Goal: Task Accomplishment & Management: Complete application form

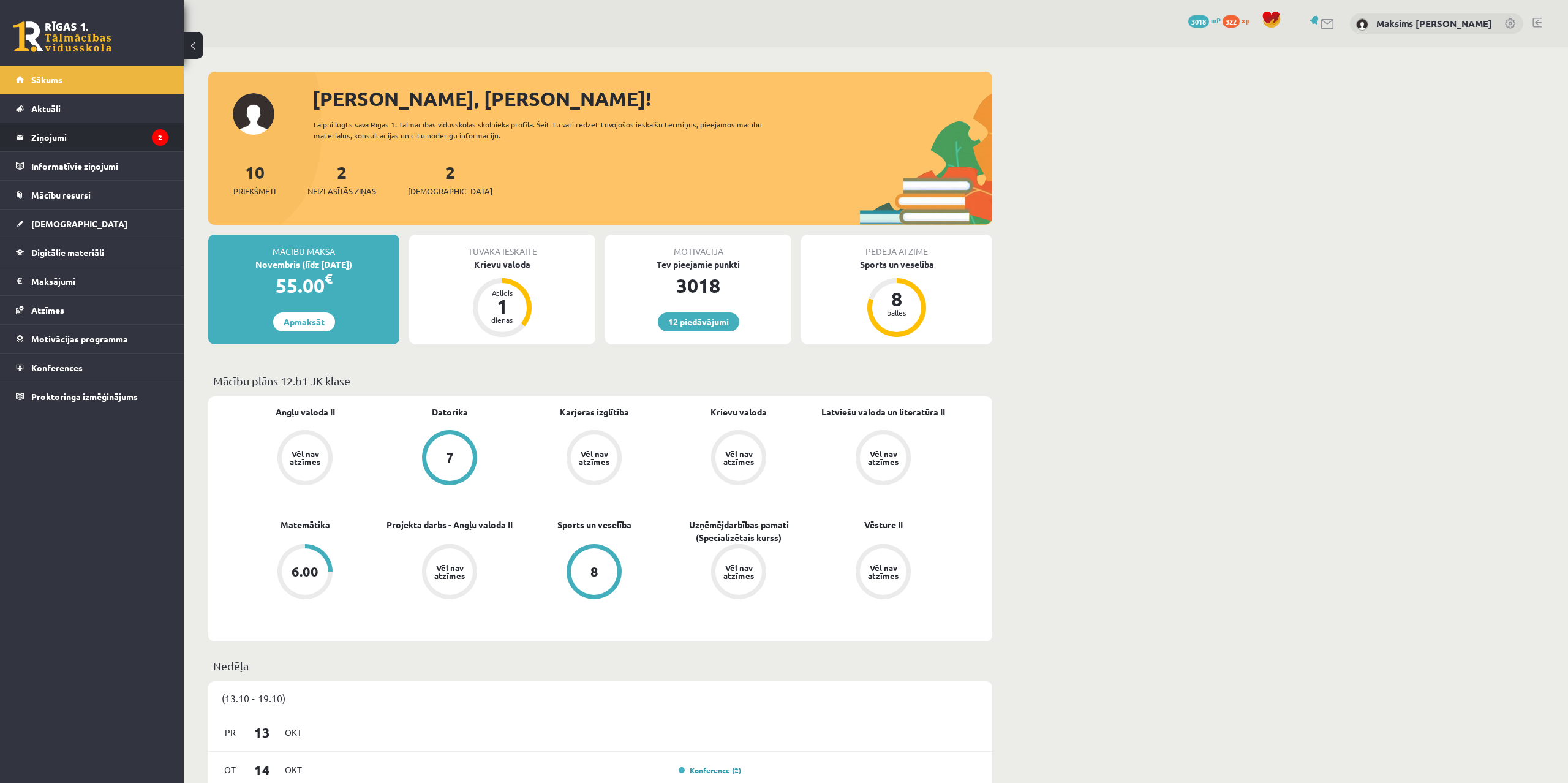
click at [43, 140] on legend "Ziņojumi 2" at bounding box center [100, 138] width 137 height 28
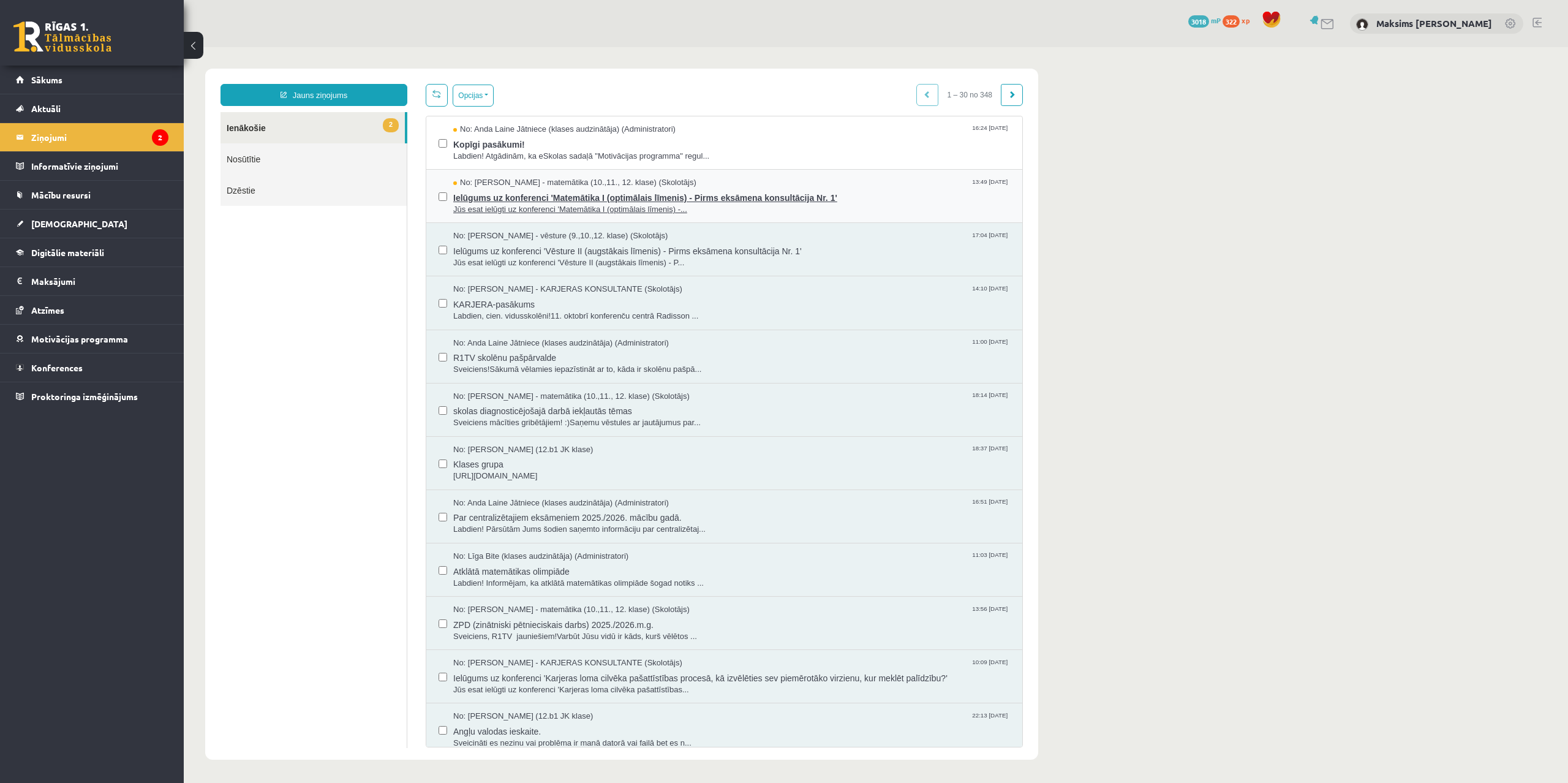
click at [567, 204] on span "Jūs esat ielūgti uz konferenci 'Matemātika I (optimālais līmenis) -..." at bounding box center [731, 210] width 556 height 12
click at [500, 144] on span "Kopīgi pasākumi!" at bounding box center [731, 143] width 556 height 16
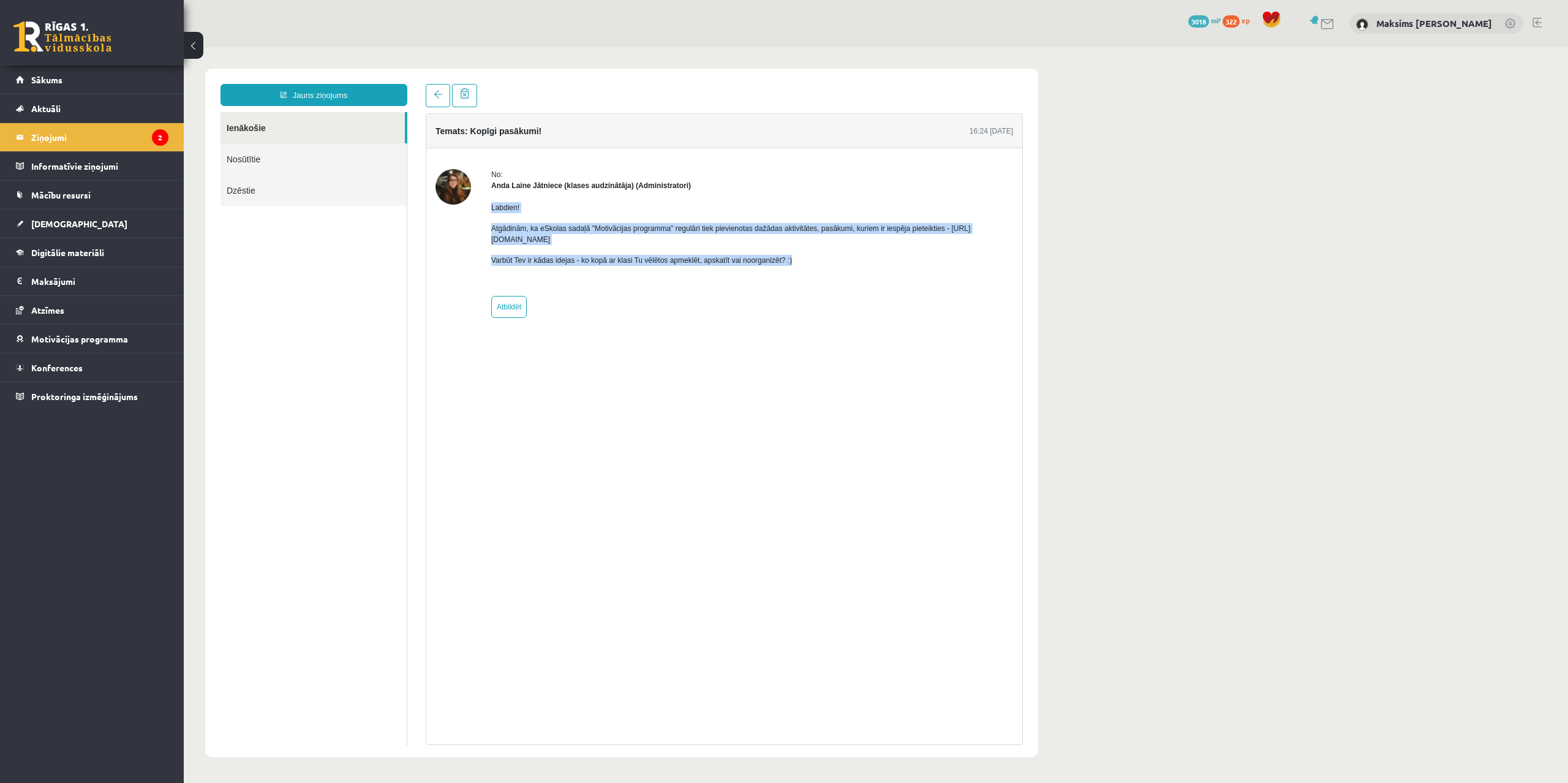
drag, startPoint x: 762, startPoint y: 256, endPoint x: 488, endPoint y: 206, distance: 278.5
click at [488, 206] on div "No: Anda Laine Jātniece (klases audzinātāja) (Administratori) Labdien! Atgādinā…" at bounding box center [724, 243] width 577 height 149
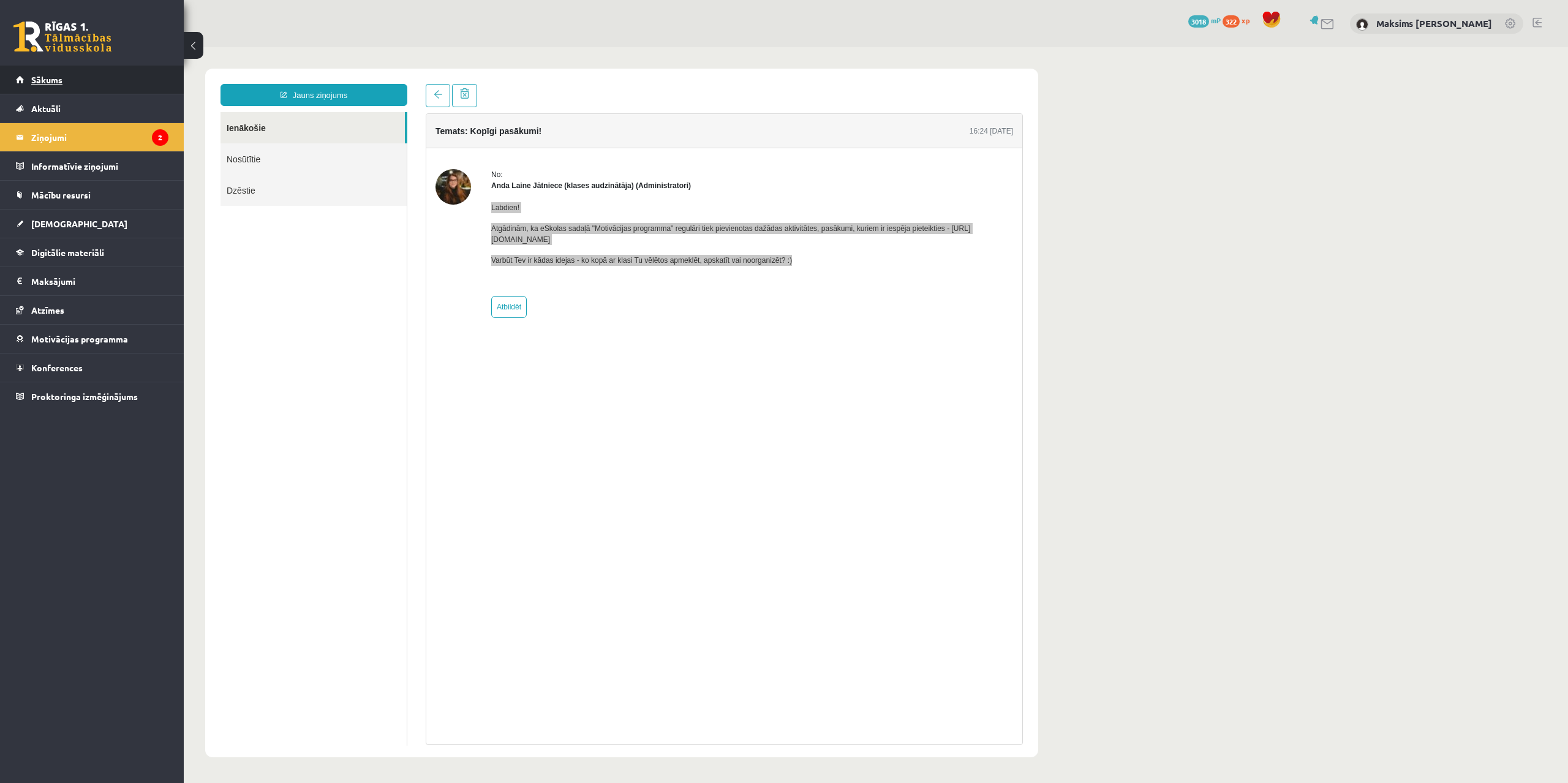
click at [36, 73] on link "Sākums" at bounding box center [91, 80] width 152 height 28
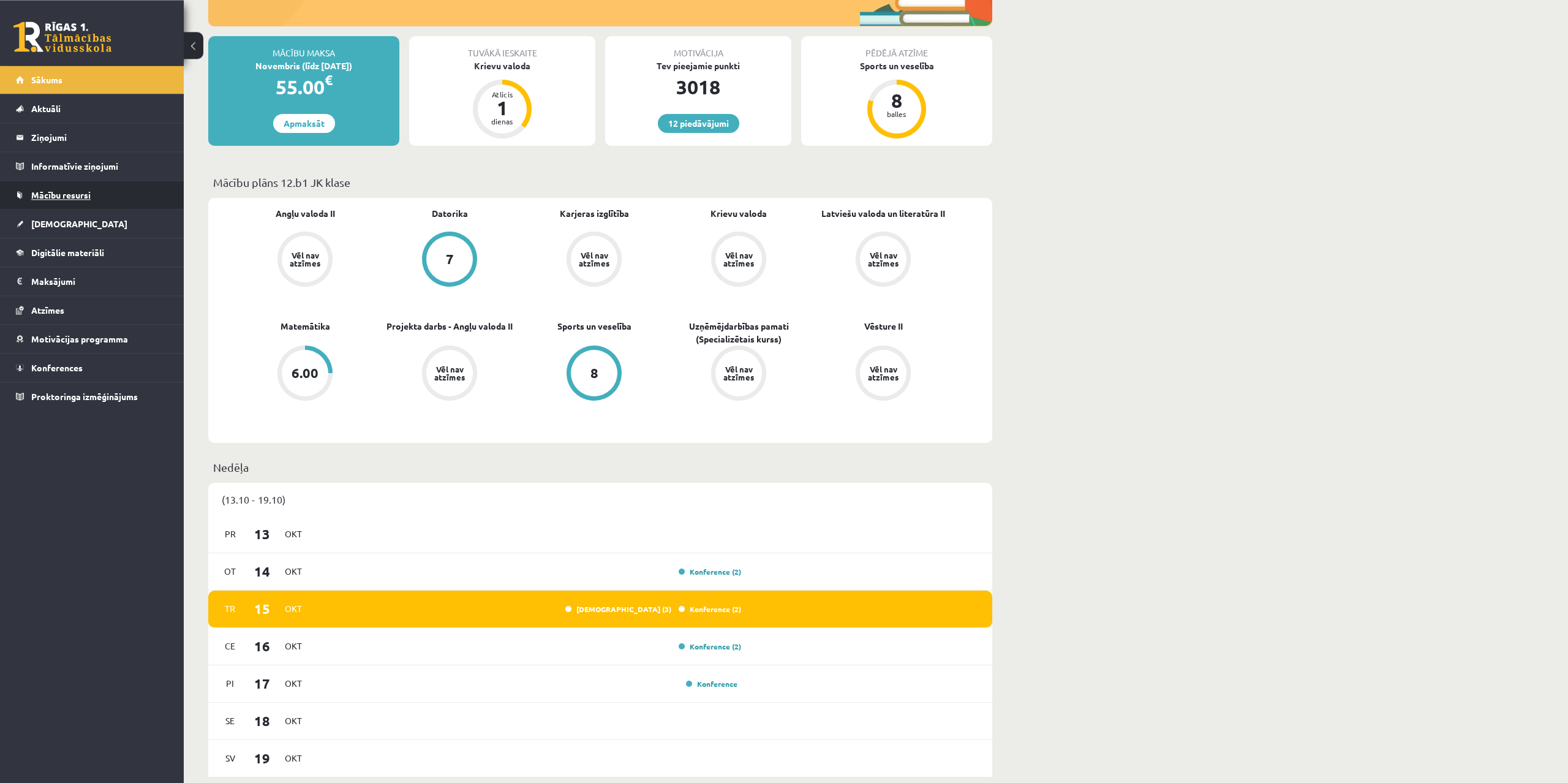
scroll to position [188, 0]
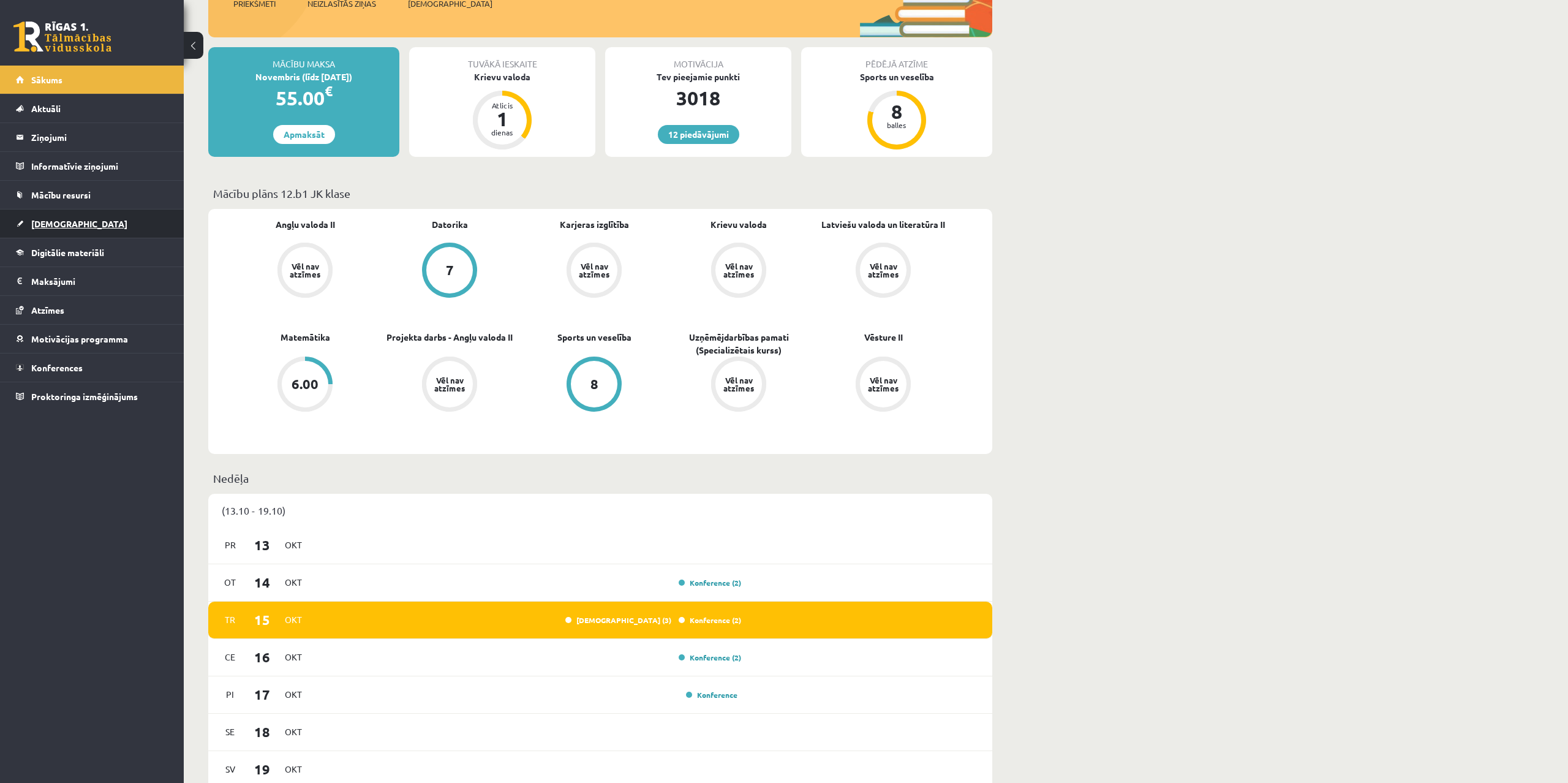
click at [64, 218] on link "[DEMOGRAPHIC_DATA]" at bounding box center [91, 224] width 152 height 28
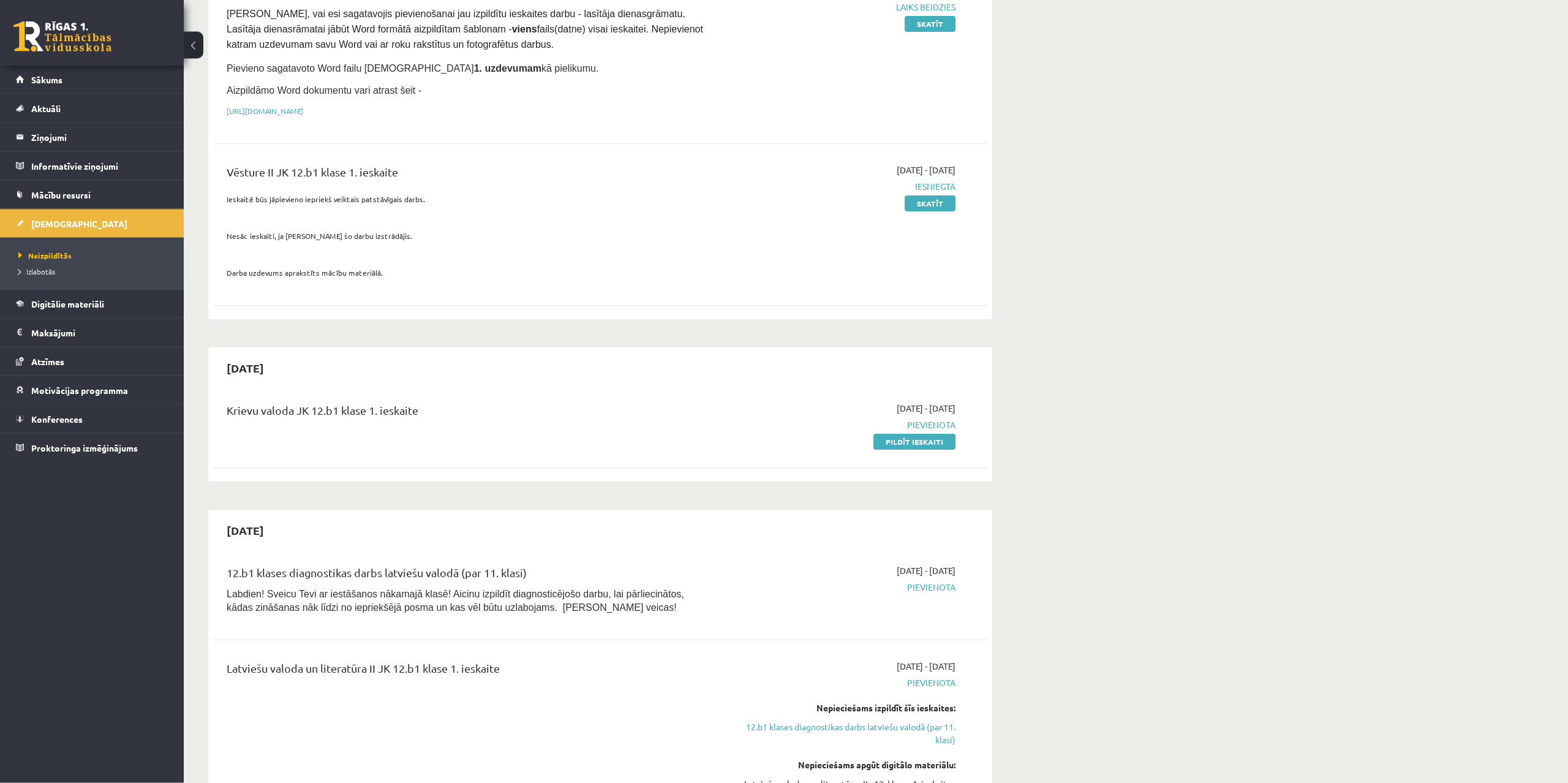
scroll to position [188, 0]
click at [915, 444] on link "Pildīt ieskaiti" at bounding box center [914, 445] width 82 height 16
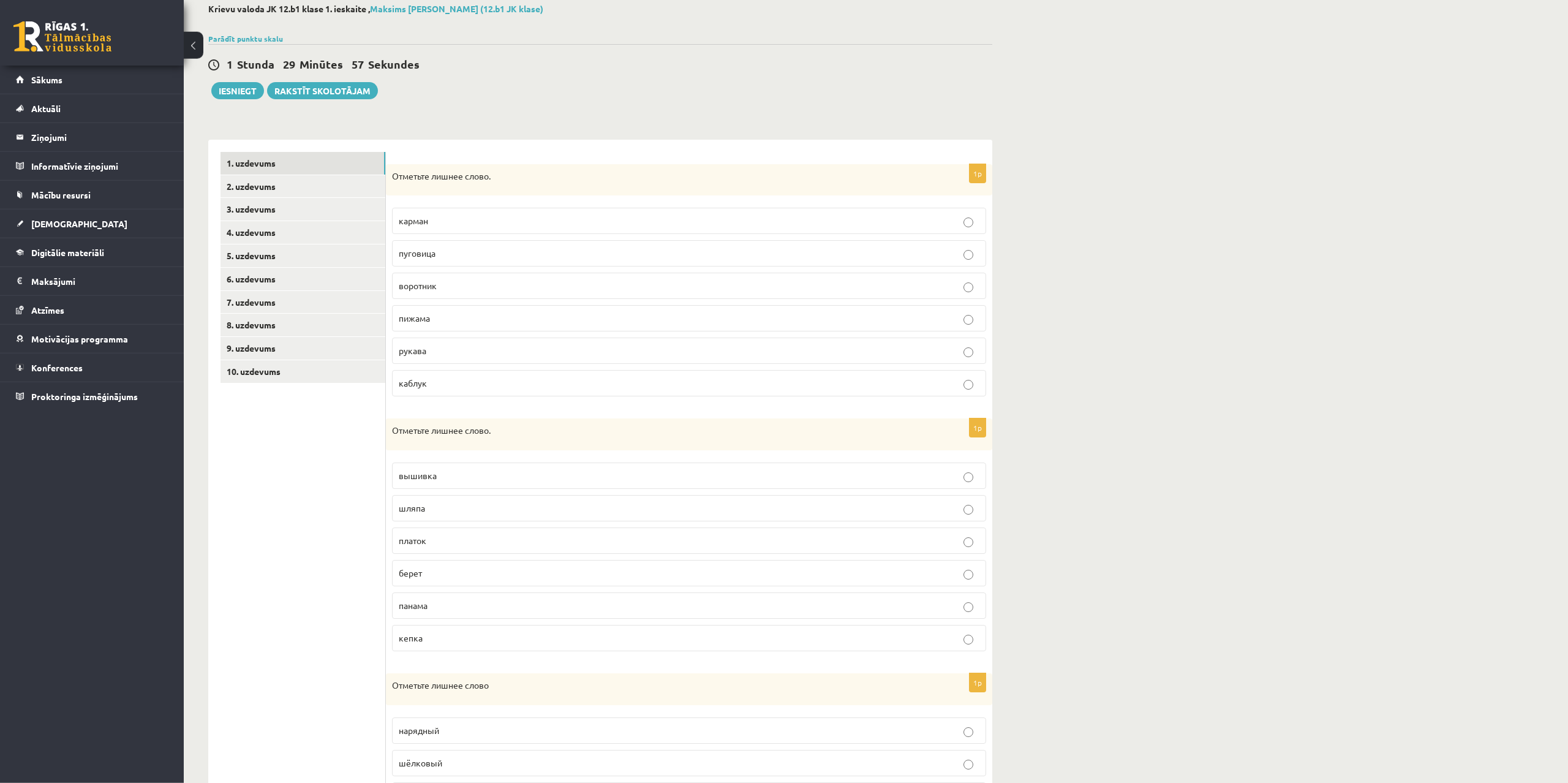
scroll to position [63, 0]
click at [431, 389] on p "каблук" at bounding box center [689, 389] width 581 height 13
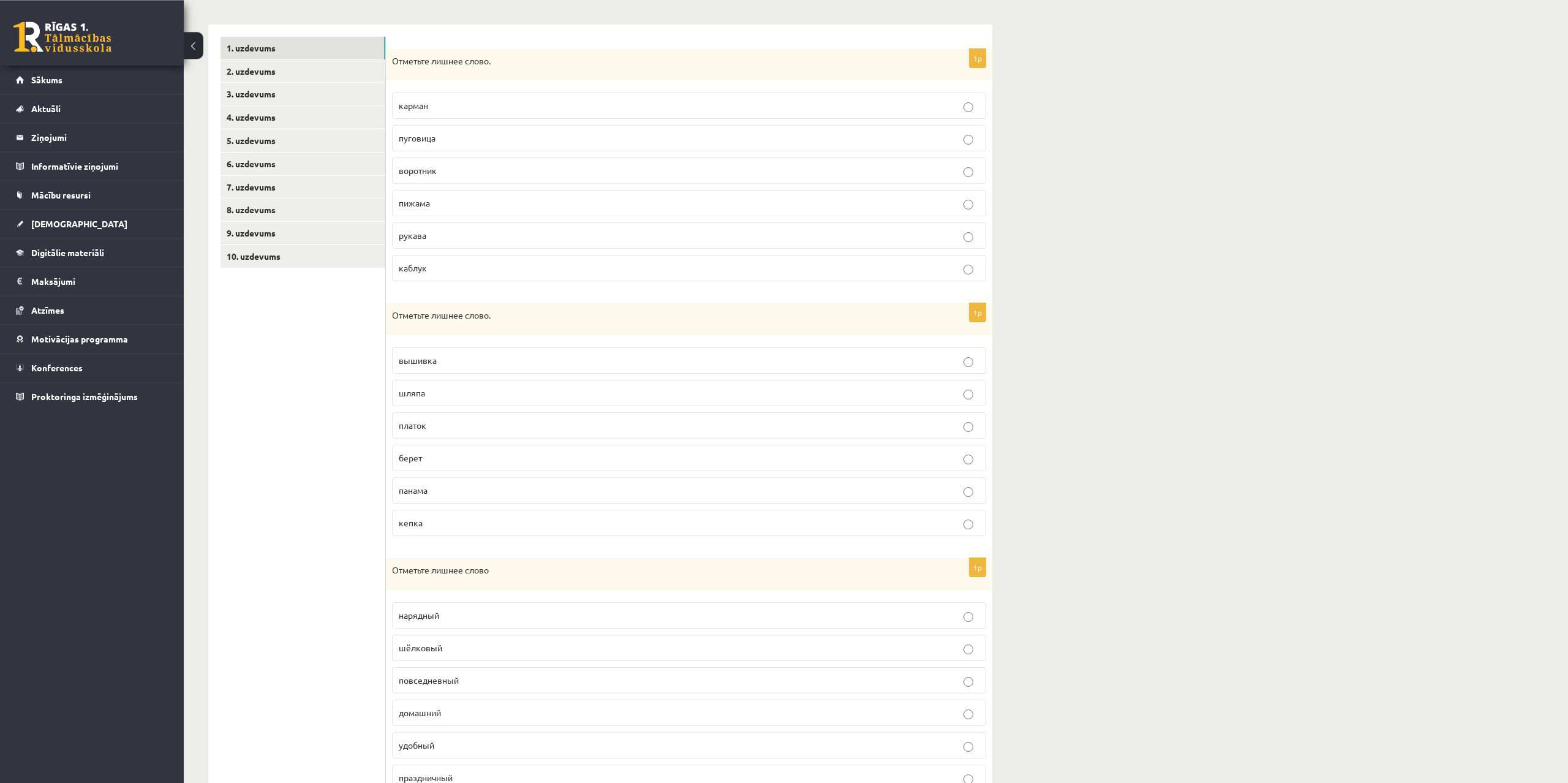
scroll to position [188, 0]
drag, startPoint x: 391, startPoint y: 54, endPoint x: 553, endPoint y: 284, distance: 281.3
click at [553, 77] on div "Отметьте лишнее слово." at bounding box center [689, 60] width 606 height 32
copy div "Отметьте лишнее слово. карман пуговица воротник пижама рукава каблук"
click at [463, 196] on p "пижама" at bounding box center [689, 199] width 581 height 13
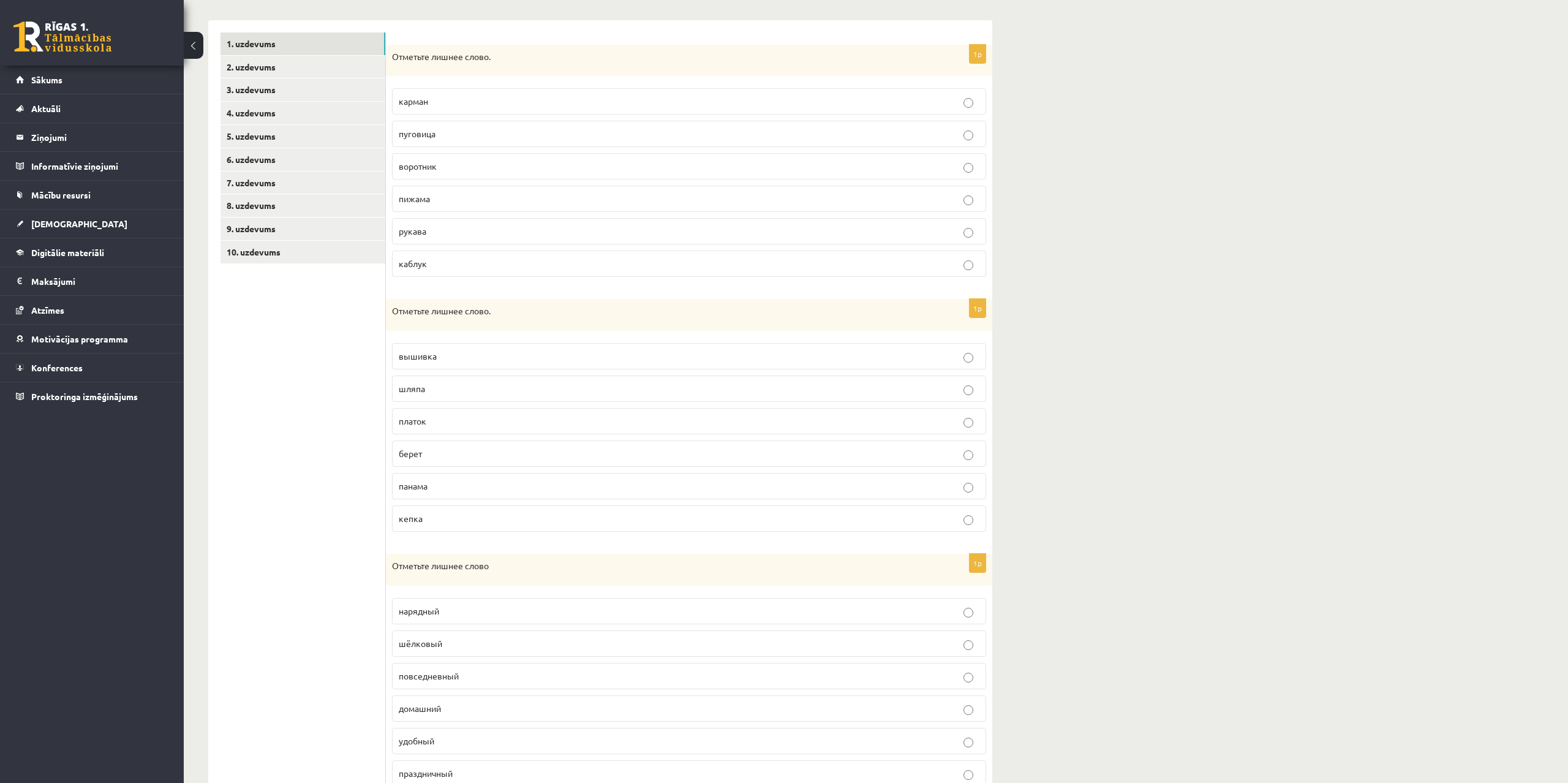
click at [292, 491] on ul "1. uzdevums 2. uzdevums 3. uzdevums 4. uzdevums 5. uzdevums 6. uzdevums 7. uzde…" at bounding box center [303, 415] width 165 height 764
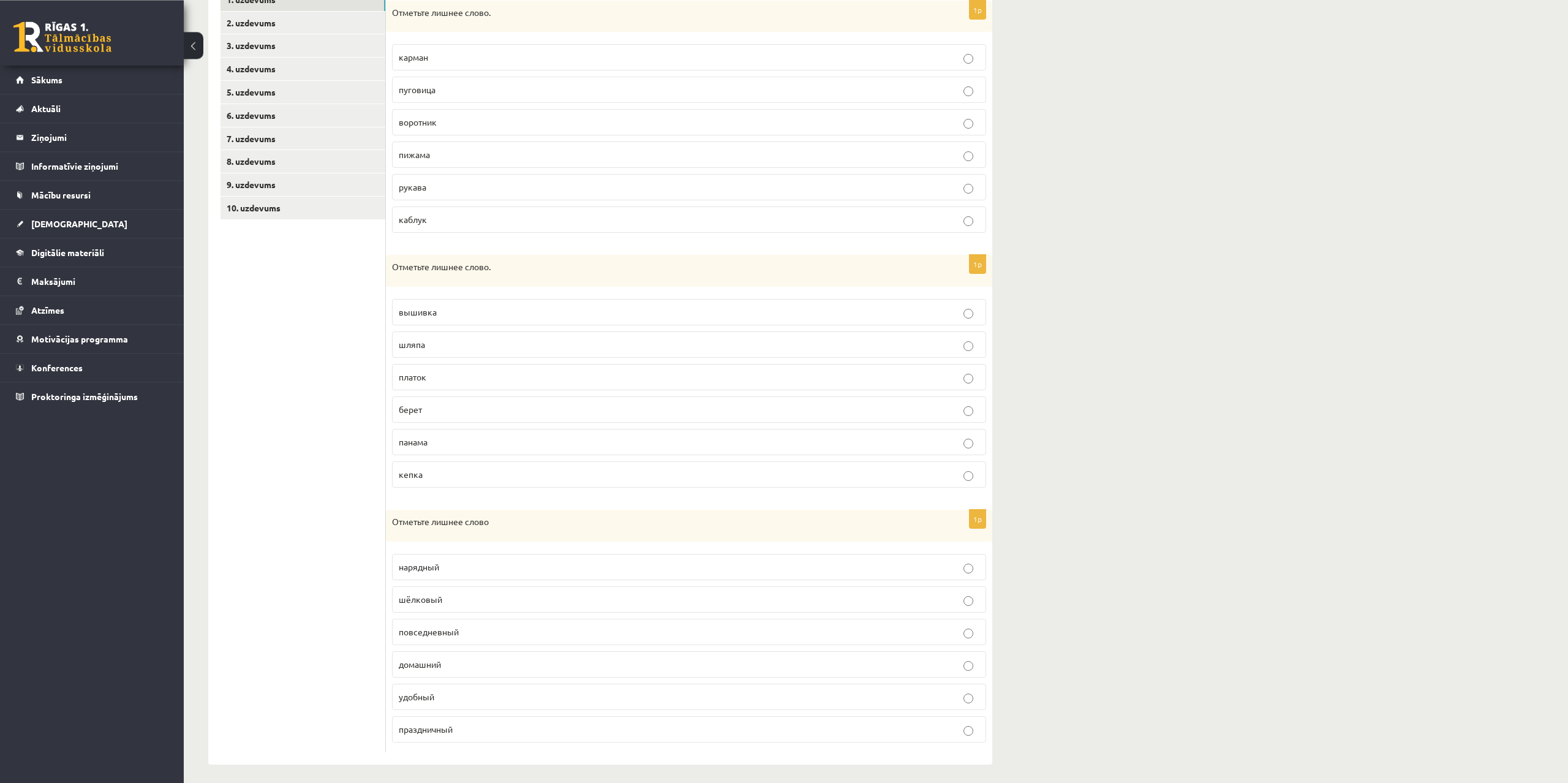
scroll to position [237, 0]
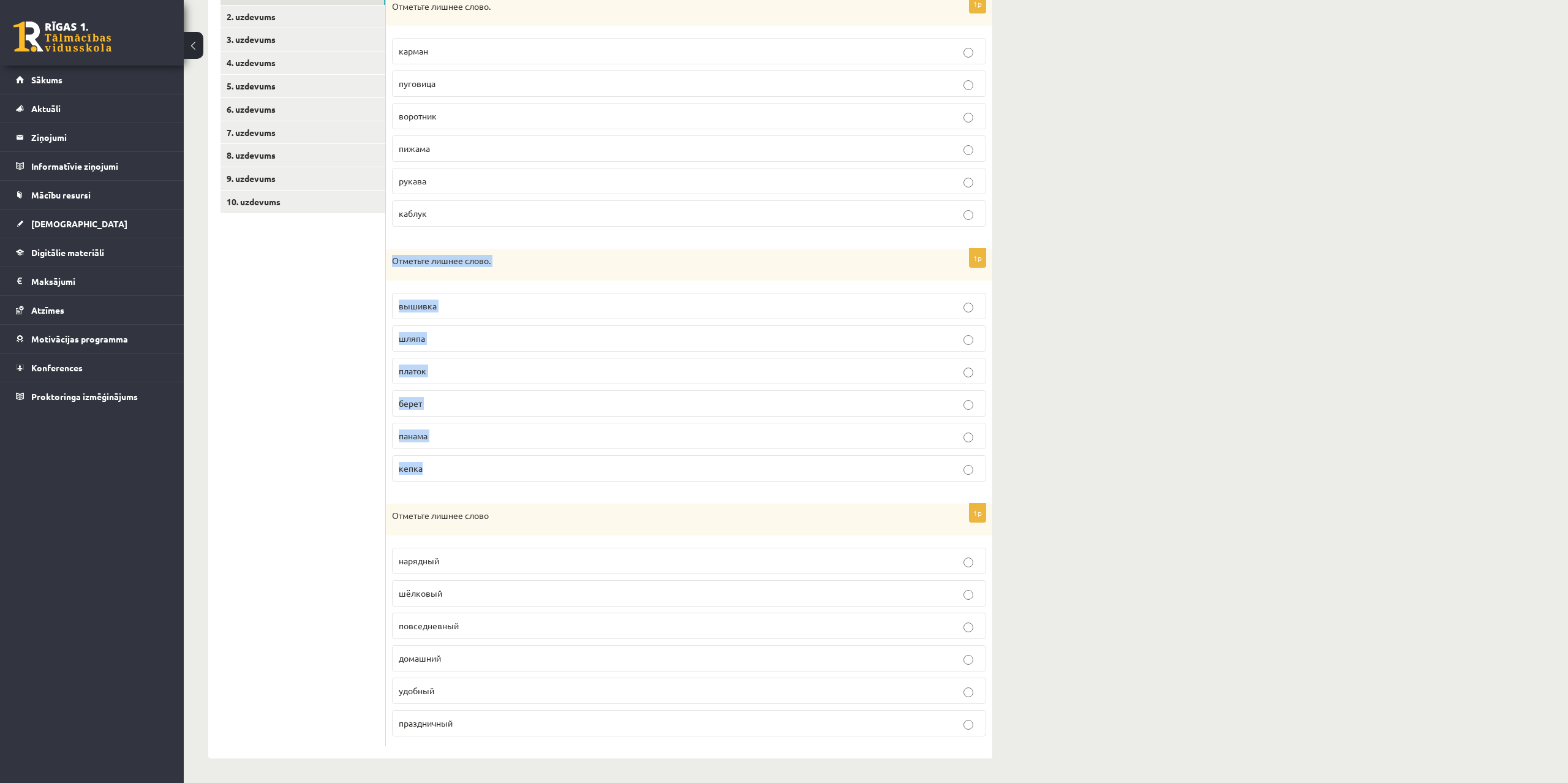
drag, startPoint x: 393, startPoint y: 264, endPoint x: 495, endPoint y: 487, distance: 245.2
click at [495, 281] on div "Отметьте лишнее слово." at bounding box center [689, 264] width 606 height 32
copy div "Отметьте лишнее слово. вышивка шляпа платок берет панама кепка"
click at [232, 427] on ul "1. uzdevums 2. uzdevums 3. uzdevums 4. uzdevums 5. uzdevums 6. uzdevums 7. uzde…" at bounding box center [303, 364] width 165 height 764
click at [444, 311] on p "вышивка" at bounding box center [689, 306] width 581 height 13
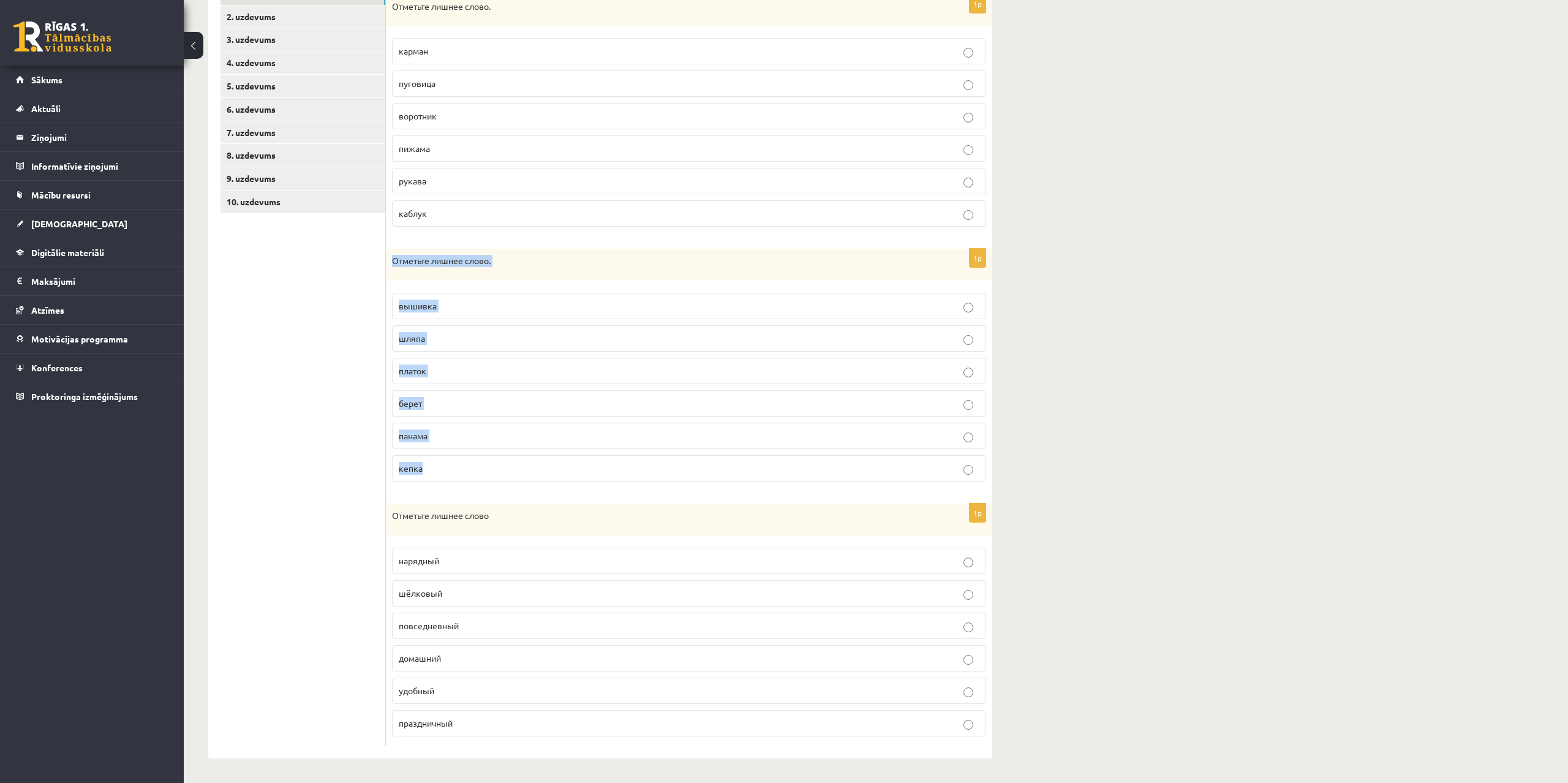
drag, startPoint x: 389, startPoint y: 258, endPoint x: 475, endPoint y: 473, distance: 231.6
click at [475, 281] on div "Отметьте лишнее слово." at bounding box center [689, 264] width 606 height 32
copy div "Отметьте лишнее слово. вышивка шляпа платок берет панама кепка"
click at [323, 373] on ul "1. uzdevums 2. uzdevums 3. uzdevums 4. uzdevums 5. uzdevums 6. uzdevums 7. uzde…" at bounding box center [303, 364] width 165 height 764
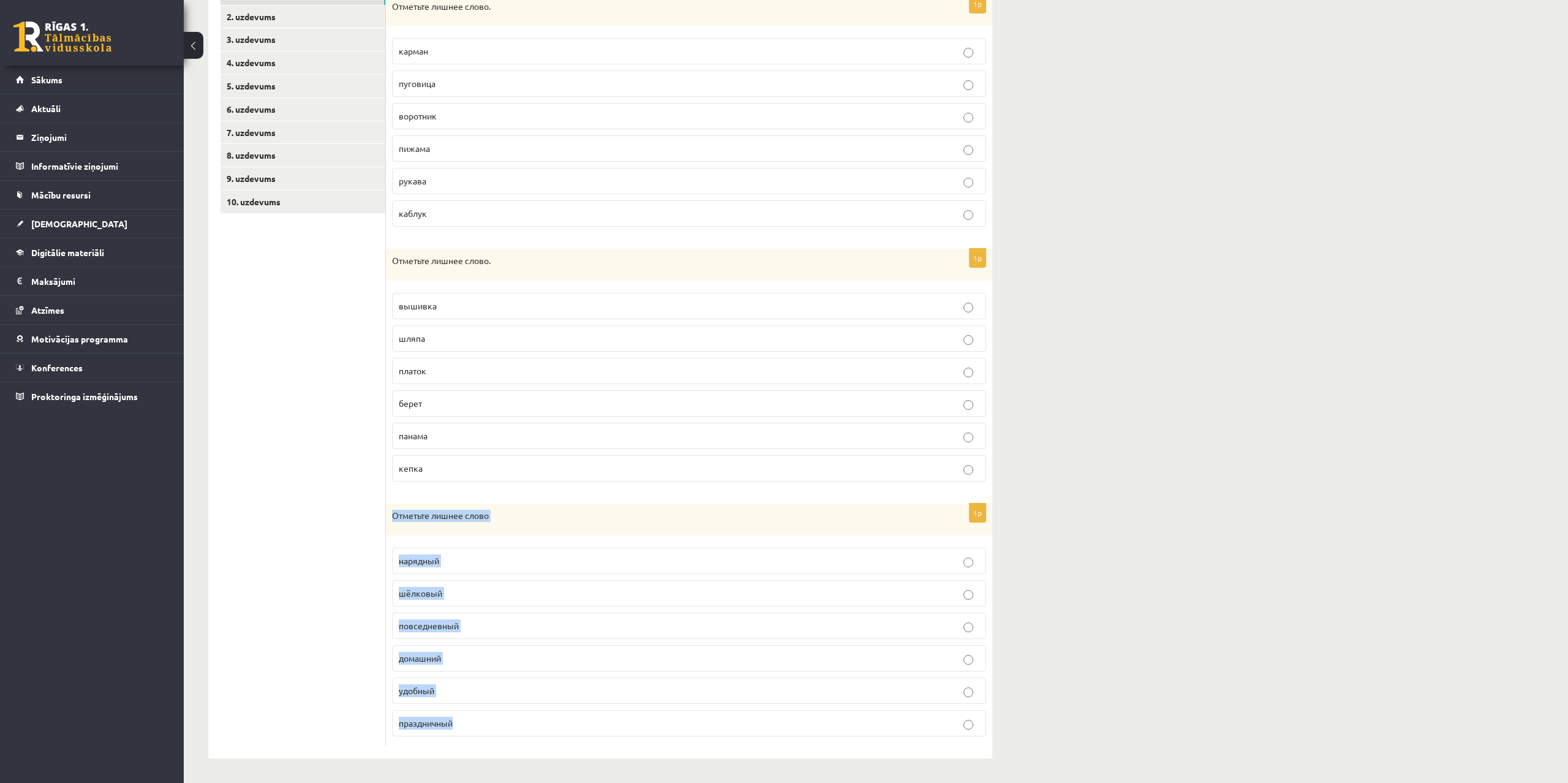
drag, startPoint x: 391, startPoint y: 512, endPoint x: 540, endPoint y: 734, distance: 267.4
click at [540, 536] on div "Отметьте лишнее слово" at bounding box center [689, 520] width 606 height 32
copy div "Отметьте лишнее слово нарядный шёлковый повседневный домашний удобный праздничн…"
click at [223, 653] on ul "1. uzdevums 2. uzdevums 3. uzdevums 4. uzdevums 5. uzdevums 6. uzdevums 7. uzde…" at bounding box center [303, 364] width 165 height 764
drag, startPoint x: 395, startPoint y: 524, endPoint x: 495, endPoint y: 737, distance: 235.3
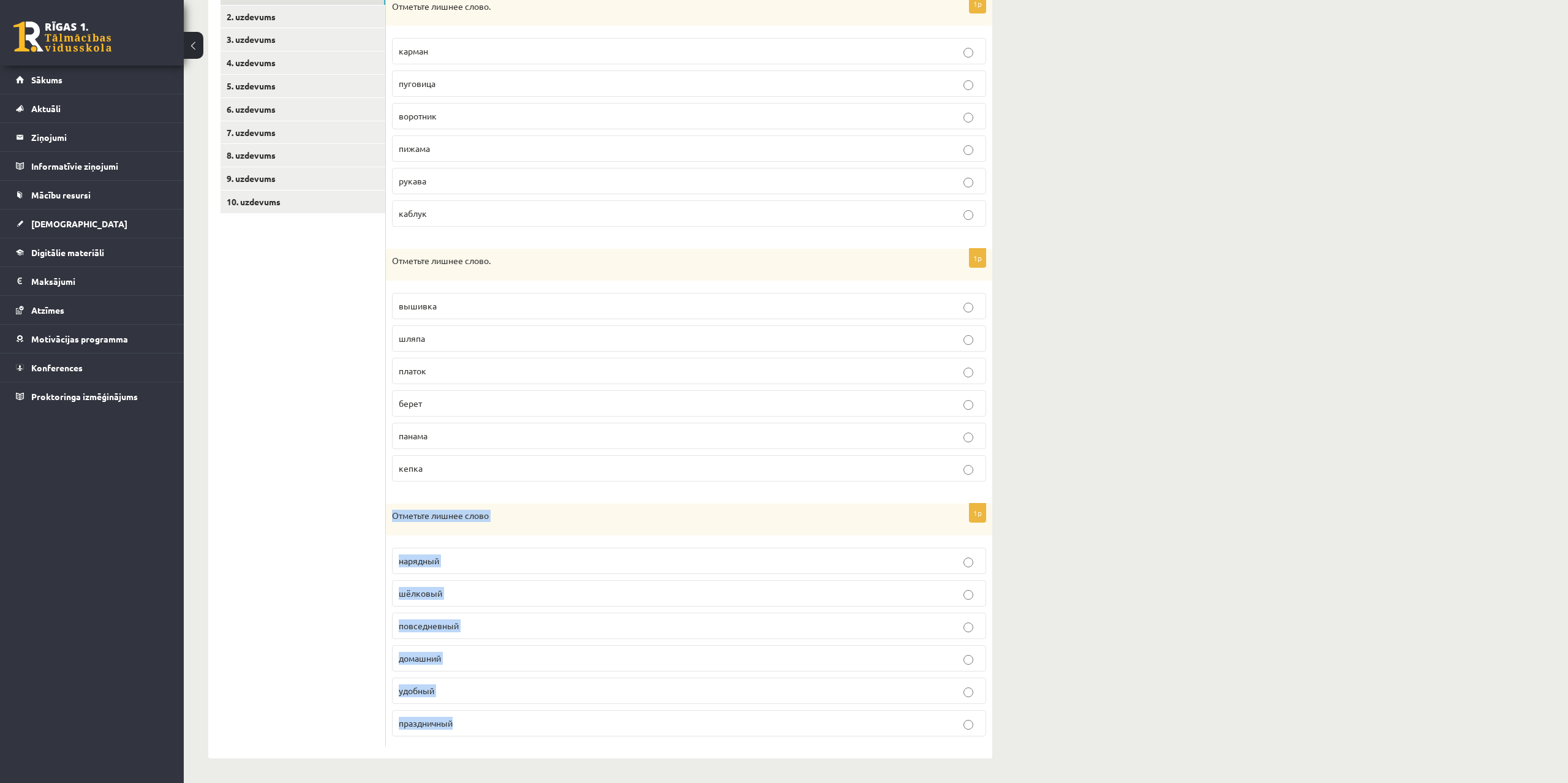
click at [495, 536] on div "Отметьте лишнее слово" at bounding box center [689, 520] width 606 height 32
copy div "Отметьте лишнее слово нарядный шёлковый повседневный домашний удобный праздничн…"
drag, startPoint x: 297, startPoint y: 634, endPoint x: 283, endPoint y: 636, distance: 14.1
click at [296, 634] on ul "1. uzdevums 2. uzdevums 3. uzdevums 4. uzdevums 5. uzdevums 6. uzdevums 7. uzde…" at bounding box center [303, 364] width 165 height 764
drag, startPoint x: 391, startPoint y: 543, endPoint x: 504, endPoint y: 740, distance: 227.1
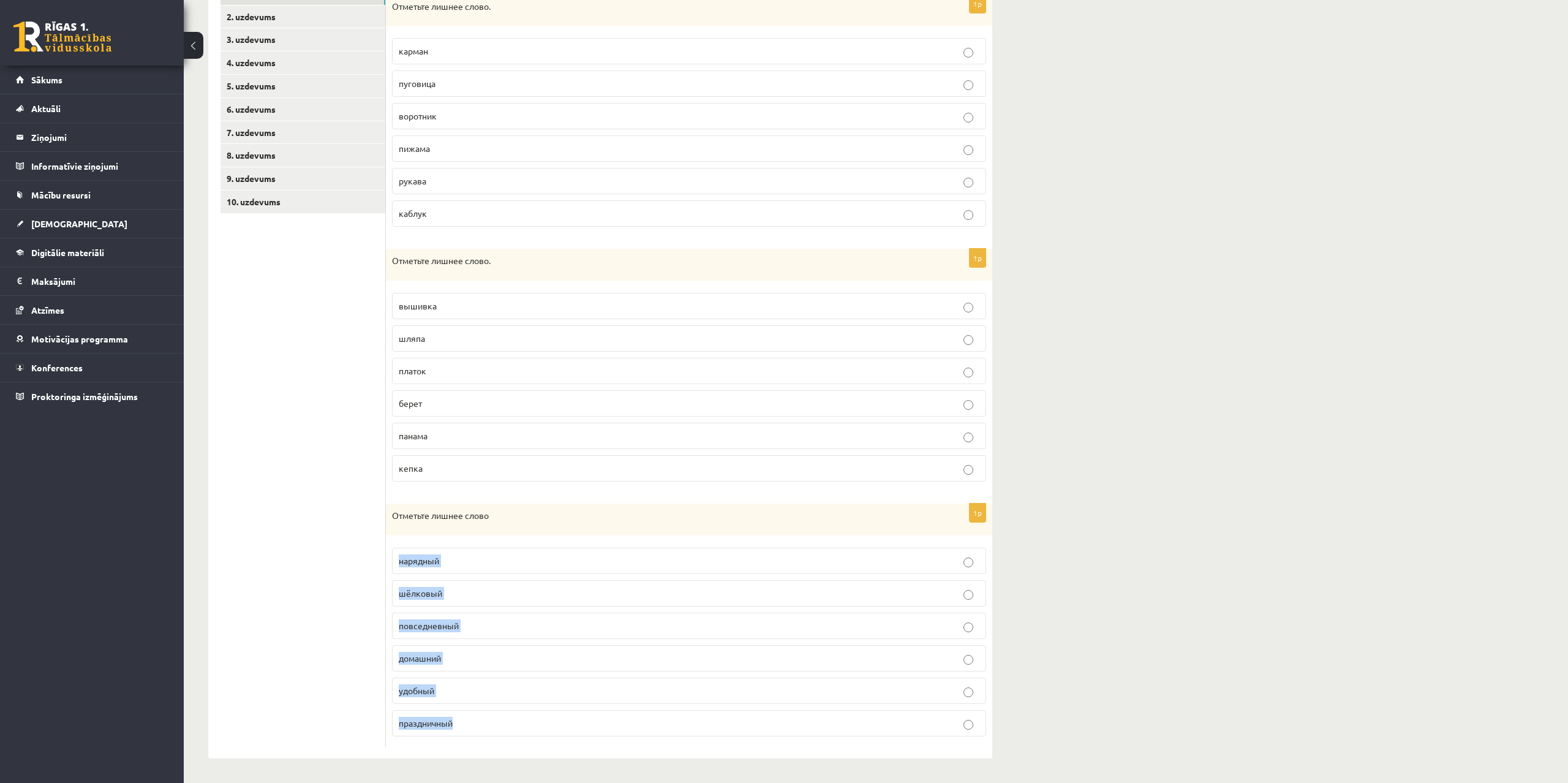
click at [504, 740] on div "1p Отметьте лишнее слово нарядный шёлковый повседневный домашний удобный праздн…" at bounding box center [689, 625] width 606 height 243
copy fieldset "нарядный шёлковый повседневный домашний удобный праздничный"
click at [321, 680] on ul "1. uzdevums 2. uzdevums 3. uzdevums 4. uzdevums 5. uzdevums 6. uzdevums 7. uzde…" at bounding box center [303, 364] width 165 height 764
click at [467, 598] on p "шёлковый" at bounding box center [689, 593] width 581 height 13
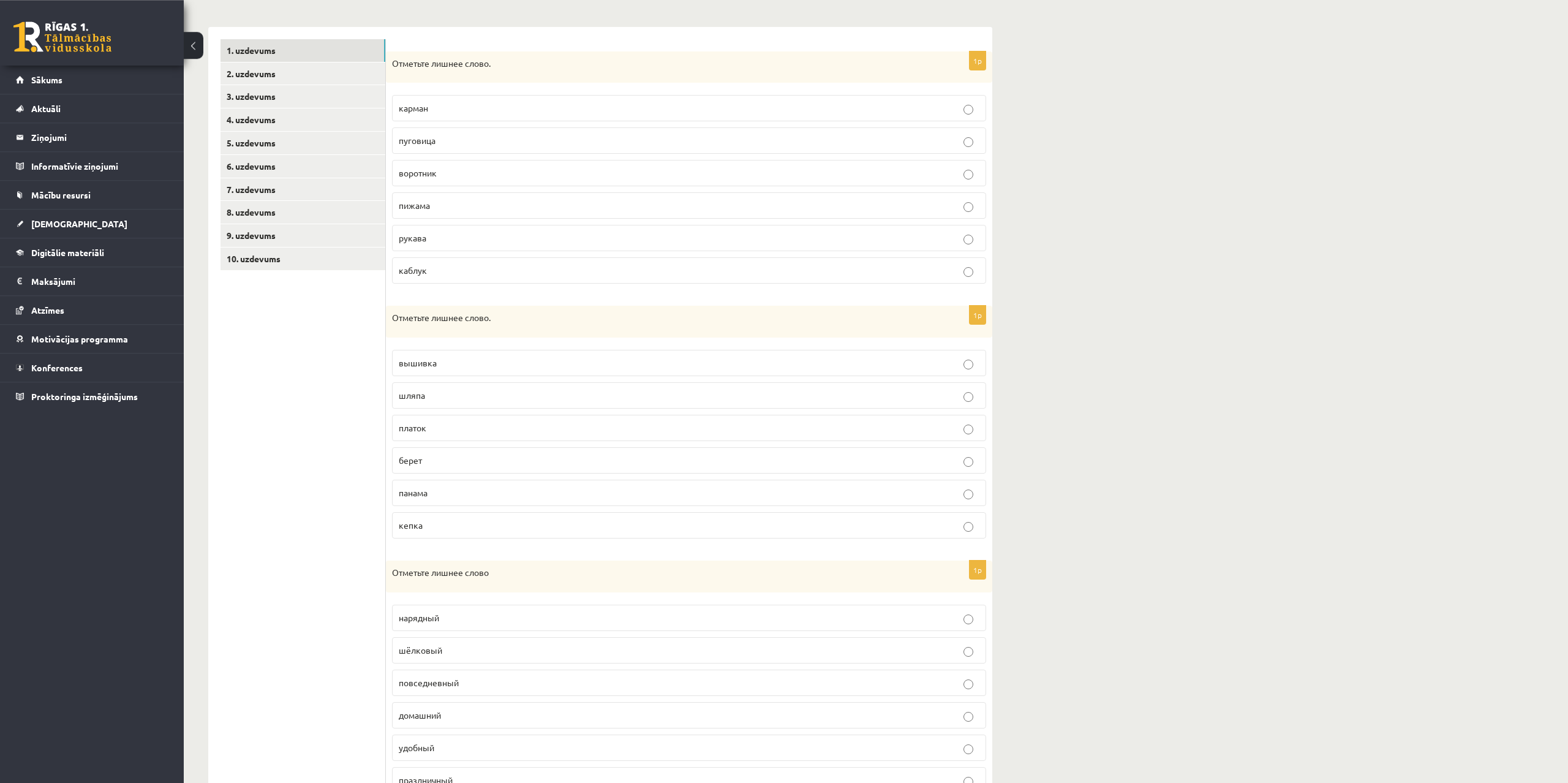
scroll to position [0, 0]
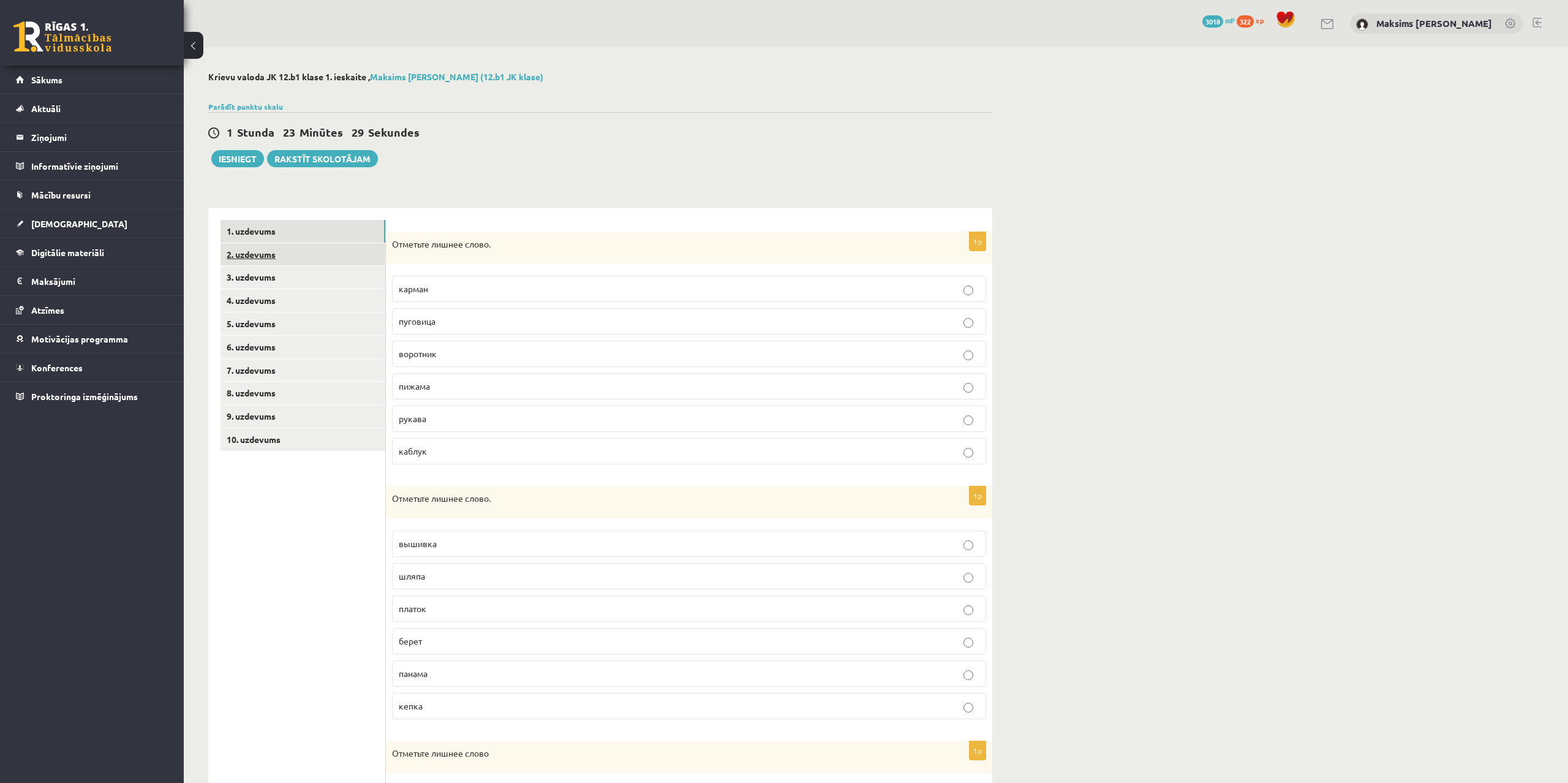
click at [262, 254] on link "2. uzdevums" at bounding box center [302, 255] width 164 height 22
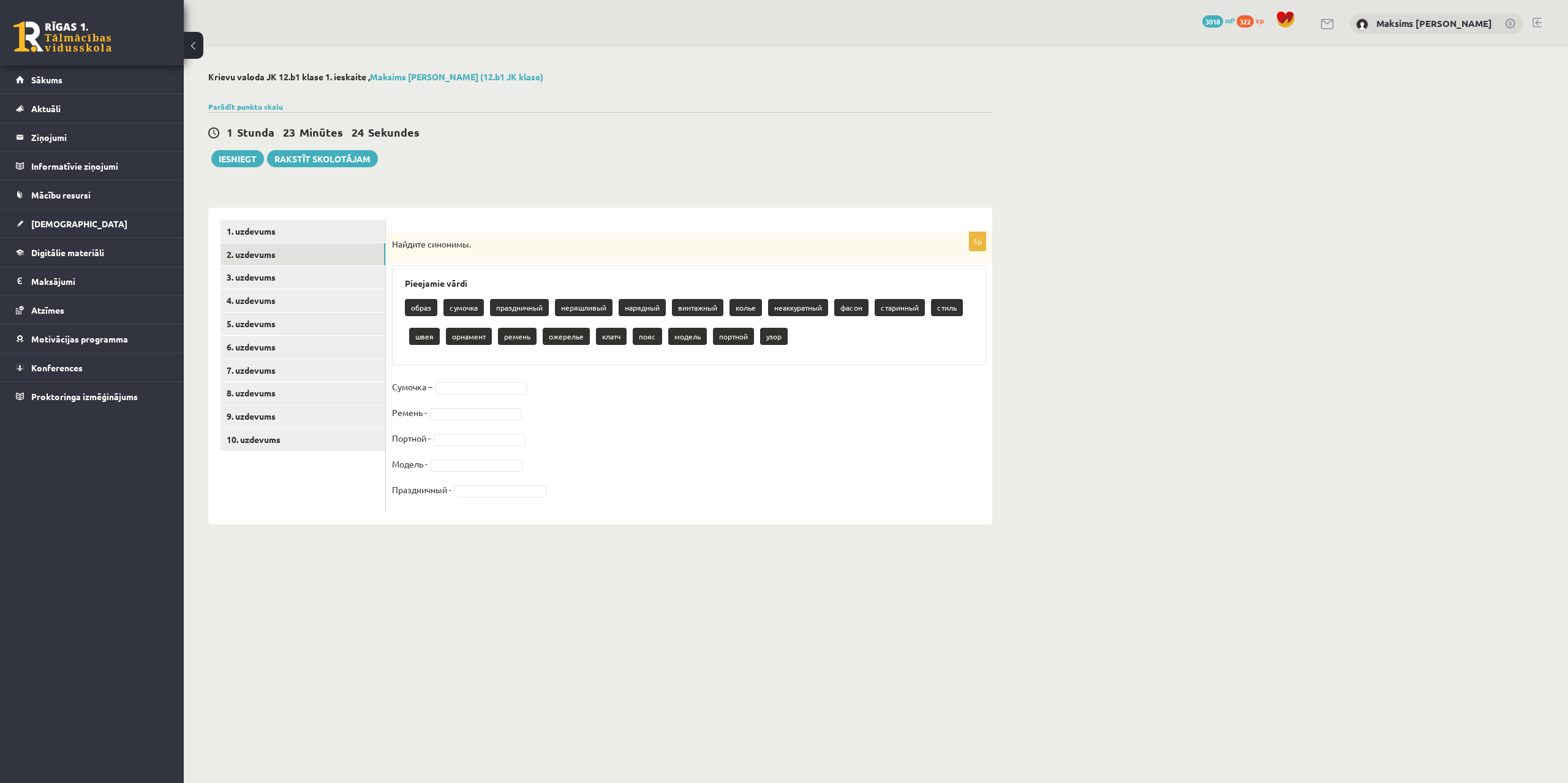
click at [456, 391] on body "0 Dāvanas 3018 mP 322 xp Maksims [PERSON_NAME] Sākums Aktuāli Kā mācīties eSKOL…" at bounding box center [784, 392] width 1568 height 783
click at [698, 396] on body "0 Dāvanas 3018 mP 322 xp Maksims [PERSON_NAME] Sākums Aktuāli Kā mācīties eSKOL…" at bounding box center [784, 392] width 1568 height 783
click at [473, 492] on body "0 Dāvanas 3018 mP 322 xp Maksims [PERSON_NAME] Sākums Aktuāli Kā mācīties eSKOL…" at bounding box center [784, 392] width 1568 height 783
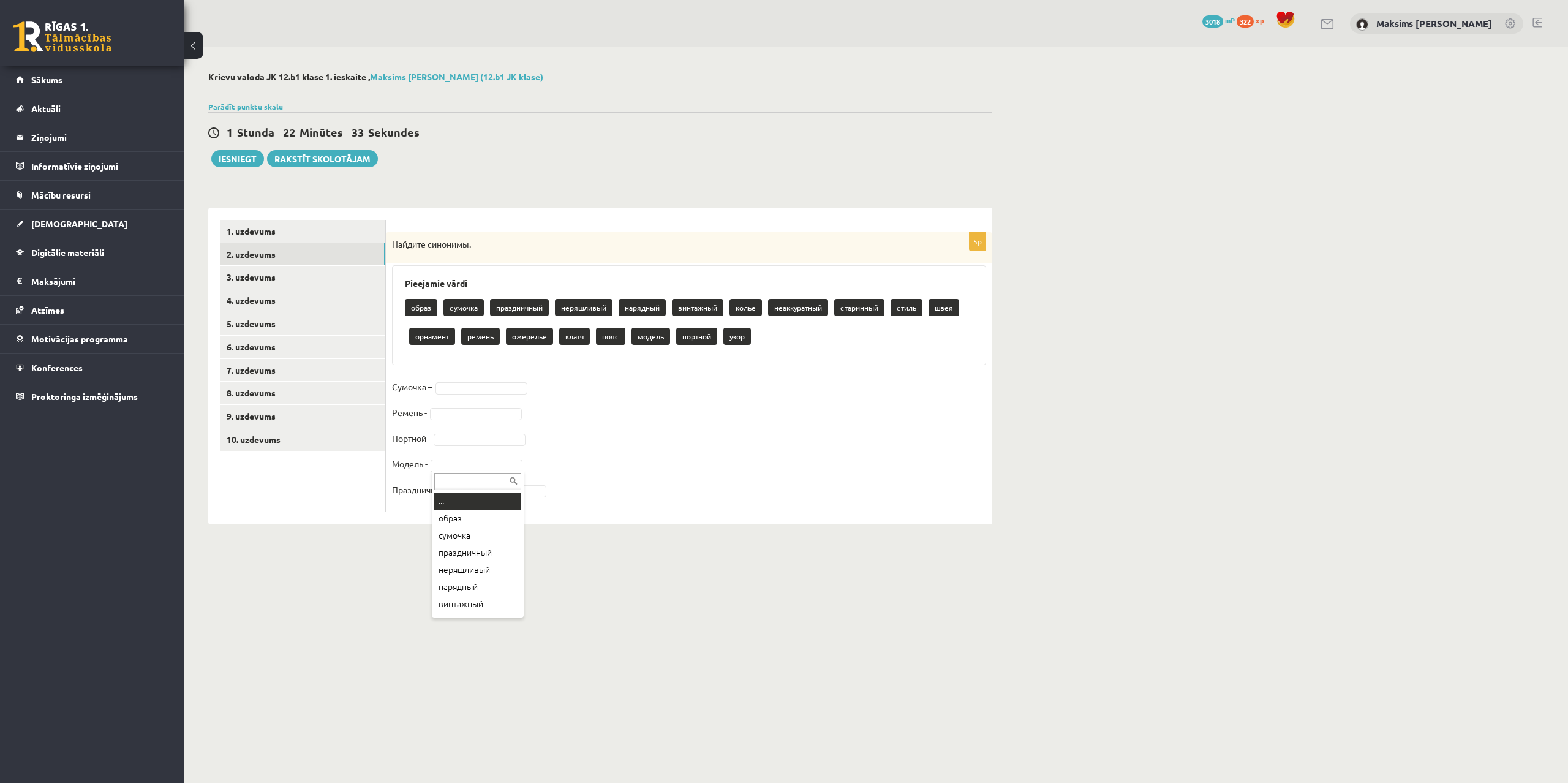
click at [466, 461] on body "0 Dāvanas 3018 mP 322 xp Maksims [PERSON_NAME] Sākums Aktuāli Kā mācīties eSKOL…" at bounding box center [784, 392] width 1568 height 783
drag, startPoint x: 651, startPoint y: 476, endPoint x: 579, endPoint y: 485, distance: 72.6
click at [647, 477] on body "0 Dāvanas 3018 mP 322 xp Maksims [PERSON_NAME] Sākums Aktuāli Kā mācīties eSKOL…" at bounding box center [784, 392] width 1568 height 783
click at [487, 490] on body "0 Dāvanas 3018 mP 322 xp Maksims [PERSON_NAME] Sākums Aktuāli Kā mācīties eSKOL…" at bounding box center [784, 392] width 1568 height 783
click at [471, 465] on body "0 Dāvanas 3018 mP 322 xp Maksims Mihails Blizņuks Sākums Aktuāli Kā mācīties eS…" at bounding box center [784, 392] width 1568 height 783
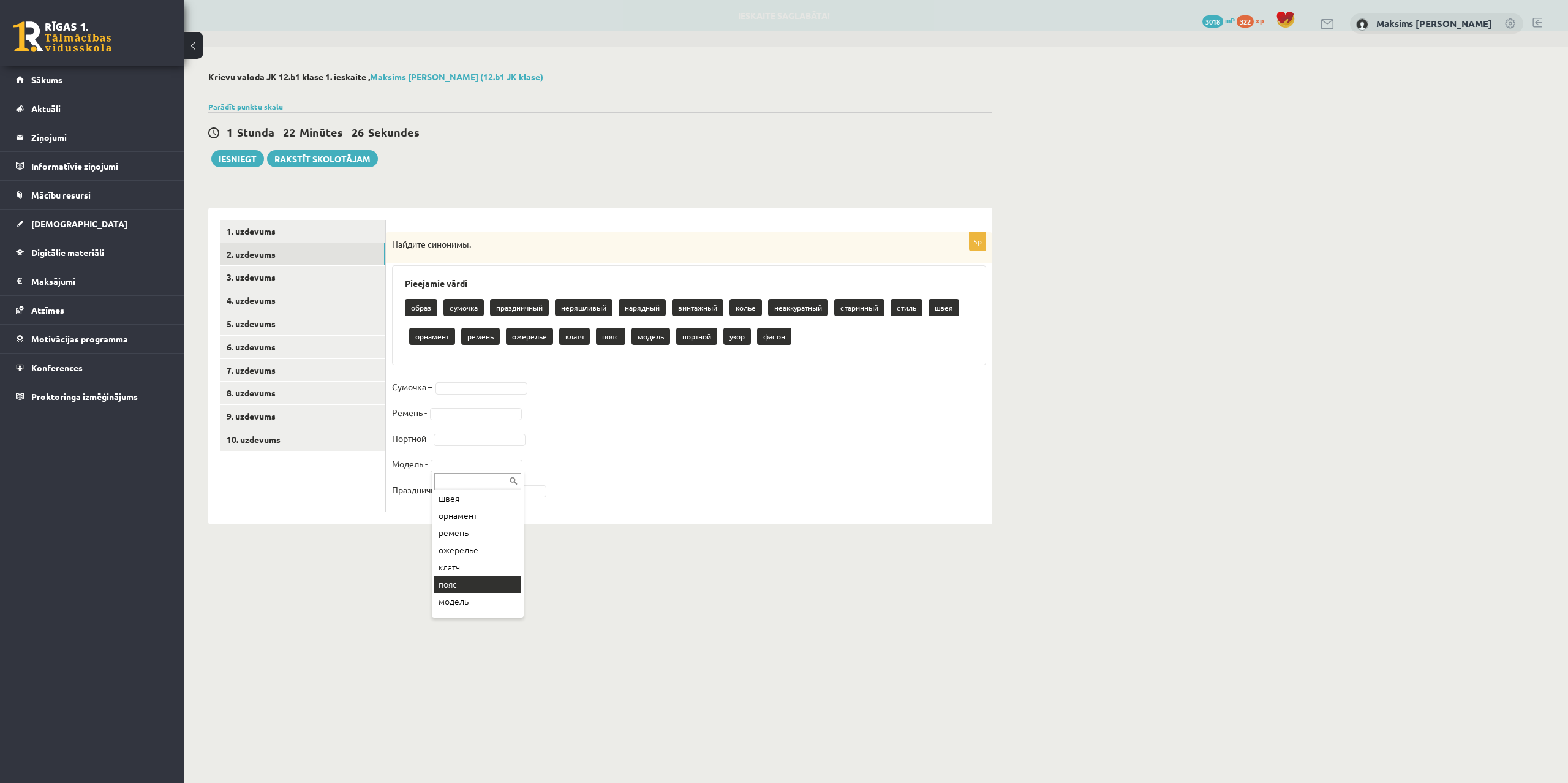
scroll to position [237, 0]
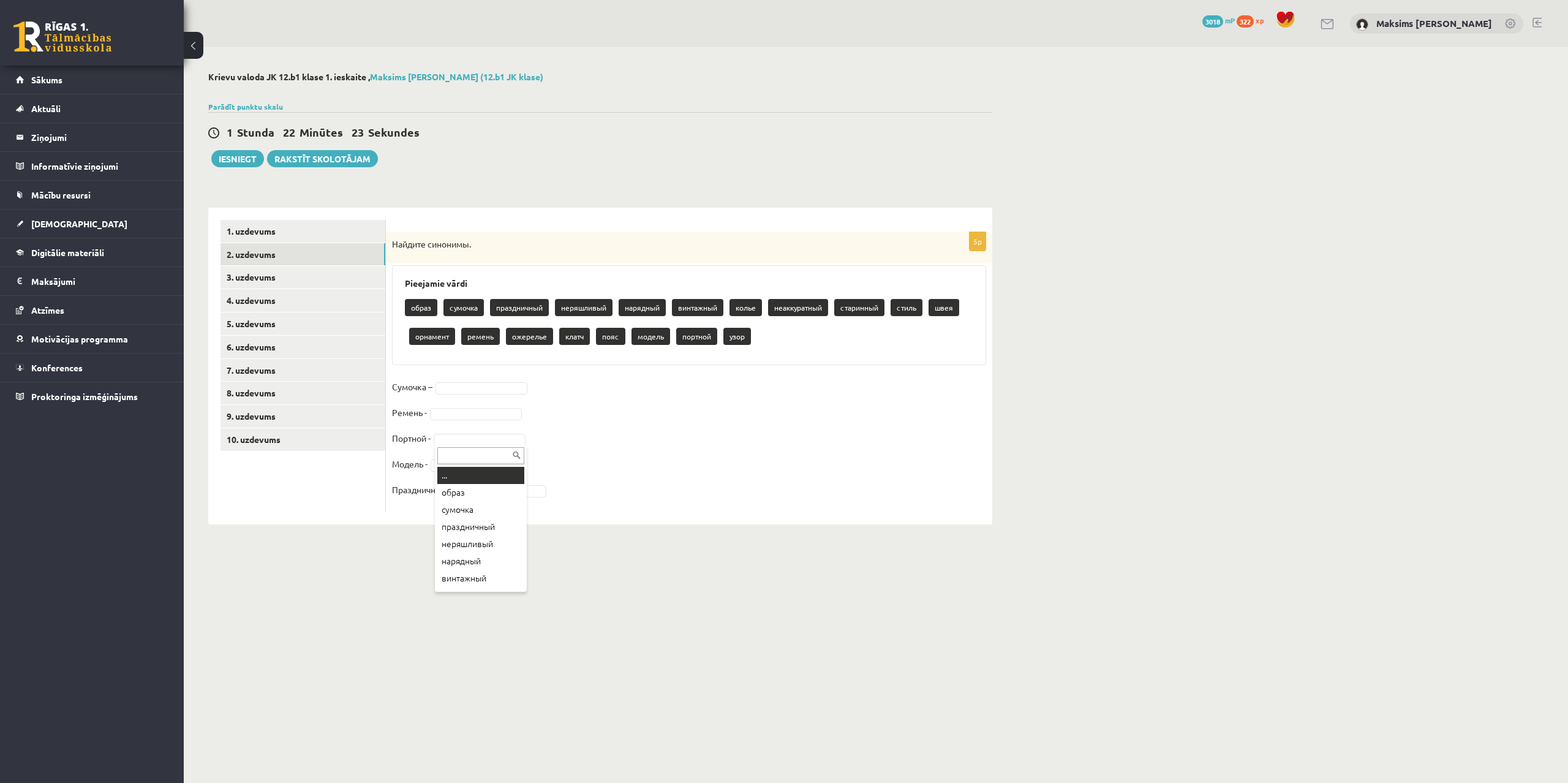
click at [448, 441] on body "0 Dāvanas 3018 mP 322 xp Maksims Mihails Blizņuks Sākums Aktuāli Kā mācīties eS…" at bounding box center [784, 392] width 1568 height 783
click at [612, 464] on body "0 Dāvanas 3018 mP 322 xp Maksims Mihails Blizņuks Sākums Aktuāli Kā mācīties eS…" at bounding box center [784, 392] width 1568 height 783
click at [437, 413] on body "0 Dāvanas 3018 mP 322 xp Maksims Mihails Blizņuks Sākums Aktuāli Kā mācīties eS…" at bounding box center [784, 392] width 1568 height 783
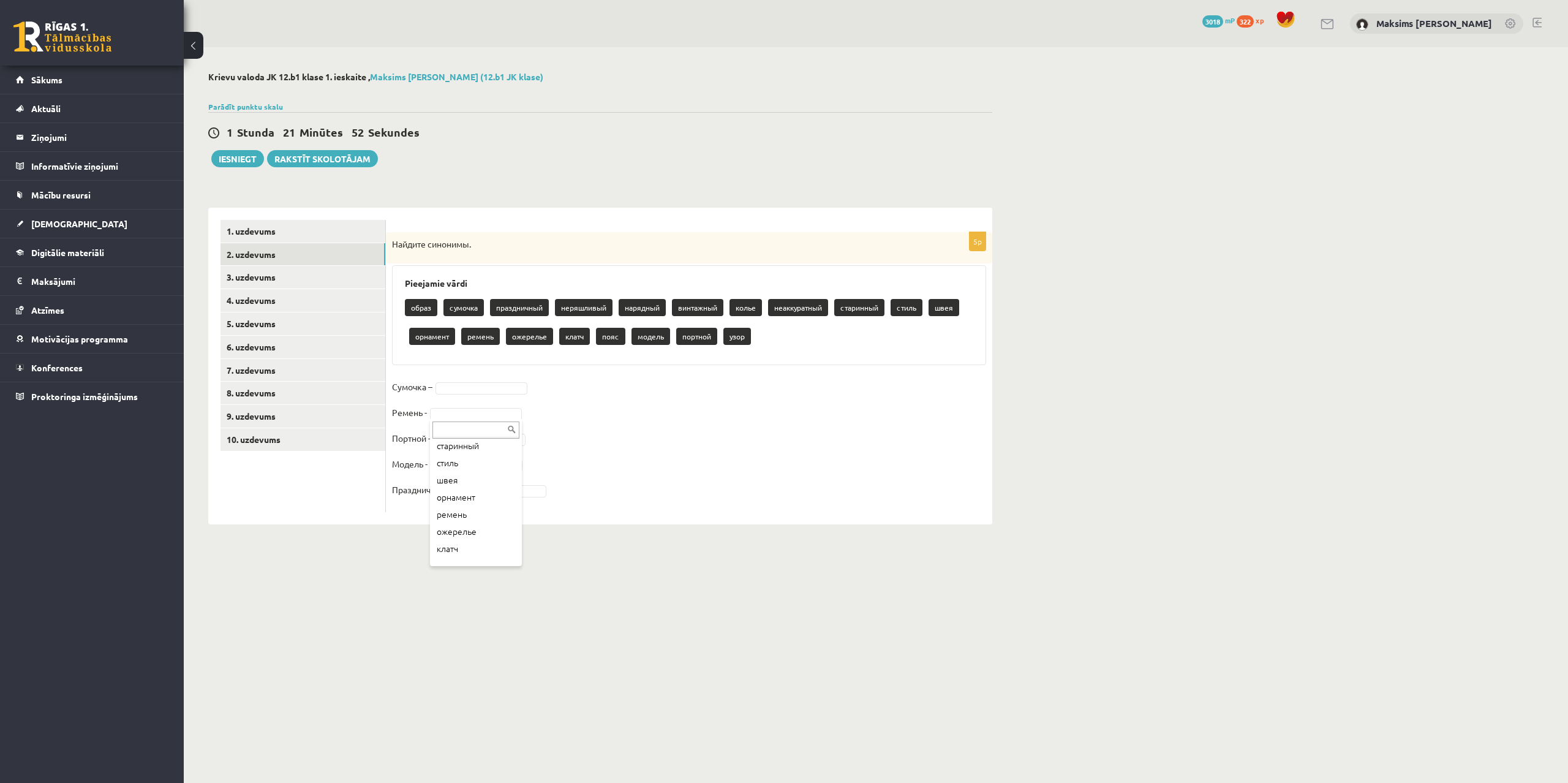
click at [582, 454] on body "0 Dāvanas 3018 mP 322 xp Maksims Mihails Blizņuks Sākums Aktuāli Kā mācīties eS…" at bounding box center [784, 392] width 1568 height 783
click at [482, 442] on body "0 Dāvanas 3018 mP 322 xp Maksims Mihails Blizņuks Sākums Aktuāli Kā mācīties eS…" at bounding box center [784, 392] width 1568 height 783
click at [463, 415] on body "0 Dāvanas 3018 mP 322 xp Maksims Mihails Blizņuks Sākums Aktuāli Kā mācīties eS…" at bounding box center [784, 392] width 1568 height 783
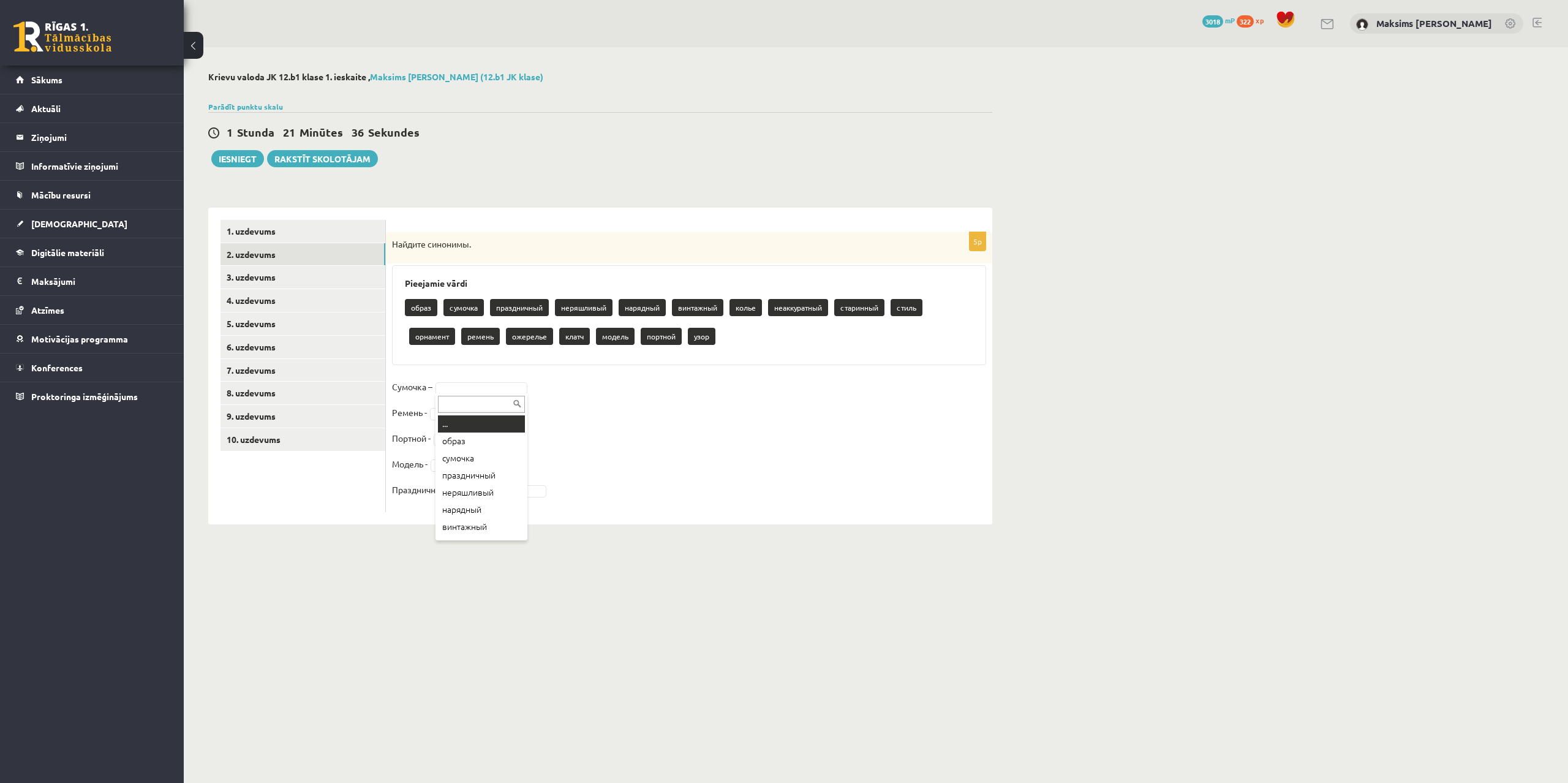
click at [452, 388] on body "0 Dāvanas 3018 mP 322 xp Maksims Mihails Blizņuks Sākums Aktuāli Kā mācīties eS…" at bounding box center [784, 392] width 1568 height 783
click at [481, 493] on body "0 Dāvanas 3018 mP 322 xp Maksims [PERSON_NAME] Sākums Aktuāli Kā mācīties eSKOL…" at bounding box center [784, 392] width 1568 height 783
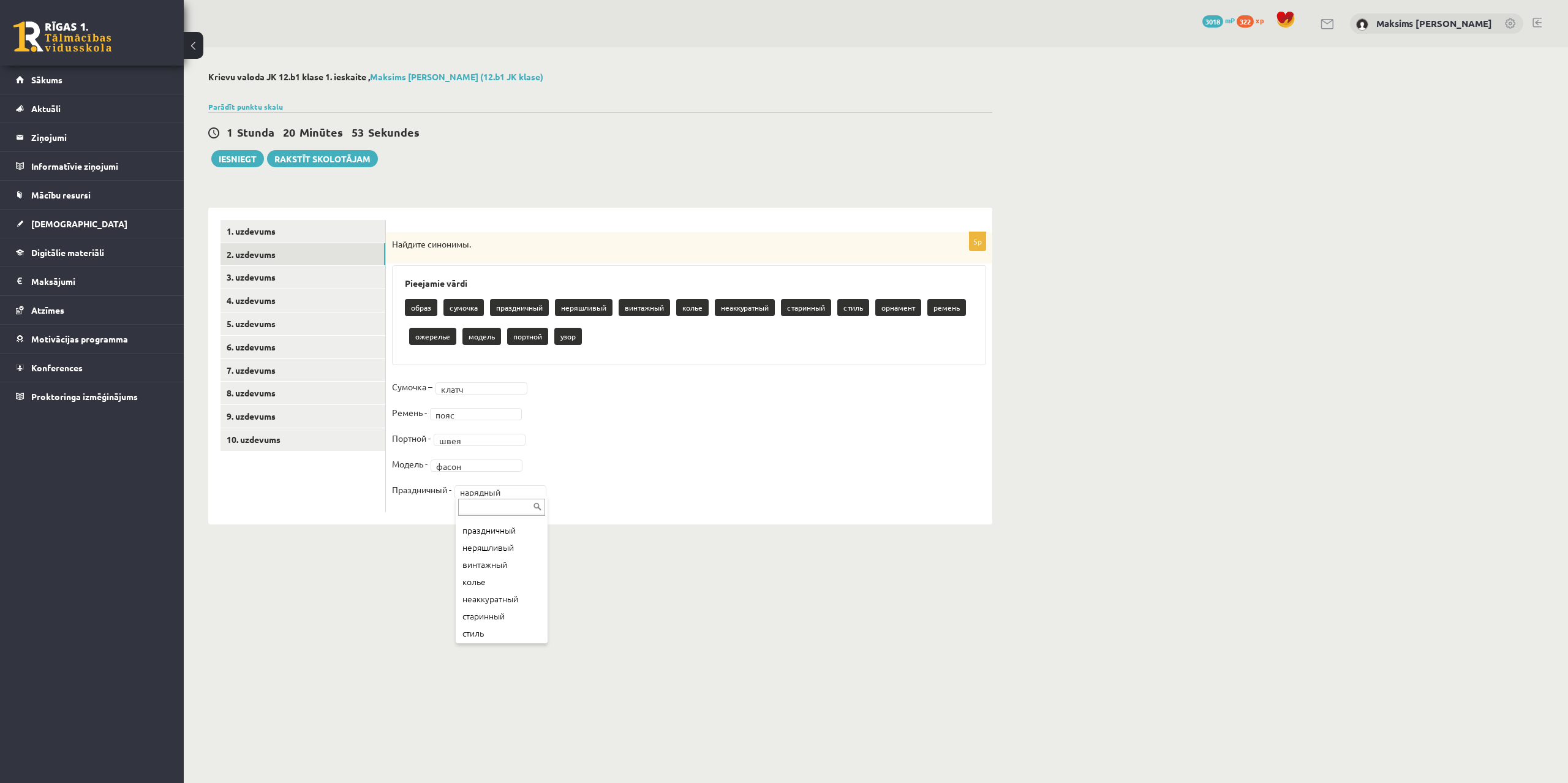
click at [522, 493] on body "0 Dāvanas 3018 mP 322 xp Maksims [PERSON_NAME] Sākums Aktuāli Kā mācīties eSKOL…" at bounding box center [784, 392] width 1568 height 783
click at [701, 570] on body "0 Dāvanas 3018 mP 322 xp Maksims Mihails Blizņuks Sākums Aktuāli Kā mācīties eS…" at bounding box center [784, 392] width 1568 height 783
click at [251, 280] on link "3. uzdevums" at bounding box center [302, 277] width 164 height 22
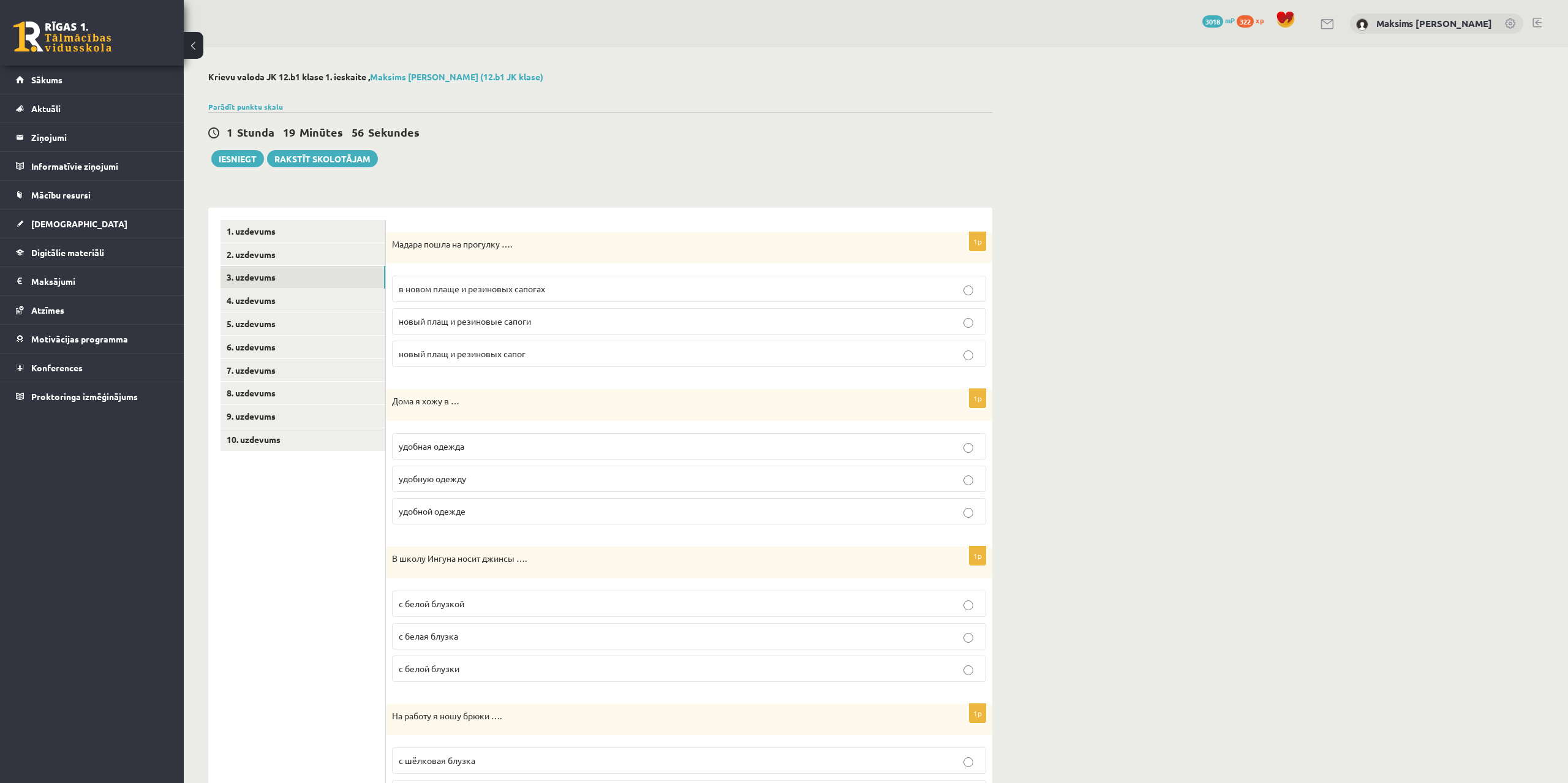
click at [430, 289] on span "в новом плаще и резиновых сапогах" at bounding box center [472, 288] width 147 height 11
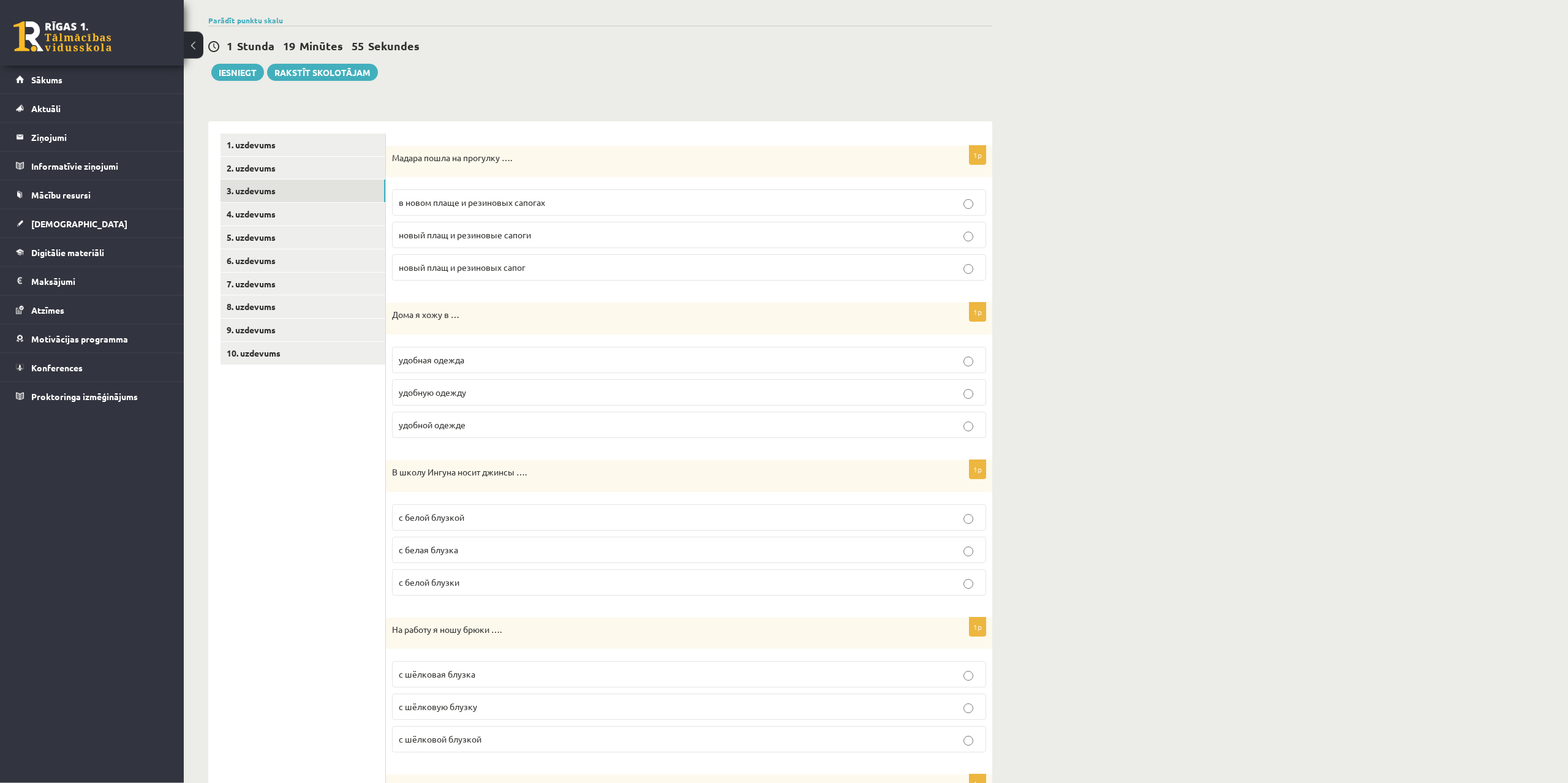
scroll to position [125, 0]
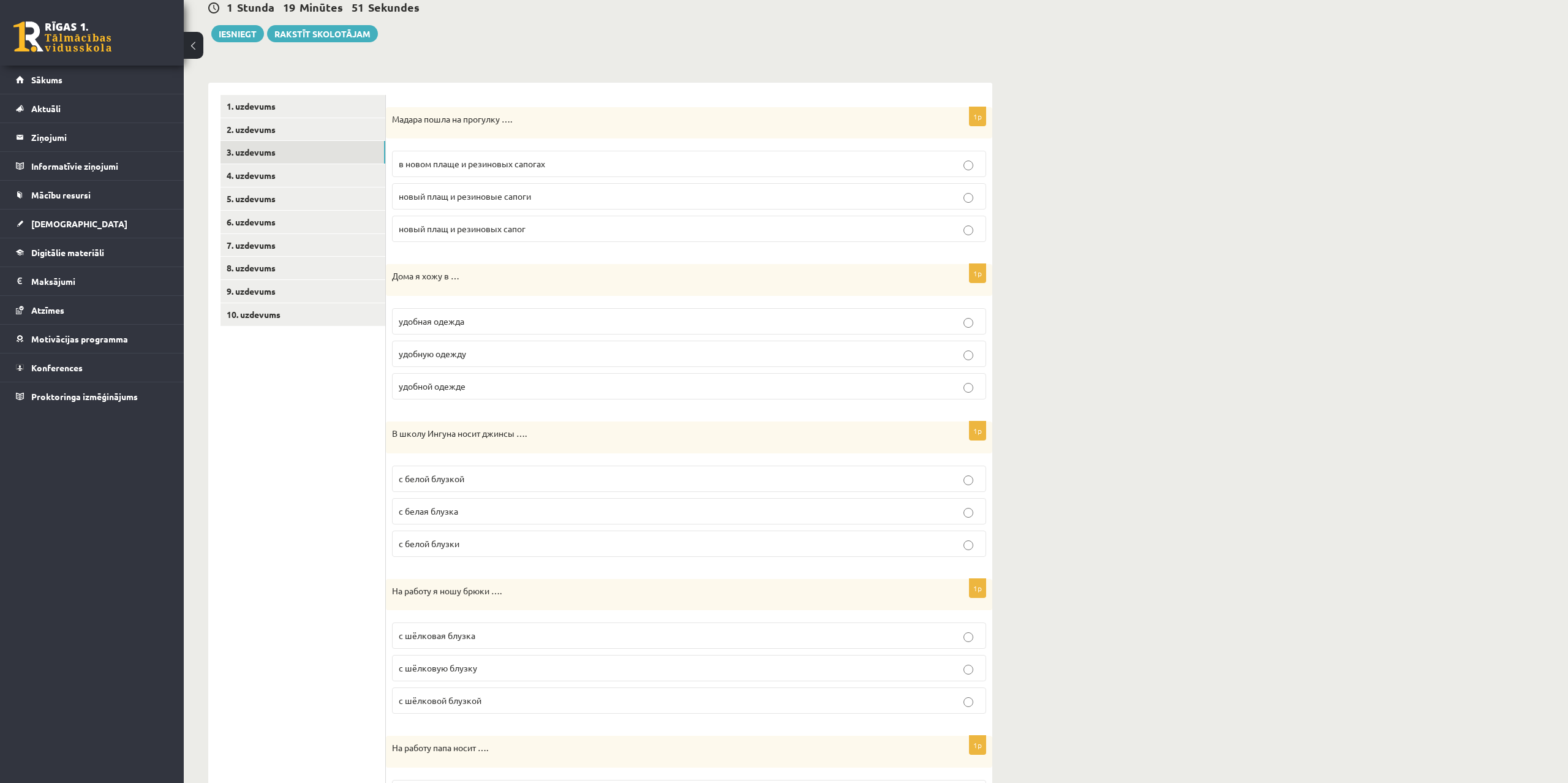
click at [460, 391] on span "удобной одежде" at bounding box center [432, 386] width 67 height 11
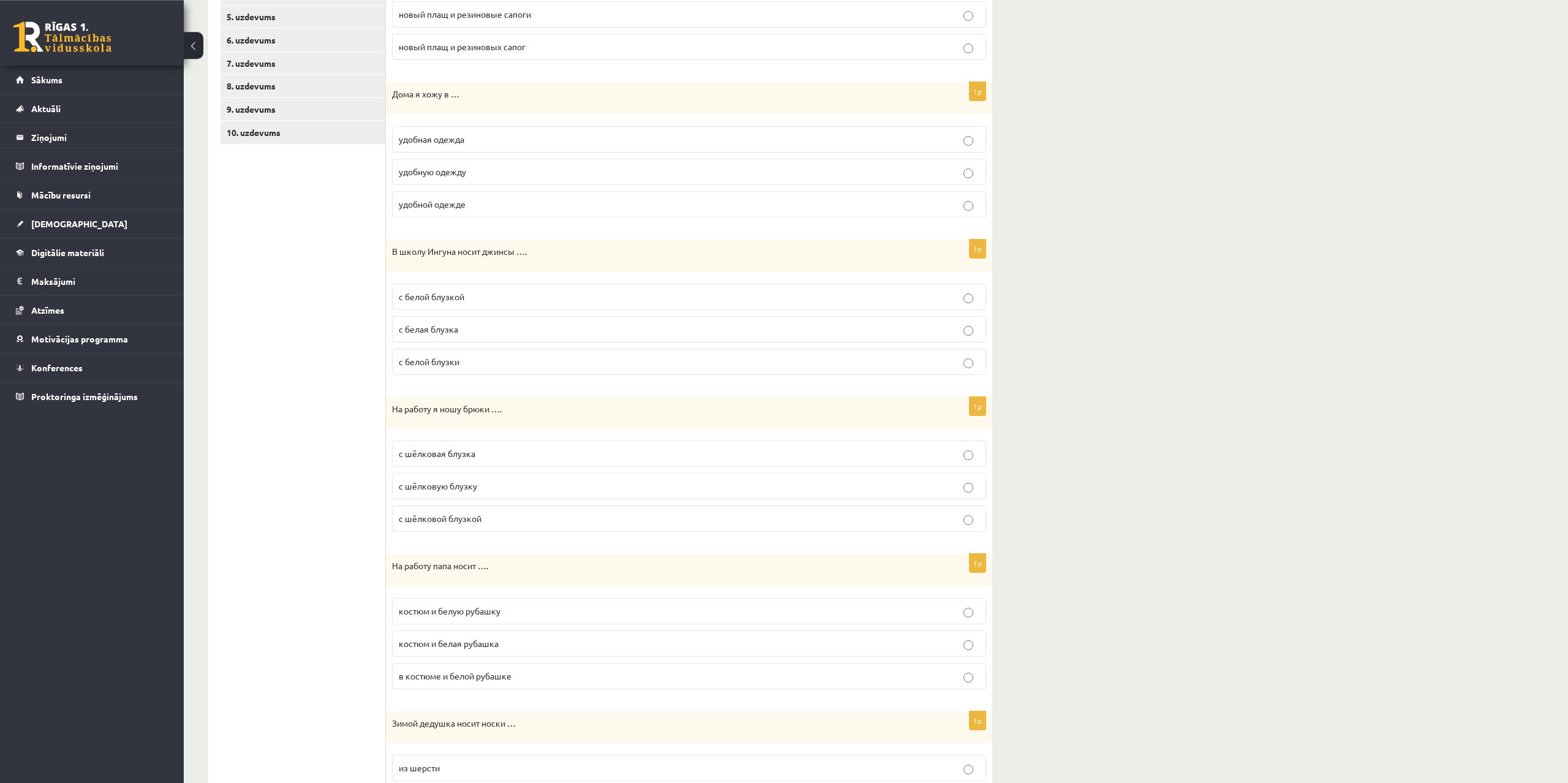
scroll to position [313, 0]
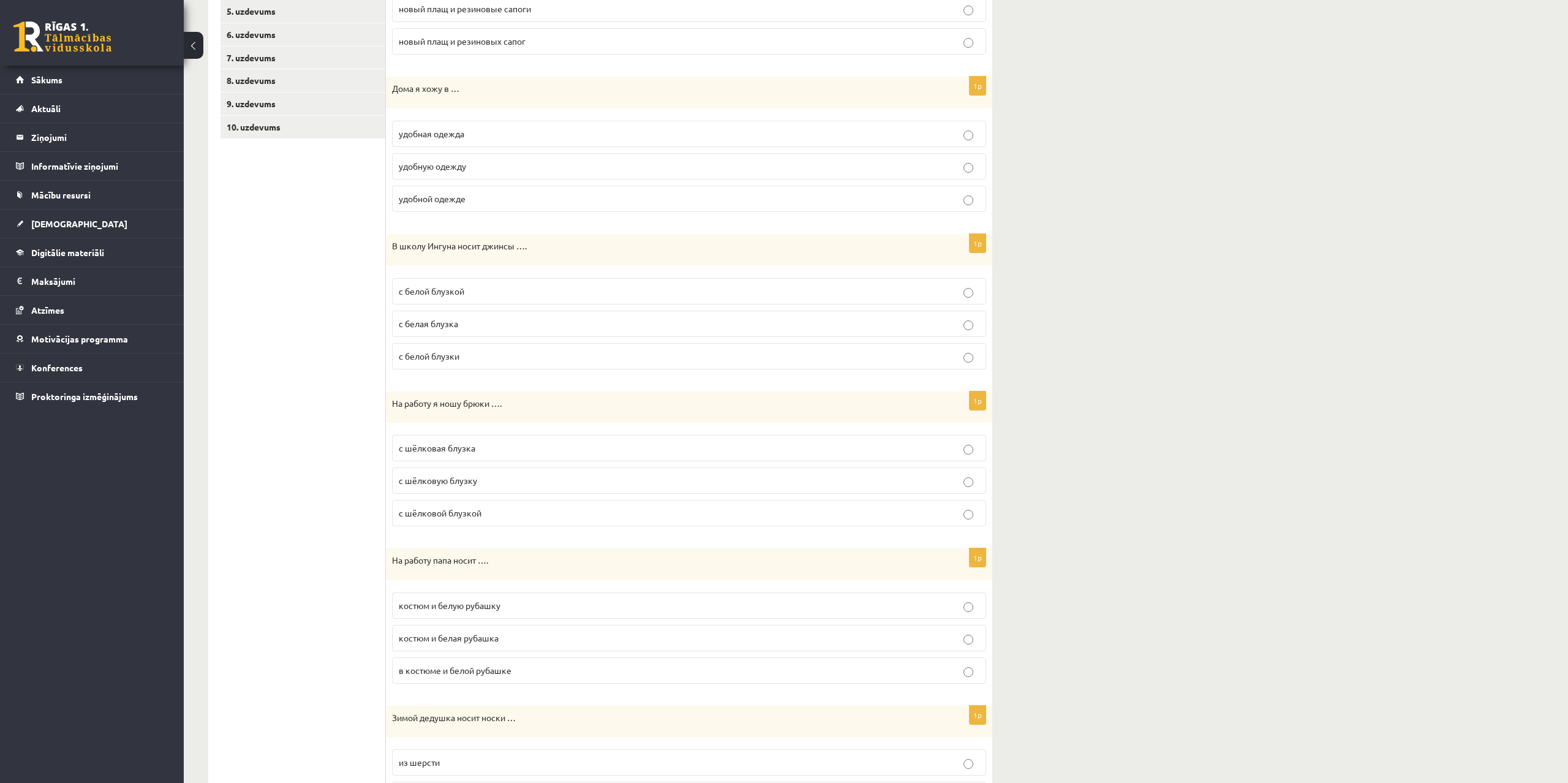
click at [465, 286] on p "с белой блузкой" at bounding box center [689, 291] width 581 height 13
drag, startPoint x: 391, startPoint y: 241, endPoint x: 515, endPoint y: 352, distance: 166.4
click at [515, 266] on div "В школу Ингуна носит джинсы …." at bounding box center [689, 250] width 606 height 32
copy div "В школу Ингуна носит джинсы …. с белой блузкой с белая блузка с белой блузки"
click at [1315, 182] on div "**********" at bounding box center [875, 625] width 1384 height 1782
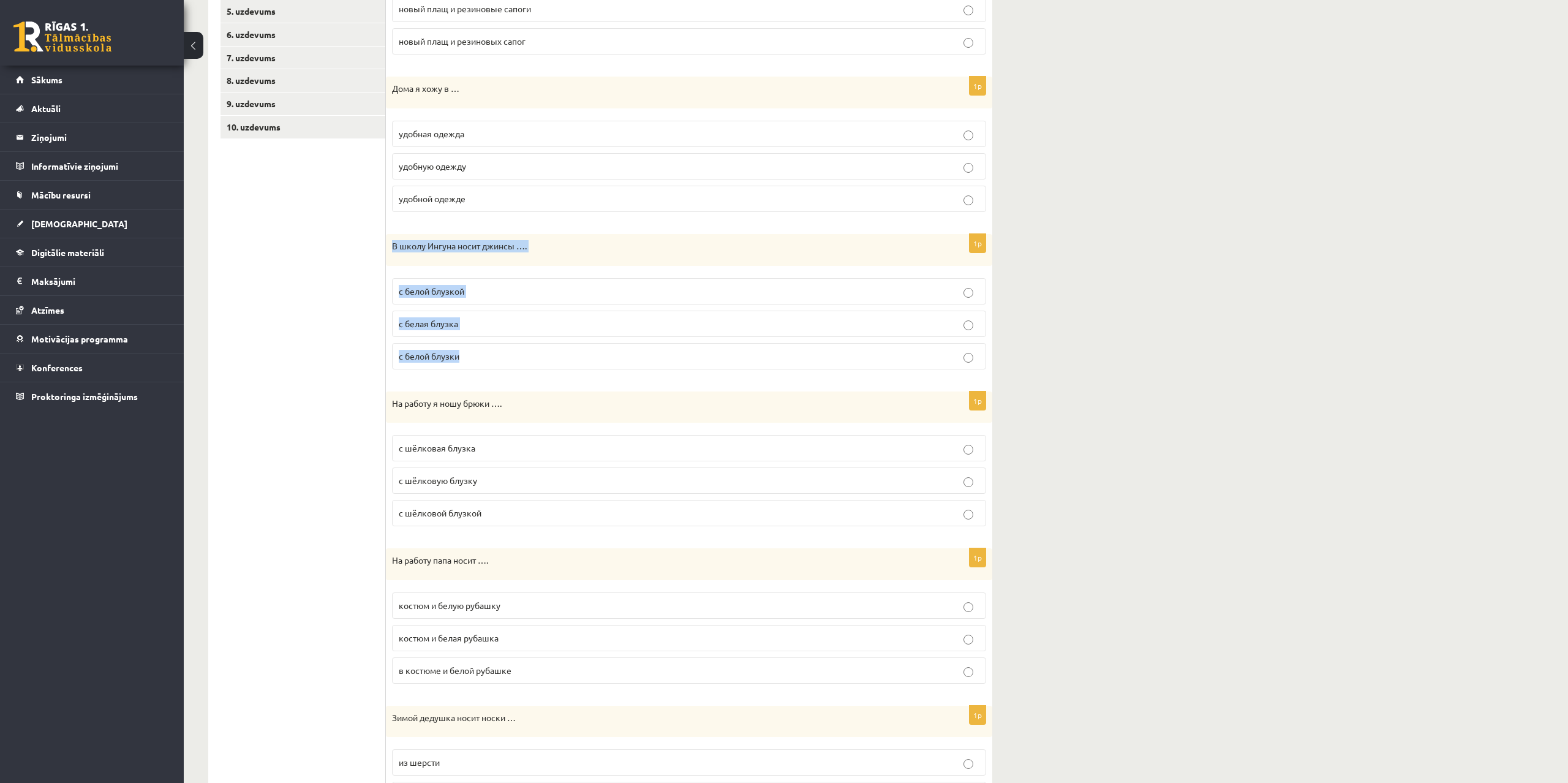
drag, startPoint x: 392, startPoint y: 243, endPoint x: 506, endPoint y: 368, distance: 169.2
click at [506, 266] on div "В школу Ингуна носит джинсы …." at bounding box center [689, 250] width 606 height 32
copy div "В школу Ингуна носит джинсы …. с белой блузкой с белая блузка с белой блузки"
click at [295, 334] on ul "1. uzdevums 2. uzdevums 3. uzdevums 4. uzdevums 5. uzdevums 6. uzdevums 7. uzde…" at bounding box center [303, 694] width 165 height 1573
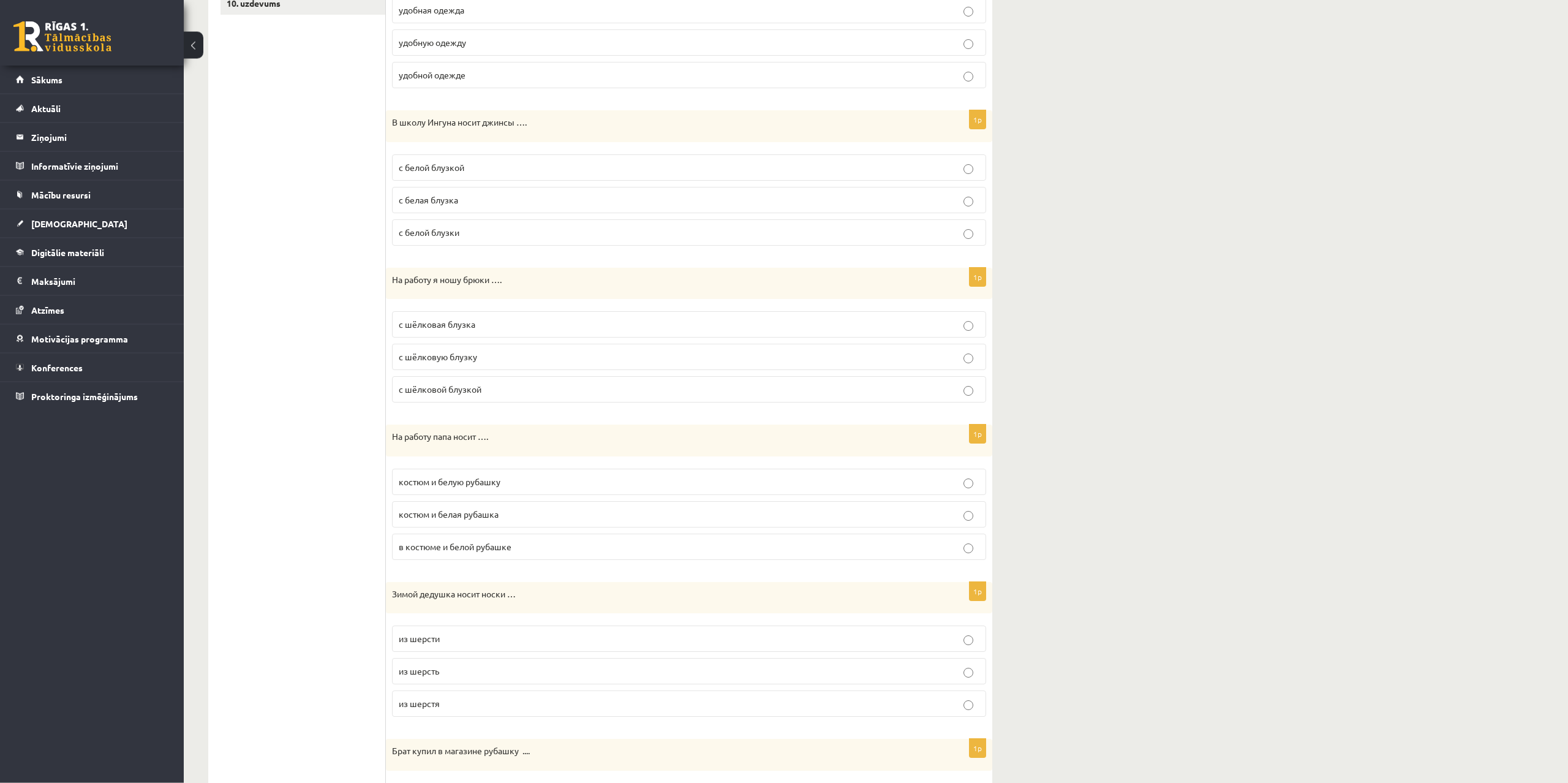
scroll to position [438, 0]
click at [463, 394] on p "с шёлковой блузкой" at bounding box center [689, 388] width 581 height 13
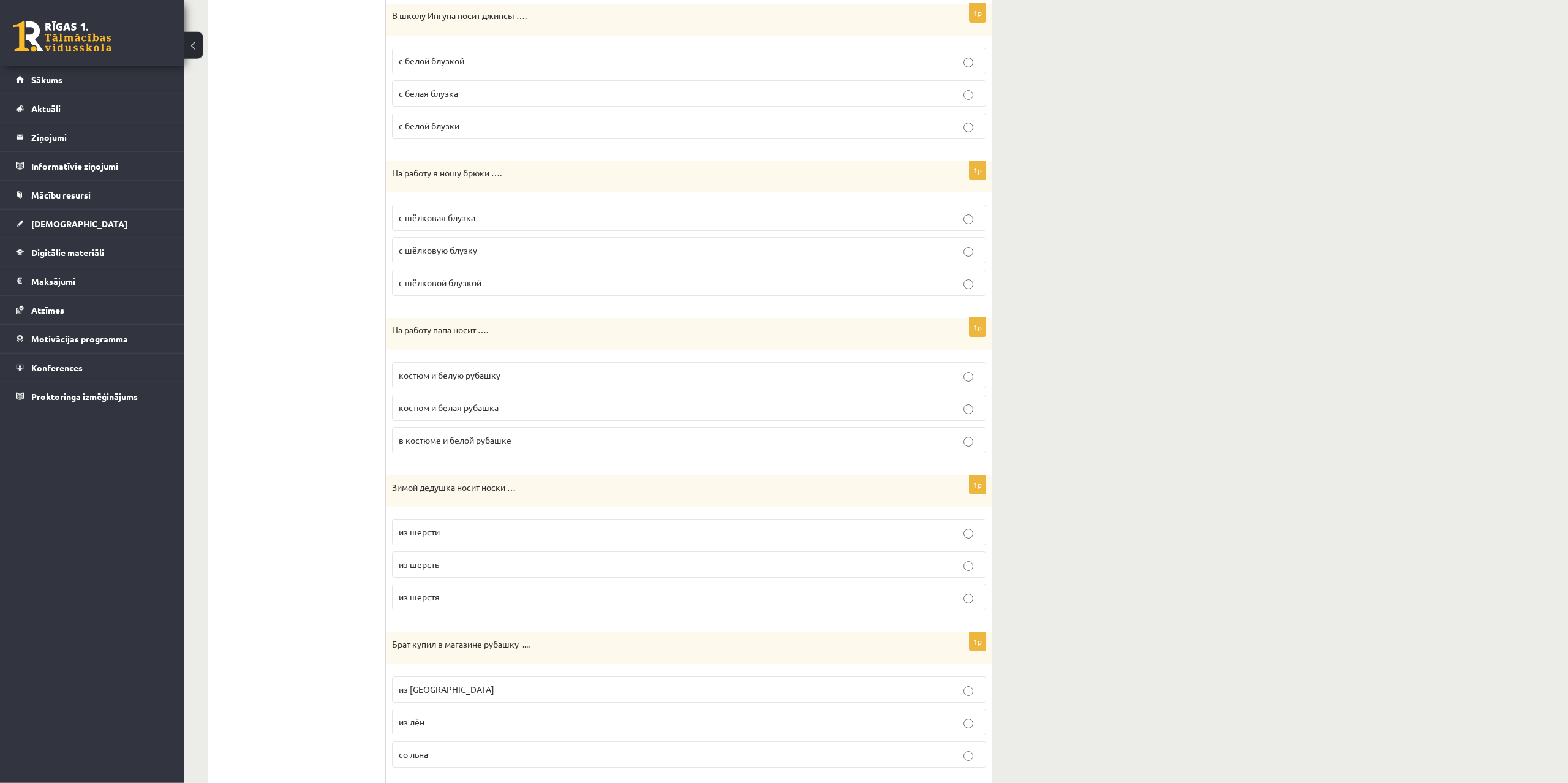
scroll to position [625, 0]
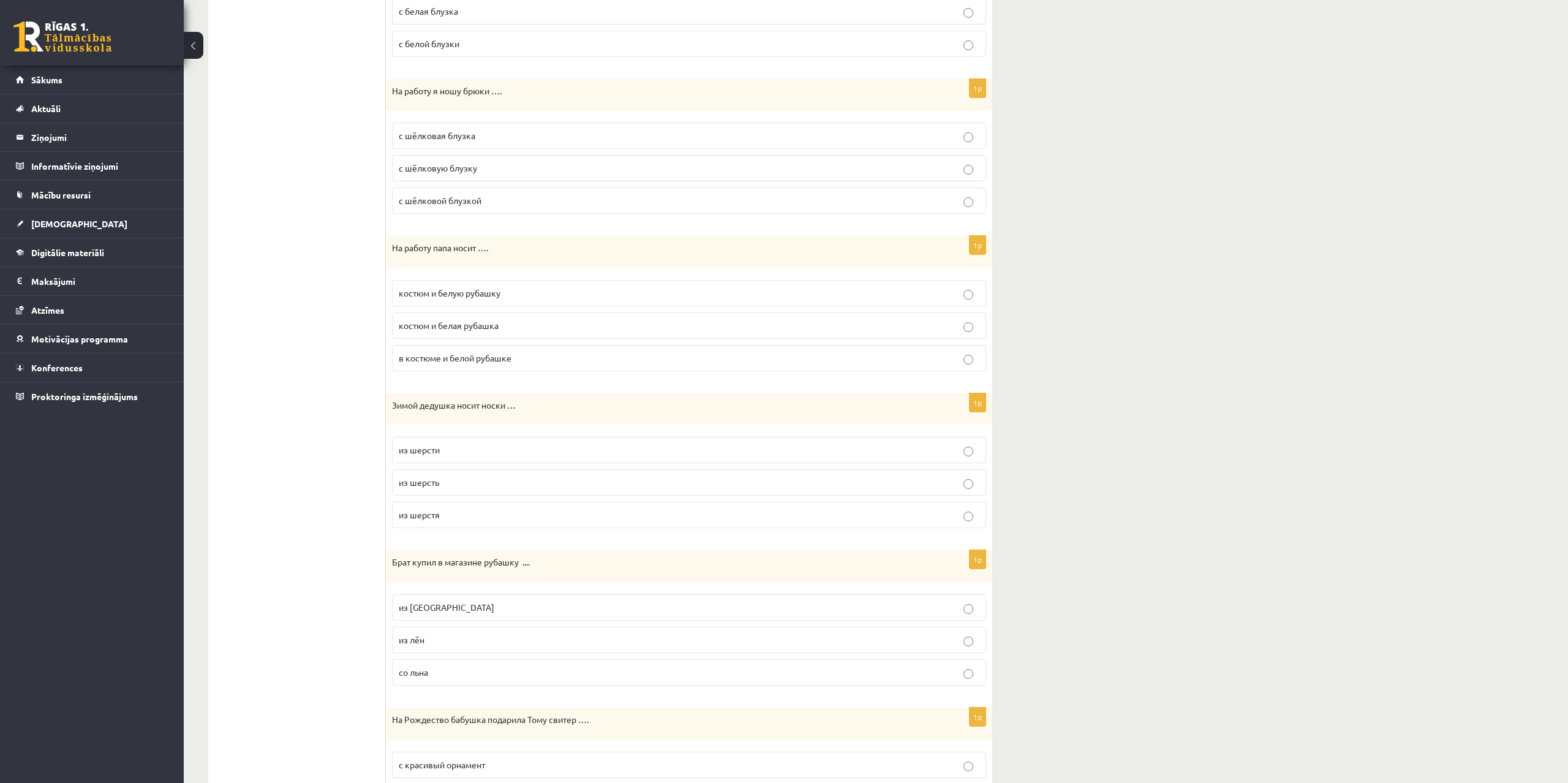
click at [446, 287] on label "костюм и белую рубашку" at bounding box center [689, 293] width 594 height 26
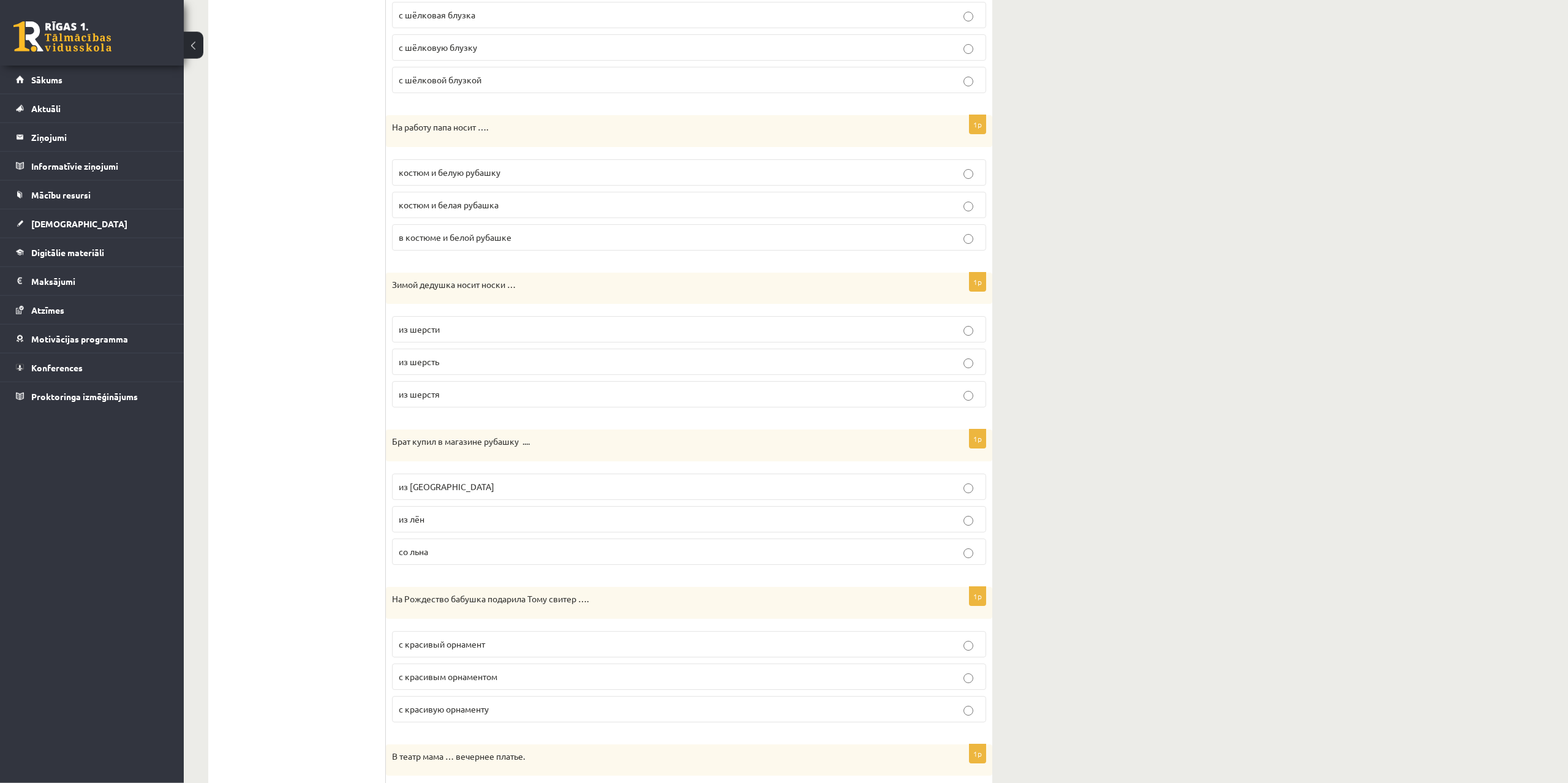
scroll to position [750, 0]
drag, startPoint x: 393, startPoint y: 280, endPoint x: 393, endPoint y: 287, distance: 7.0
click at [393, 287] on p "Зимой дедушка носит носки …" at bounding box center [658, 281] width 533 height 12
click at [449, 322] on p "из шерсти" at bounding box center [689, 325] width 581 height 13
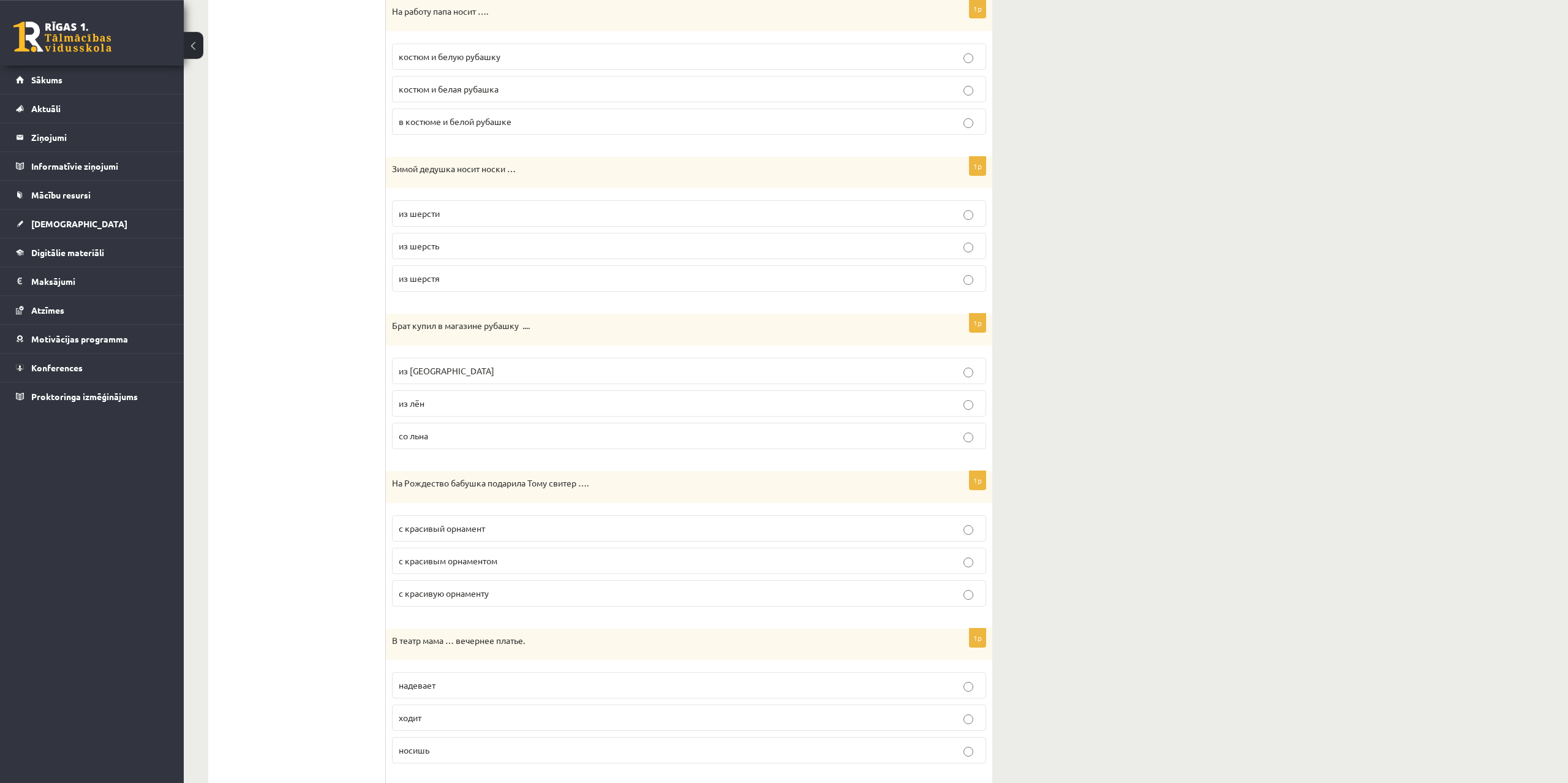
scroll to position [938, 0]
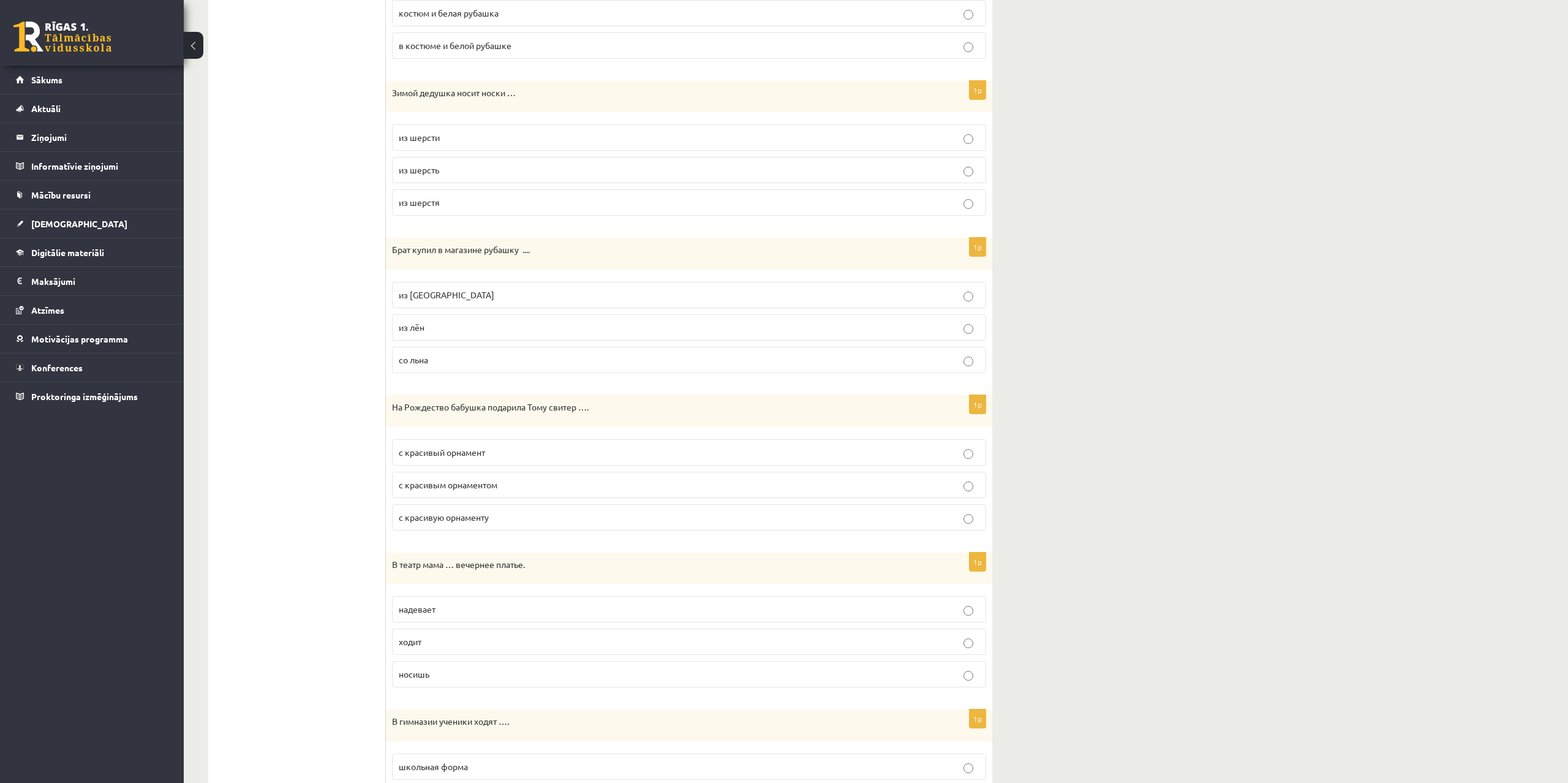
click at [435, 290] on p "из льна" at bounding box center [689, 295] width 581 height 13
click at [300, 319] on ul "1. uzdevums 2. uzdevums 3. uzdevums 4. uzdevums 5. uzdevums 6. uzdevums 7. uzde…" at bounding box center [303, 68] width 165 height 1573
drag, startPoint x: 407, startPoint y: 264, endPoint x: 481, endPoint y: 369, distance: 128.5
click at [481, 269] on div "Брат купил в магазине рубашку ...." at bounding box center [689, 253] width 606 height 32
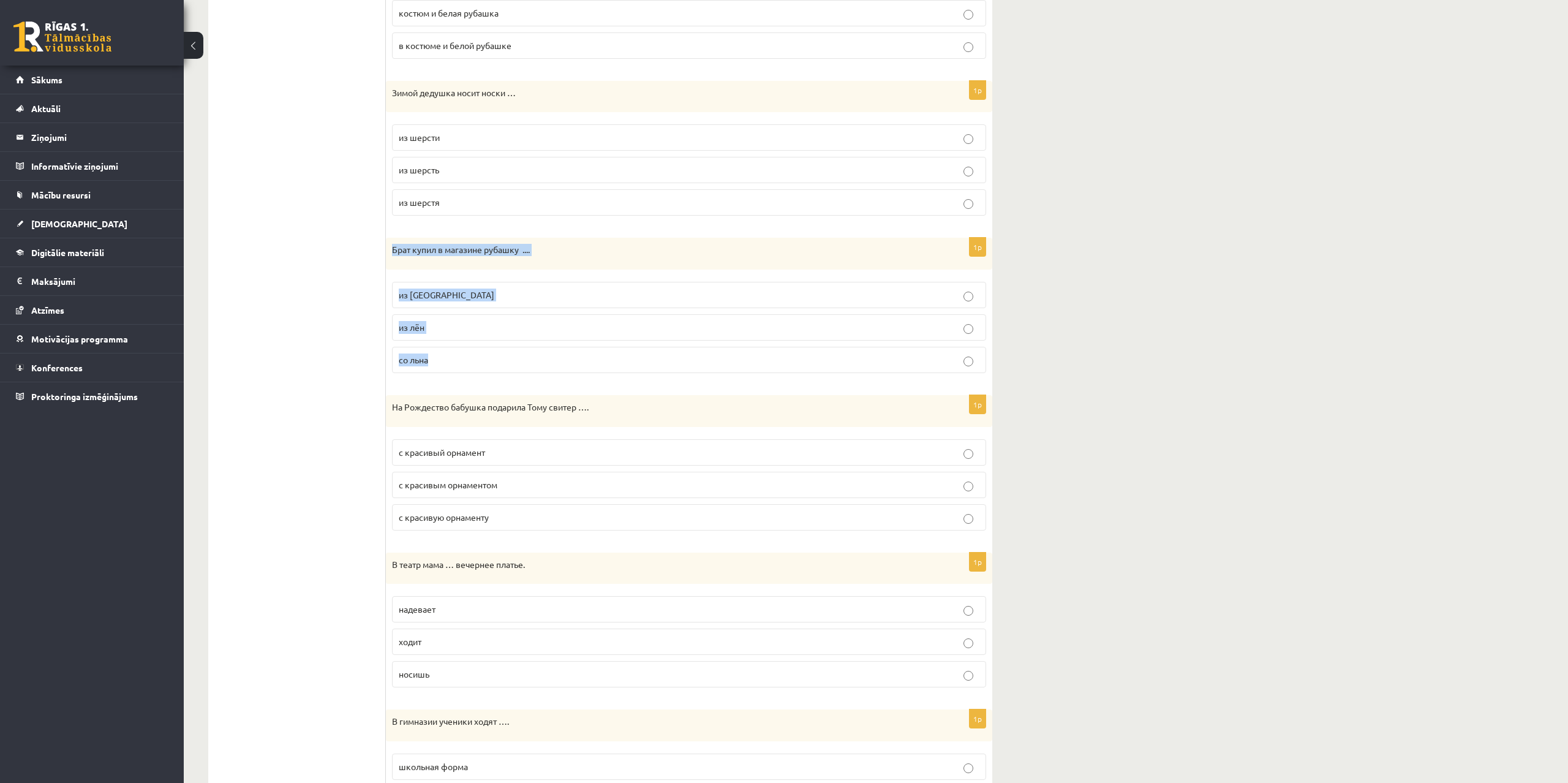
copy div "Брат купил в магазине рубашку .... из льна из лён со льна"
click at [297, 389] on ul "1. uzdevums 2. uzdevums 3. uzdevums 4. uzdevums 5. uzdevums 6. uzdevums 7. uzde…" at bounding box center [303, 68] width 165 height 1573
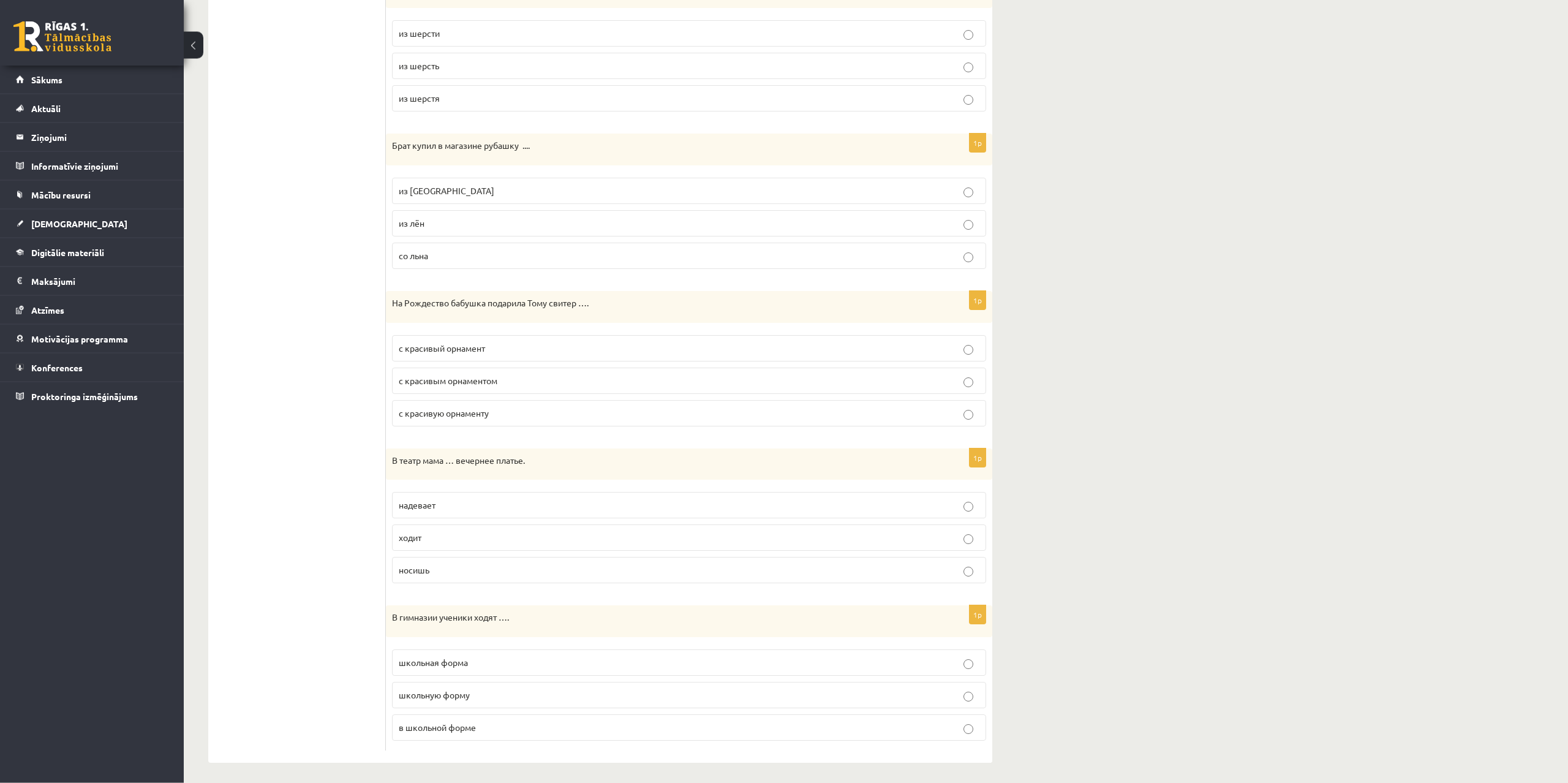
scroll to position [1046, 0]
click at [492, 380] on span "с красивым орнаментом" at bounding box center [448, 376] width 99 height 11
click at [465, 537] on p "ходит" at bounding box center [689, 533] width 581 height 13
drag, startPoint x: 387, startPoint y: 453, endPoint x: 483, endPoint y: 552, distance: 137.9
click at [483, 476] on div "В театр мама … вечернее платье." at bounding box center [689, 460] width 606 height 32
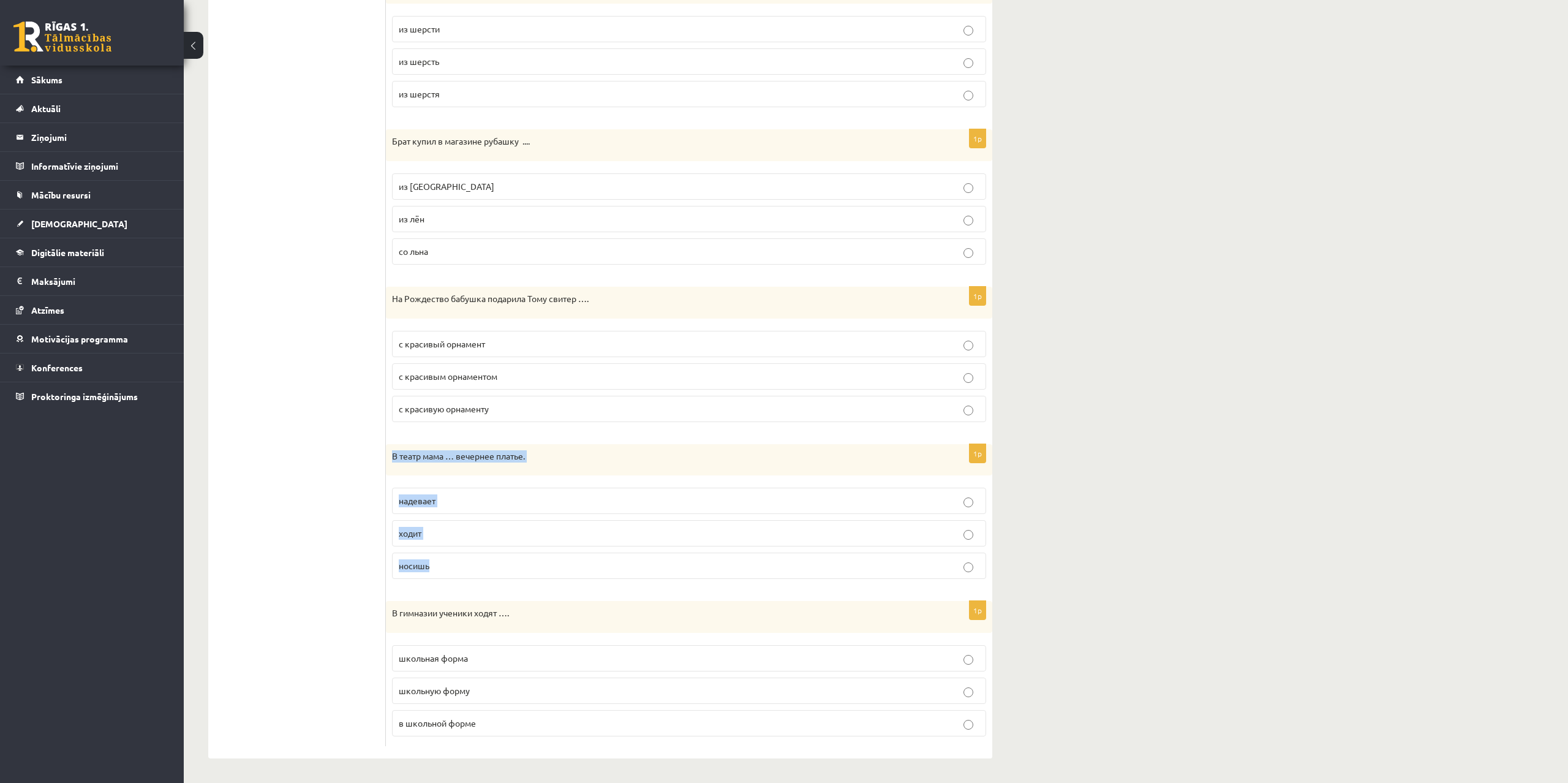
copy div "В театр мама … вечернее платье. надевает ходит носишь"
click at [465, 500] on p "надевает" at bounding box center [689, 500] width 581 height 13
click at [480, 727] on p "в школьной форме" at bounding box center [689, 723] width 581 height 13
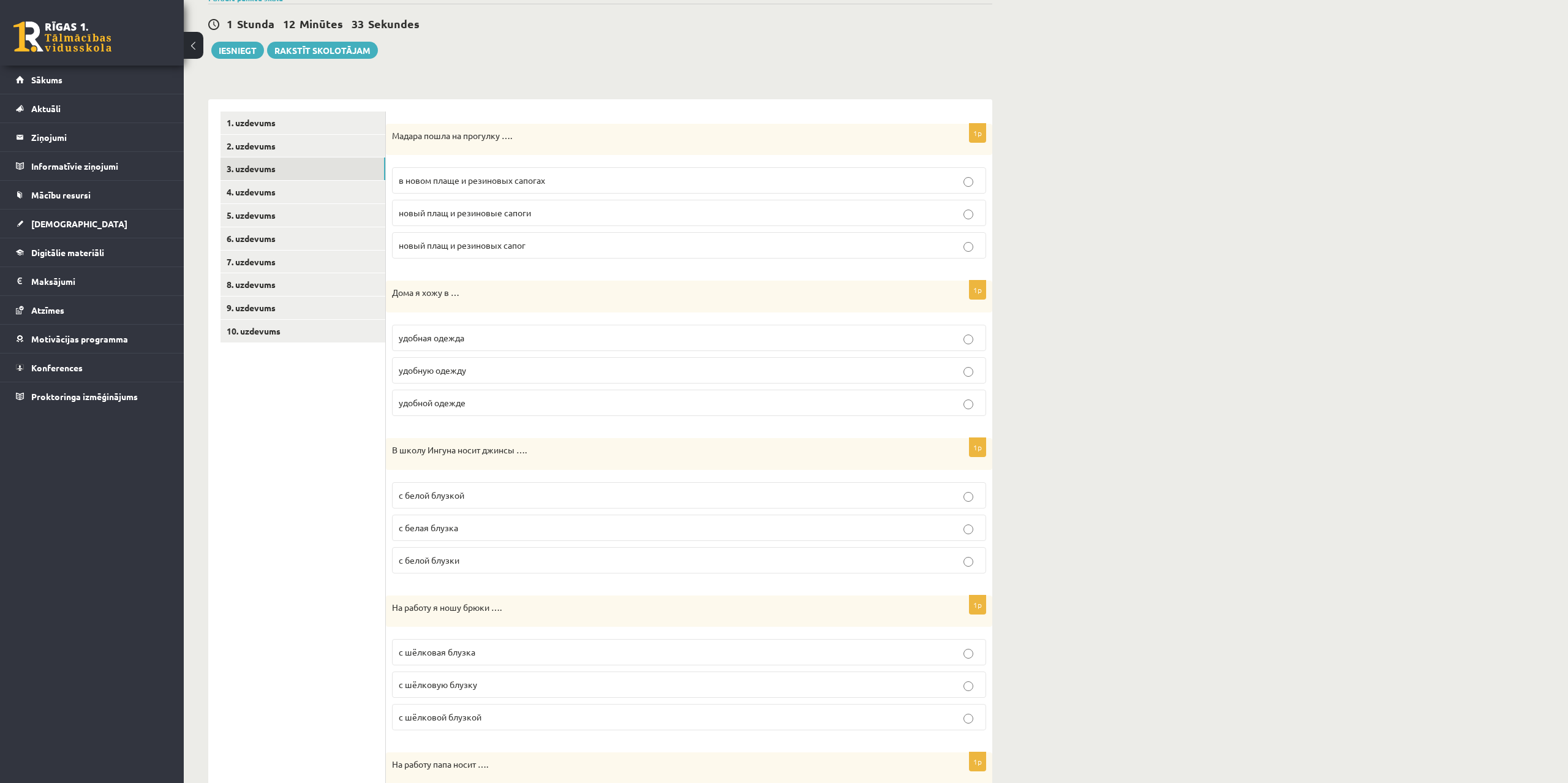
scroll to position [0, 0]
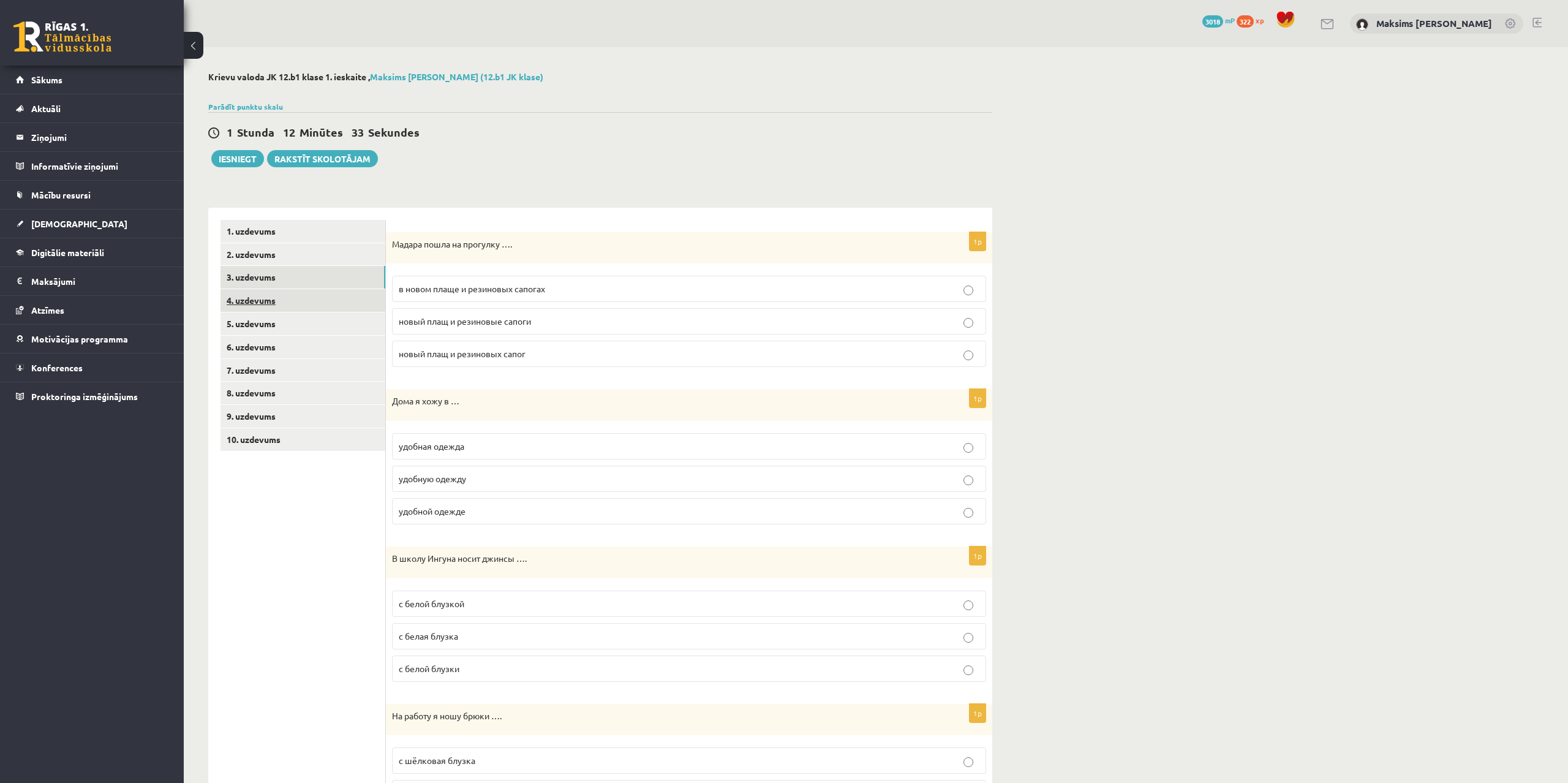
click at [254, 306] on link "4. uzdevums" at bounding box center [302, 301] width 164 height 22
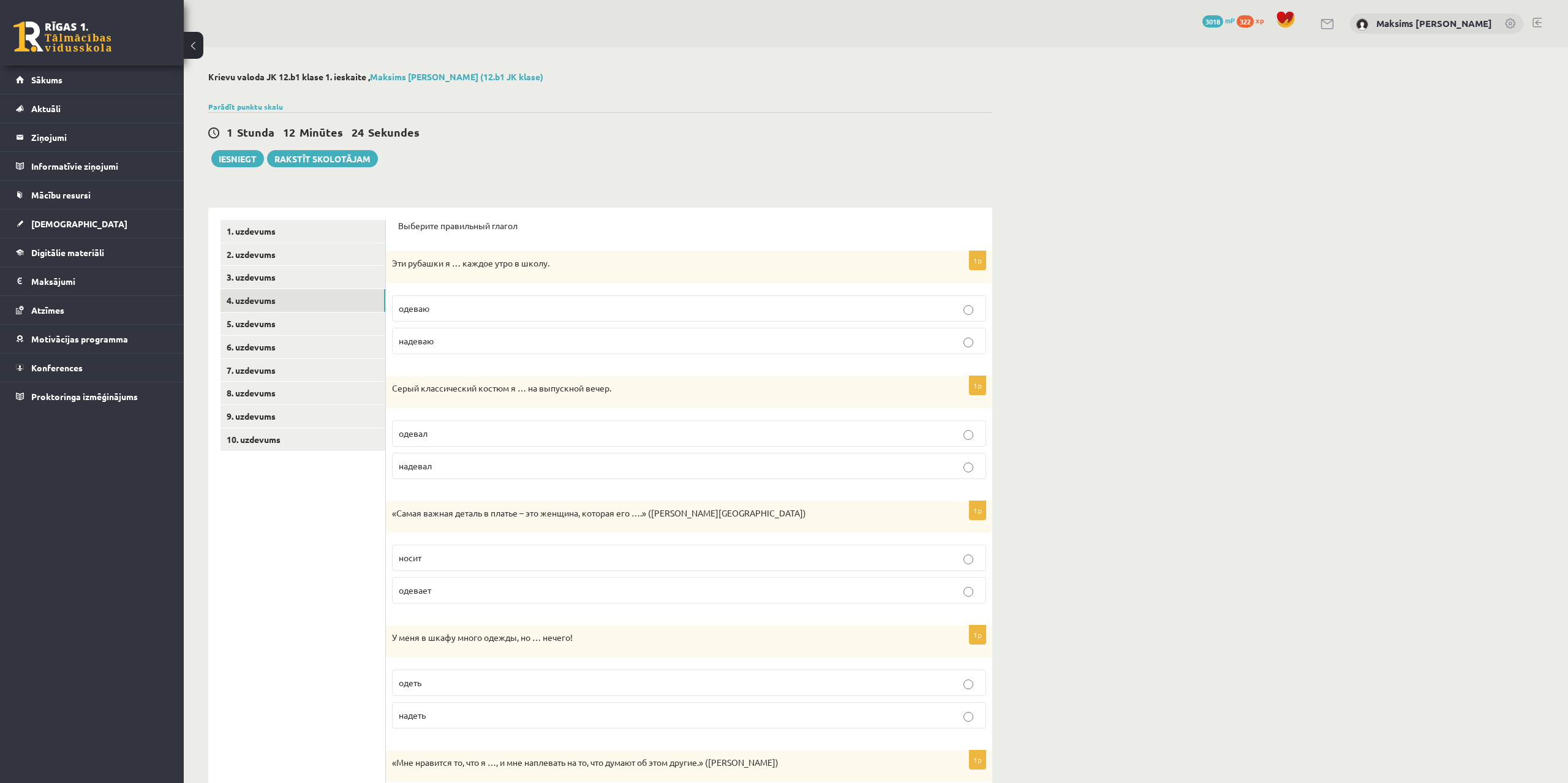
click at [428, 342] on span "надеваю" at bounding box center [416, 340] width 35 height 11
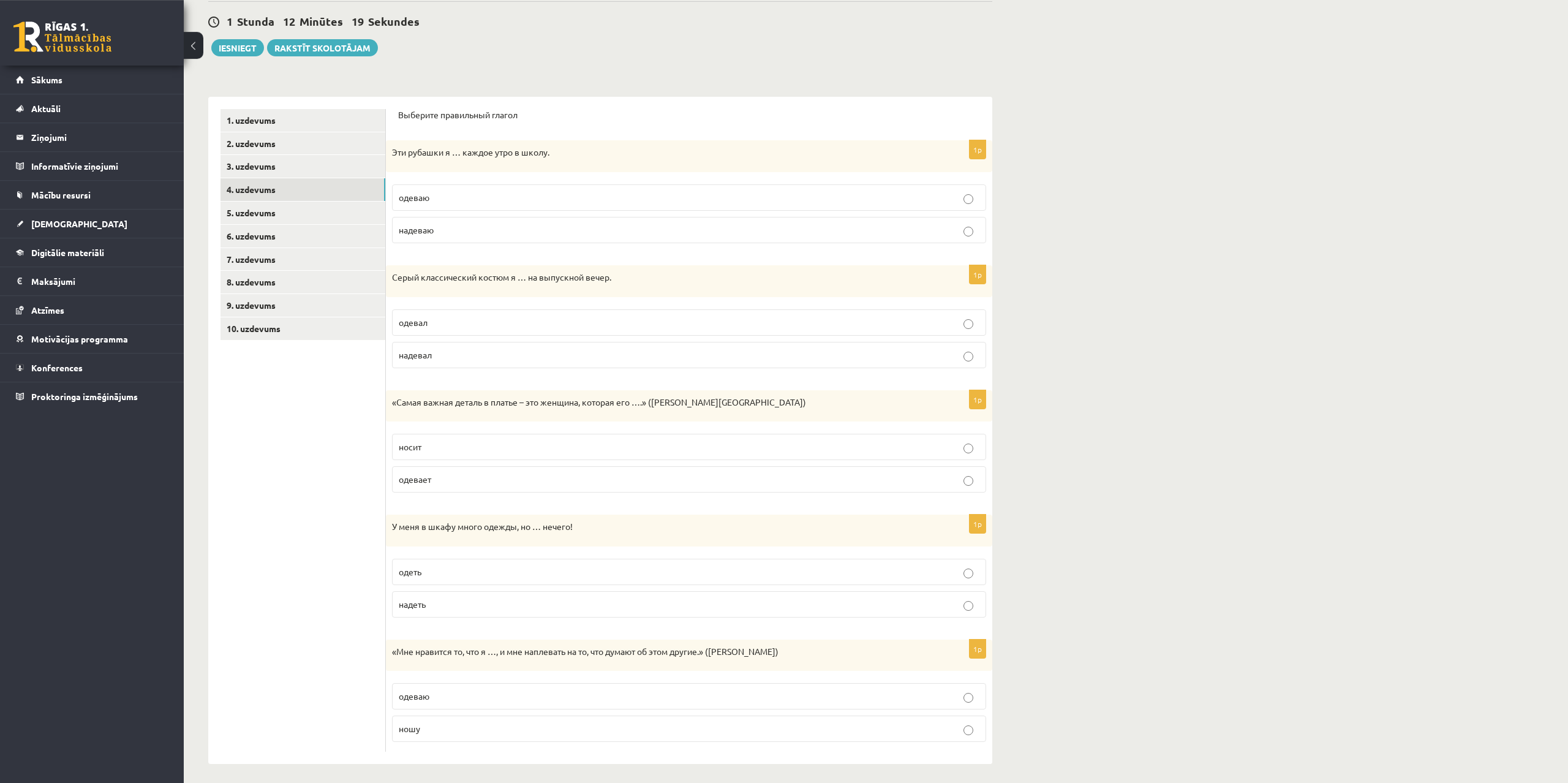
scroll to position [117, 0]
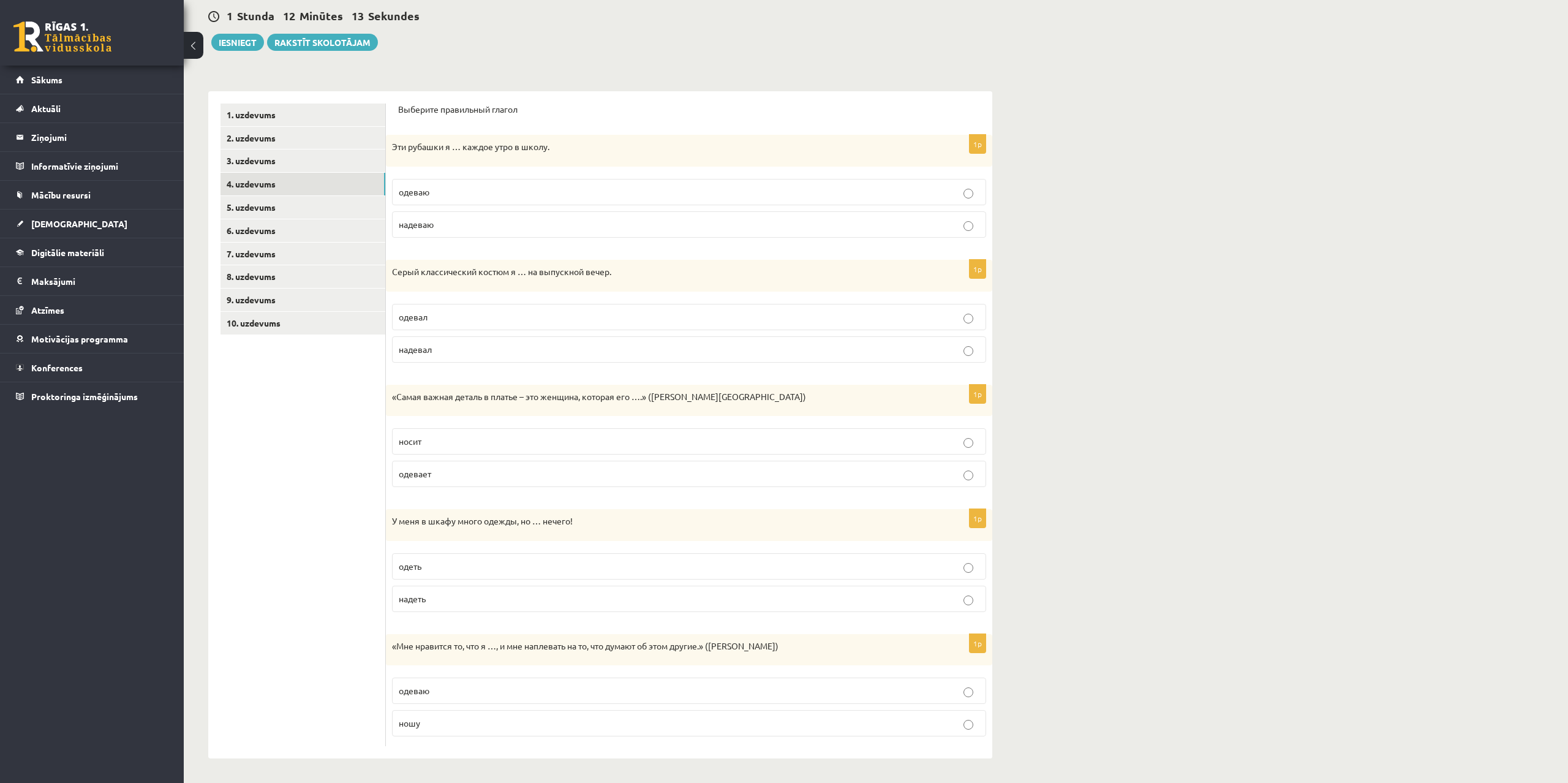
click at [457, 351] on p "надевал" at bounding box center [689, 349] width 581 height 13
click at [432, 445] on p "носит" at bounding box center [689, 441] width 581 height 13
drag, startPoint x: 391, startPoint y: 394, endPoint x: 548, endPoint y: 469, distance: 174.0
click at [548, 417] on div "«Самая важная деталь в платье – это женщина, которая его ….» (Ив Сен-Лоран)" at bounding box center [689, 400] width 606 height 32
click at [353, 514] on ul "1. uzdevums 2. uzdevums 3. uzdevums 4. uzdevums 5. uzdevums 6. uzdevums 7. uzde…" at bounding box center [303, 425] width 165 height 644
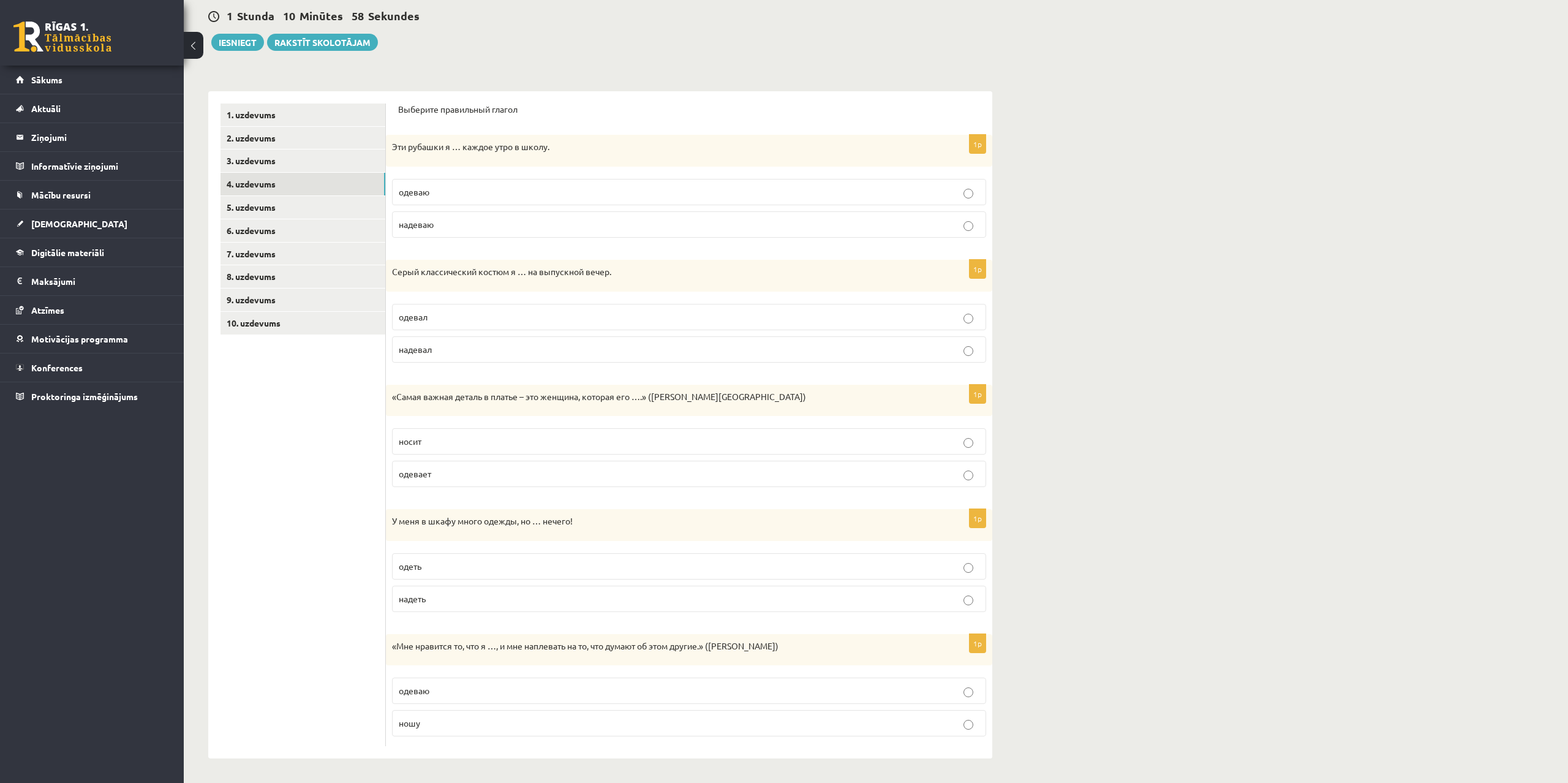
click at [452, 601] on p "надеть" at bounding box center [689, 598] width 581 height 13
drag, startPoint x: 392, startPoint y: 645, endPoint x: 476, endPoint y: 715, distance: 109.3
click at [476, 666] on div "«Мне нравится то, что я …, и мне наплевать на то, что думают об этом другие.» (…" at bounding box center [689, 650] width 606 height 32
click at [302, 589] on ul "1. uzdevums 2. uzdevums 3. uzdevums 4. uzdevums 5. uzdevums 6. uzdevums 7. uzde…" at bounding box center [303, 425] width 165 height 644
click at [959, 722] on p "ношу" at bounding box center [689, 723] width 581 height 13
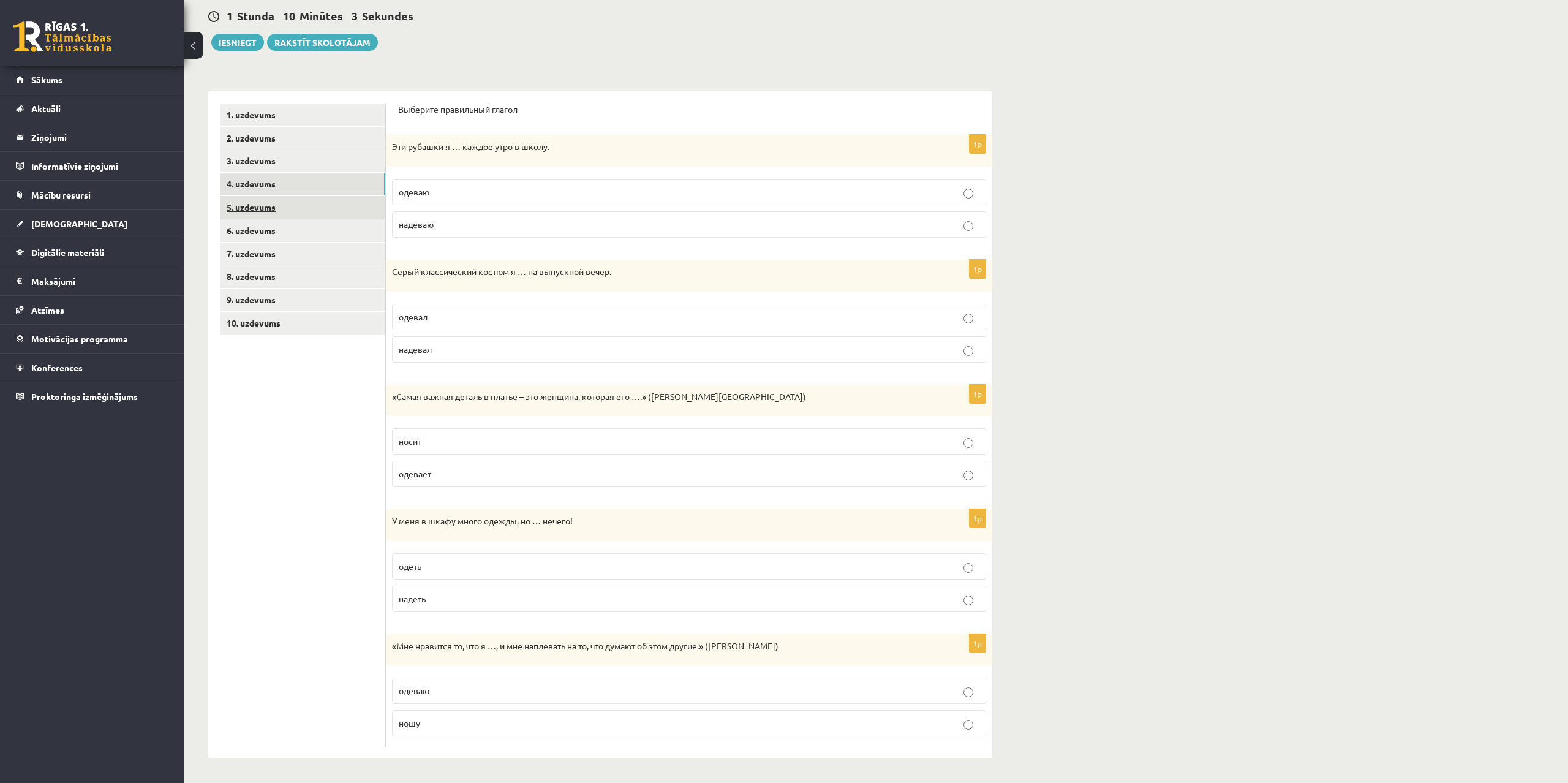
click at [259, 206] on link "5. uzdevums" at bounding box center [302, 207] width 164 height 22
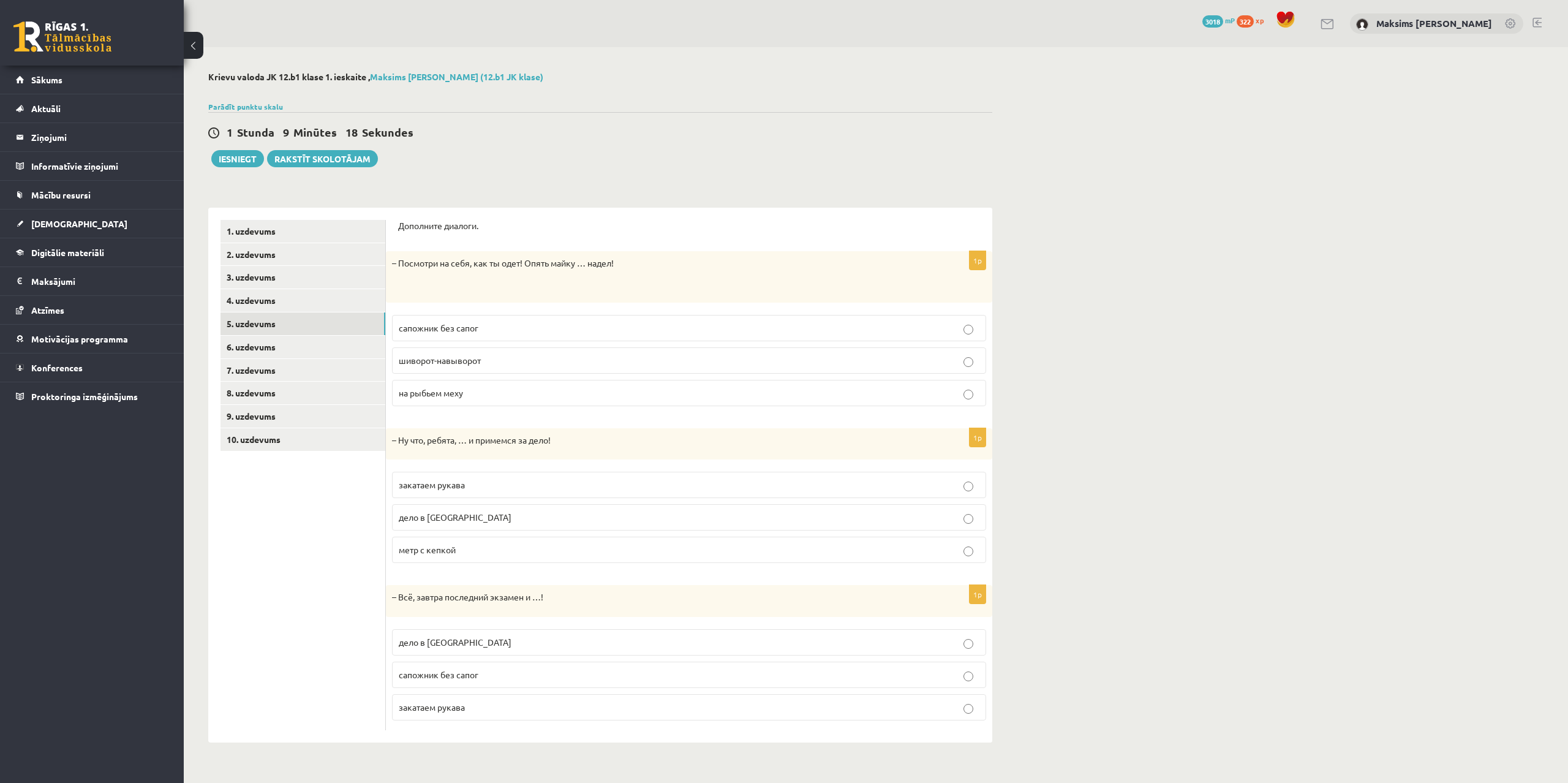
click at [489, 368] on label "шиворот-навыворот" at bounding box center [689, 360] width 594 height 26
click at [466, 488] on p "закатаем рукава" at bounding box center [689, 485] width 581 height 13
drag, startPoint x: 391, startPoint y: 435, endPoint x: 536, endPoint y: 554, distance: 187.6
click at [536, 460] on div "– Ну что, ребята, … и примемся за дело!" at bounding box center [689, 444] width 606 height 32
drag, startPoint x: 391, startPoint y: 257, endPoint x: 542, endPoint y: 386, distance: 198.6
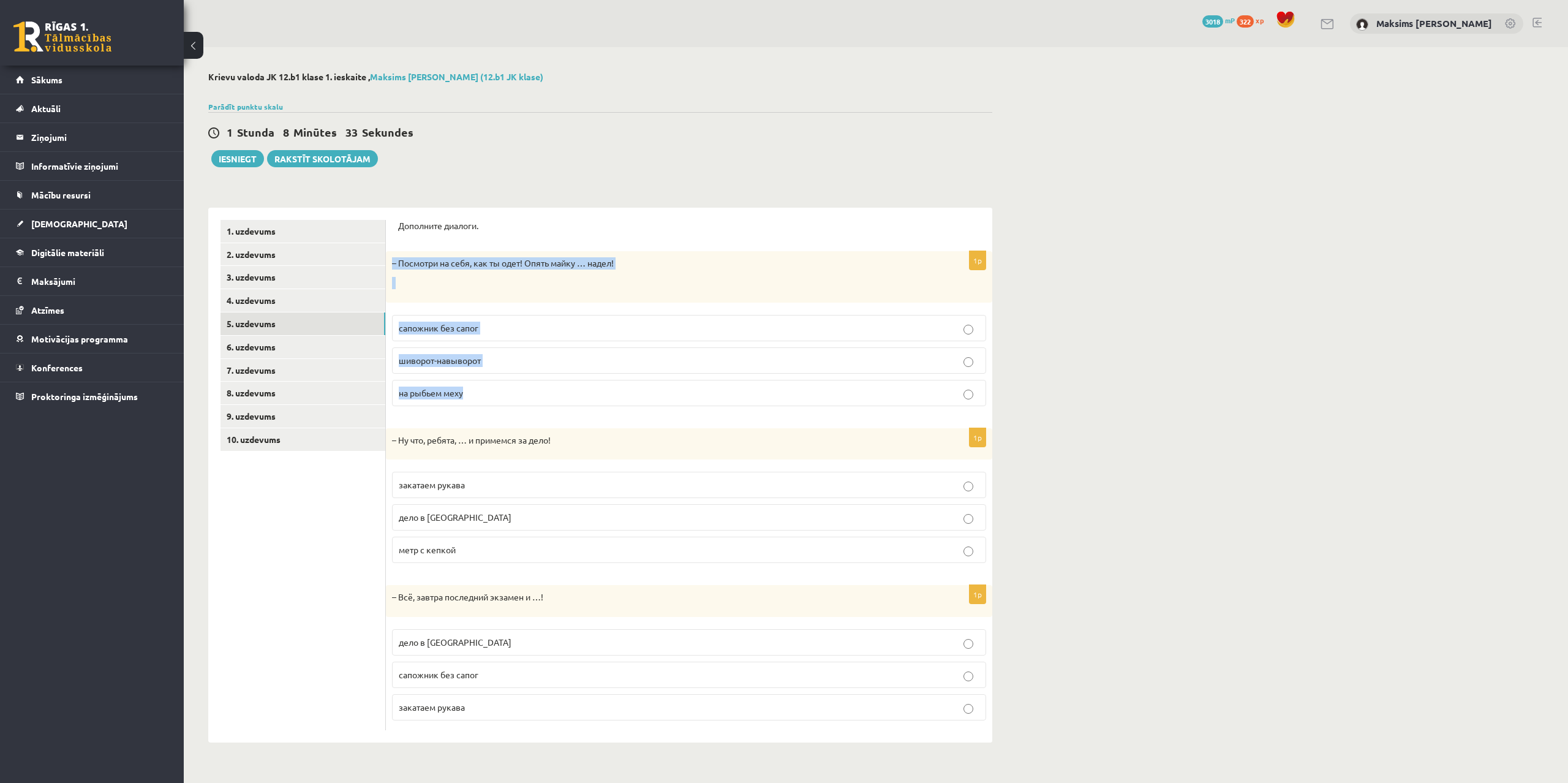
click at [542, 302] on div "– Посмотри на себя, как ты одет! Опять майку … надел!" at bounding box center [689, 277] width 606 height 51
click at [300, 630] on ul "1. uzdevums 2. uzdevums 3. uzdevums 4. uzdevums 5. uzdevums 6. uzdevums 7. uzde…" at bounding box center [303, 476] width 165 height 511
click at [446, 645] on span "дело в шляпе" at bounding box center [455, 642] width 113 height 11
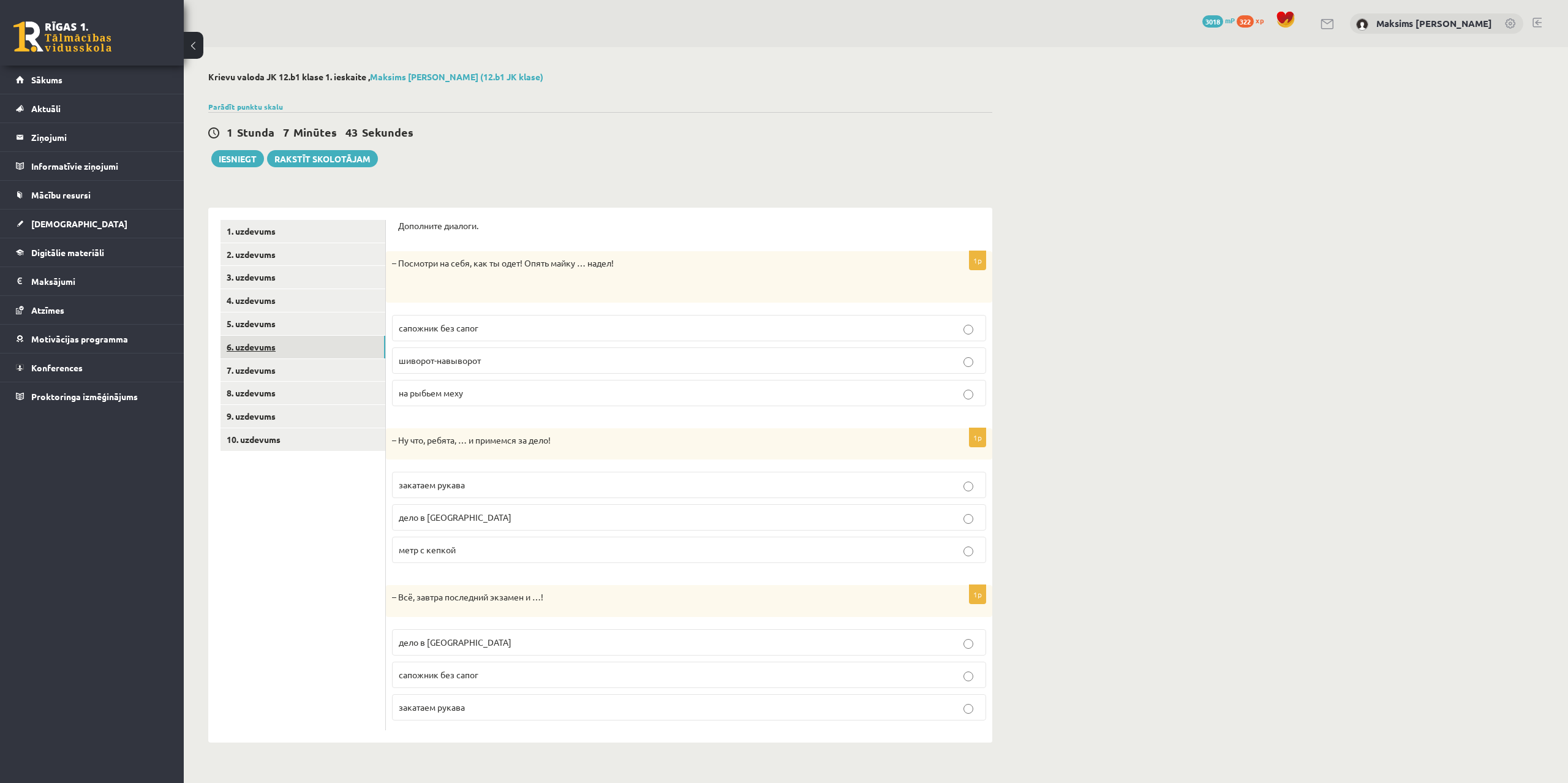
click at [260, 348] on link "6. uzdevums" at bounding box center [302, 347] width 164 height 22
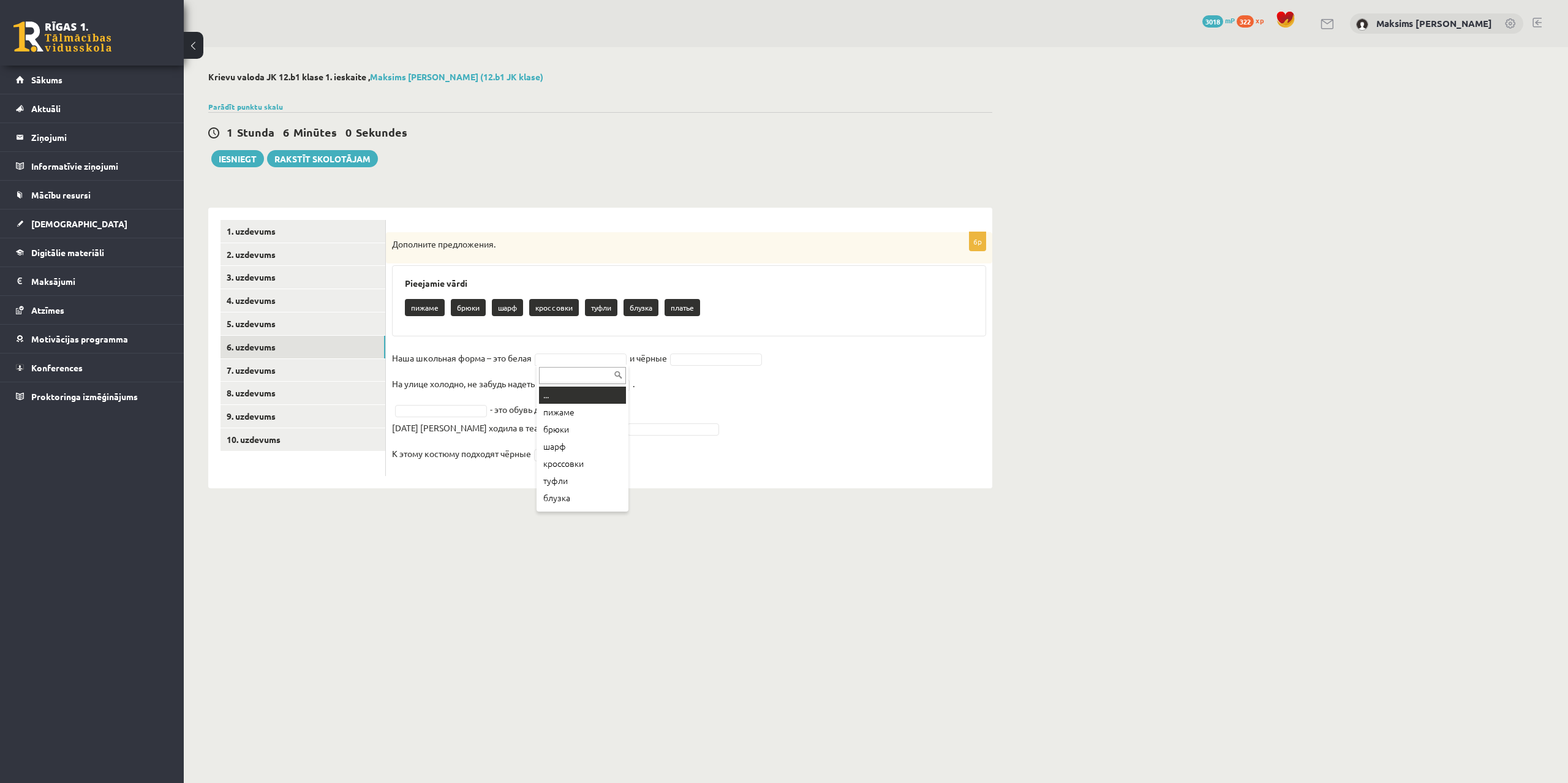
click at [577, 361] on body "0 Dāvanas 3018 mP 322 xp Maksims Mihails Blizņuks Sākums Aktuāli Kā mācīties eS…" at bounding box center [784, 392] width 1568 height 783
click at [685, 359] on body "0 Dāvanas 3018 mP 322 xp Maksims Mihails Blizņuks Sākums Aktuāli Kā mācīties eS…" at bounding box center [784, 392] width 1568 height 783
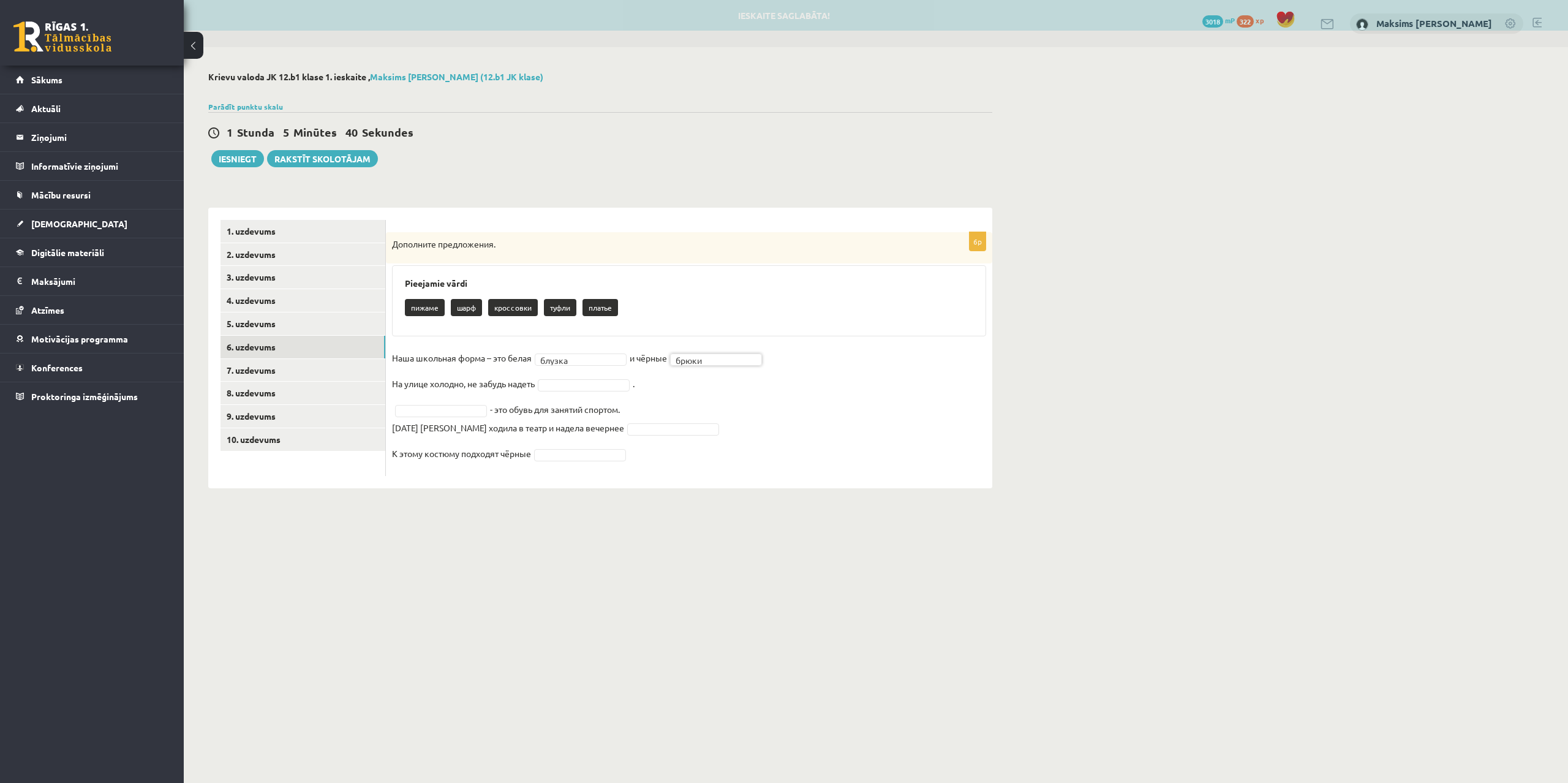
click at [732, 357] on body "0 Dāvanas 3018 mP 322 xp Maksims Mihails Blizņuks Sākums Aktuāli Kā mācīties eS…" at bounding box center [784, 392] width 1568 height 783
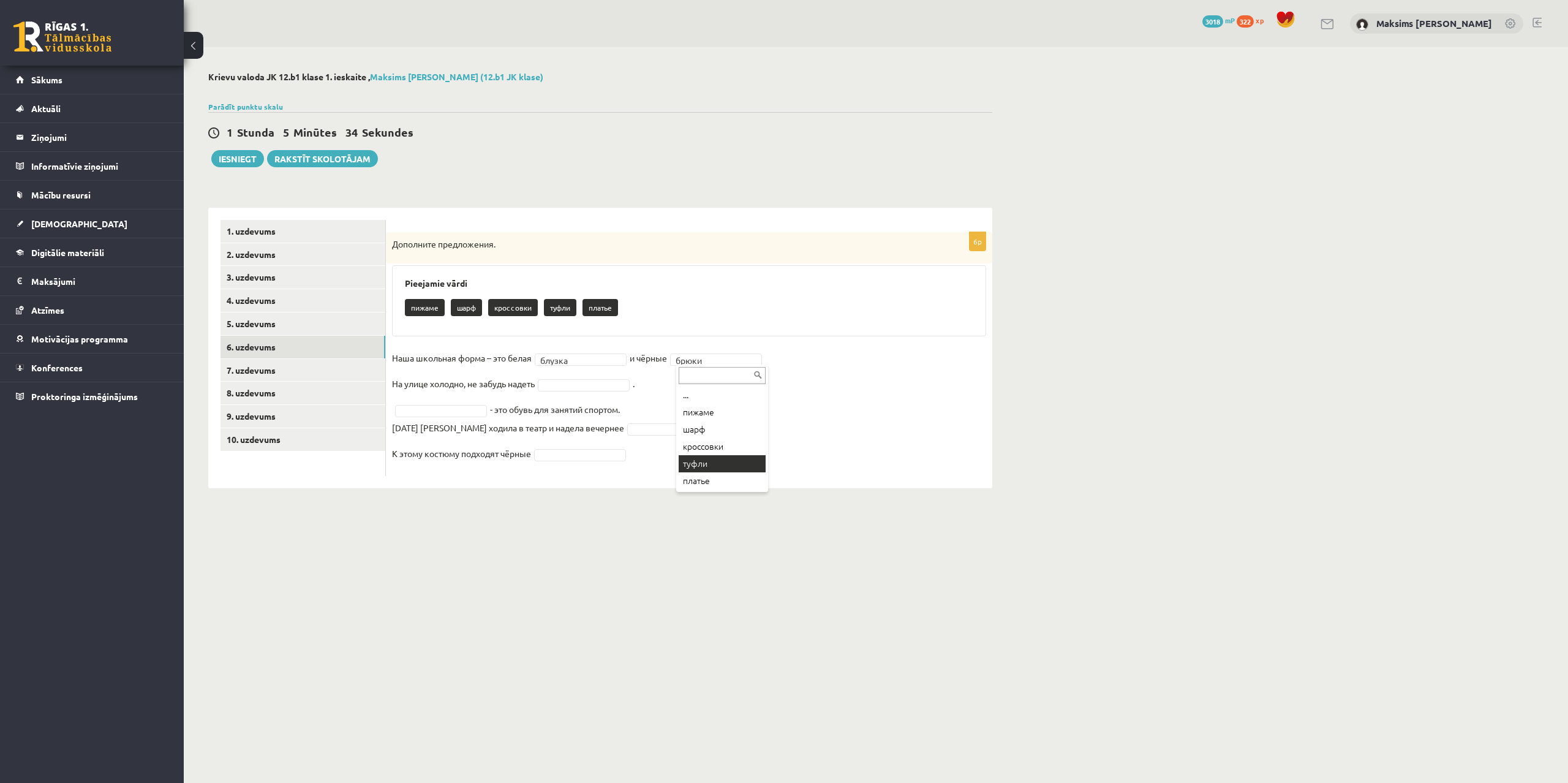
click at [854, 406] on body "0 Dāvanas 3018 mP 322 xp Maksims Mihails Blizņuks Sākums Aktuāli Kā mācīties eS…" at bounding box center [784, 392] width 1568 height 783
click at [724, 361] on body "0 Dāvanas 3018 mP 322 xp Maksims Mihails Blizņuks Sākums Aktuāli Kā mācīties eS…" at bounding box center [784, 392] width 1568 height 783
click at [833, 428] on body "0 Dāvanas 3018 mP 322 xp Maksims Mihails Blizņuks Sākums Aktuāli Kā mācīties eS…" at bounding box center [784, 392] width 1568 height 783
click at [565, 386] on body "0 Dāvanas 3018 mP 322 xp Maksims Mihails Blizņuks Sākums Aktuāli Kā mācīties eS…" at bounding box center [784, 392] width 1568 height 783
click at [451, 411] on body "0 Dāvanas 3018 mP 322 xp Maksims Mihails Blizņuks Sākums Aktuāli Kā mācīties eS…" at bounding box center [784, 392] width 1568 height 783
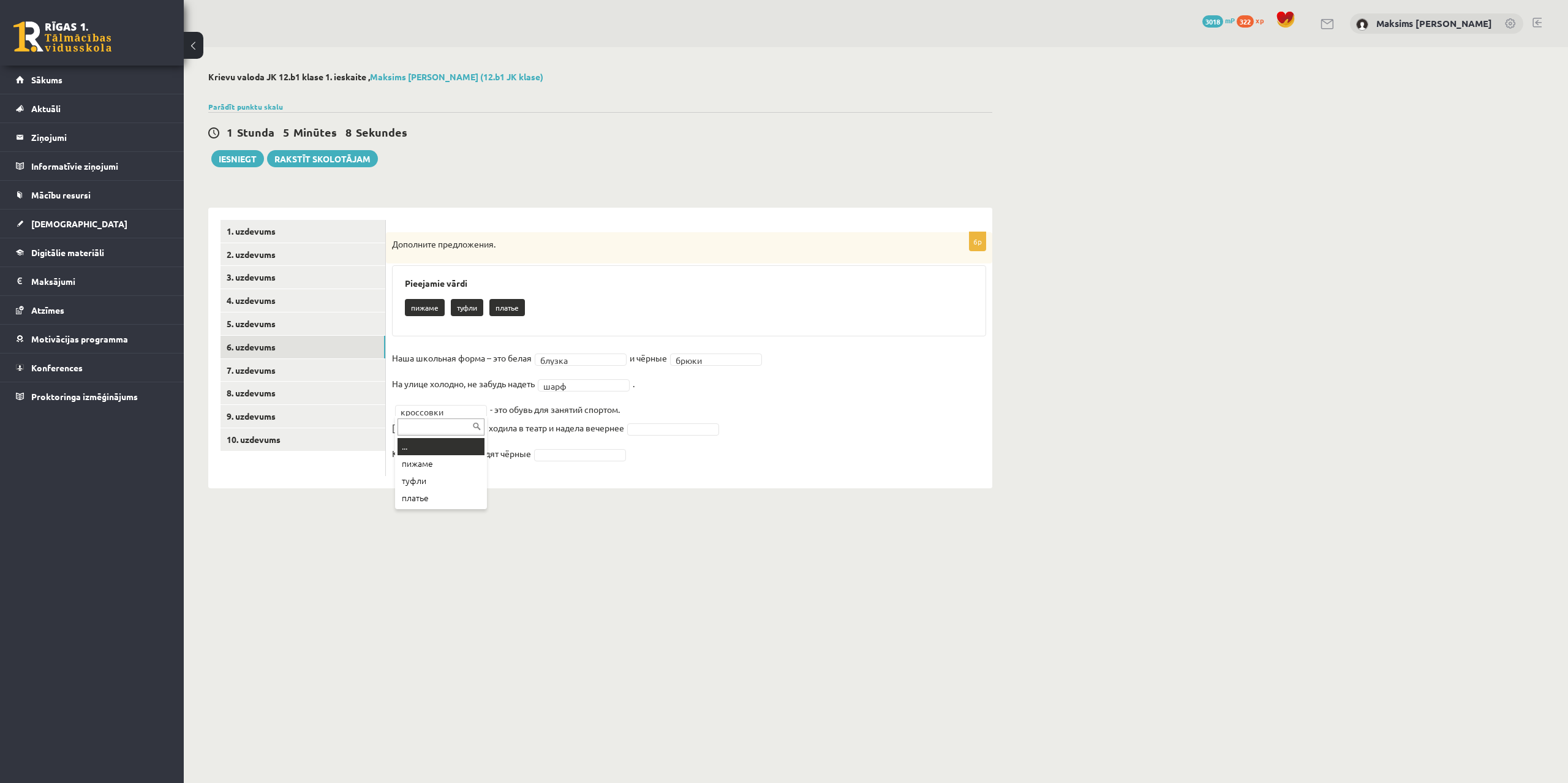
click at [446, 406] on body "0 Dāvanas 3018 mP 322 xp Maksims Mihails Blizņuks Sākums Aktuāli Kā mācīties eS…" at bounding box center [784, 392] width 1568 height 783
click at [758, 428] on body "0 Dāvanas 3018 mP 322 xp Maksims Mihails Blizņuks Sākums Aktuāli Kā mācīties eS…" at bounding box center [784, 392] width 1568 height 783
click at [593, 431] on body "0 Dāvanas 3018 mP 322 xp Maksims Mihails Blizņuks Sākums Aktuāli Kā mācīties eS…" at bounding box center [784, 392] width 1568 height 783
drag, startPoint x: 624, startPoint y: 519, endPoint x: 616, endPoint y: 513, distance: 10.0
click at [556, 456] on body "0 Dāvanas 3018 mP 322 xp Maksims Mihails Blizņuks Sākums Aktuāli Kā mācīties eS…" at bounding box center [784, 392] width 1568 height 783
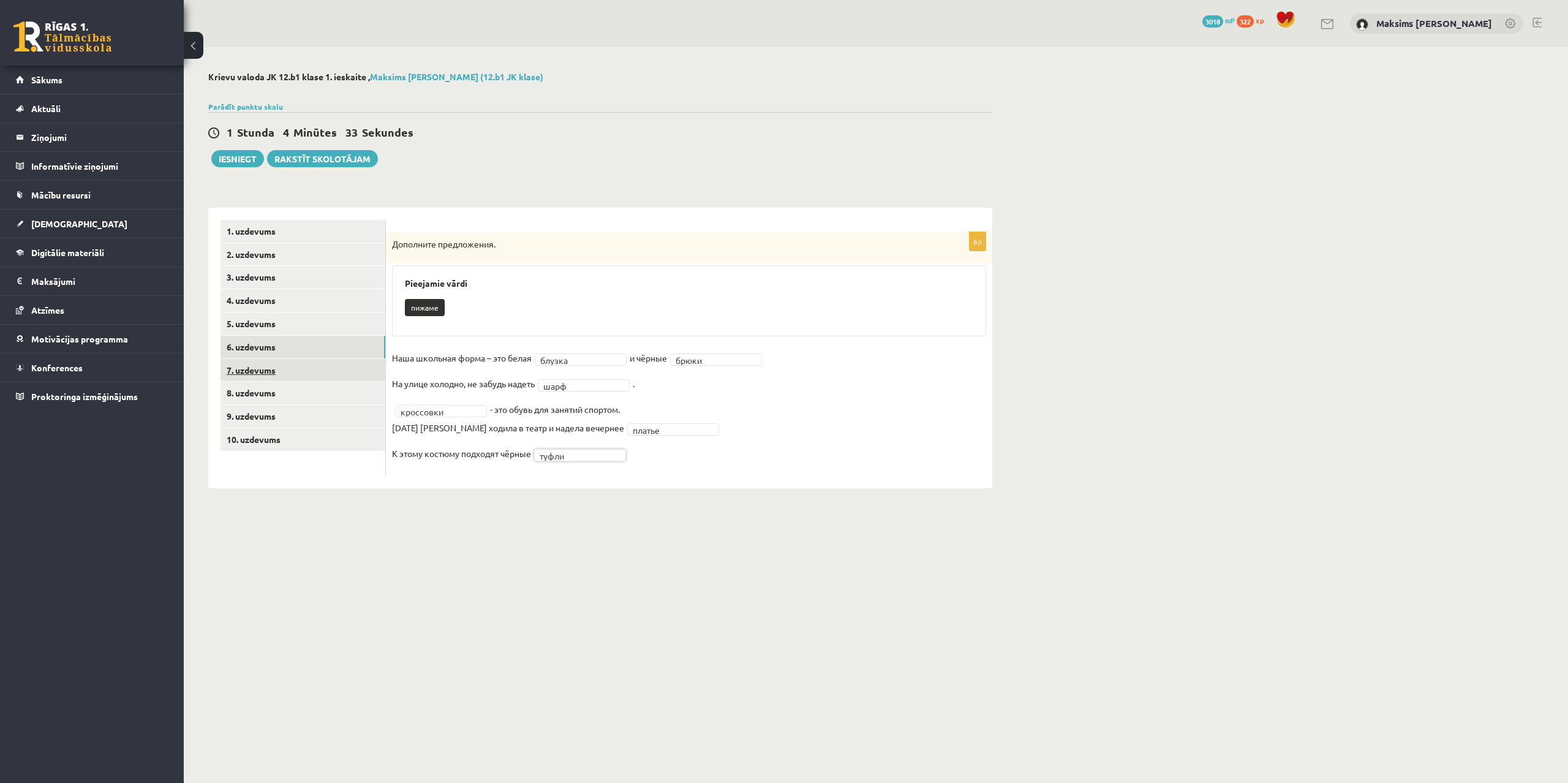
click at [273, 366] on link "7. uzdevums" at bounding box center [302, 371] width 164 height 22
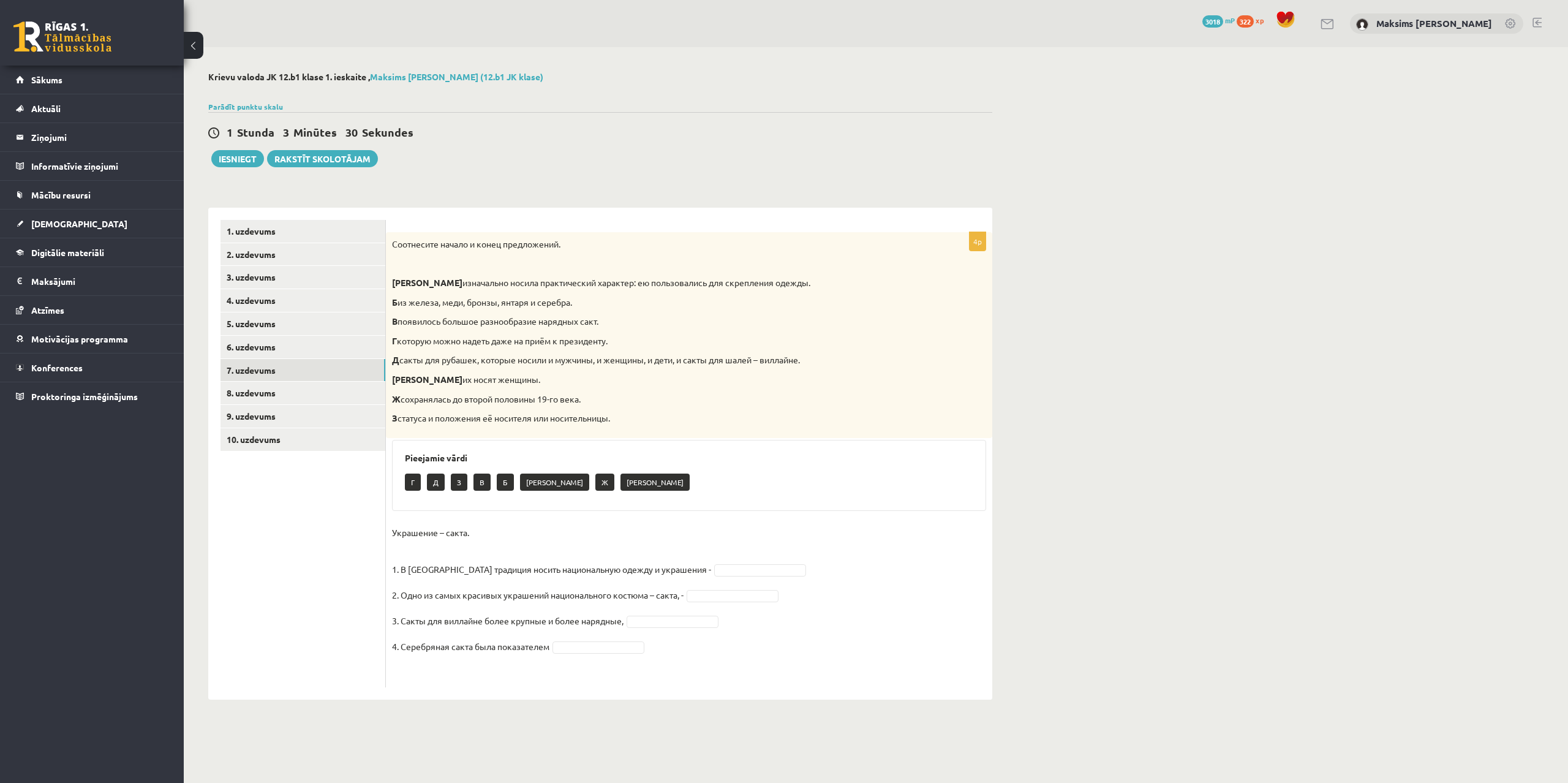
click at [735, 596] on body "0 Dāvanas 3018 mP 322 xp Maksims Mihails Blizņuks Sākums Aktuāli Kā mācīties eS…" at bounding box center [784, 392] width 1568 height 783
click at [803, 592] on body "0 Dāvanas 3018 mP 322 xp Maksims Mihails Blizņuks Sākums Aktuāli Kā mācīties eS…" at bounding box center [784, 392] width 1568 height 783
click at [744, 596] on body "0 Dāvanas 3018 mP 322 xp Maksims Mihails Blizņuks Sākums Aktuāli Kā mācīties eS…" at bounding box center [784, 392] width 1568 height 783
click at [654, 618] on body "0 Dāvanas 3018 mP 322 xp Maksims Mihails Blizņuks Sākums Aktuāli Kā mācīties eS…" at bounding box center [784, 392] width 1568 height 783
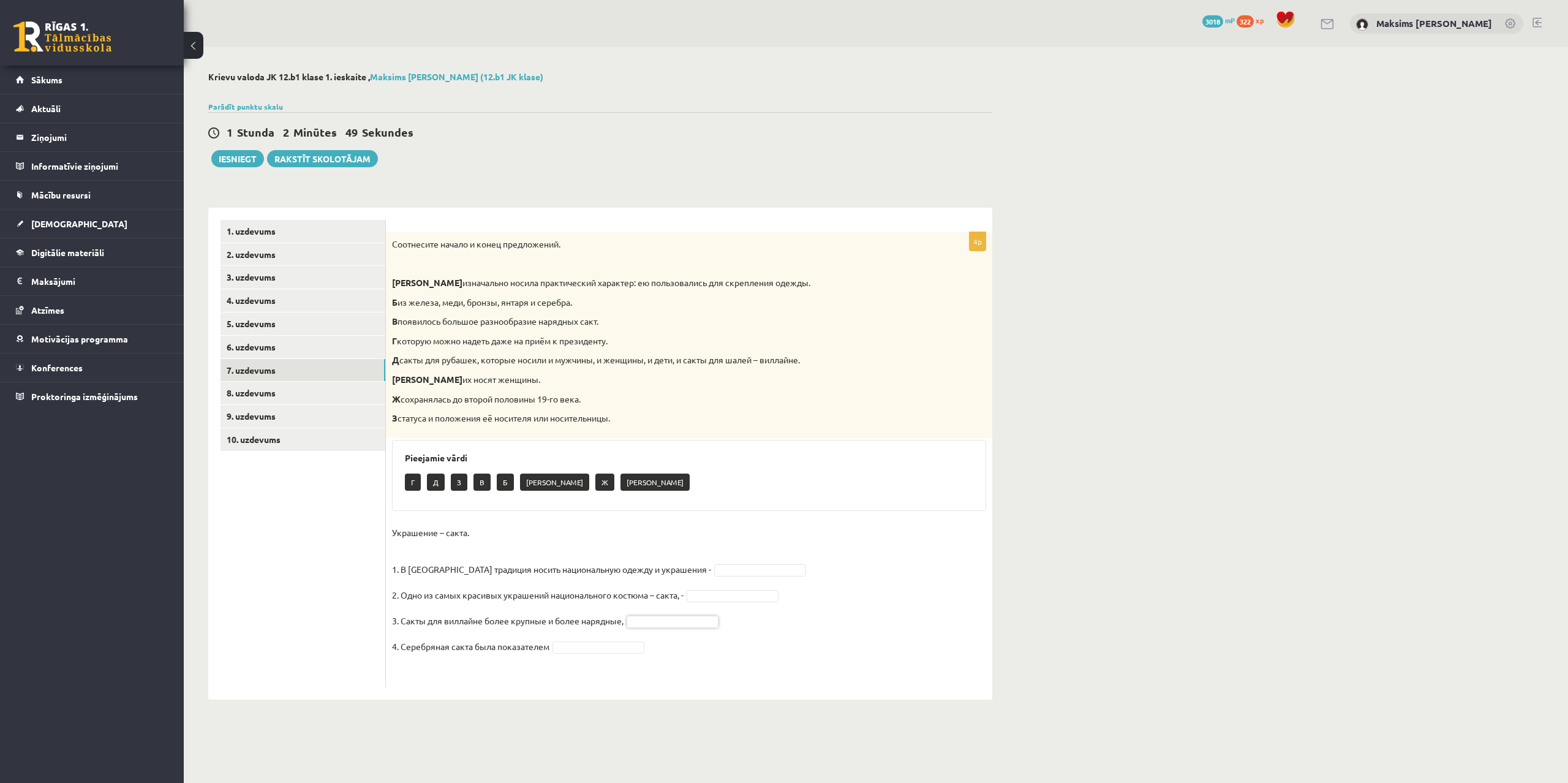
click at [767, 622] on body "0 Dāvanas 3018 mP 322 xp Maksims Mihails Blizņuks Sākums Aktuāli Kā mācīties eS…" at bounding box center [784, 392] width 1568 height 783
click at [591, 648] on body "0 Dāvanas 3018 mP 322 xp Maksims Mihails Blizņuks Sākums Aktuāli Kā mācīties eS…" at bounding box center [784, 392] width 1568 height 783
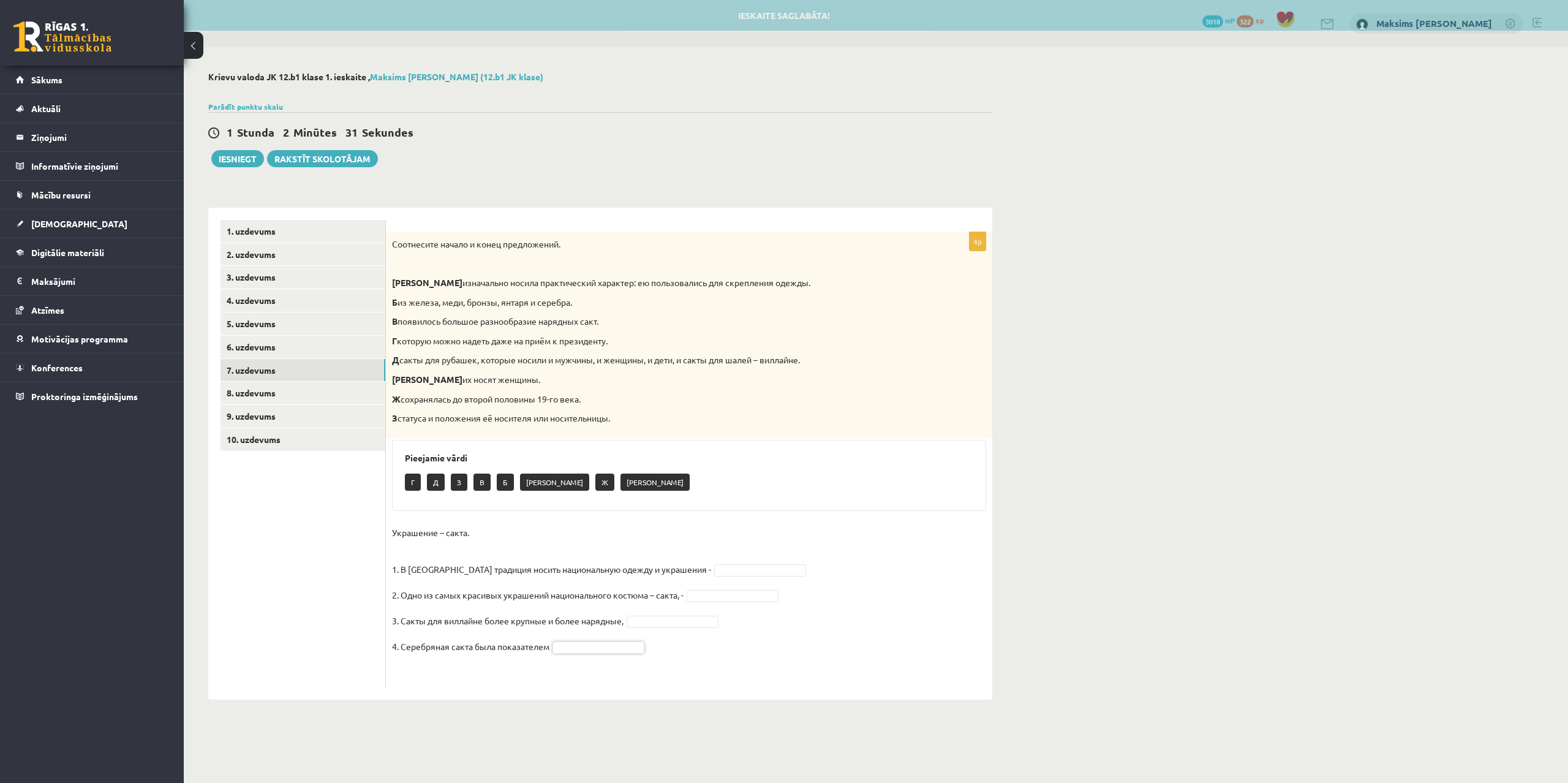
click at [591, 648] on body "0 Dāvanas 3018 mP 322 xp Maksims Mihails Blizņuks Sākums Aktuāli Kā mācīties eS…" at bounding box center [784, 392] width 1568 height 783
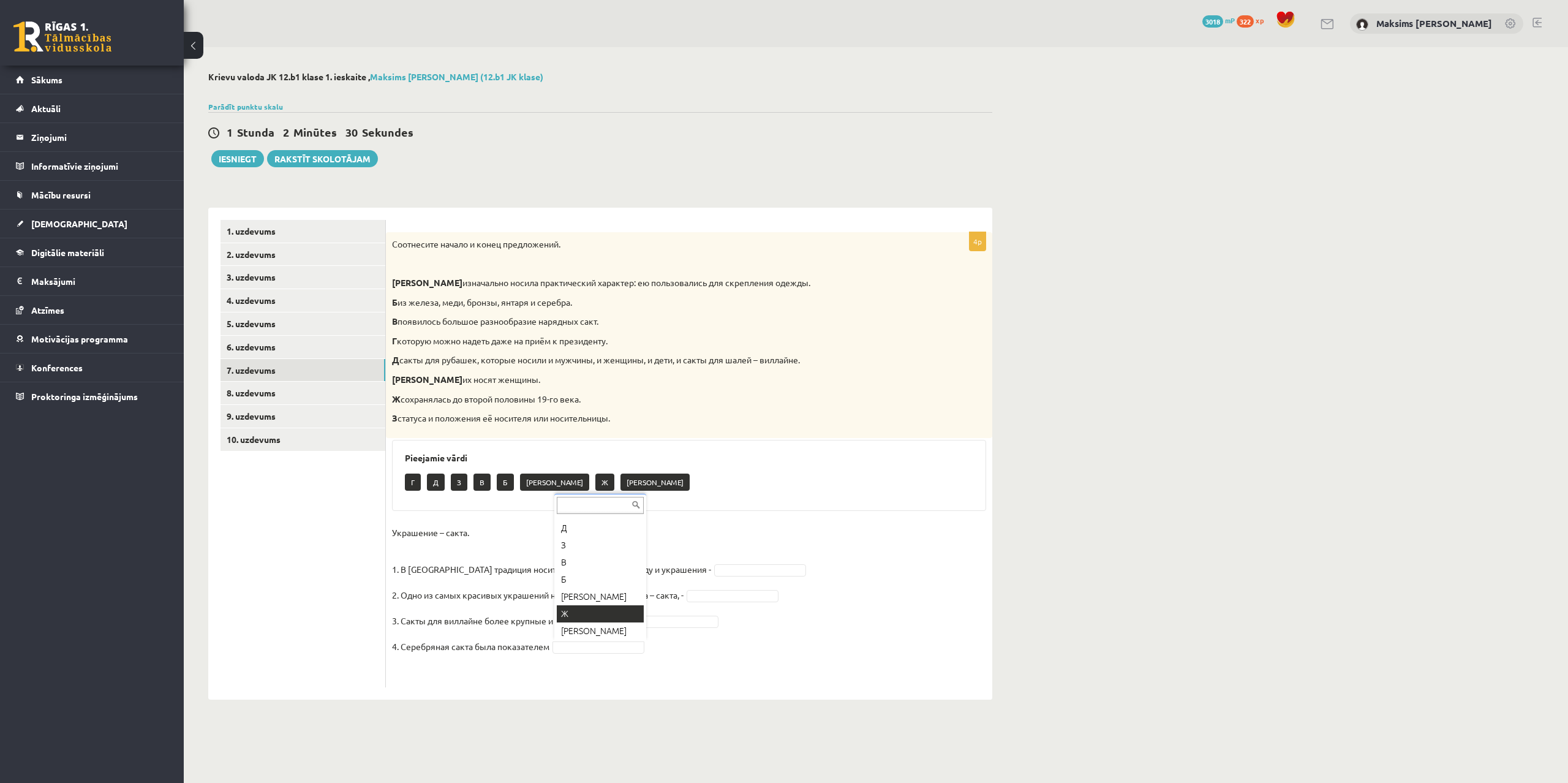
scroll to position [32, 0]
drag, startPoint x: 402, startPoint y: 288, endPoint x: 677, endPoint y: 416, distance: 303.3
click at [677, 416] on div "Соотнесите начало и конец предложений. А изначально носила практический характе…" at bounding box center [689, 335] width 606 height 206
drag, startPoint x: 388, startPoint y: 529, endPoint x: 652, endPoint y: 661, distance: 295.2
click at [652, 661] on div "4p Соотнесите начало и конец предложений. А изначально носила практический хара…" at bounding box center [689, 460] width 606 height 456
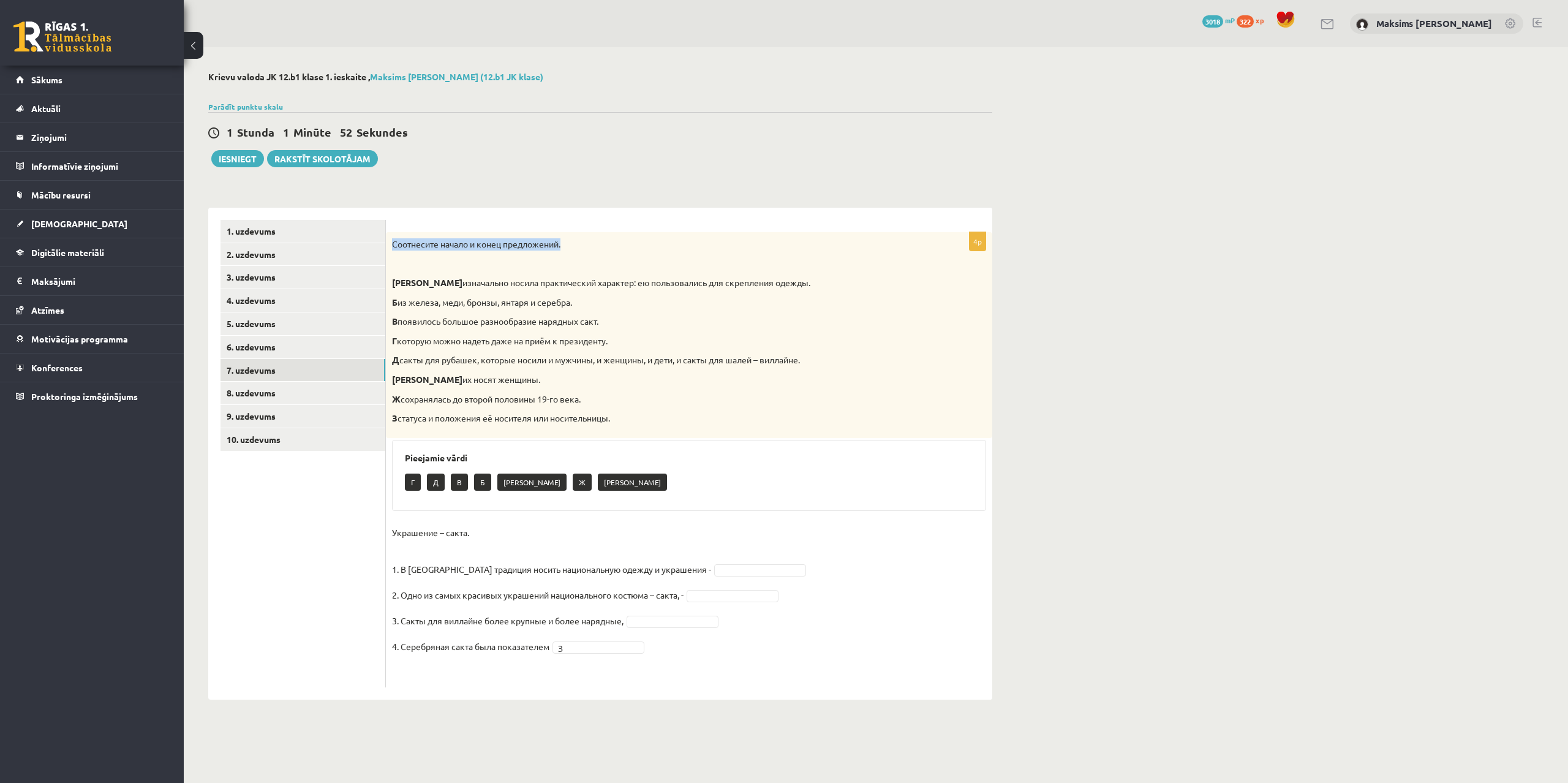
drag, startPoint x: 574, startPoint y: 243, endPoint x: 391, endPoint y: 242, distance: 183.0
click at [391, 242] on div "Соотнесите начало и конец предложений. А изначально носила практический характе…" at bounding box center [689, 335] width 606 height 206
click at [686, 574] on body "0 Dāvanas 3018 mP 322 xp Maksims Mihails Blizņuks Sākums Aktuāli Kā mācīties eS…" at bounding box center [784, 392] width 1568 height 783
click at [710, 600] on body "0 Dāvanas 3018 mP 322 xp Maksims Mihails Blizņuks Sākums Aktuāli Kā mācīties eS…" at bounding box center [784, 392] width 1568 height 783
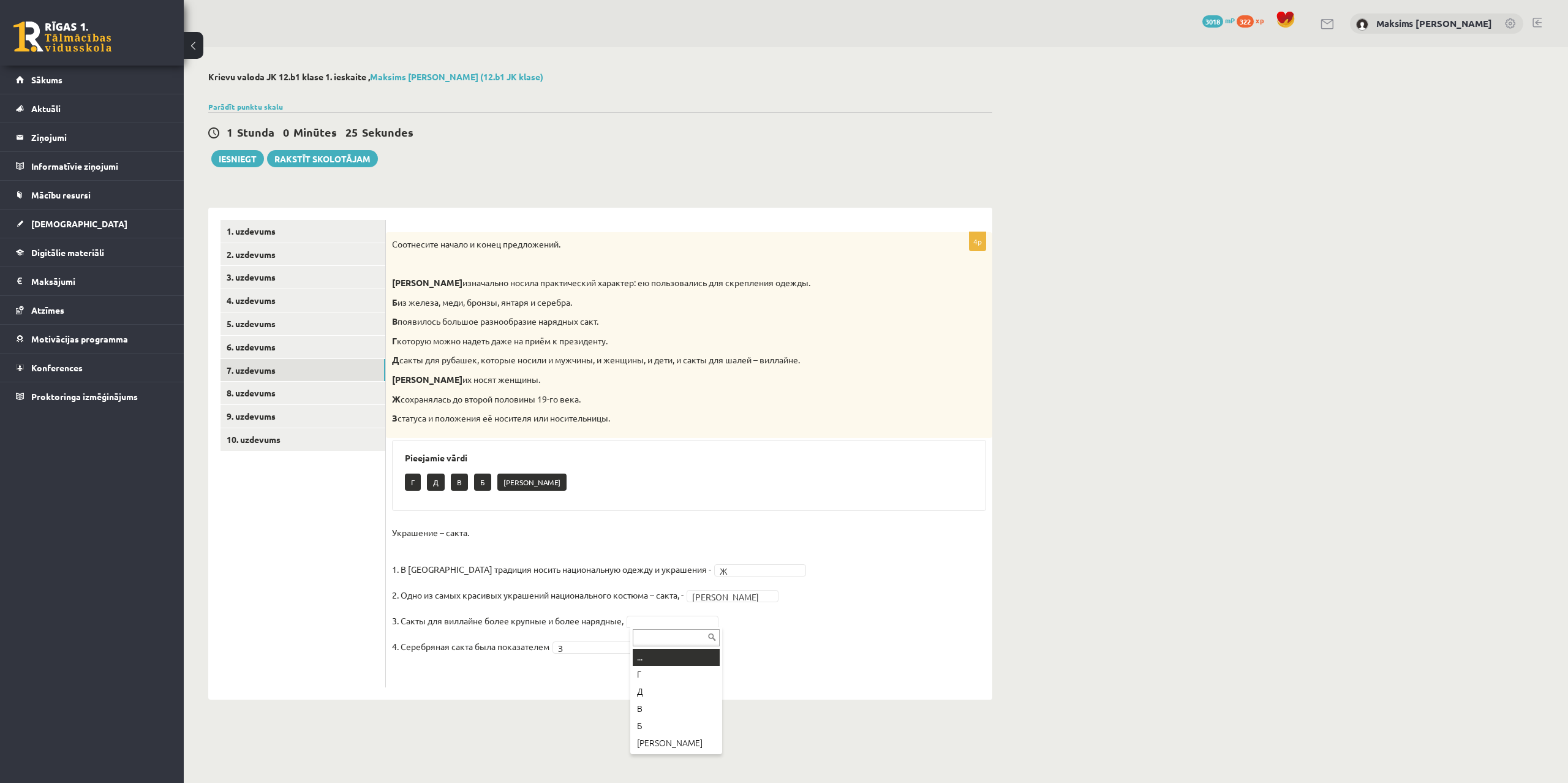
click at [655, 621] on body "0 Dāvanas 3018 mP 322 xp Maksims Mihails Blizņuks Sākums Aktuāli Kā mācīties eS…" at bounding box center [784, 392] width 1568 height 783
drag, startPoint x: 391, startPoint y: 237, endPoint x: 704, endPoint y: 422, distance: 363.6
click at [704, 422] on div "Соотнесите начало и конец предложений. А изначально носила практический характе…" at bounding box center [689, 335] width 606 height 206
drag, startPoint x: 391, startPoint y: 528, endPoint x: 720, endPoint y: 658, distance: 353.8
click at [720, 658] on div "4p Соотнесите начало и конец предложений. А изначально носила практический хара…" at bounding box center [689, 460] width 606 height 456
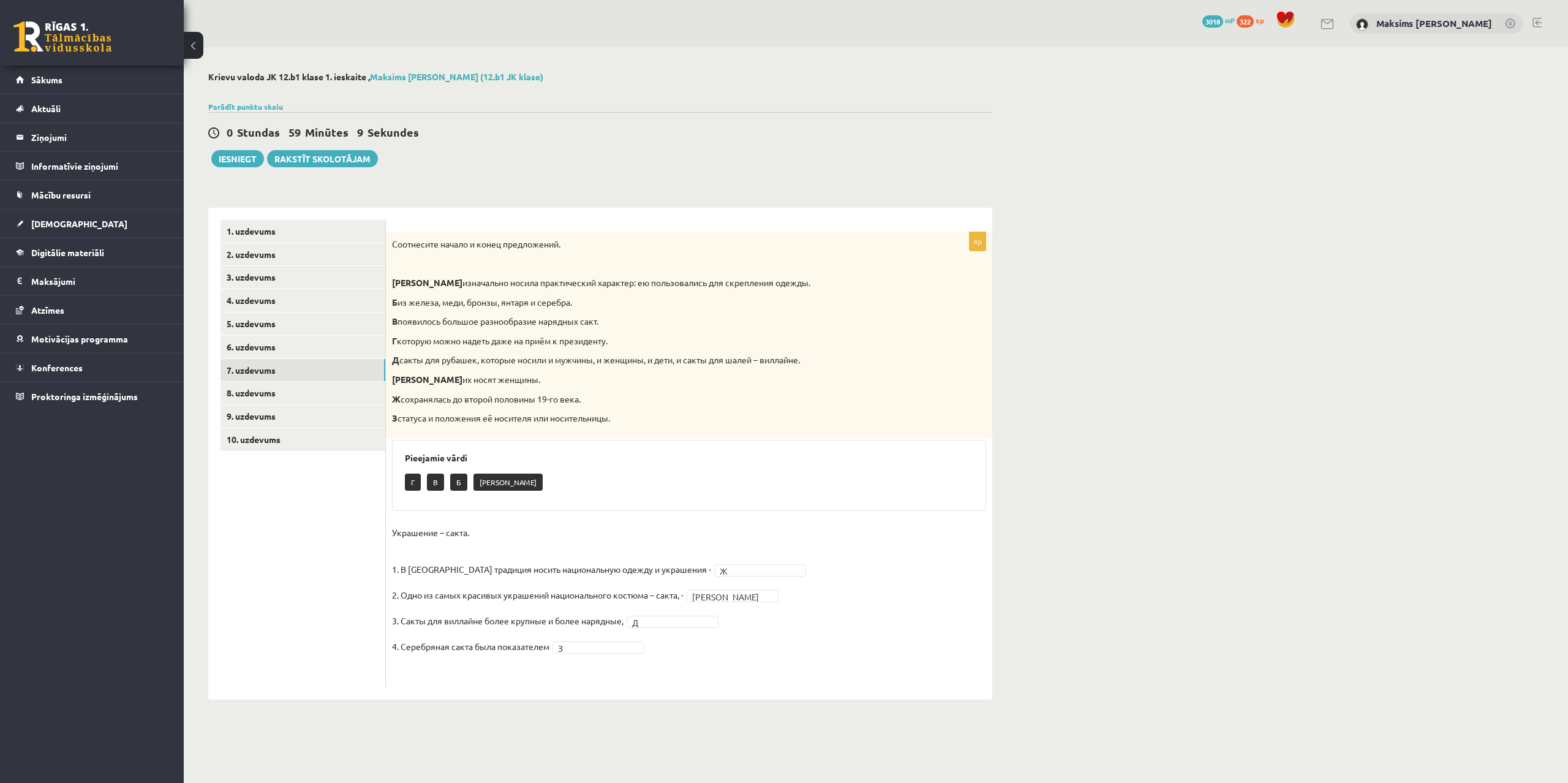
click at [811, 564] on fieldset "Украшение – сакта. 1. В Латвии традиция носить национальную одежду и украшения …" at bounding box center [689, 602] width 594 height 158
click at [260, 395] on link "8. uzdevums" at bounding box center [302, 393] width 164 height 22
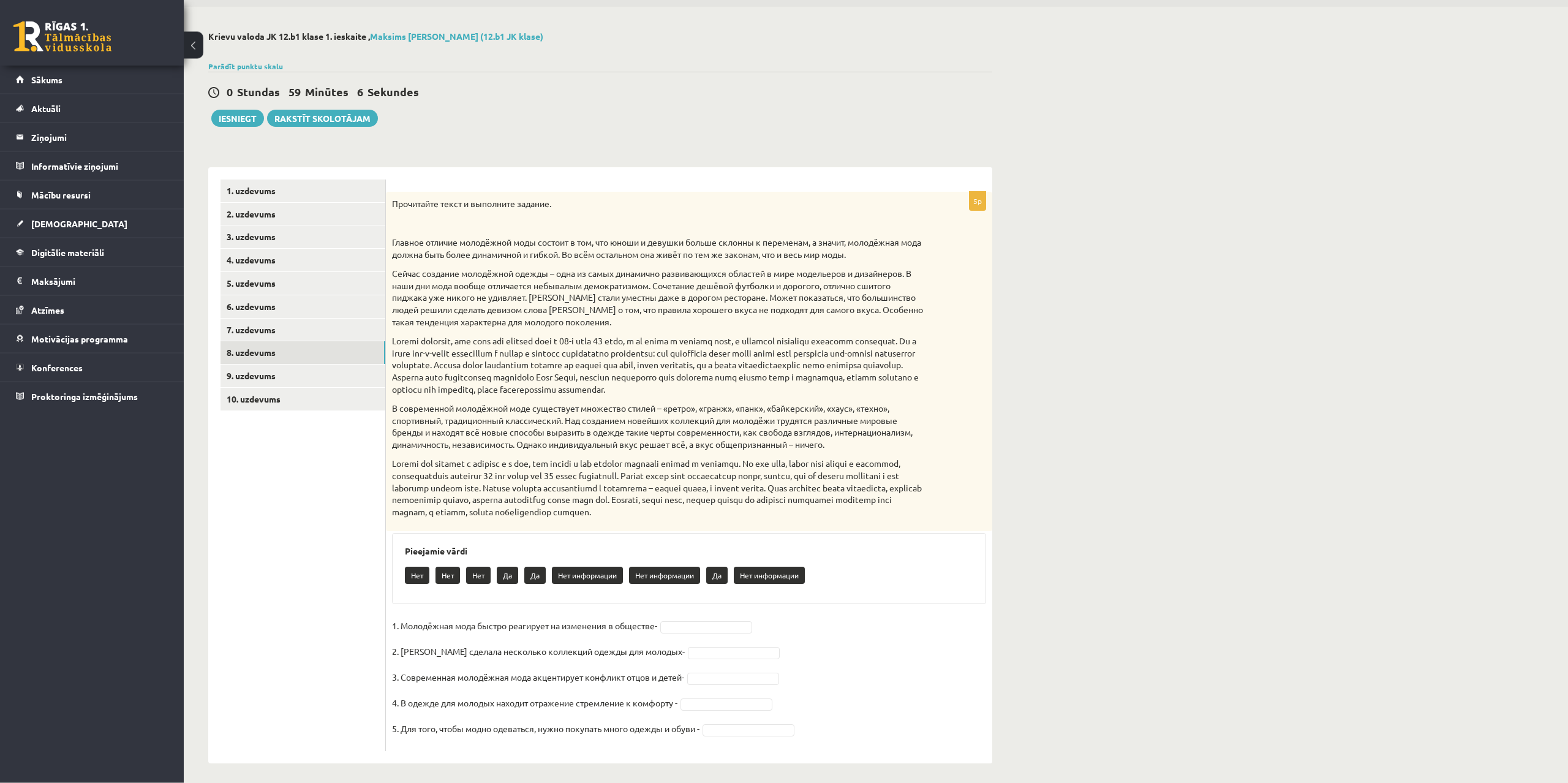
scroll to position [46, 0]
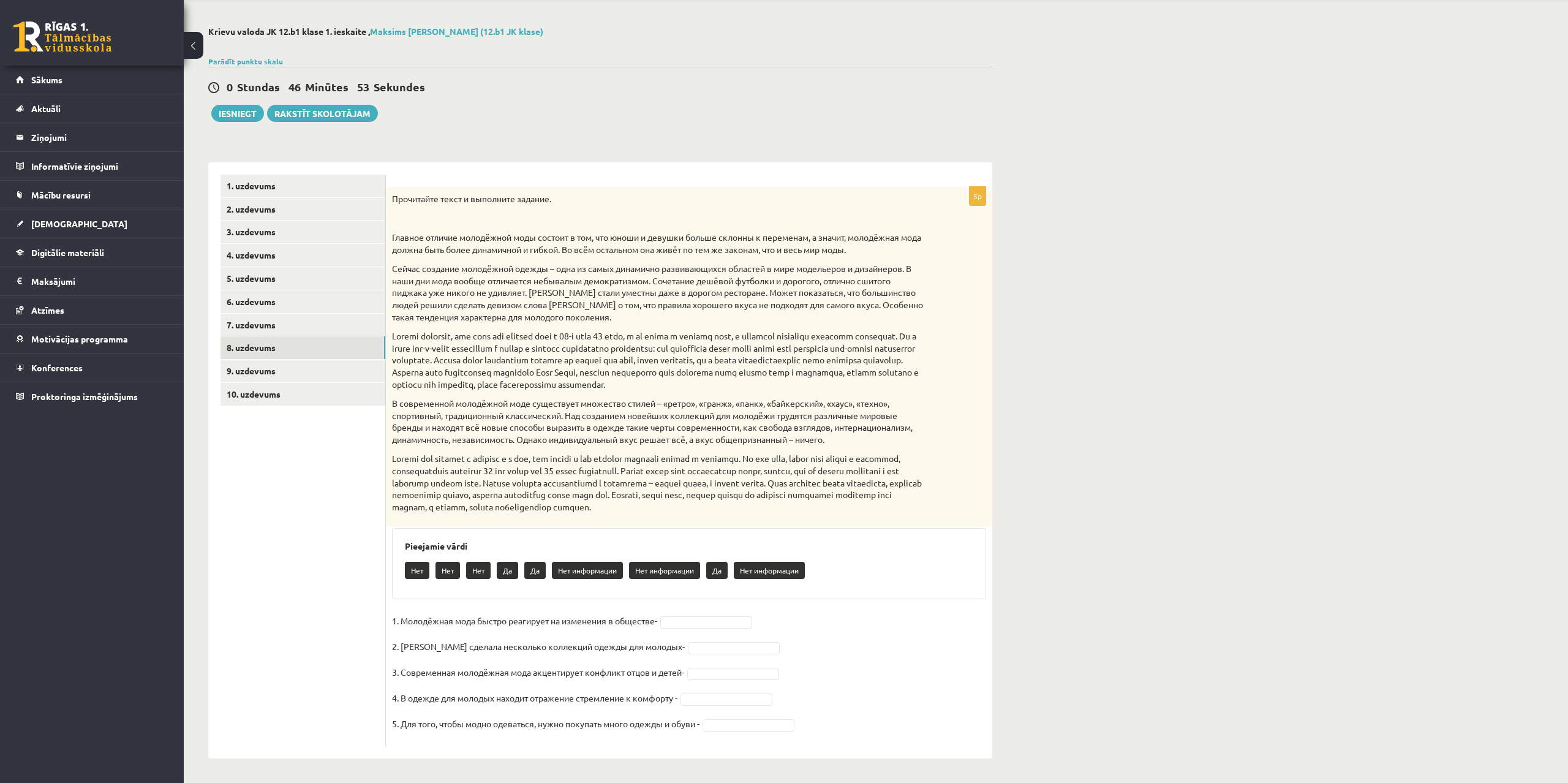
click at [693, 626] on body "0 Dāvanas 3018 mP 322 xp Maksims Mihails Blizņuks Sākums Aktuāli Kā mācīties eS…" at bounding box center [784, 346] width 1568 height 783
click at [688, 649] on body "0 Dāvanas 3018 mP 322 xp Maksims Mihails Blizņuks Sākums Aktuāli Kā mācīties eS…" at bounding box center [784, 346] width 1568 height 783
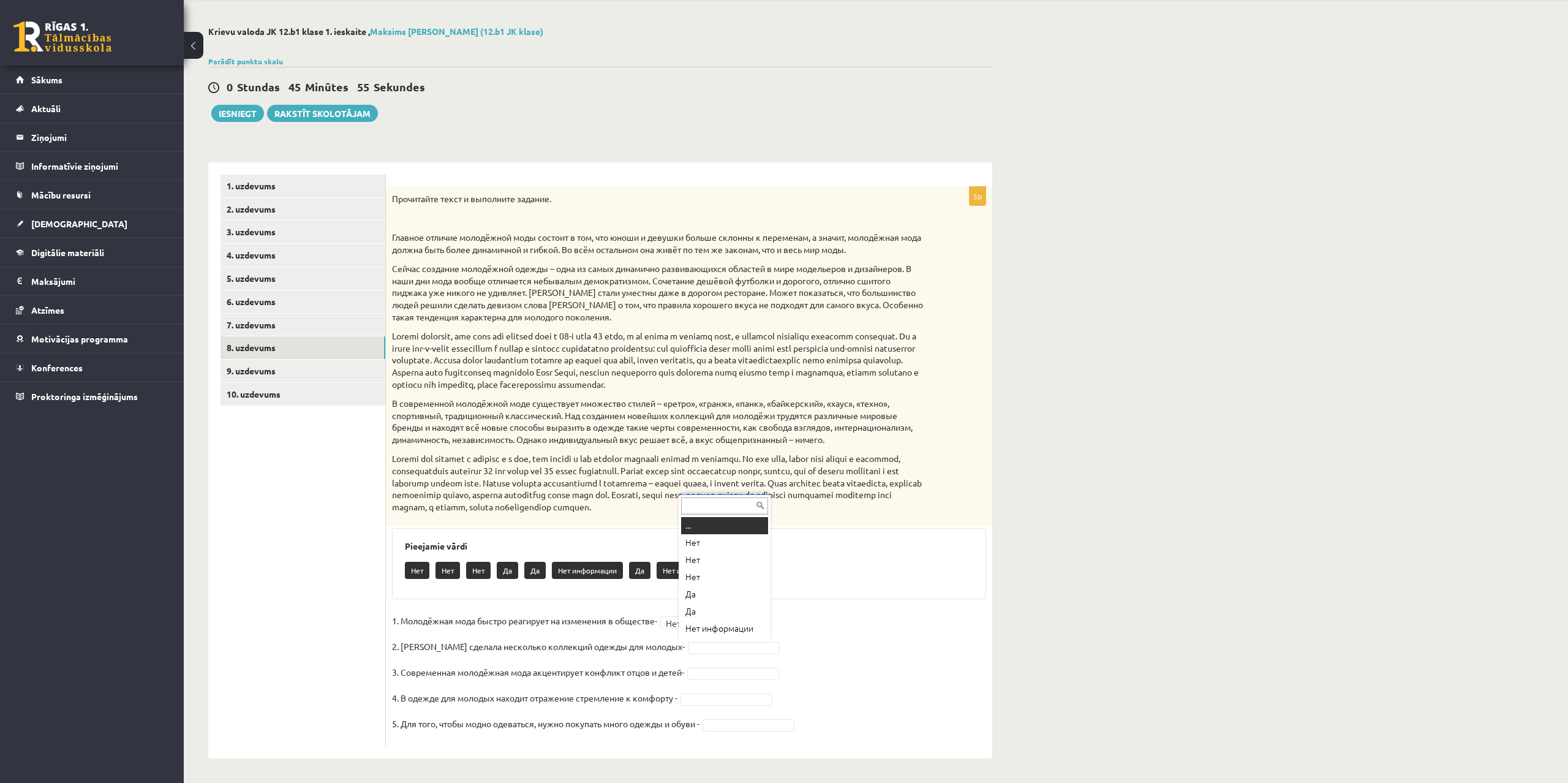
click at [688, 649] on body "0 Dāvanas 3018 mP 322 xp Maksims Mihails Blizņuks Sākums Aktuāli Kā mācīties eS…" at bounding box center [784, 346] width 1568 height 783
click at [703, 678] on body "0 Dāvanas 3018 mP 322 xp Maksims Mihails Blizņuks Sākums Aktuāli Kā mācīties eS…" at bounding box center [784, 346] width 1568 height 783
click at [720, 700] on body "0 Dāvanas 3018 mP 322 xp Maksims Mihails Blizņuks Sākums Aktuāli Kā mācīties eS…" at bounding box center [784, 346] width 1568 height 783
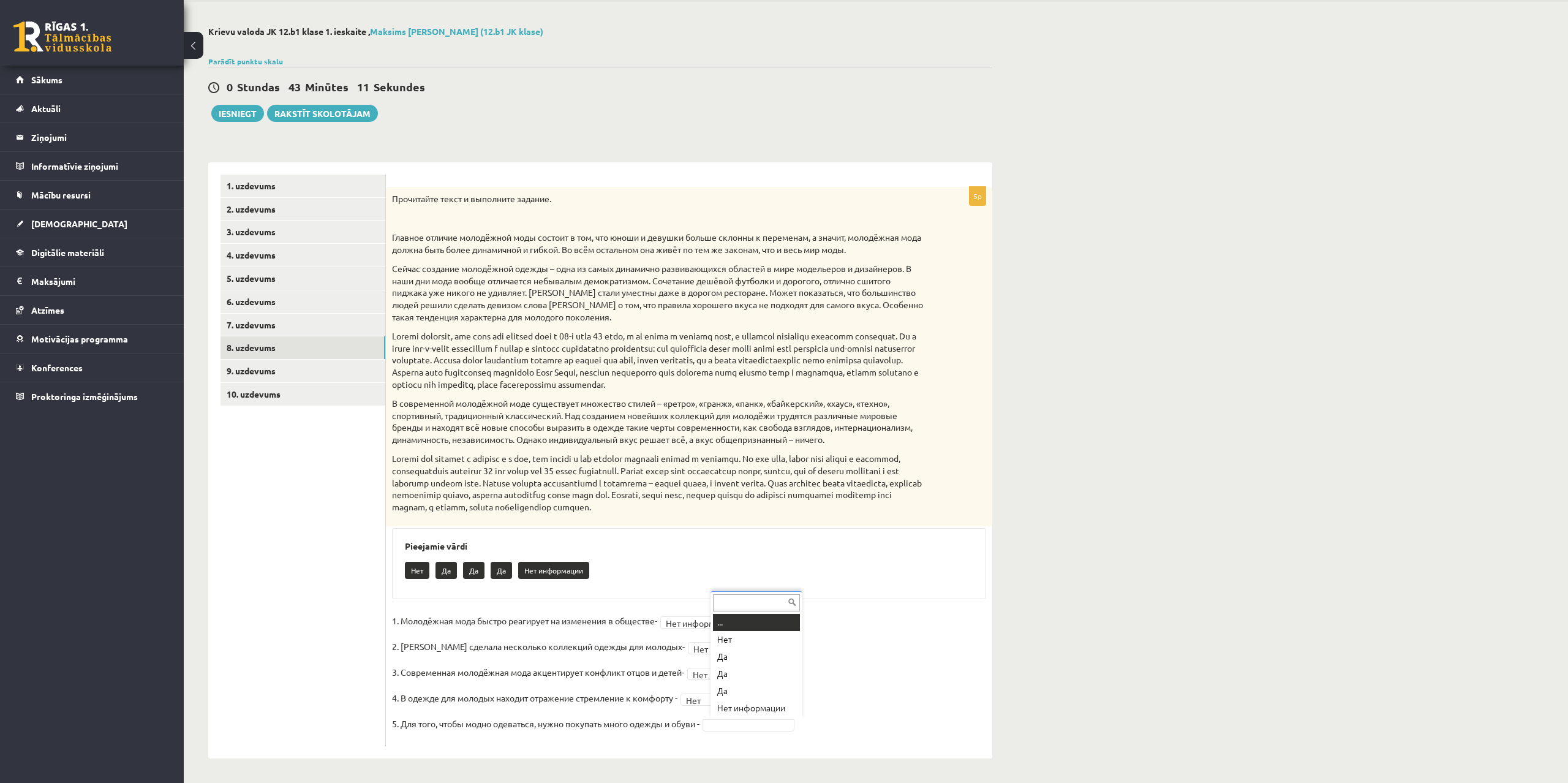
click at [741, 723] on body "0 Dāvanas 3018 mP 322 xp Maksims Mihails Blizņuks Sākums Aktuāli Kā mācīties eS…" at bounding box center [784, 346] width 1568 height 783
click at [391, 201] on div "Прочитайте текст и выполните задание. Главное отличие молодёжной моды состоит в…" at bounding box center [689, 357] width 606 height 340
click at [742, 726] on body "0 Dāvanas 3018 mP 322 xp Maksims Mihails Blizņuks Sākums Aktuāli Kā mācīties eS…" at bounding box center [784, 346] width 1568 height 783
click at [713, 697] on body "0 Dāvanas 3018 mP 322 xp Maksims Mihails Blizņuks Sākums Aktuāli Kā mācīties eS…" at bounding box center [784, 346] width 1568 height 783
click at [713, 671] on body "0 Dāvanas 3018 mP 322 xp Maksims Mihails Blizņuks Sākums Aktuāli Kā mācīties eS…" at bounding box center [784, 346] width 1568 height 783
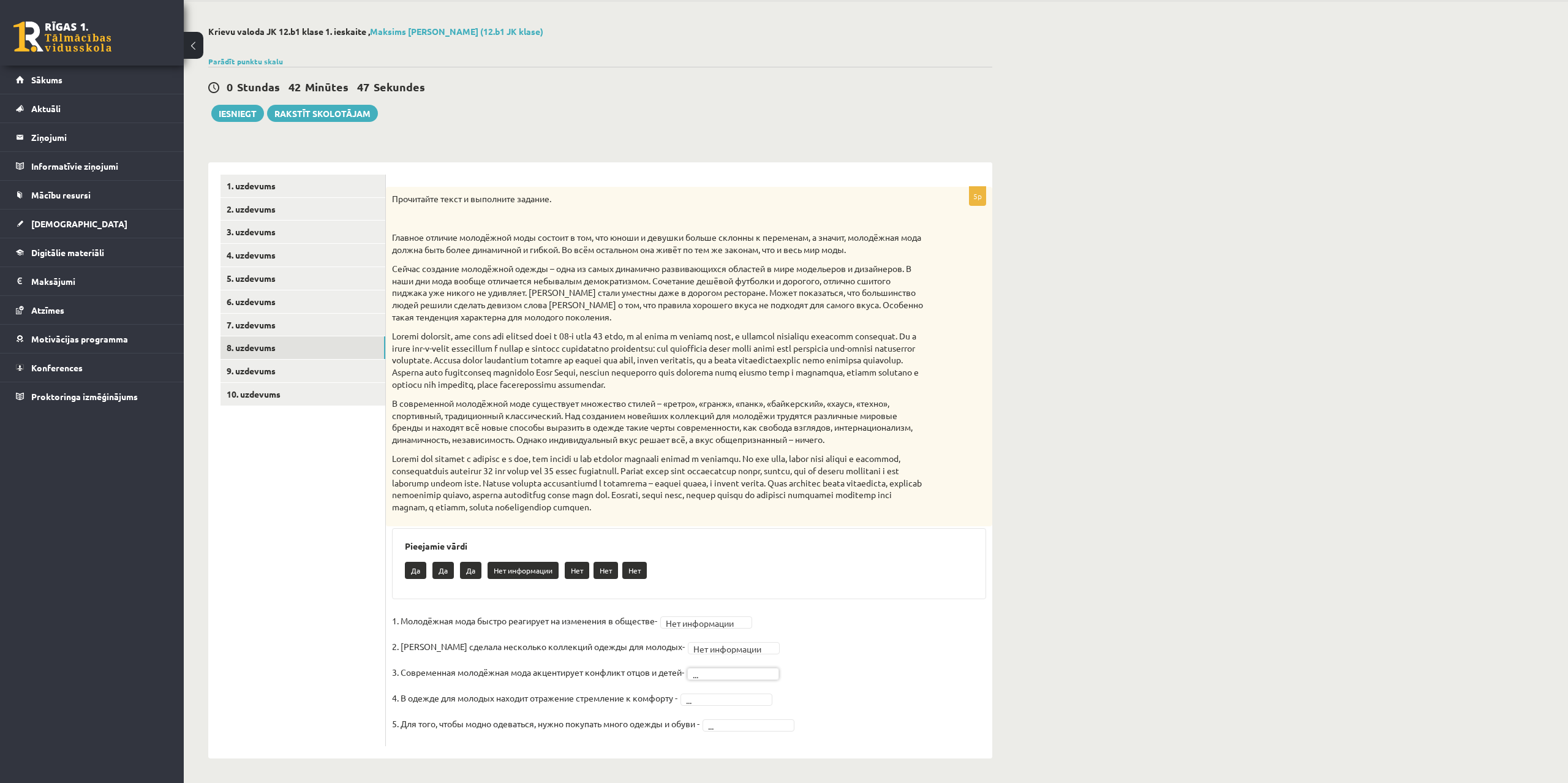
click at [713, 642] on body "0 Dāvanas 3018 mP 322 xp Maksims Mihails Blizņuks Sākums Aktuāli Kā mācīties eS…" at bounding box center [784, 346] width 1568 height 783
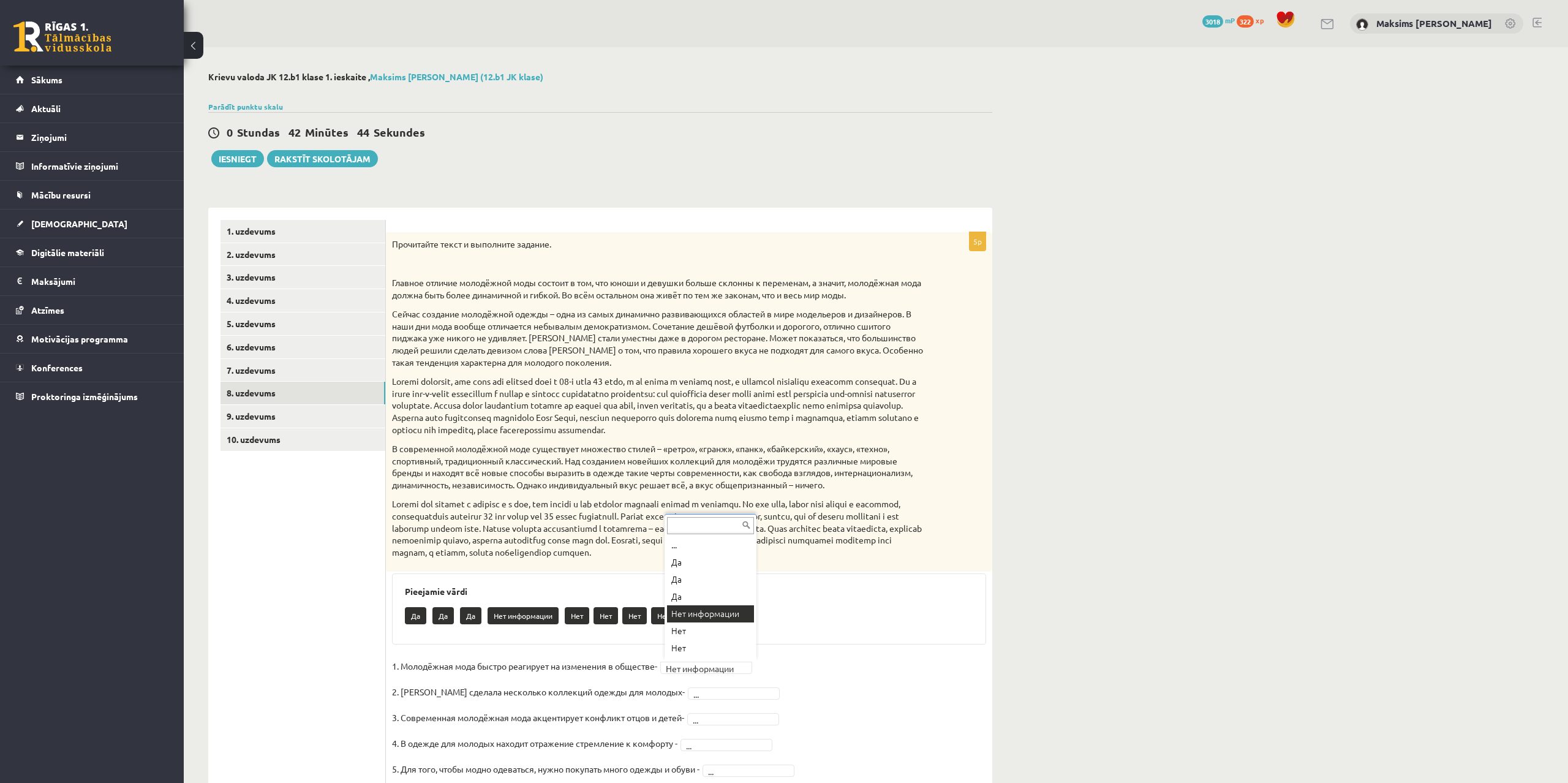
click at [700, 665] on body "0 Dāvanas 3018 mP 322 xp Maksims Mihails Blizņuks Sākums Aktuāli Kā mācīties eS…" at bounding box center [784, 392] width 1568 height 783
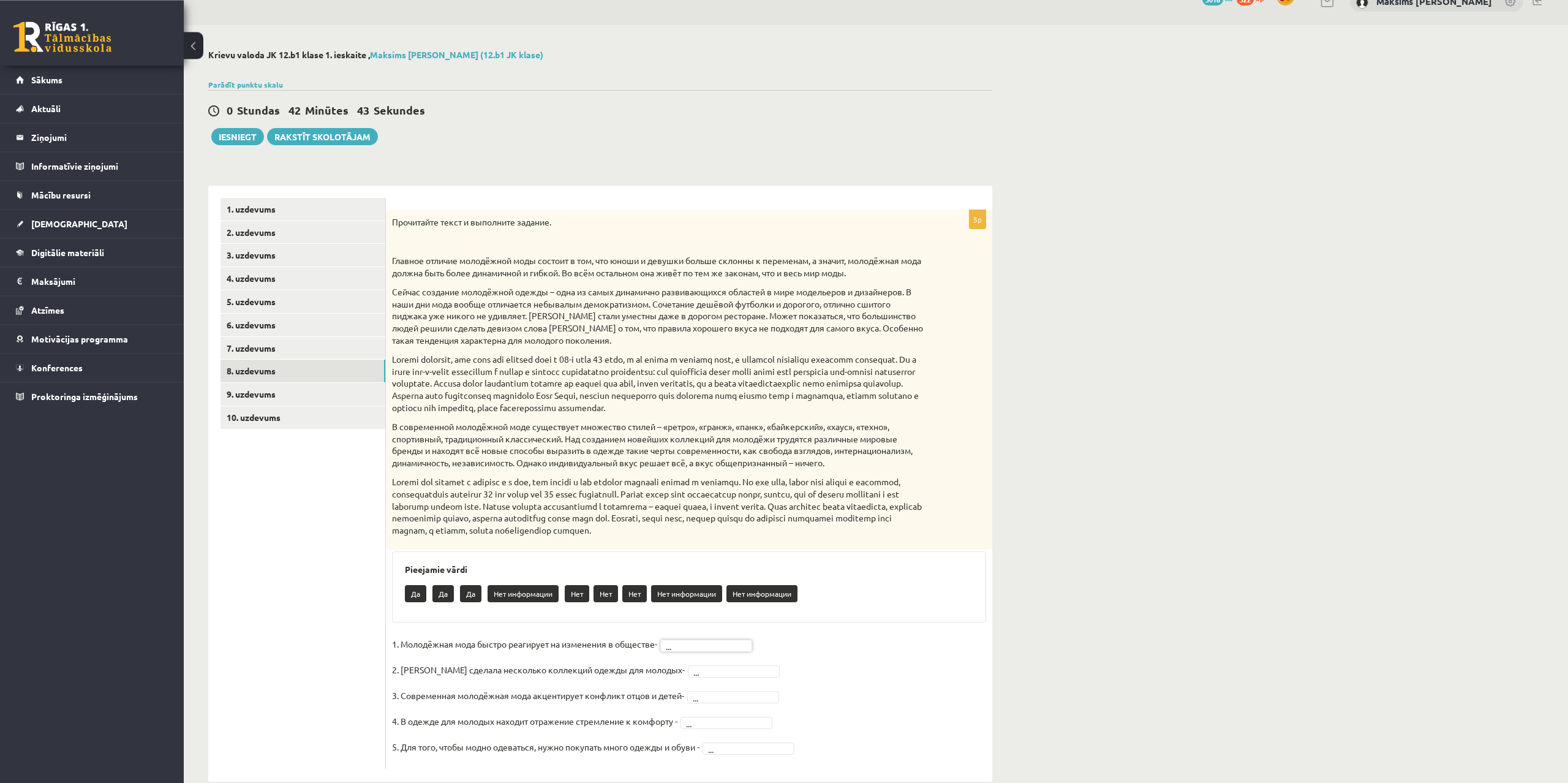
scroll to position [46, 0]
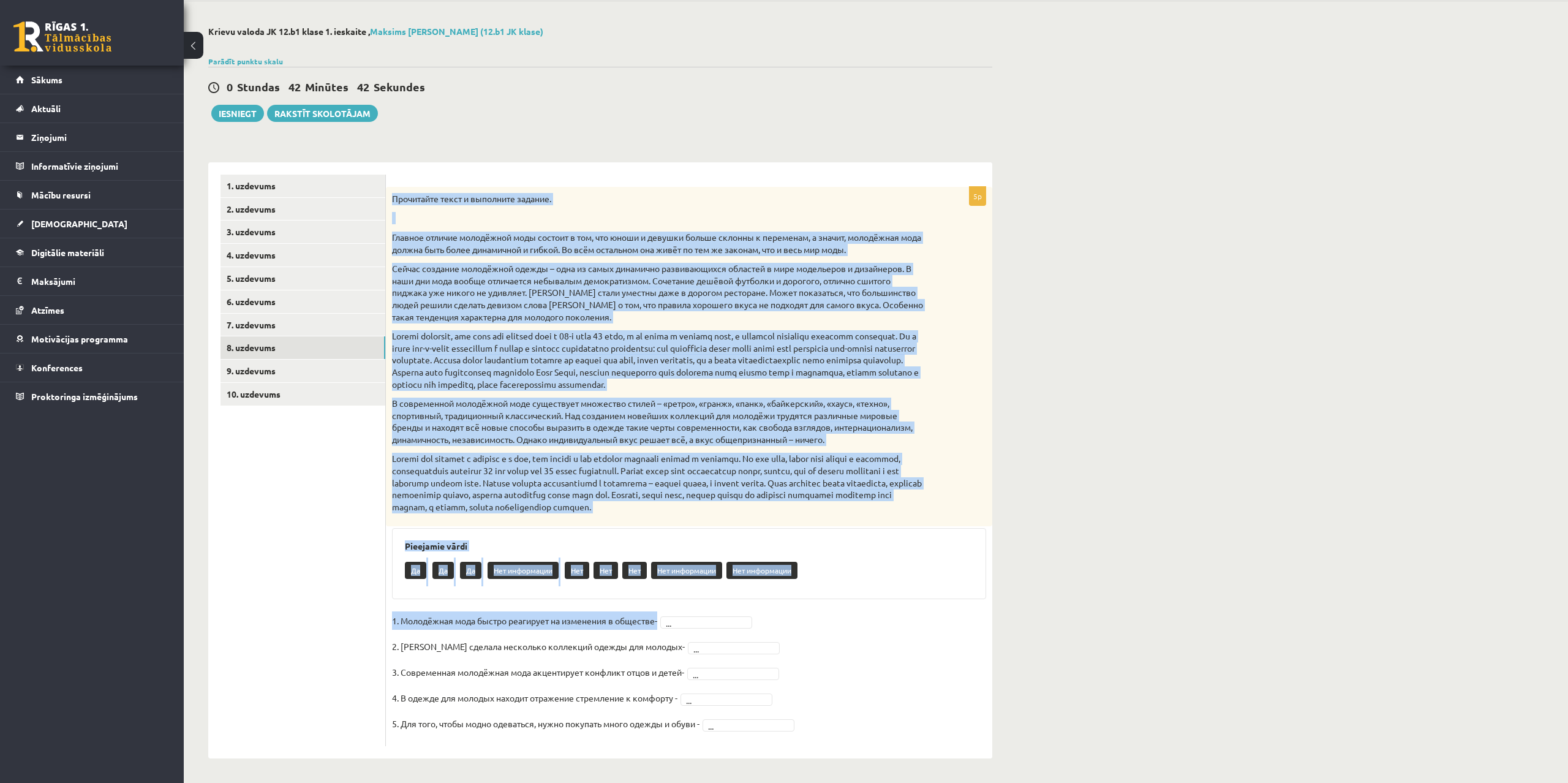
drag, startPoint x: 828, startPoint y: 727, endPoint x: 387, endPoint y: 201, distance: 686.4
click at [387, 201] on div "5p Прочитайте текст и выполните задание. Главное отличие молодёжной моды состои…" at bounding box center [689, 467] width 606 height 560
click at [884, 522] on div "Прочитайте текст и выполните задание. Главное отличие молодёжной моды состоит в…" at bounding box center [689, 357] width 606 height 340
drag, startPoint x: 870, startPoint y: 505, endPoint x: 391, endPoint y: 201, distance: 567.3
click at [391, 201] on div "Прочитайте текст и выполните задание. Главное отличие молодёжной моды состоит в…" at bounding box center [689, 357] width 606 height 340
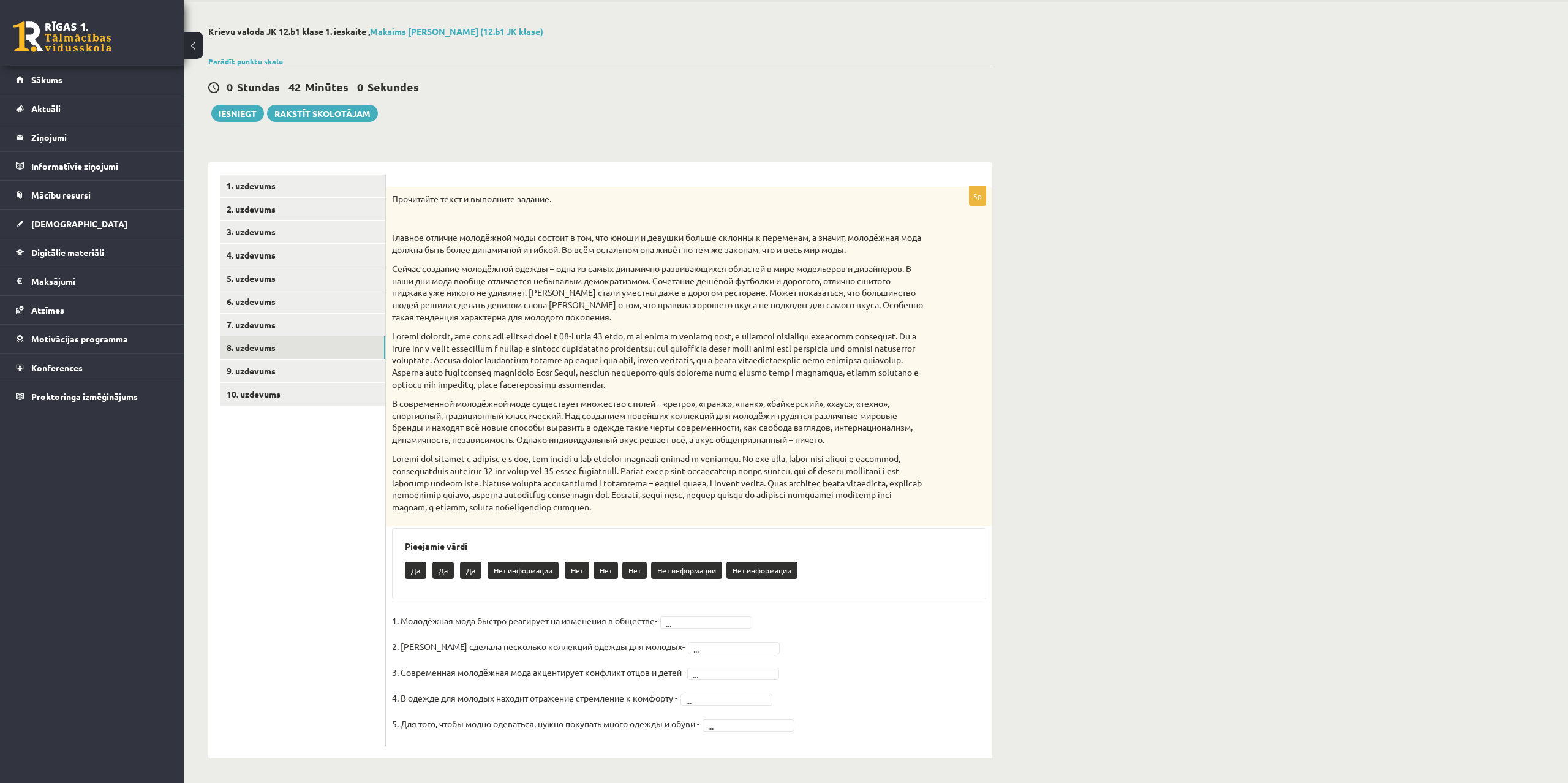
drag, startPoint x: 387, startPoint y: 616, endPoint x: 792, endPoint y: 756, distance: 428.5
click at [792, 756] on div "5p Прочитайте текст и выполните задание. Главное отличие молодёжной моды состои…" at bounding box center [689, 460] width 606 height 596
click at [881, 624] on fieldset "1. Молодёжная мода быстро реагирует на изменения в обществе- ... 2. Коко Шанель…" at bounding box center [689, 676] width 594 height 129
click at [712, 623] on body "0 Dāvanas 3018 mP 322 xp Maksims Mihails Blizņuks Sākums Aktuāli Kā mācīties eS…" at bounding box center [784, 346] width 1568 height 783
click at [694, 654] on fieldset "1. Молодёжная мода быстро реагирует на изменения в обществе- Да ** 2. Коко Шане…" at bounding box center [689, 676] width 594 height 129
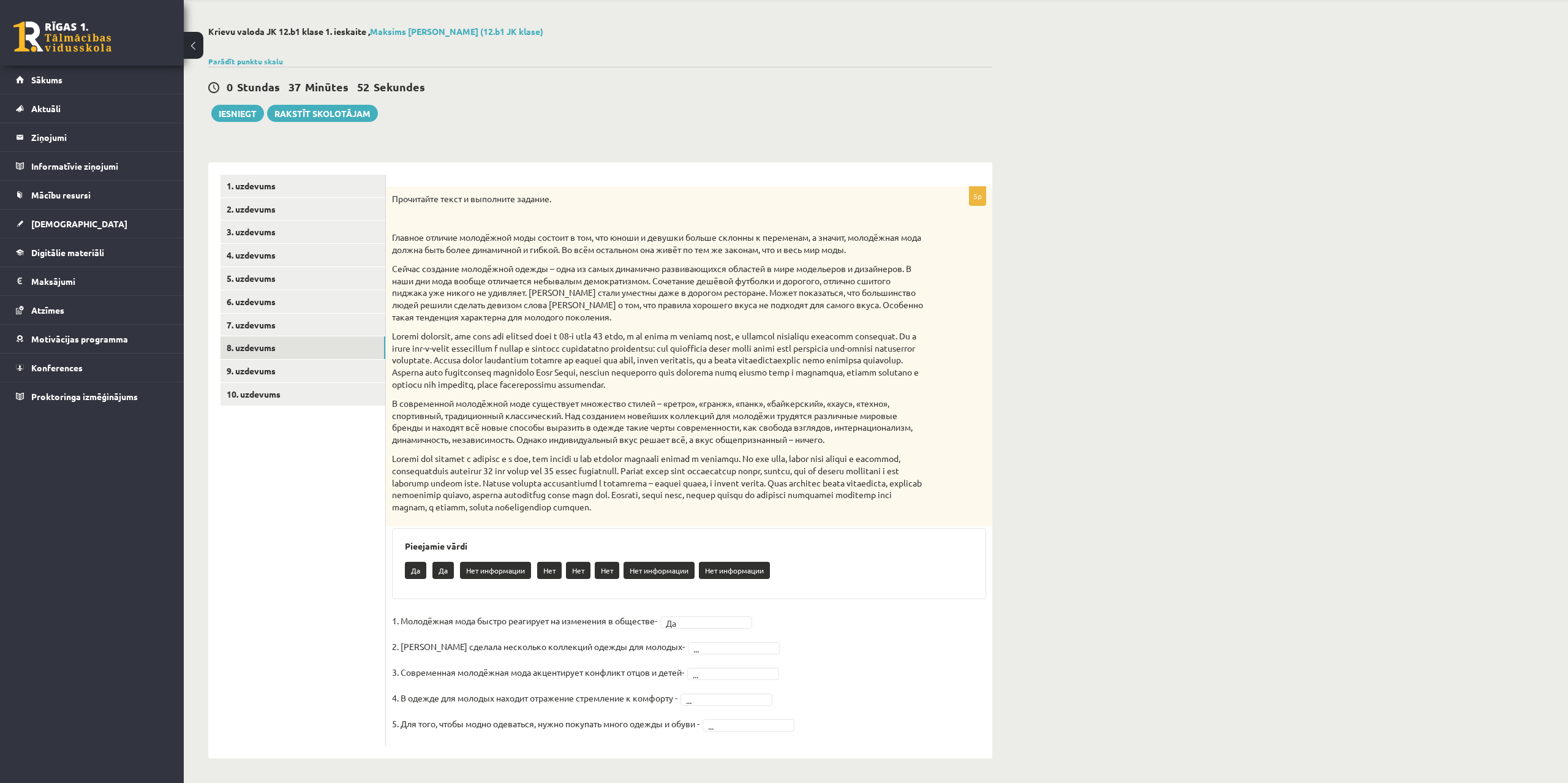
click at [695, 651] on body "0 Dāvanas 3018 mP 322 xp Maksims Mihails Blizņuks Sākums Aktuāli Kā mācīties eS…" at bounding box center [784, 346] width 1568 height 783
click at [710, 675] on body "0 Dāvanas 3018 mP 322 xp Maksims Mihails Blizņuks Sākums Aktuāli Kā mācīties eS…" at bounding box center [784, 346] width 1568 height 783
click at [707, 703] on body "0 Dāvanas 3018 mP 322 xp Maksims Mihails Blizņuks Sākums Aktuāli Kā mācīties eS…" at bounding box center [784, 346] width 1568 height 783
click at [729, 730] on body "0 Dāvanas 3018 mP 322 xp Maksims Mihails Blizņuks Sākums Aktuāli Kā mācīties eS…" at bounding box center [784, 346] width 1568 height 783
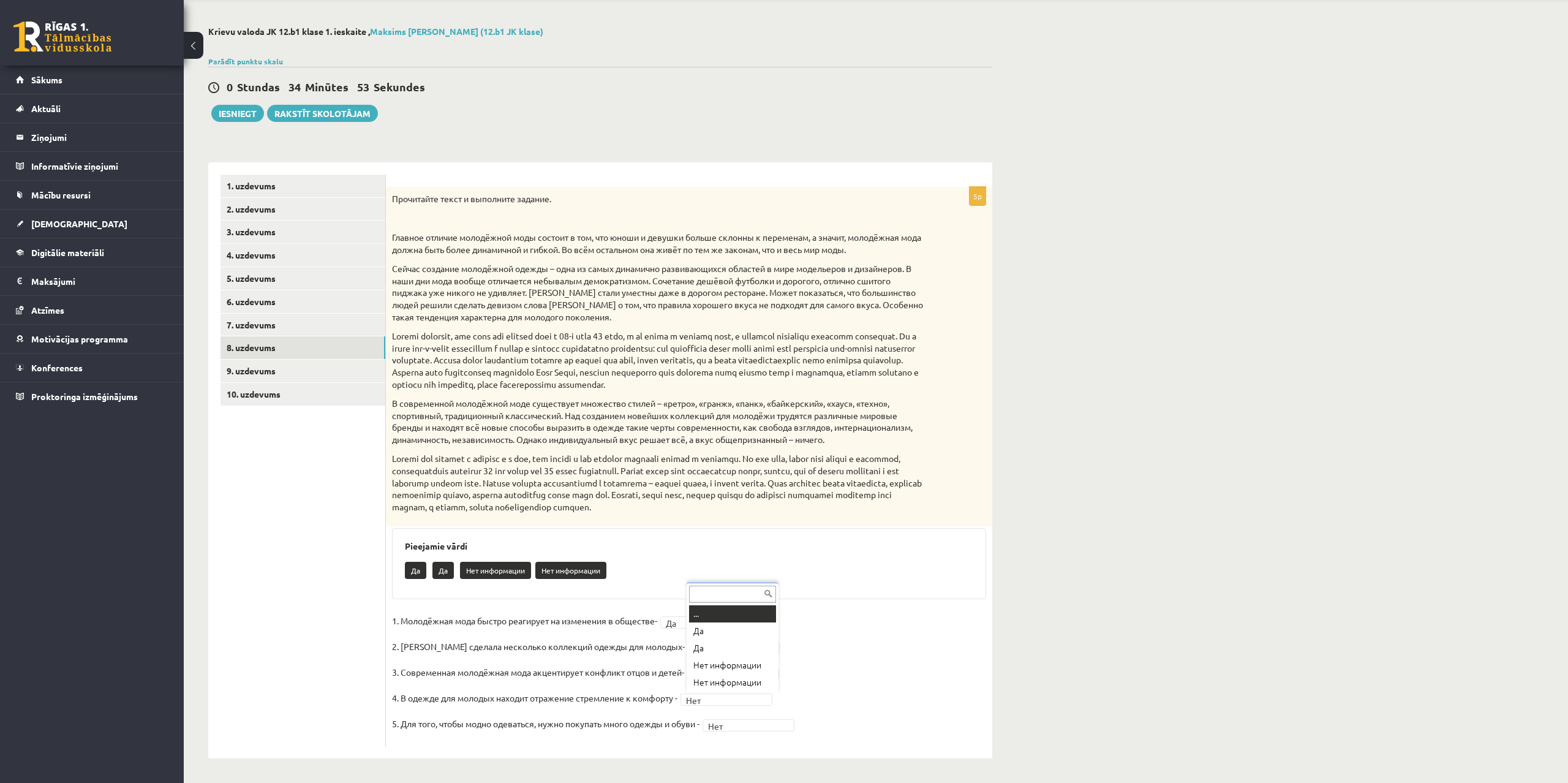
click at [711, 700] on body "0 Dāvanas 3018 mP 322 xp Maksims Mihails Blizņuks Sākums Aktuāli Kā mācīties eS…" at bounding box center [784, 346] width 1568 height 783
click at [259, 365] on link "9. uzdevums" at bounding box center [302, 371] width 164 height 22
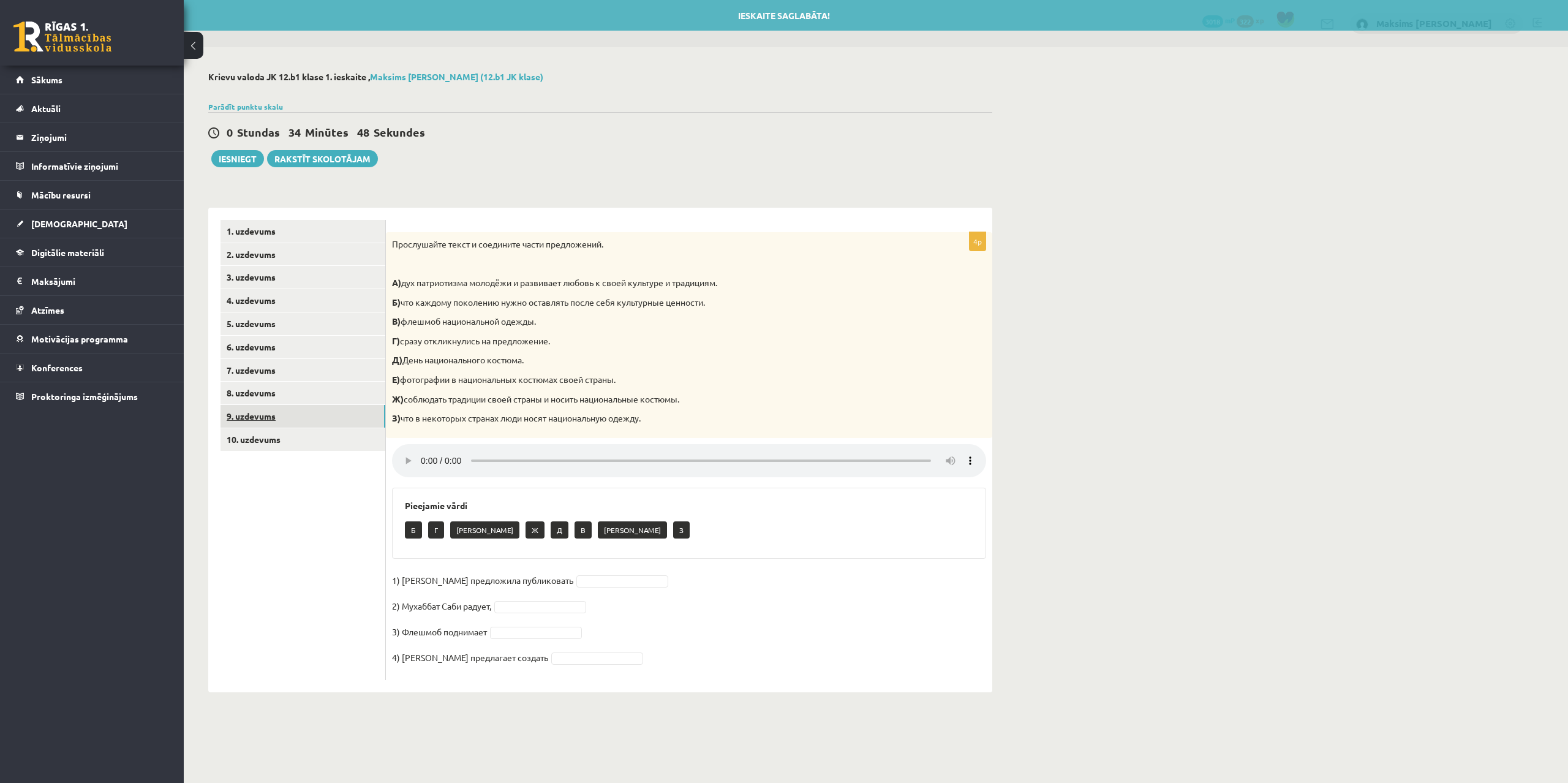
scroll to position [0, 0]
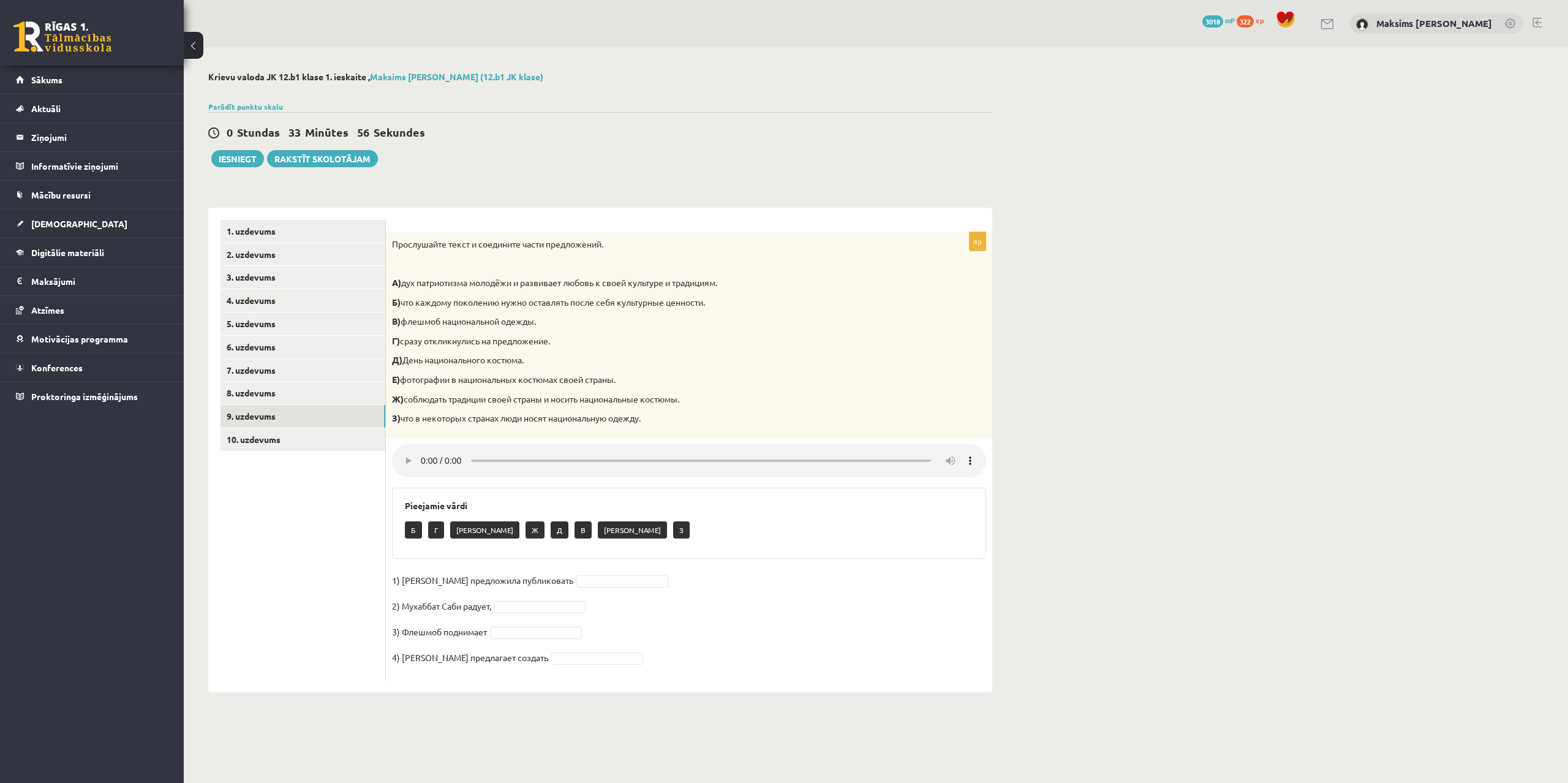
click at [567, 573] on body "0 Dāvanas 3018 mP 322 xp Maksims Mihails Blizņuks Sākums Aktuāli Kā mācīties eS…" at bounding box center [784, 392] width 1568 height 783
click at [515, 601] on body "0 Dāvanas 3018 mP 322 xp Maksims Mihails Blizņuks Sākums Aktuāli Kā mācīties eS…" at bounding box center [784, 392] width 1568 height 783
click at [405, 461] on body "0 Dāvanas 3018 mP 322 xp Maksims Mihails Blizņuks Sākums Aktuāli Kā mācīties eS…" at bounding box center [784, 392] width 1568 height 783
click at [517, 595] on body "0 Dāvanas 3018 mP 322 xp Maksims Mihails Blizņuks Sākums Aktuāli Kā mācīties eS…" at bounding box center [784, 392] width 1568 height 783
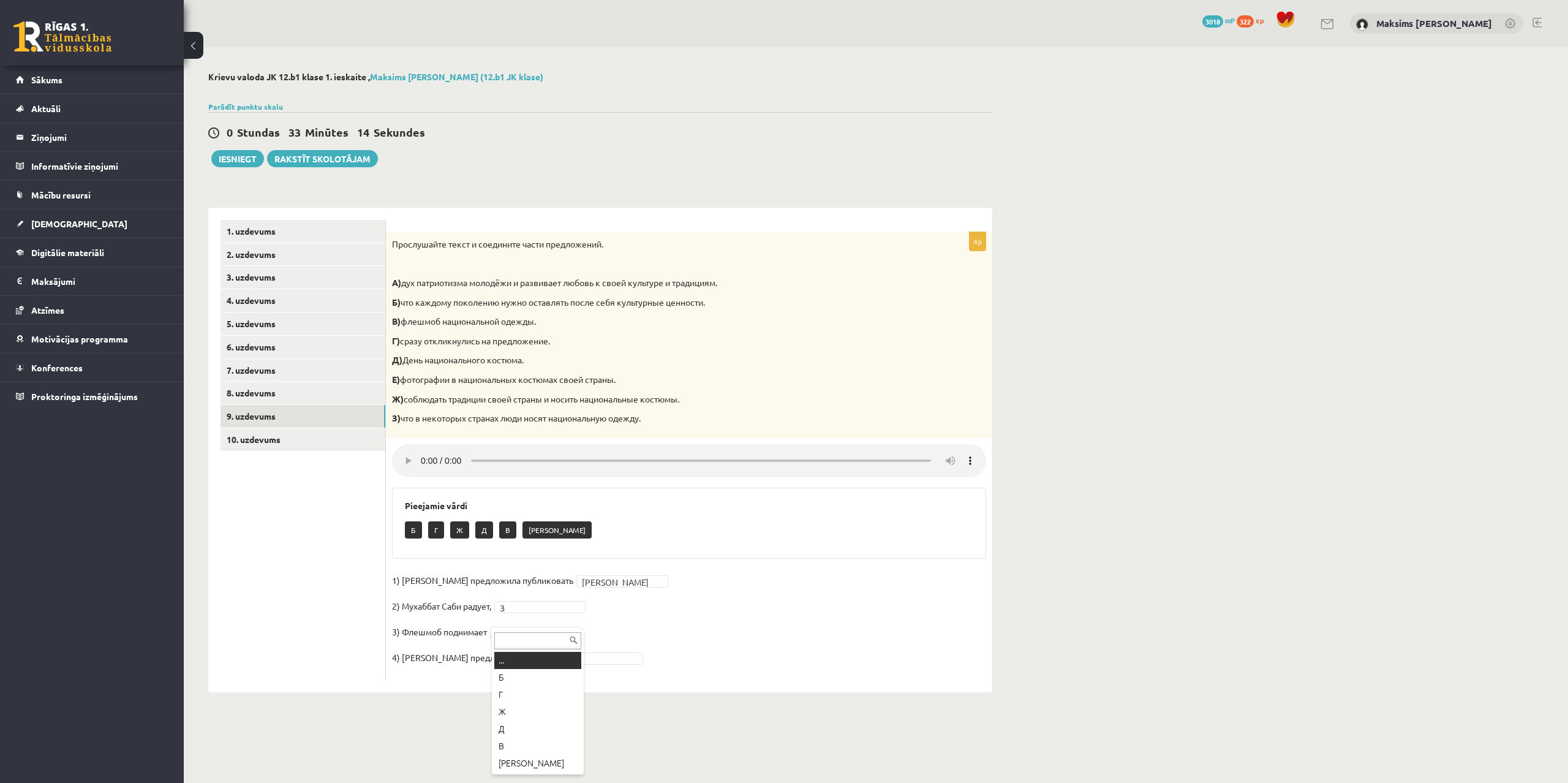
click at [508, 628] on body "0 Dāvanas 3018 mP 322 xp Maksims Mihails Blizņuks Sākums Aktuāli Kā mācīties eS…" at bounding box center [784, 392] width 1568 height 783
click at [402, 460] on body "0 Dāvanas 3018 mP 322 xp Maksims Mihails Blizņuks Sākums Aktuāli Kā mācīties eS…" at bounding box center [784, 392] width 1568 height 783
click at [521, 621] on body "0 Dāvanas 3018 mP 322 xp Maksims Mihails Blizņuks Sākums Aktuāli Kā mācīties eS…" at bounding box center [784, 392] width 1568 height 783
click at [547, 657] on fieldset "1) Девушка предложила публиковать Е * 2) Мухаббат Саби радует, З * 3) Флешмоб п…" at bounding box center [689, 622] width 594 height 103
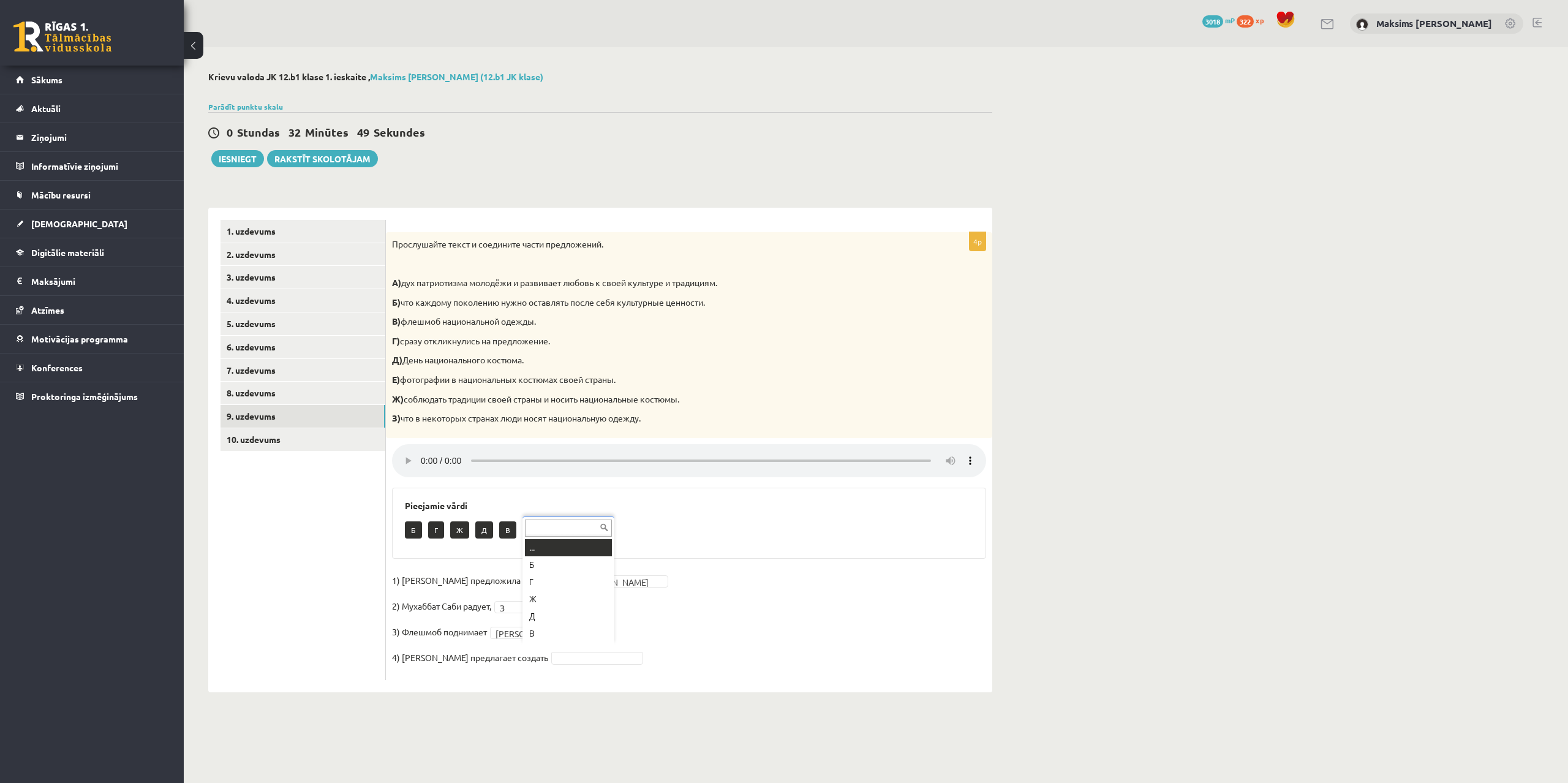
click at [544, 651] on body "0 Dāvanas 3018 mP 322 xp Maksims Mihails Blizņuks Sākums Aktuāli Kā mācīties eS…" at bounding box center [784, 392] width 1568 height 783
click at [401, 461] on body "0 Dāvanas 3018 mP 322 xp Maksims Mihails Blizņuks Sākums Aktuāli Kā mācīties eS…" at bounding box center [784, 392] width 1568 height 783
click at [543, 649] on body "0 Dāvanas 3018 mP 322 xp Maksims Mihails Blizņuks Sākums Aktuāli Kā mācīties eS…" at bounding box center [784, 392] width 1568 height 783
click at [253, 441] on link "10. uzdevums" at bounding box center [302, 440] width 164 height 22
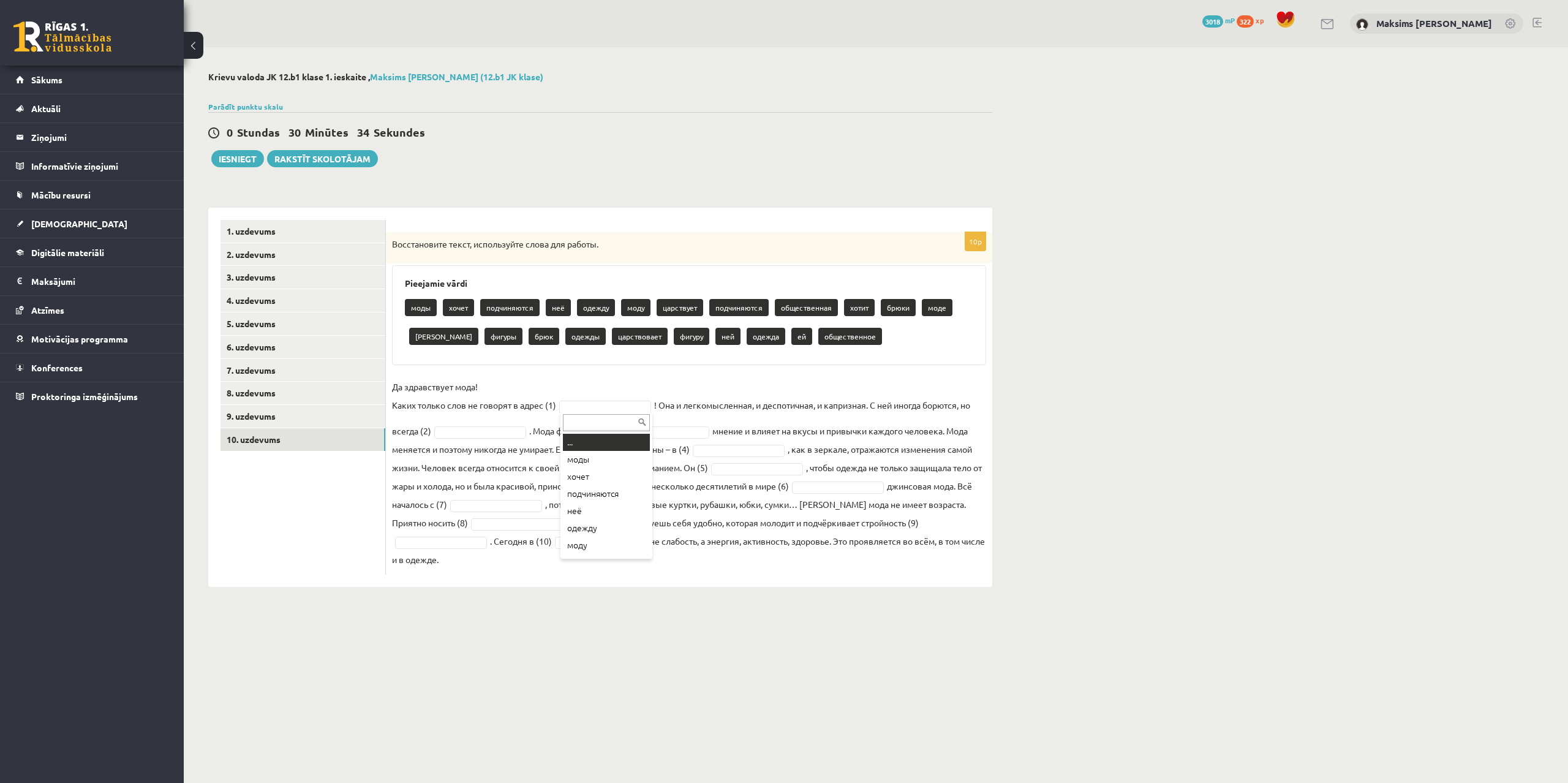
drag, startPoint x: 577, startPoint y: 409, endPoint x: 586, endPoint y: 409, distance: 9.0
click at [583, 409] on body "0 Dāvanas 3018 mP 322 xp Maksims Mihails Blizņuks Sākums Aktuāli Kā mācīties eS…" at bounding box center [784, 392] width 1568 height 783
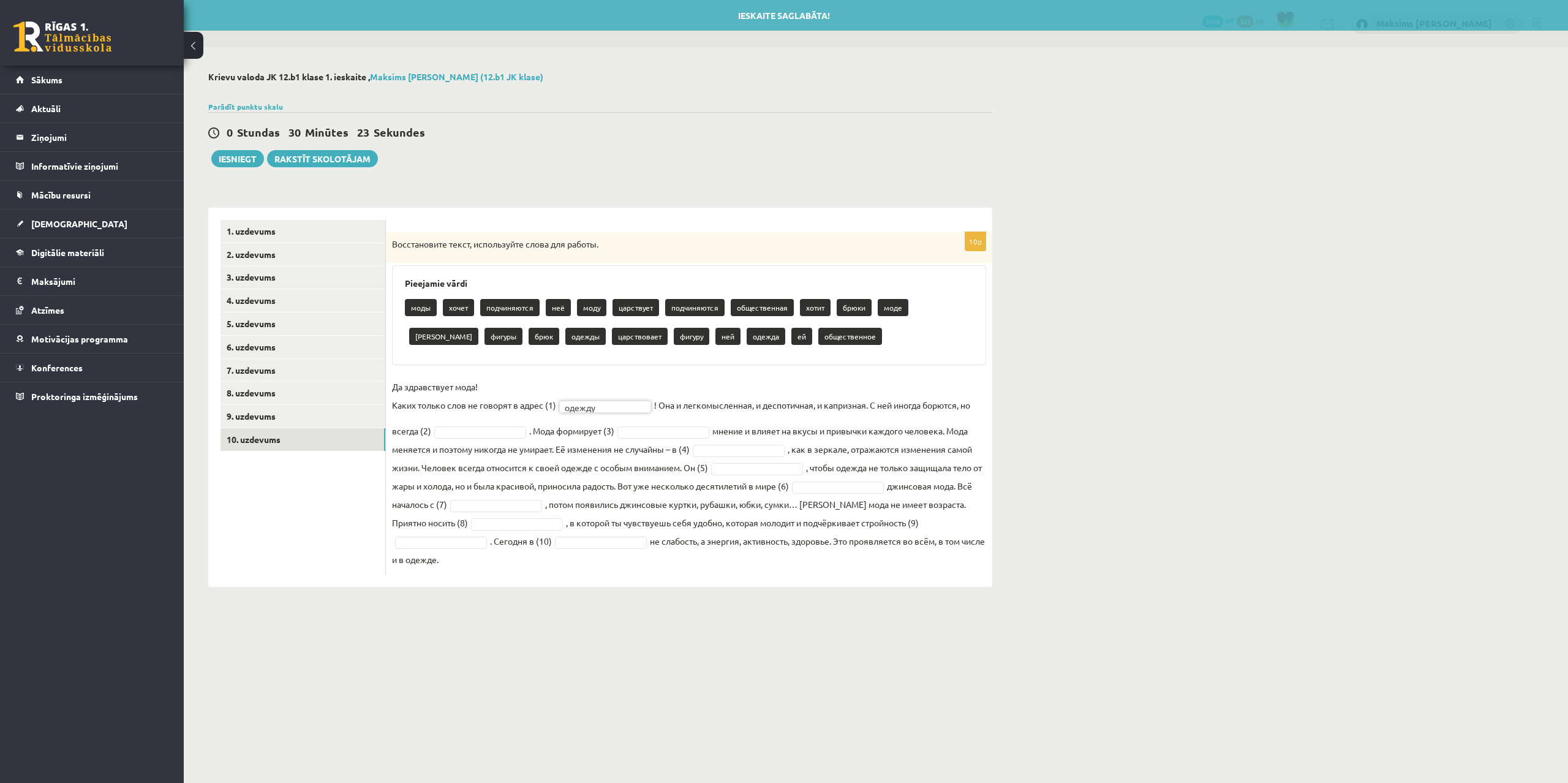
click at [620, 408] on body "0 Dāvanas 3018 mP 322 xp Maksims Mihails Blizņuks Sākums Aktuāli Kā mācīties eS…" at bounding box center [784, 392] width 1568 height 783
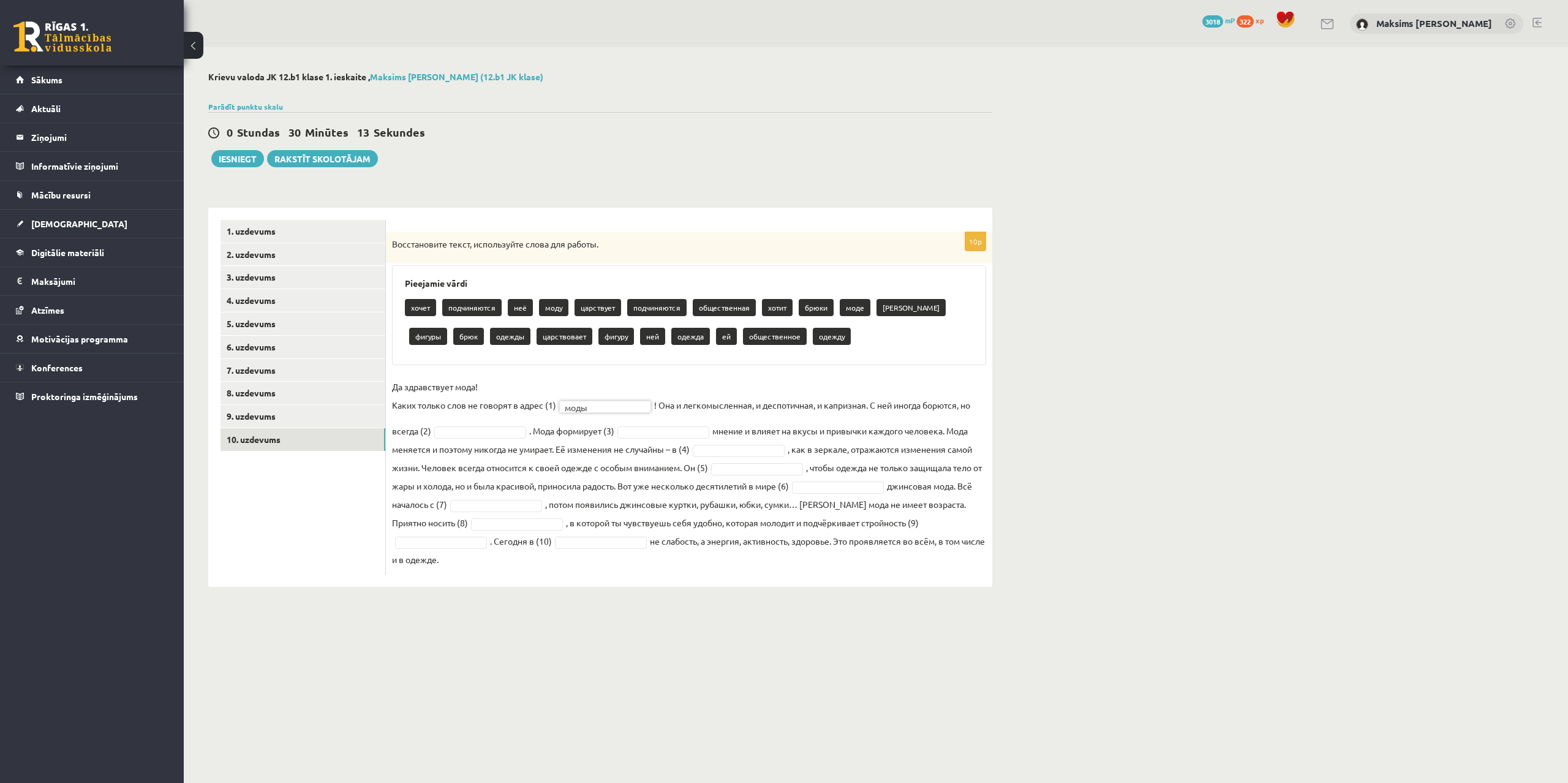
click at [462, 432] on body "0 Dāvanas 3018 mP 322 xp Maksims Mihails Blizņuks Sākums Aktuāli Kā mācīties eS…" at bounding box center [784, 392] width 1568 height 783
click at [650, 432] on body "0 Dāvanas 3018 mP 322 xp Maksims Mihails Blizņuks Sākums Aktuāli Kā mācīties eS…" at bounding box center [784, 392] width 1568 height 783
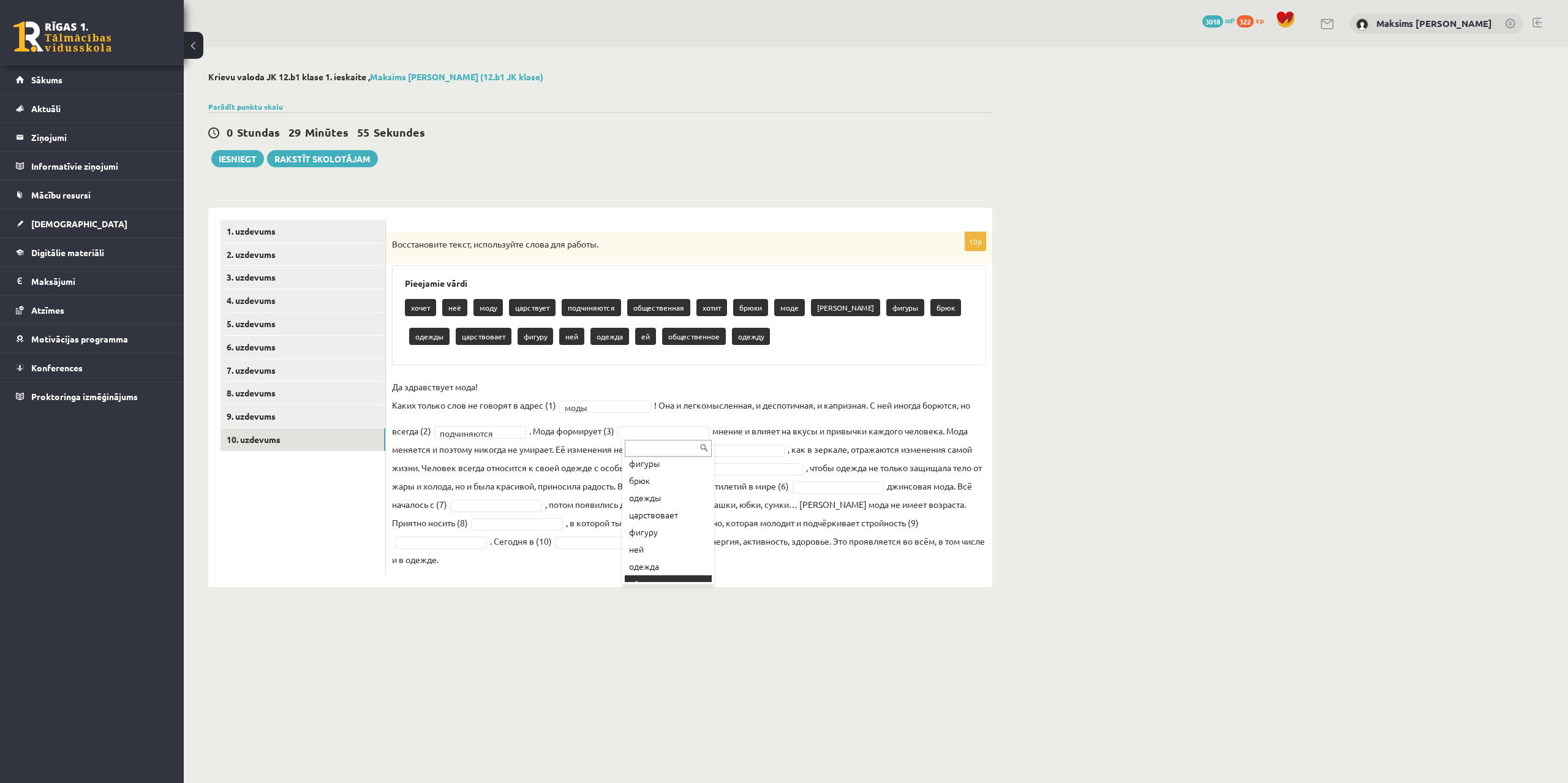
scroll to position [237, 0]
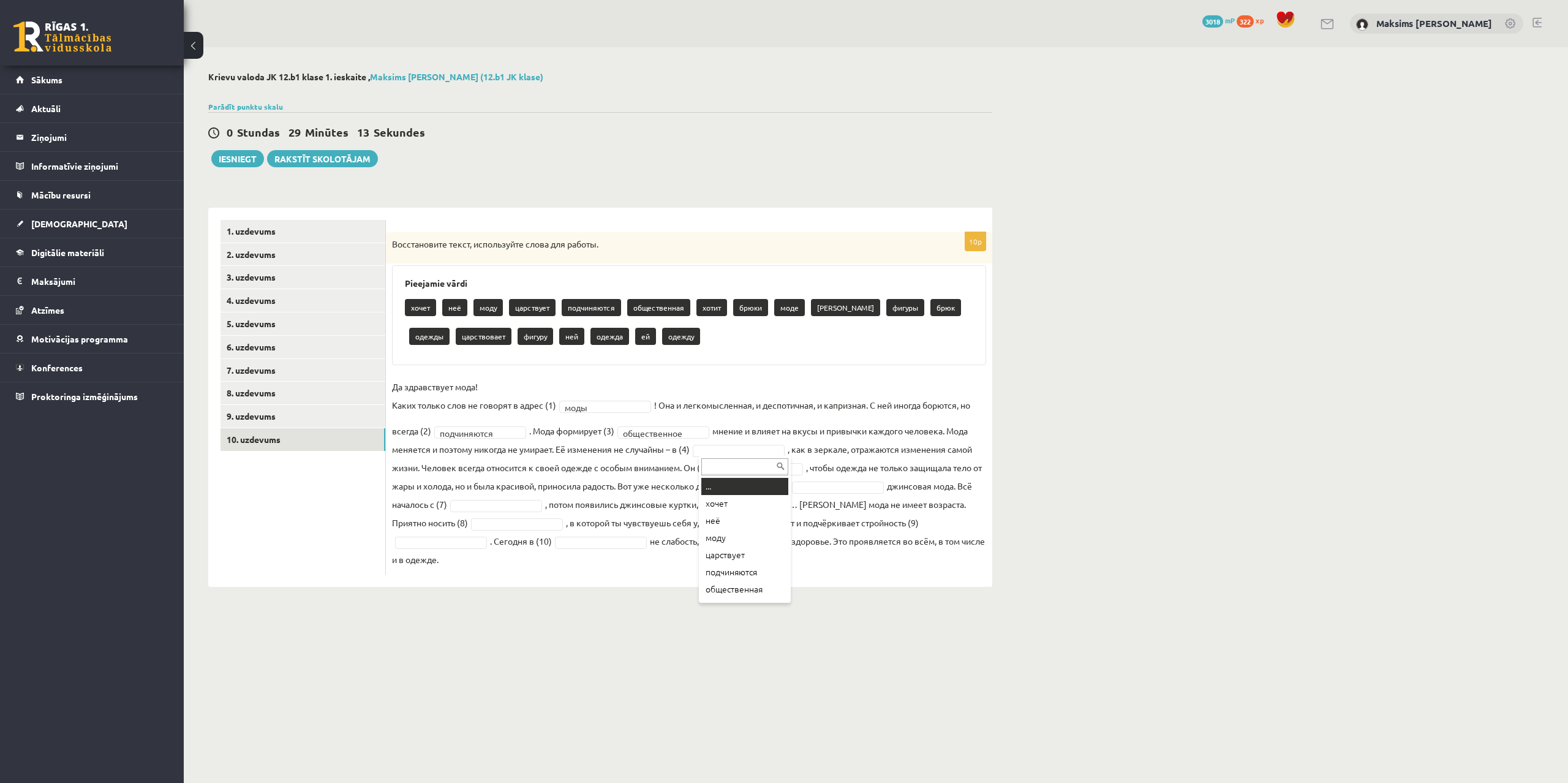
click at [727, 449] on body "0 Dāvanas 3018 mP 322 xp Maksims Mihails Blizņuks Sākums Aktuāli Kā mācīties eS…" at bounding box center [784, 392] width 1568 height 783
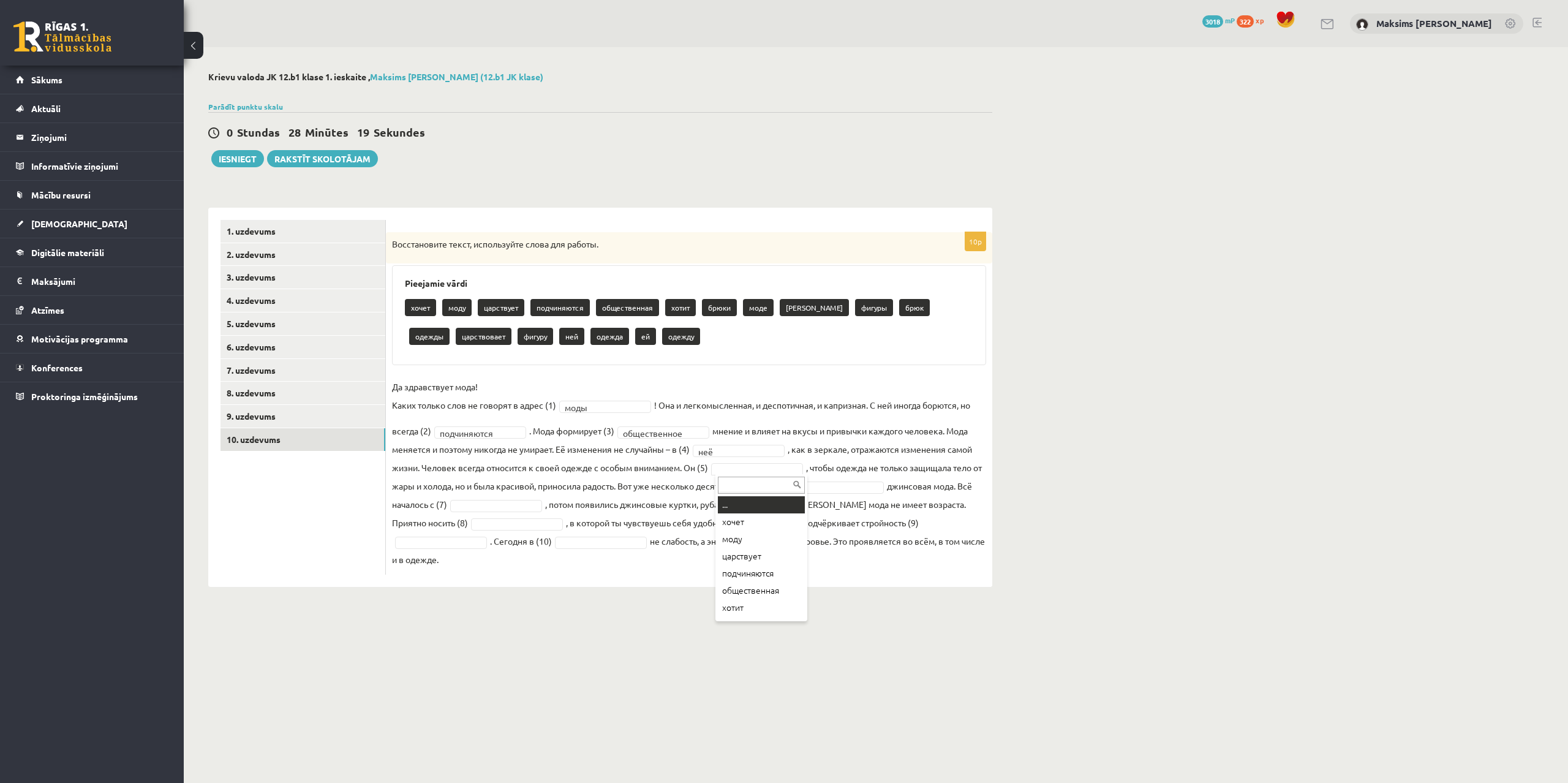
click at [721, 469] on body "0 Dāvanas 3018 mP 322 xp Maksims Mihails Blizņuks Sākums Aktuāli Kā mācīties eS…" at bounding box center [784, 392] width 1568 height 783
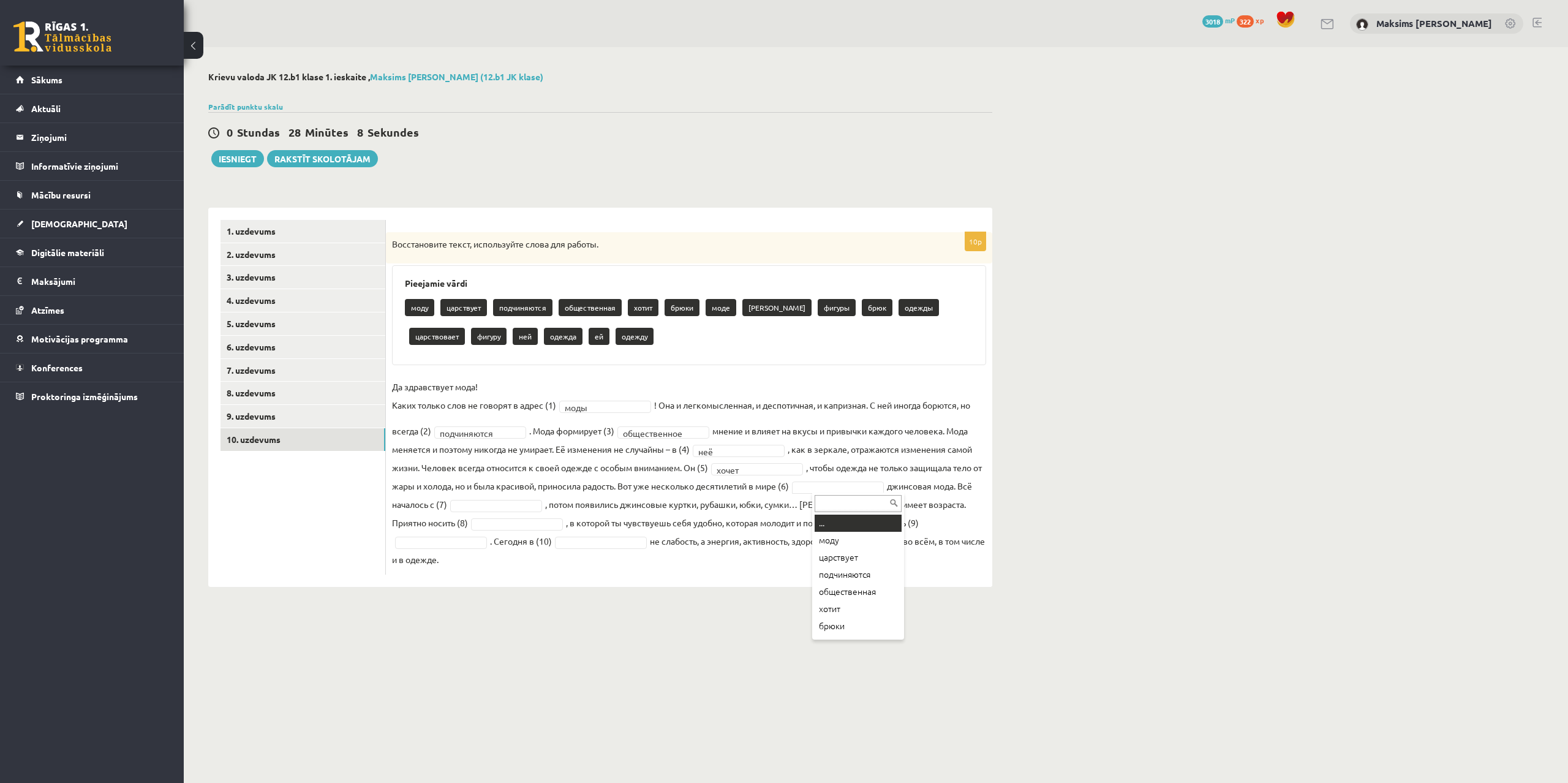
click at [829, 488] on body "0 Dāvanas 3018 mP 322 xp Maksims Mihails Blizņuks Sākums Aktuāli Kā mācīties eS…" at bounding box center [784, 392] width 1568 height 783
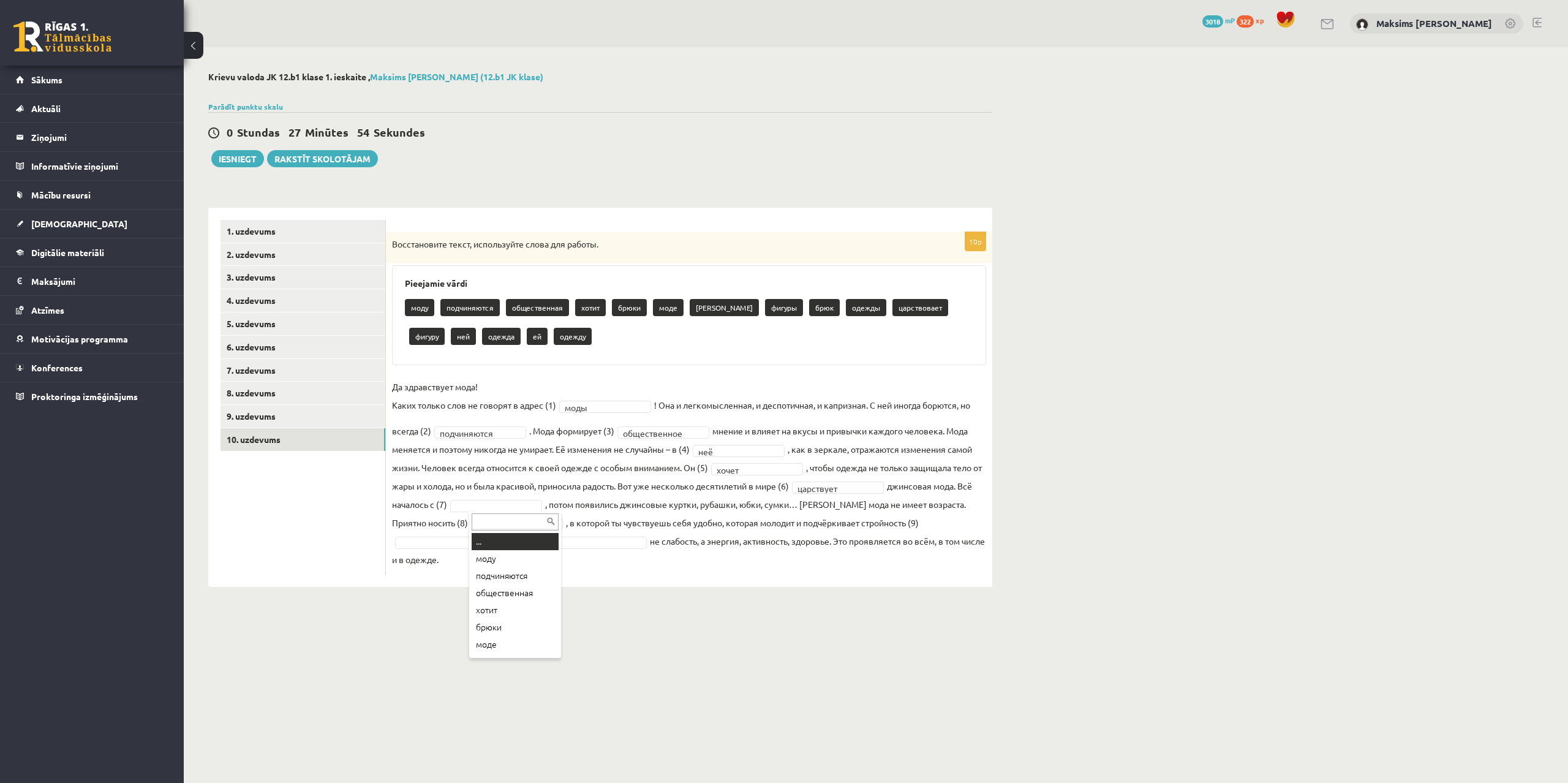
click at [525, 509] on body "0 Dāvanas 3018 mP 322 xp Maksims Mihails Blizņuks Sākums Aktuāli Kā mācīties eS…" at bounding box center [784, 392] width 1568 height 783
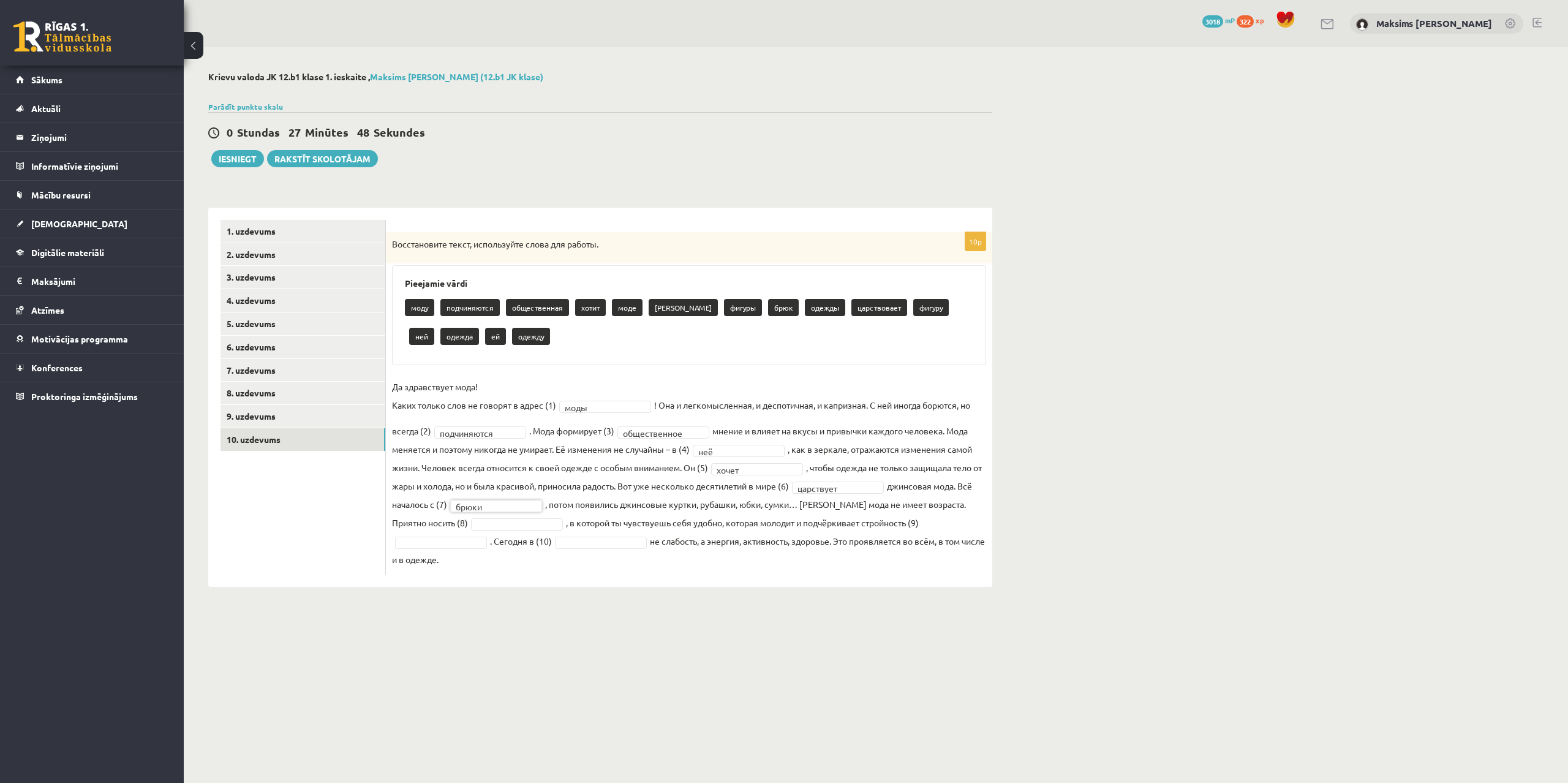
click at [529, 509] on body "0 Dāvanas 3018 mP 322 xp Maksims Mihails Blizņuks Sākums Aktuāli Kā mācīties eS…" at bounding box center [784, 392] width 1568 height 783
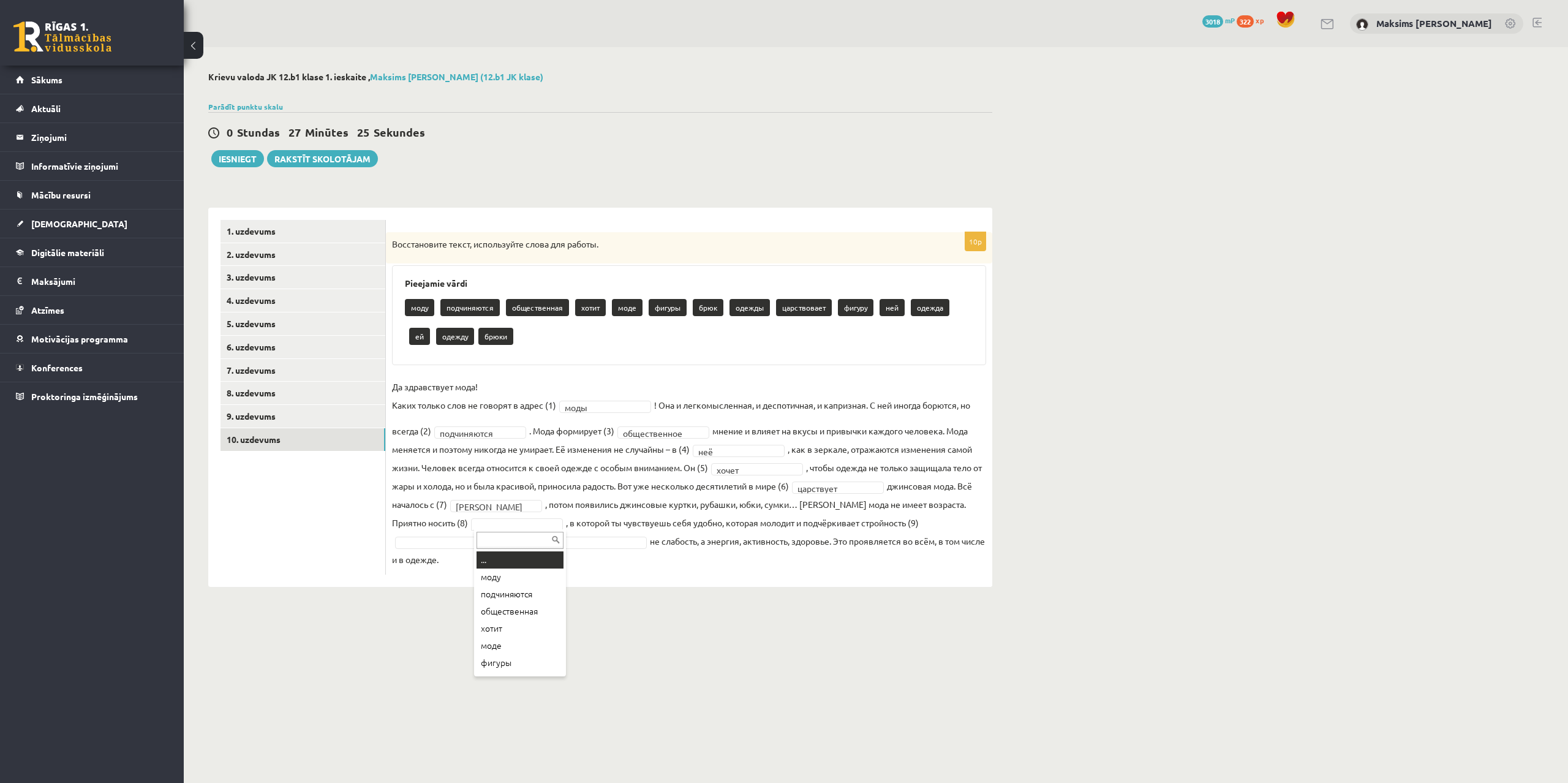
click at [498, 524] on body "0 Dāvanas 3018 mP 322 xp Maksims Mihails Blizņuks Sākums Aktuāli Kā mācīties eS…" at bounding box center [784, 392] width 1568 height 783
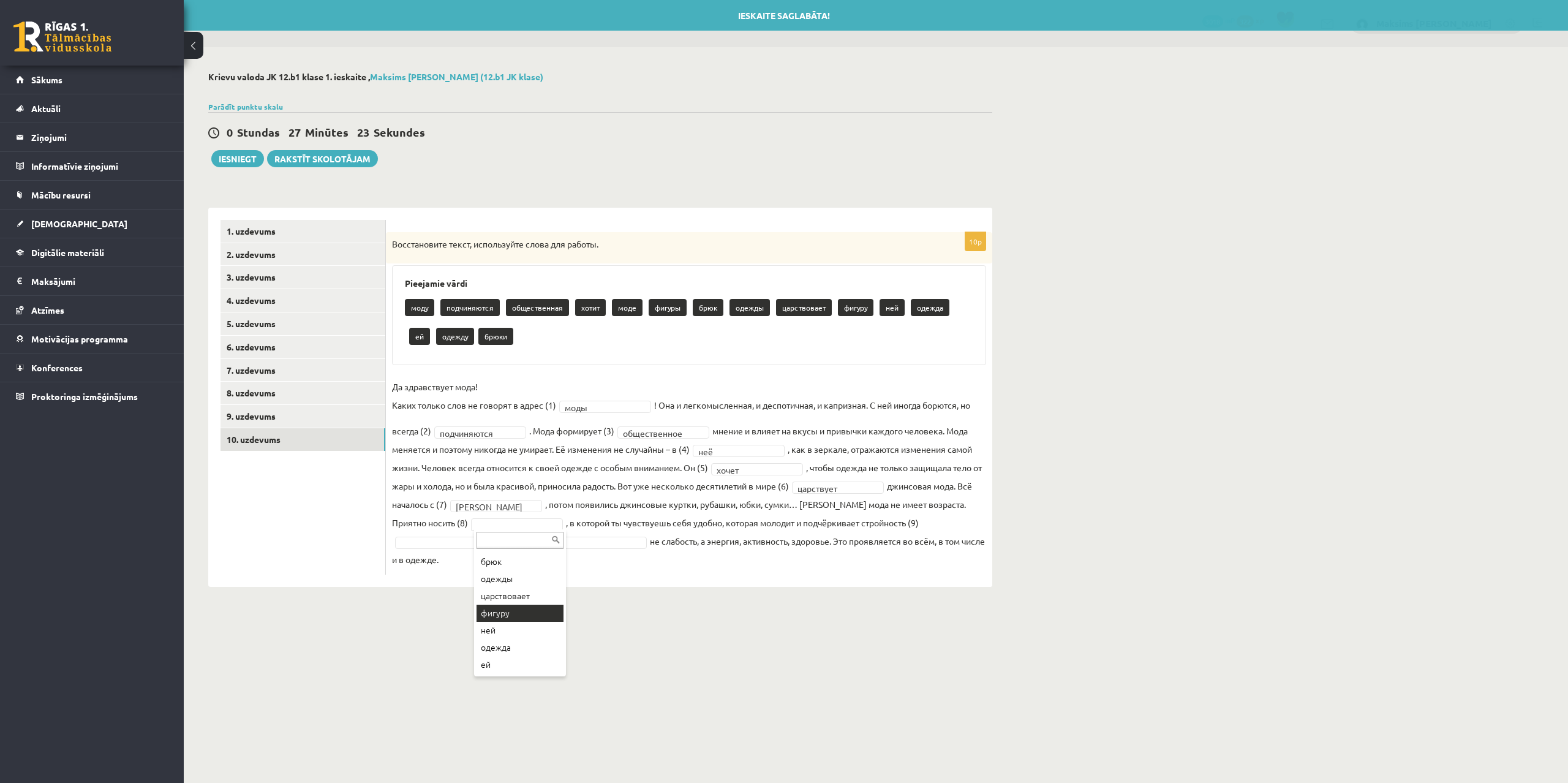
scroll to position [152, 0]
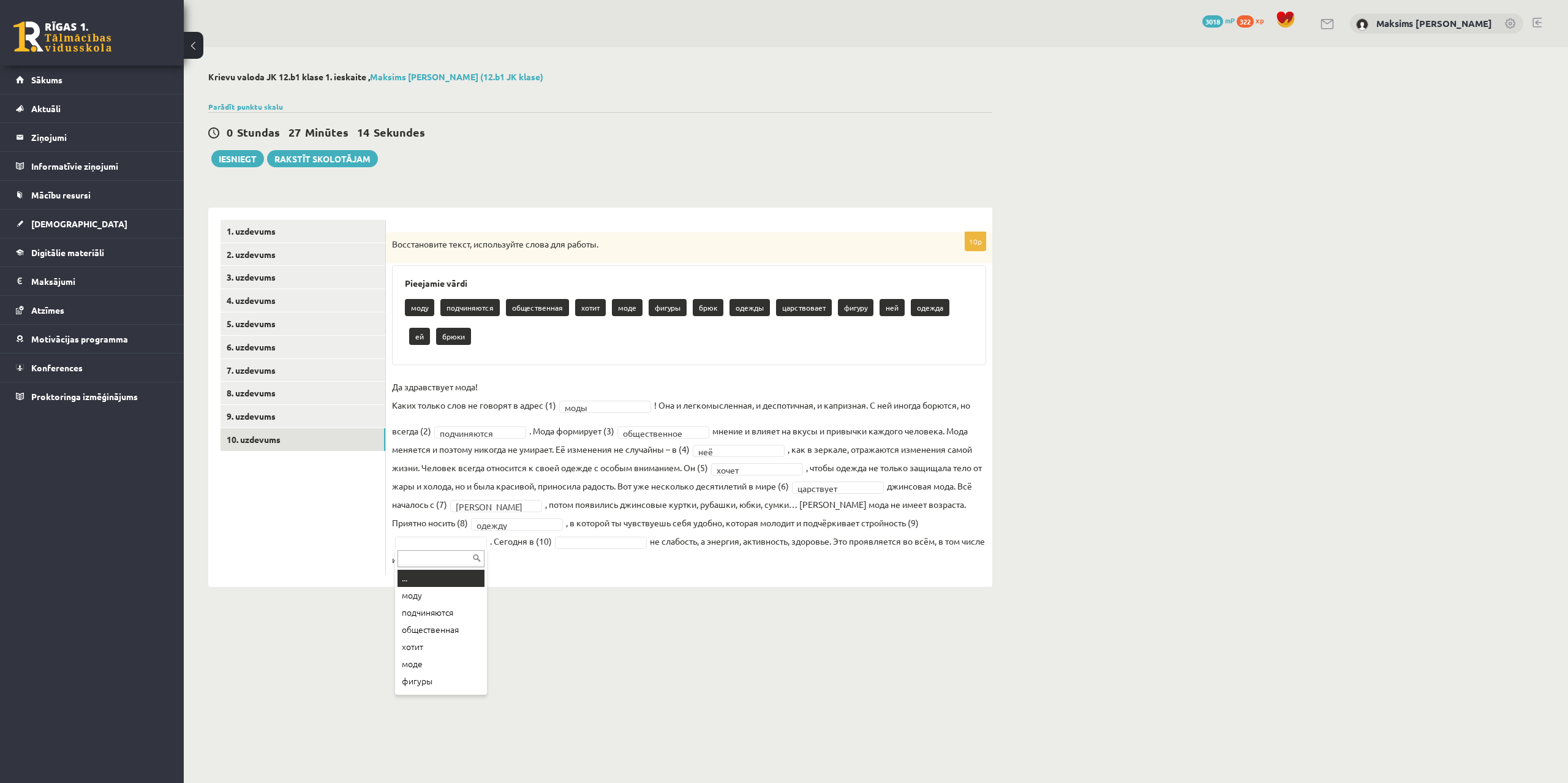
click at [433, 549] on body "0 Dāvanas 3018 mP 322 xp Maksims Mihails Blizņuks Sākums Aktuāli Kā mācīties eS…" at bounding box center [784, 392] width 1568 height 783
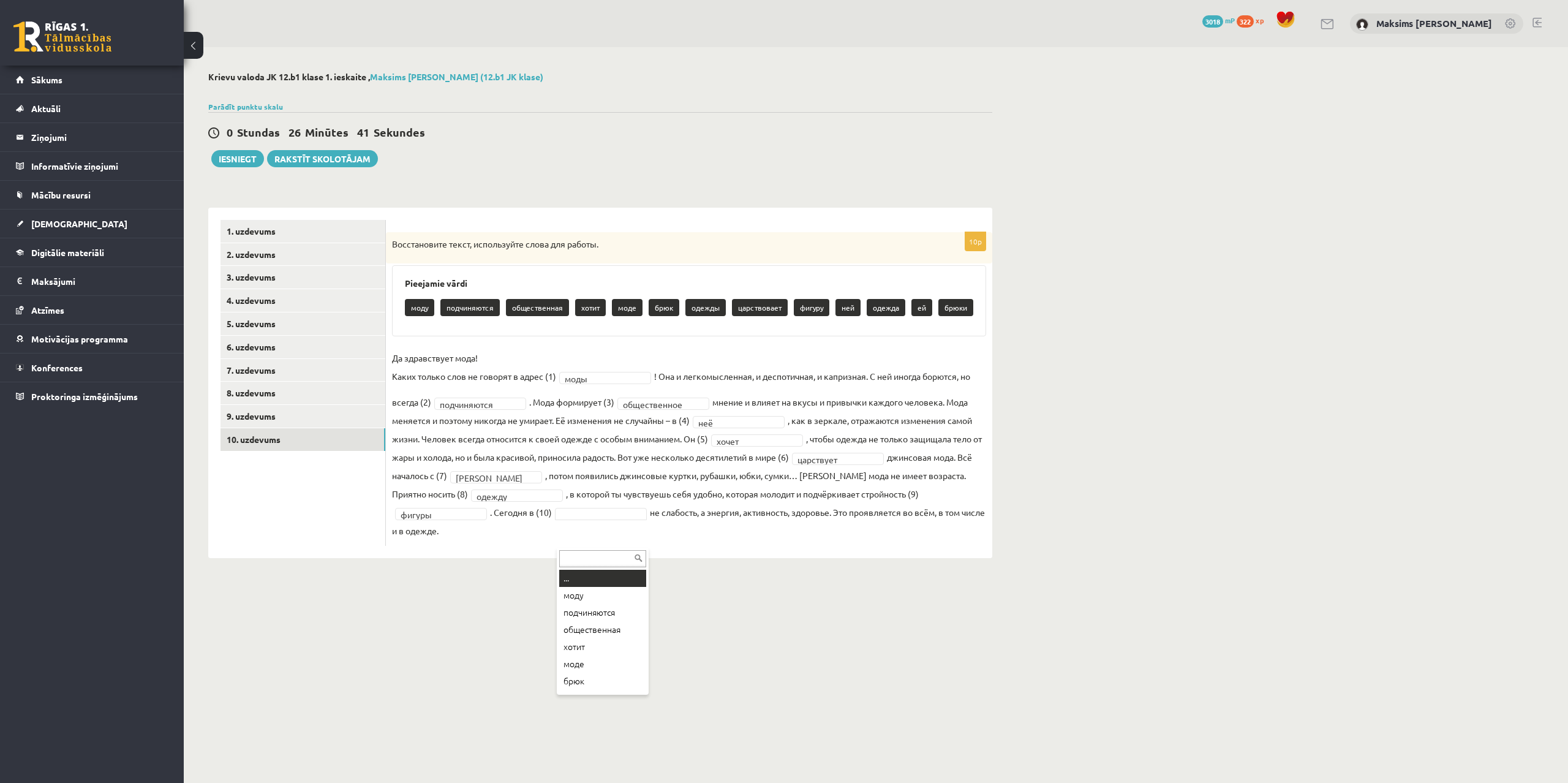
click at [595, 543] on body "0 Dāvanas 3018 mP 322 xp Maksims Mihails Blizņuks Sākums Aktuāli Kā mācīties eS…" at bounding box center [784, 392] width 1568 height 783
click at [703, 541] on div "**********" at bounding box center [689, 389] width 606 height 314
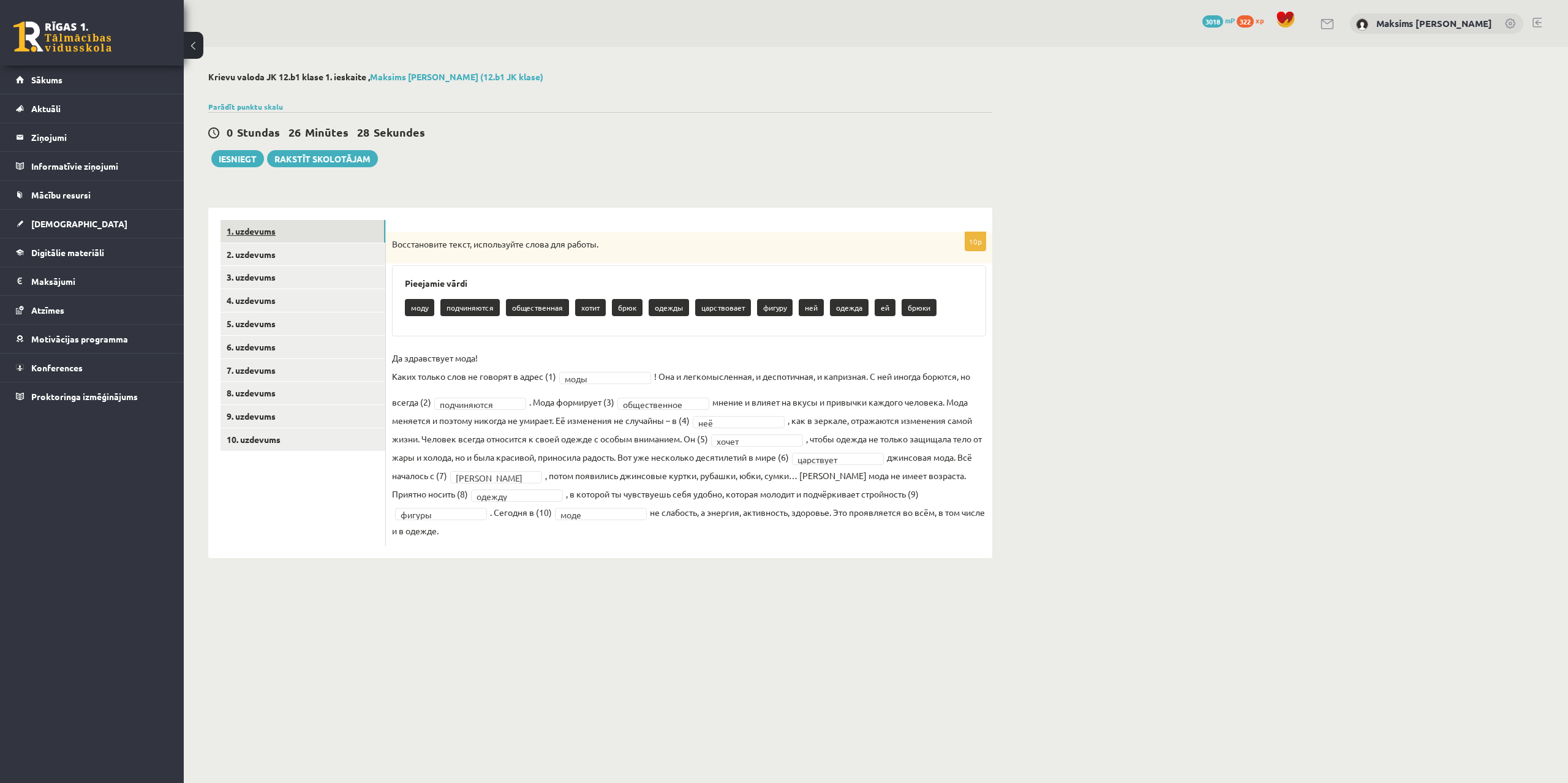
click at [254, 239] on link "1. uzdevums" at bounding box center [302, 231] width 164 height 22
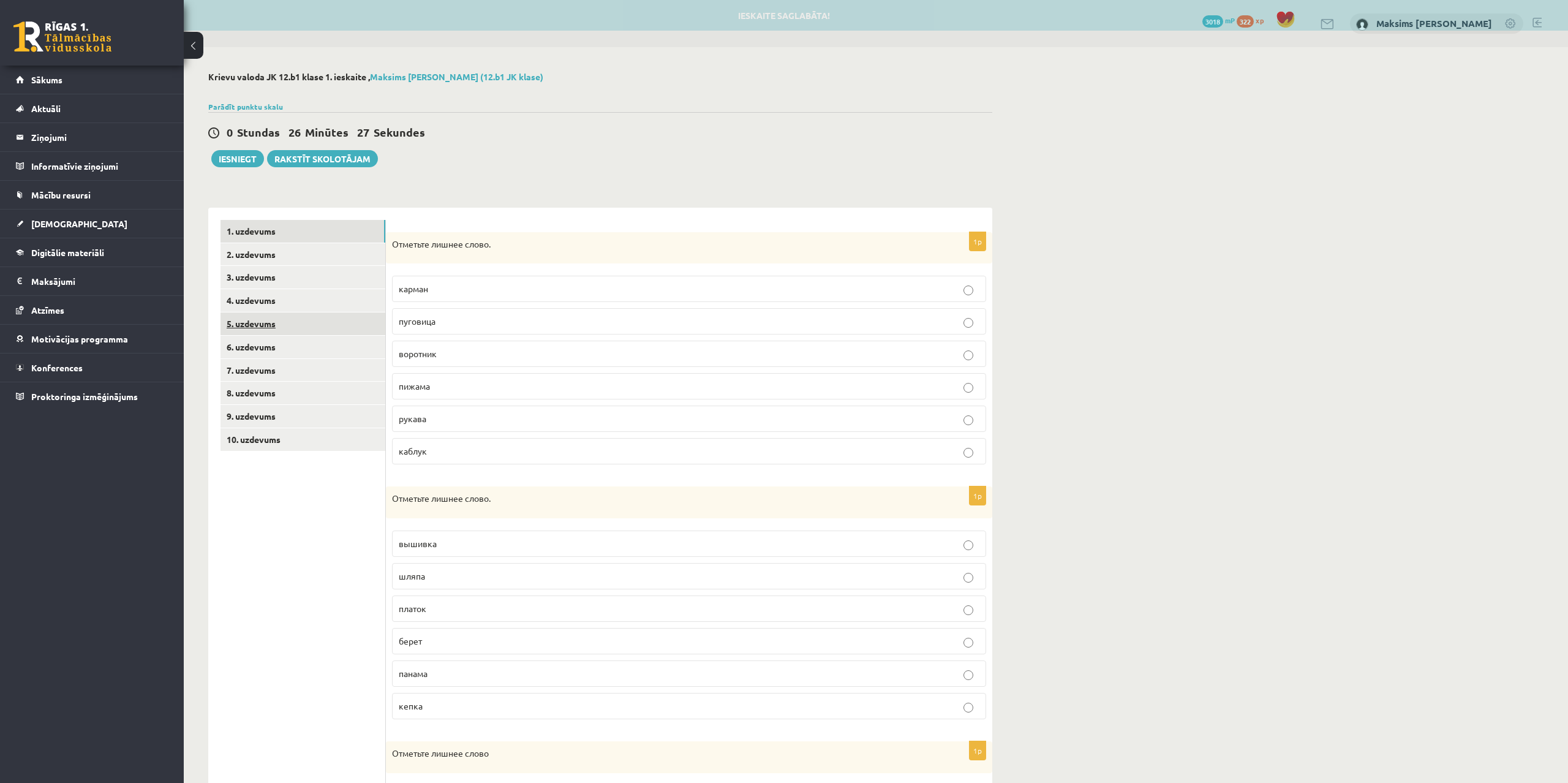
click at [261, 318] on link "5. uzdevums" at bounding box center [302, 324] width 164 height 22
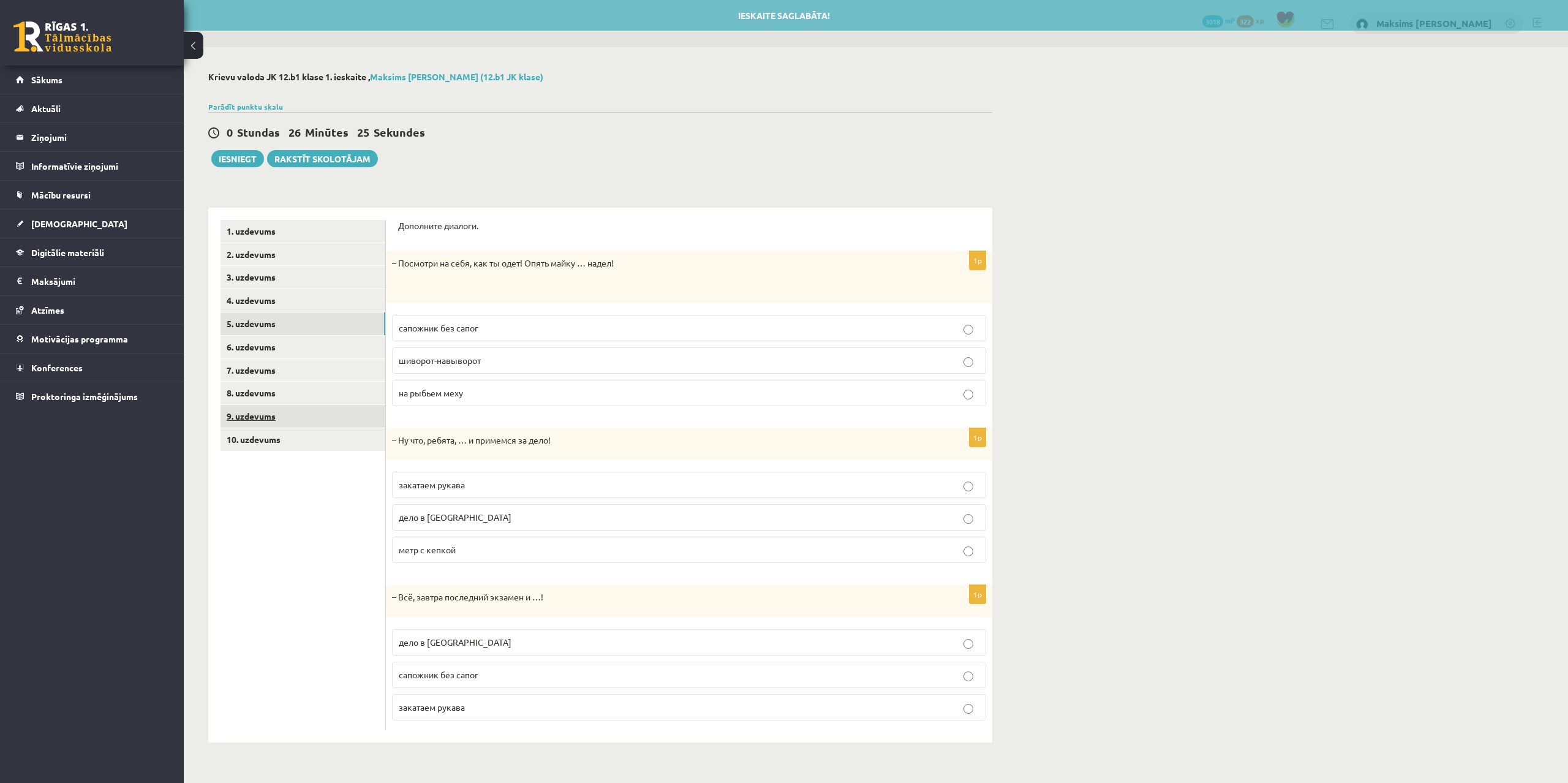
click at [245, 408] on link "9. uzdevums" at bounding box center [302, 416] width 164 height 22
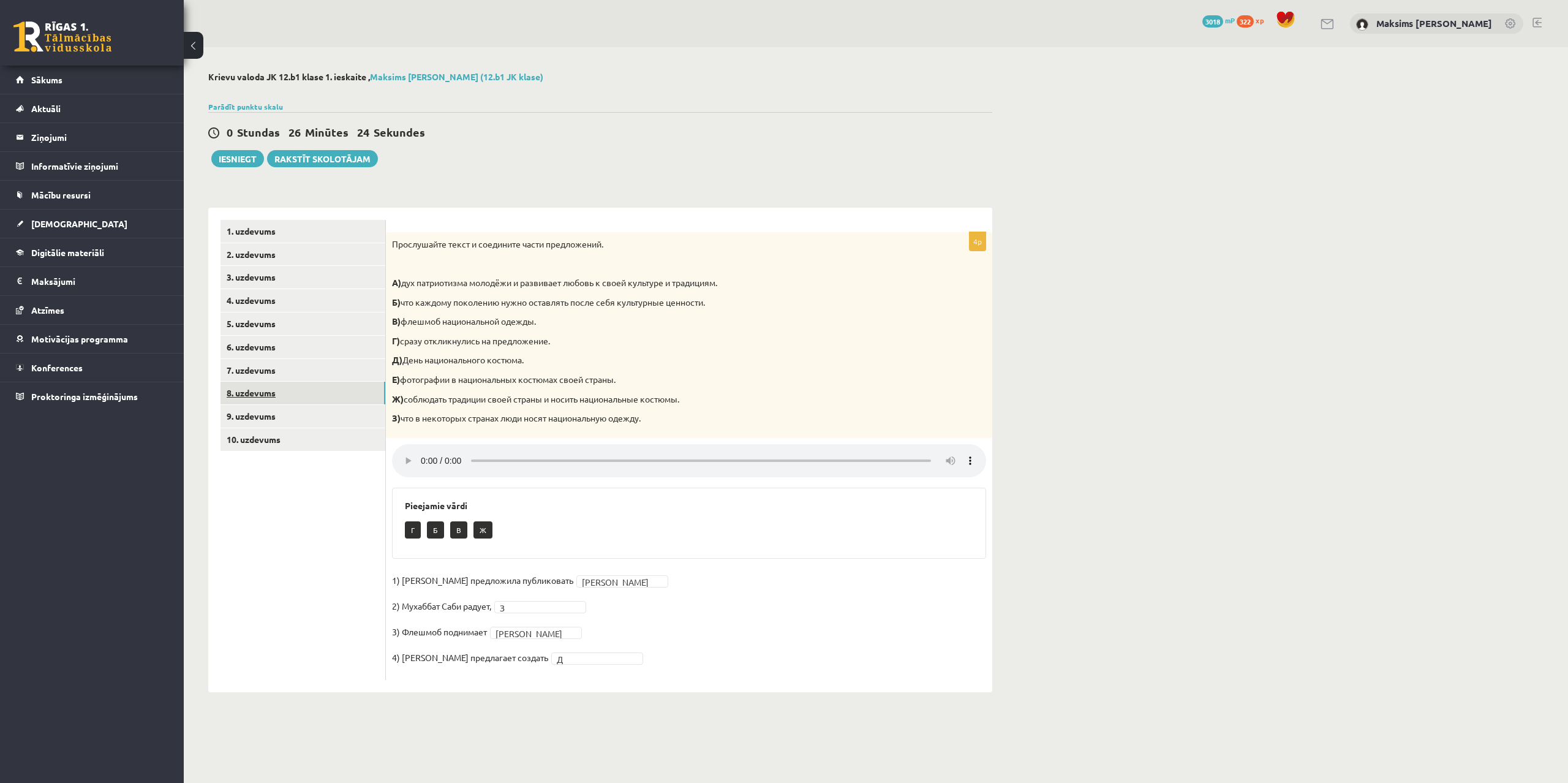
click at [256, 392] on link "8. uzdevums" at bounding box center [302, 393] width 164 height 22
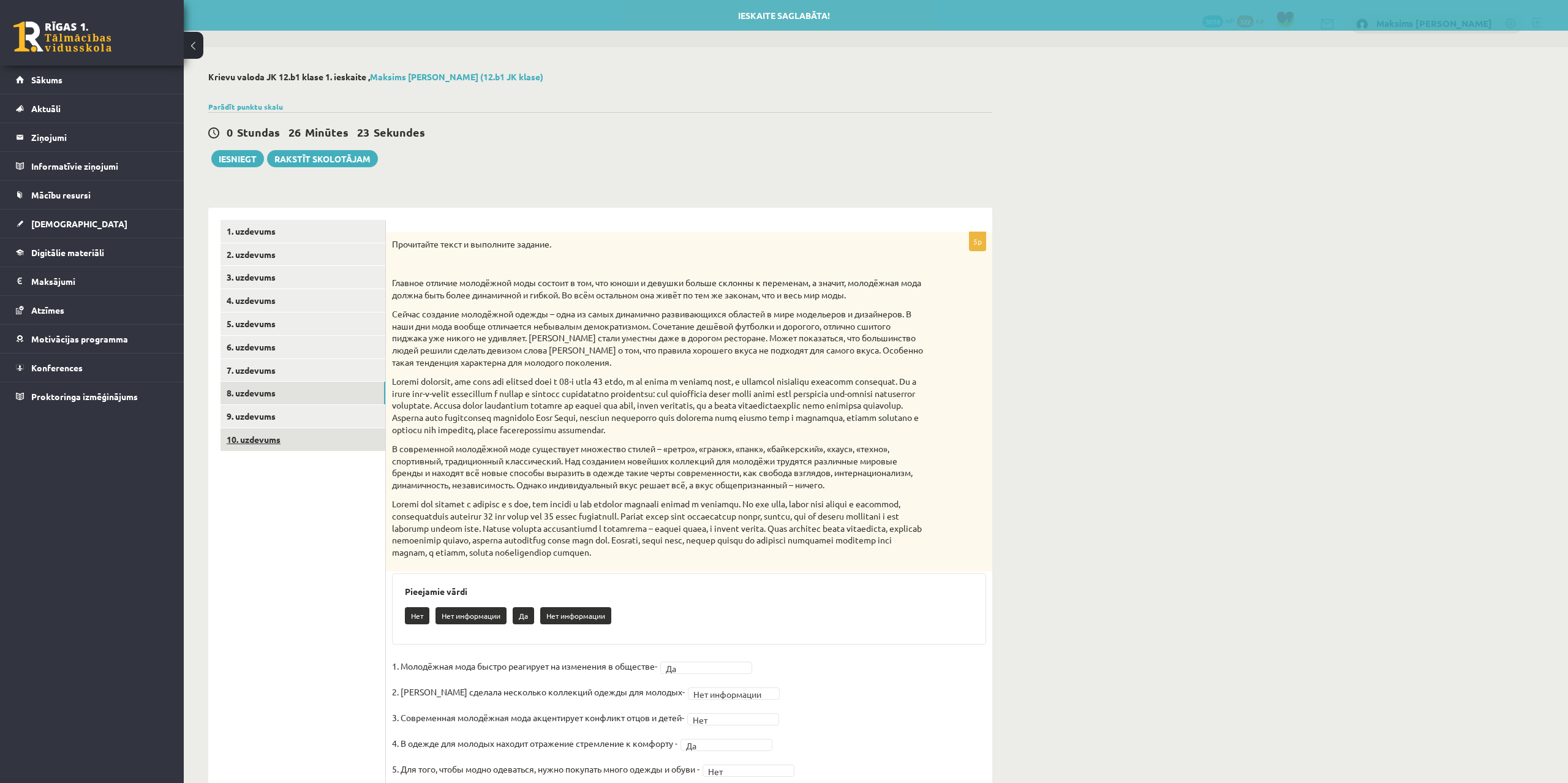
click at [266, 441] on link "10. uzdevums" at bounding box center [302, 440] width 164 height 22
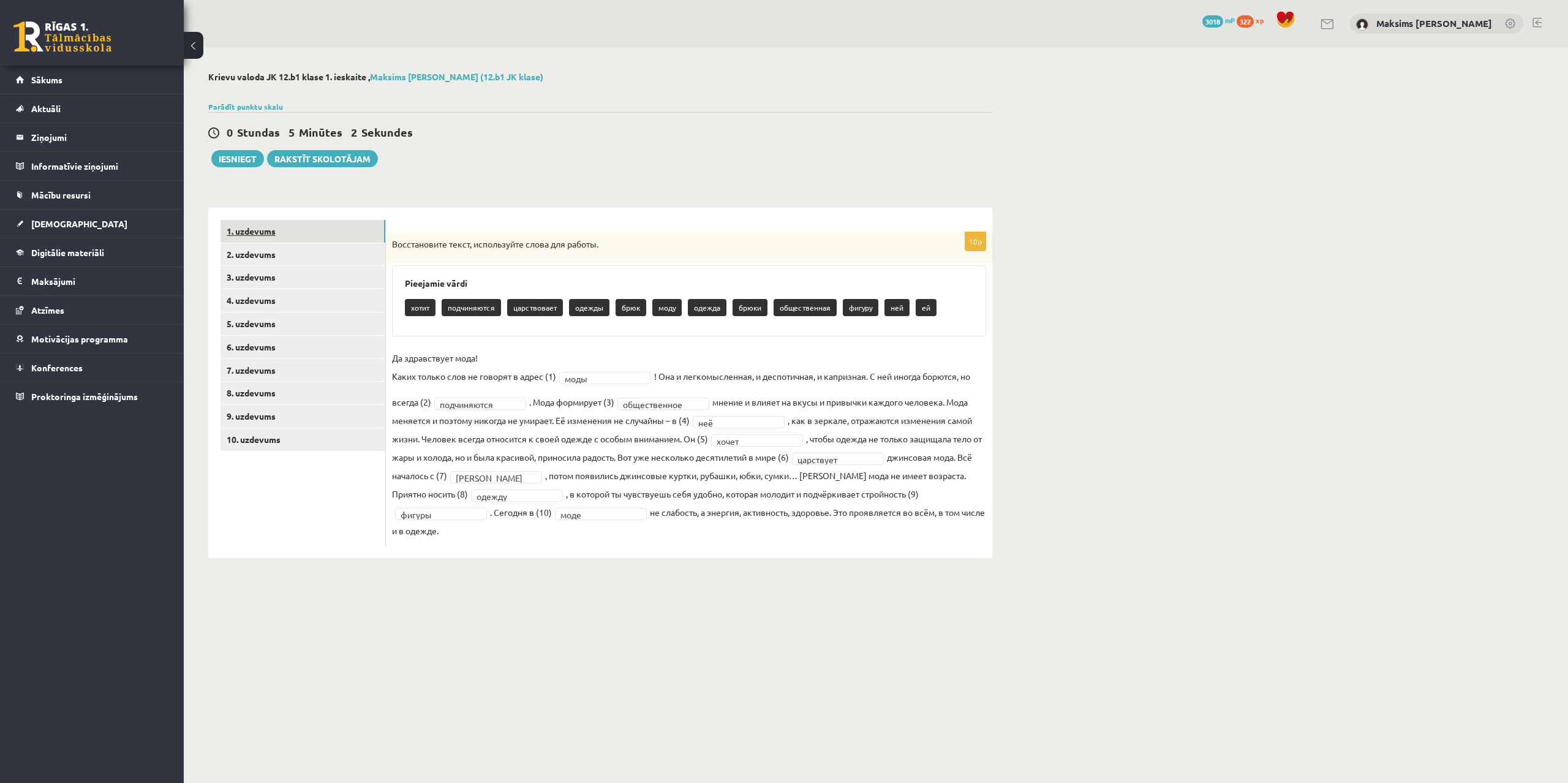
click at [259, 227] on link "1. uzdevums" at bounding box center [302, 231] width 164 height 22
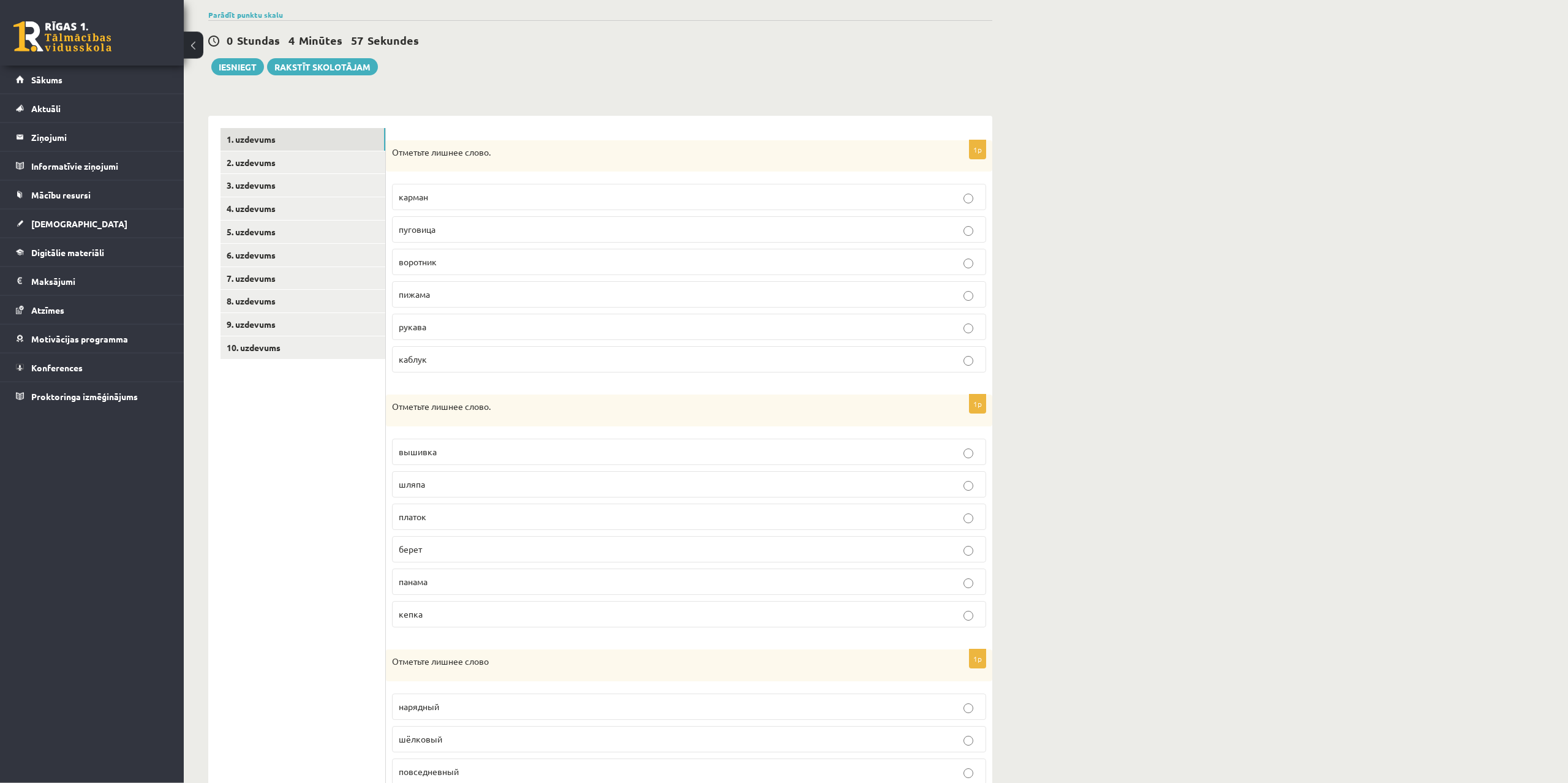
scroll to position [51, 0]
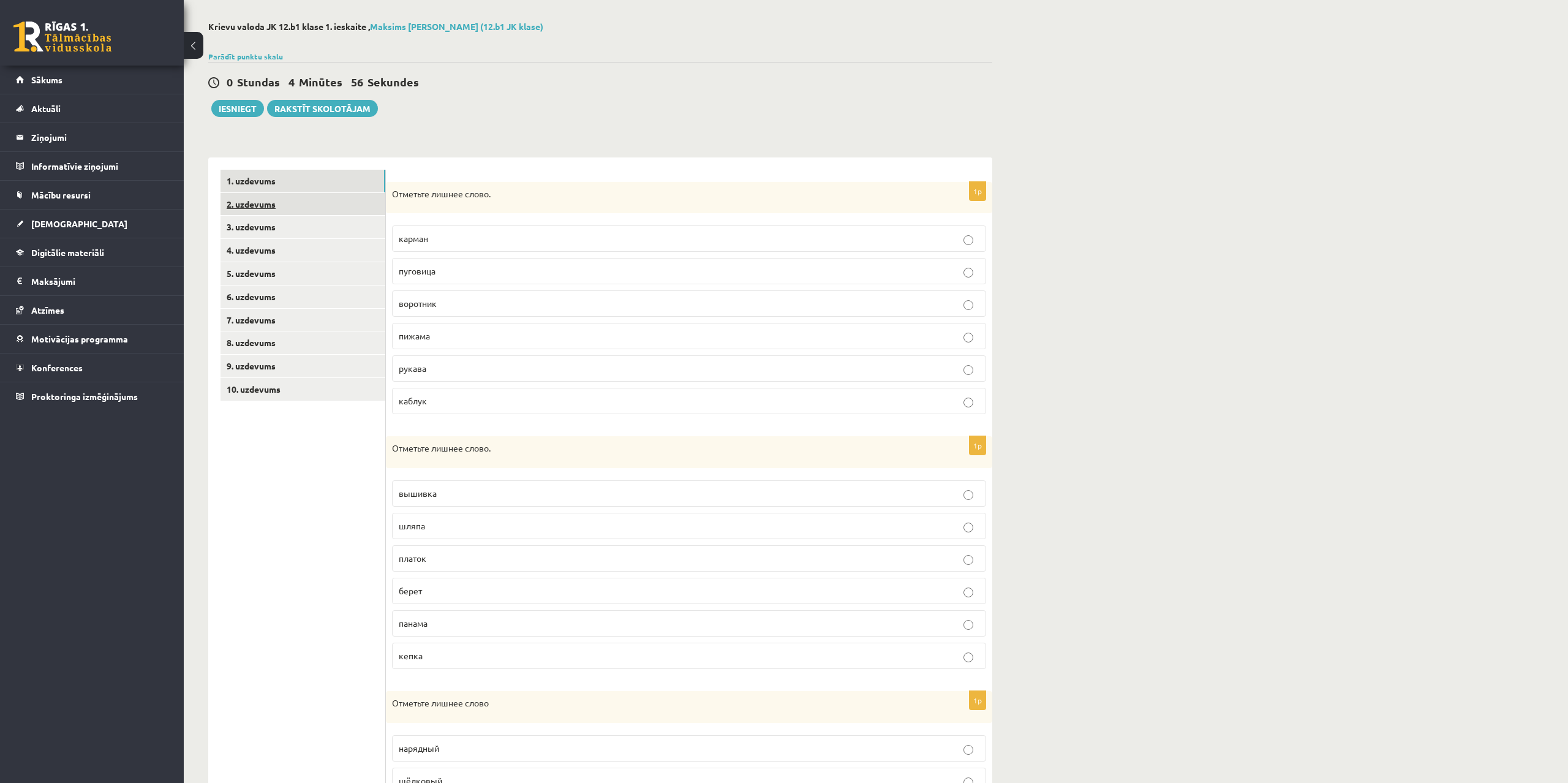
click at [268, 195] on link "2. uzdevums" at bounding box center [302, 204] width 164 height 22
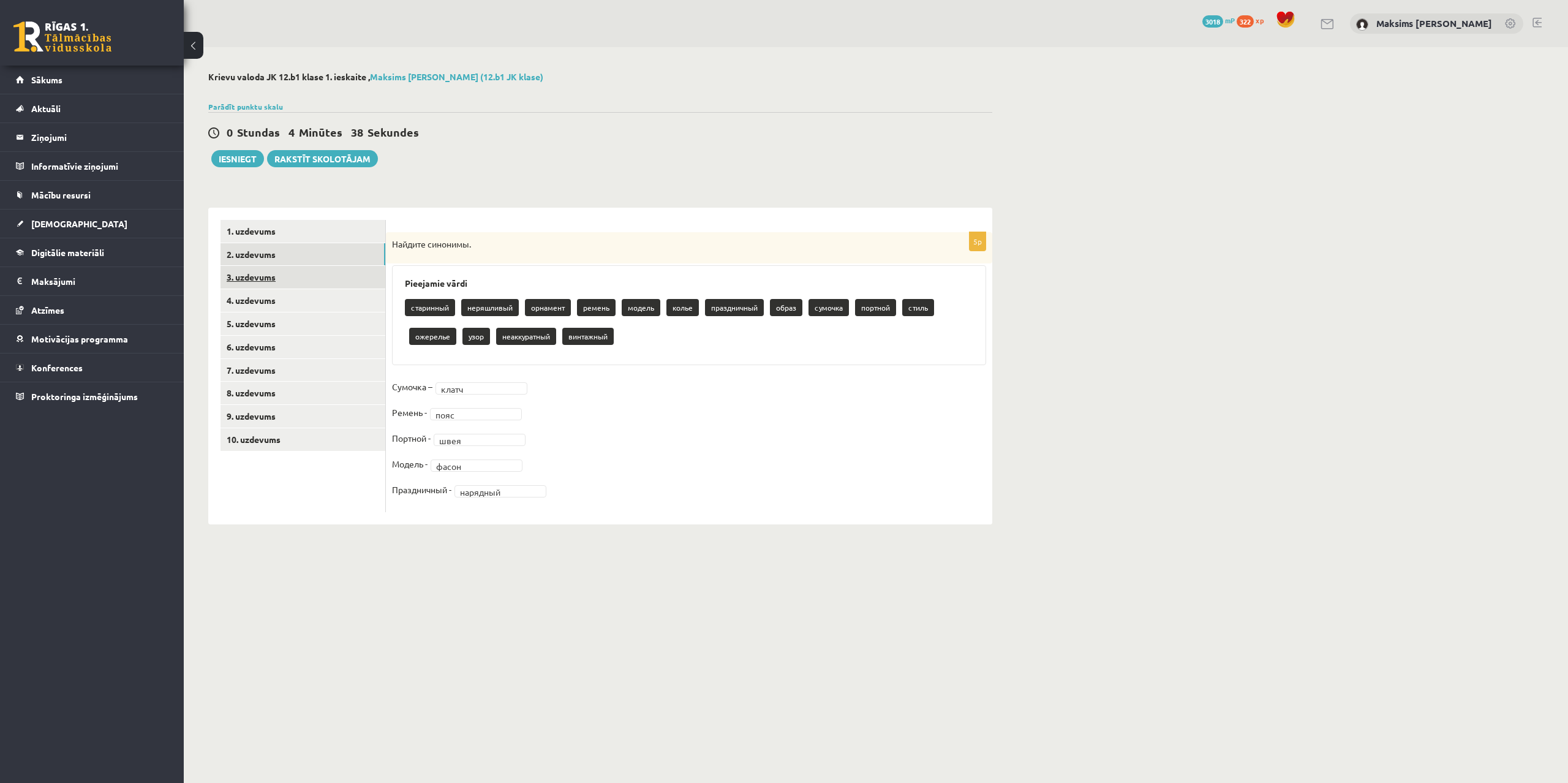
click at [245, 271] on link "3. uzdevums" at bounding box center [302, 277] width 164 height 22
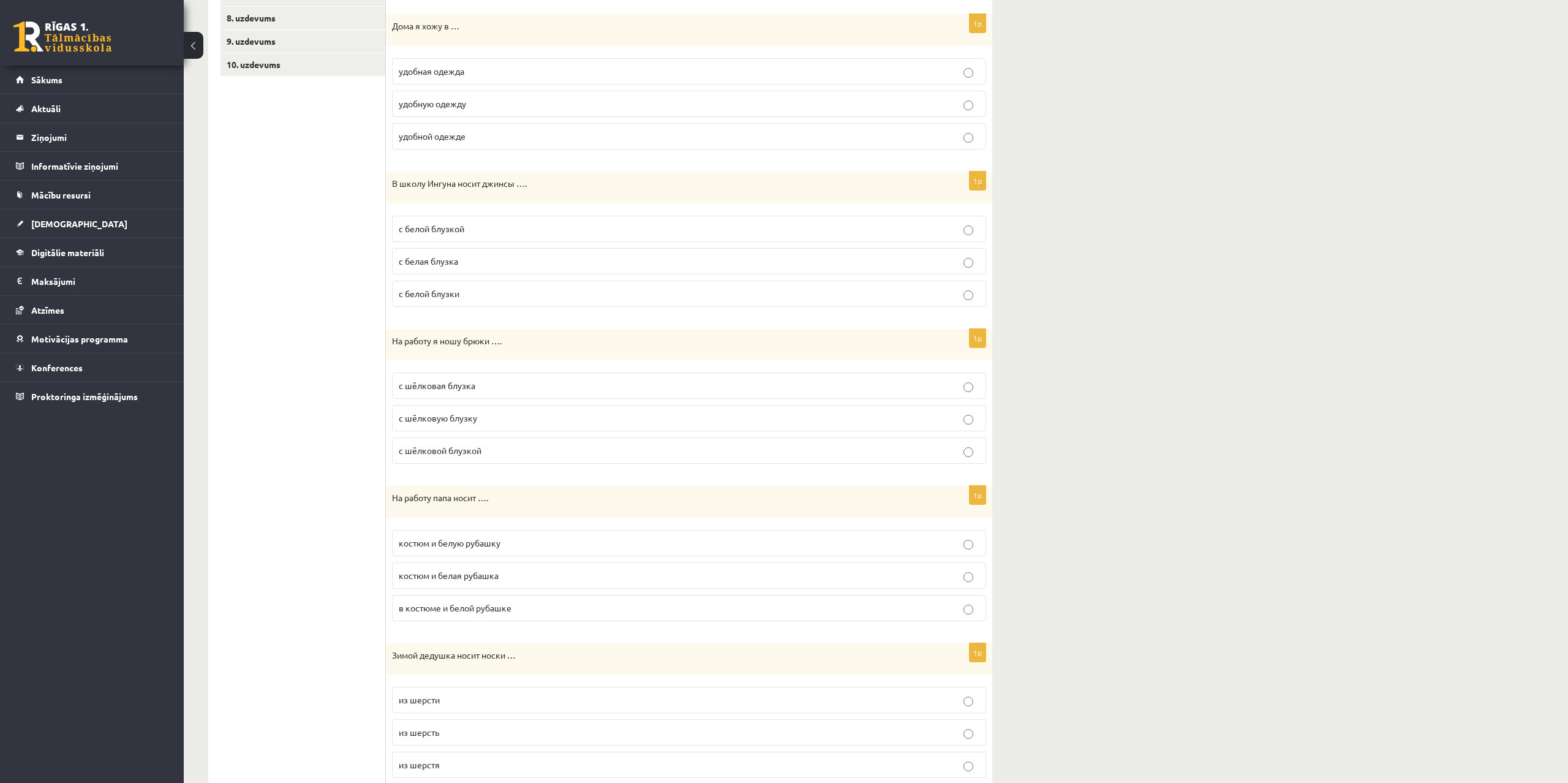
scroll to position [125, 0]
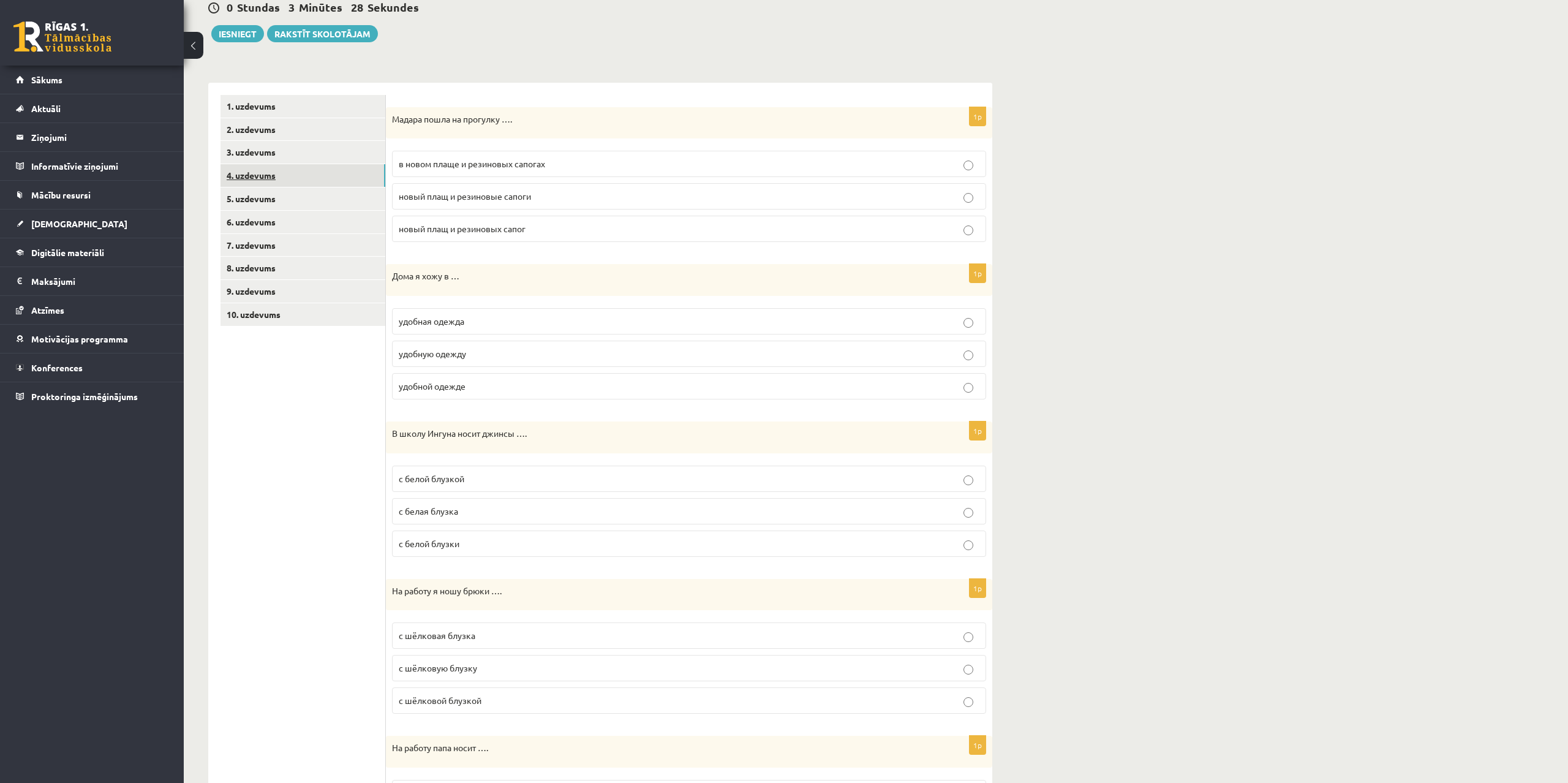
click at [244, 167] on link "4. uzdevums" at bounding box center [302, 176] width 164 height 22
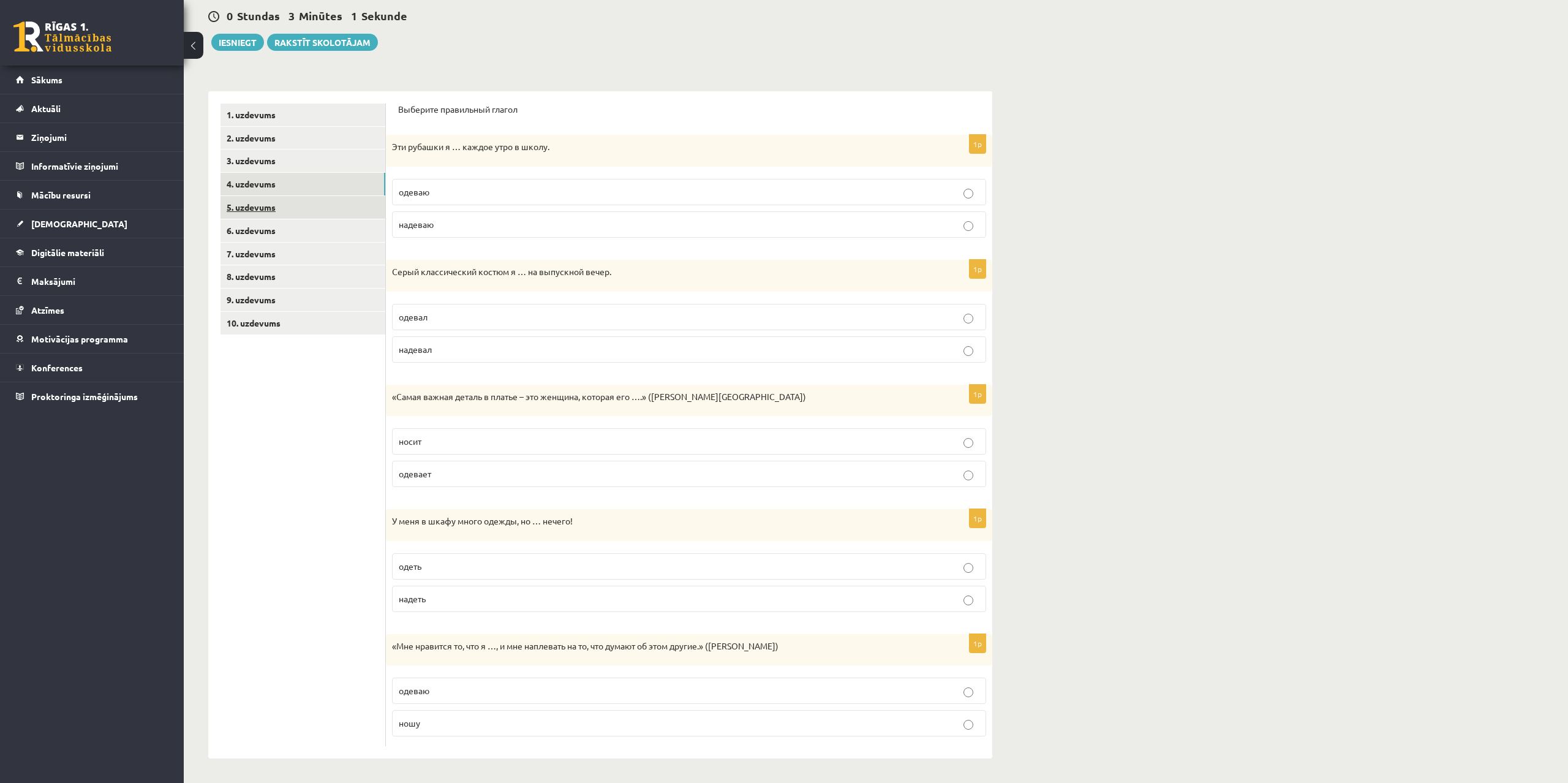
click at [254, 209] on link "5. uzdevums" at bounding box center [302, 207] width 164 height 22
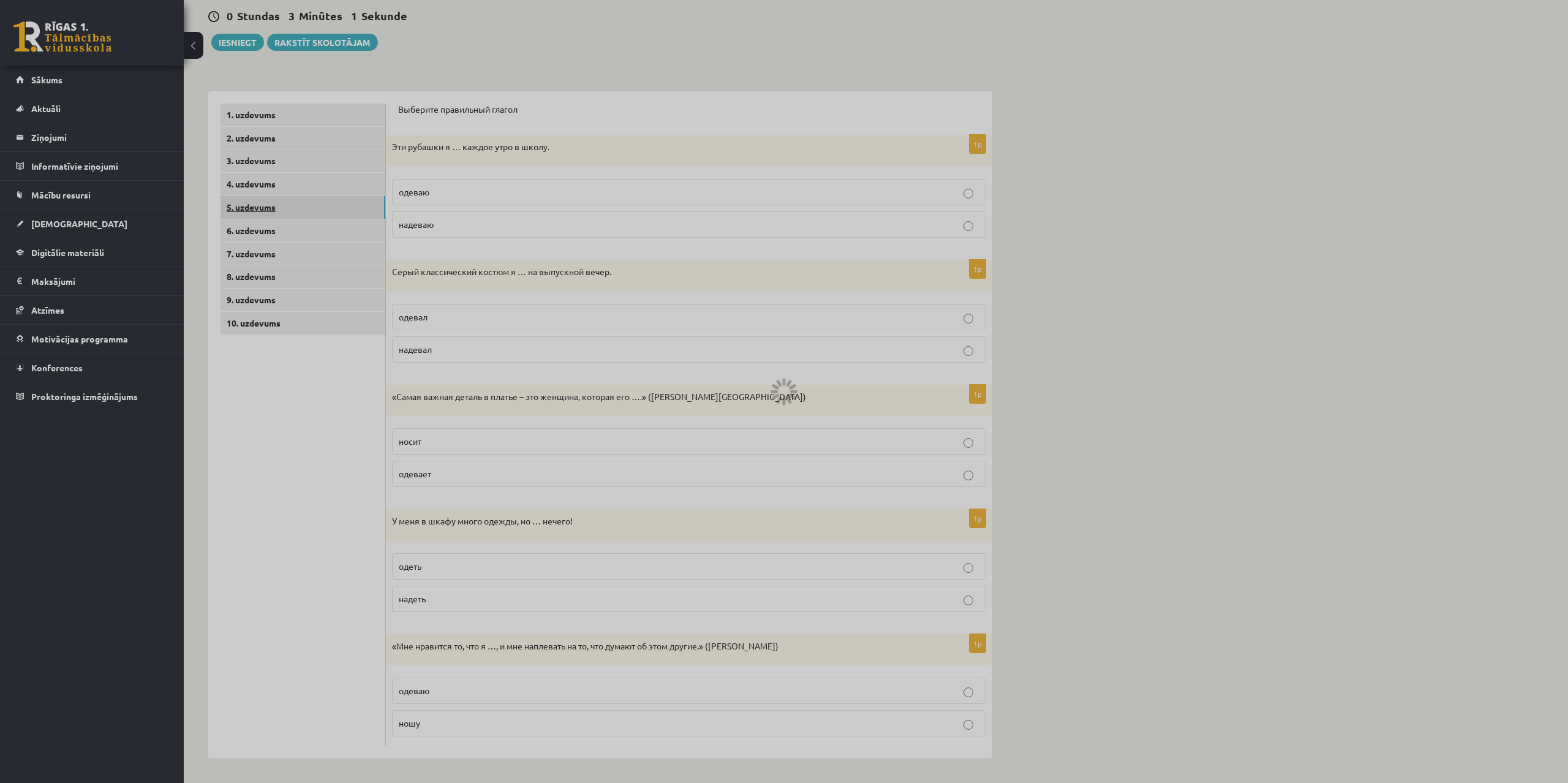
scroll to position [0, 0]
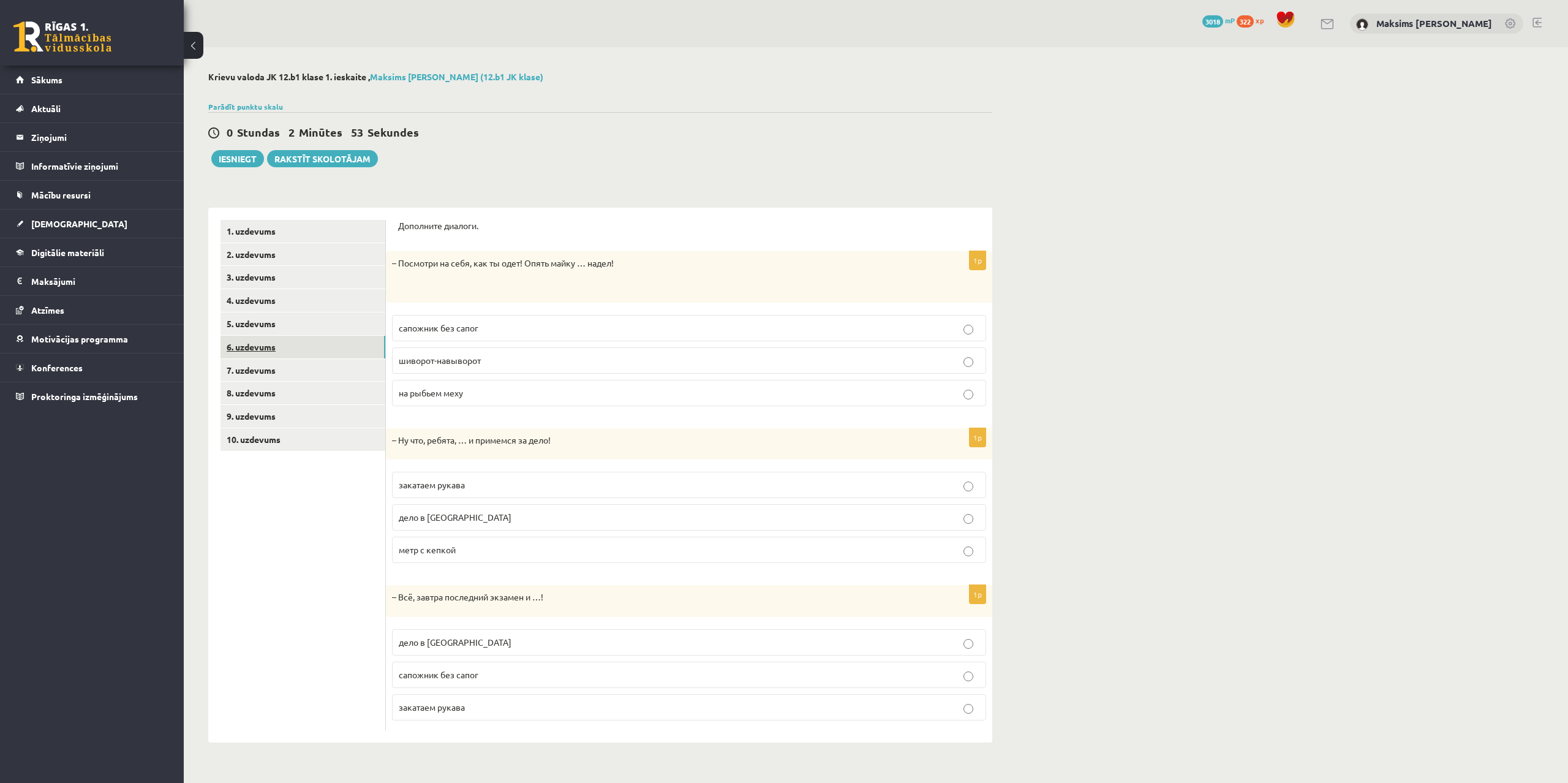
click at [242, 349] on link "6. uzdevums" at bounding box center [302, 347] width 164 height 22
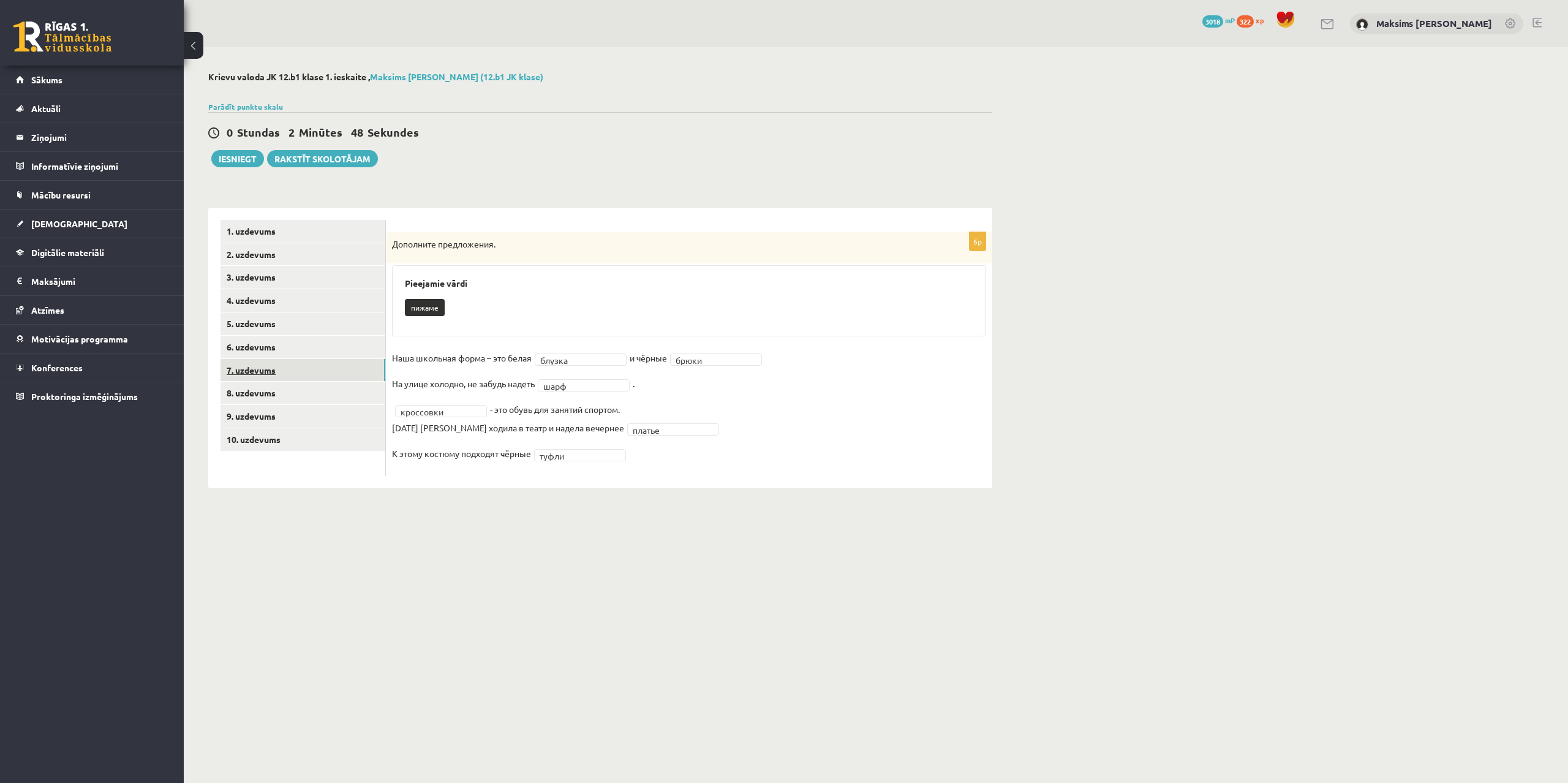
click at [258, 366] on link "7. uzdevums" at bounding box center [302, 371] width 164 height 22
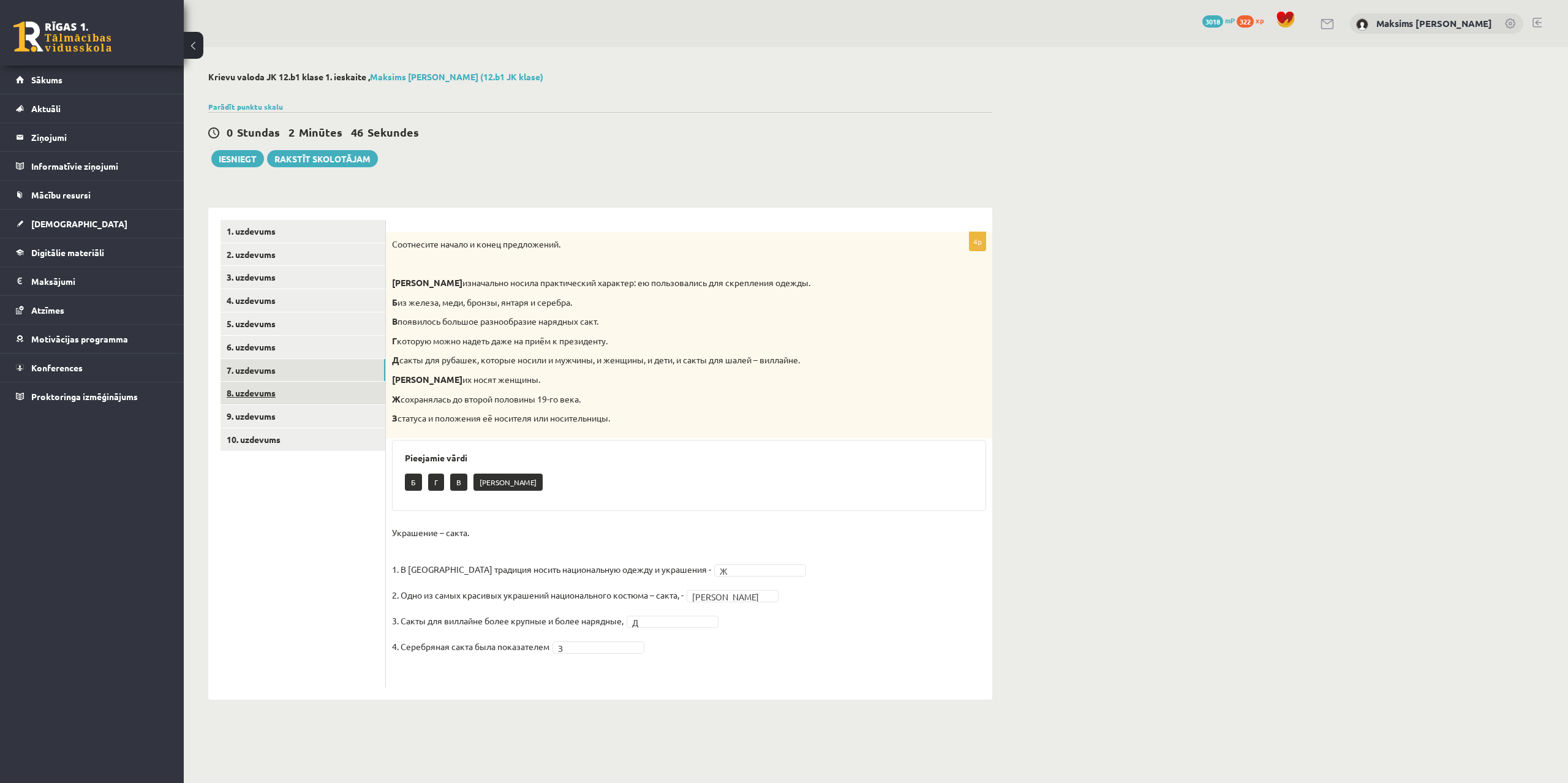
click at [232, 397] on link "8. uzdevums" at bounding box center [302, 393] width 164 height 22
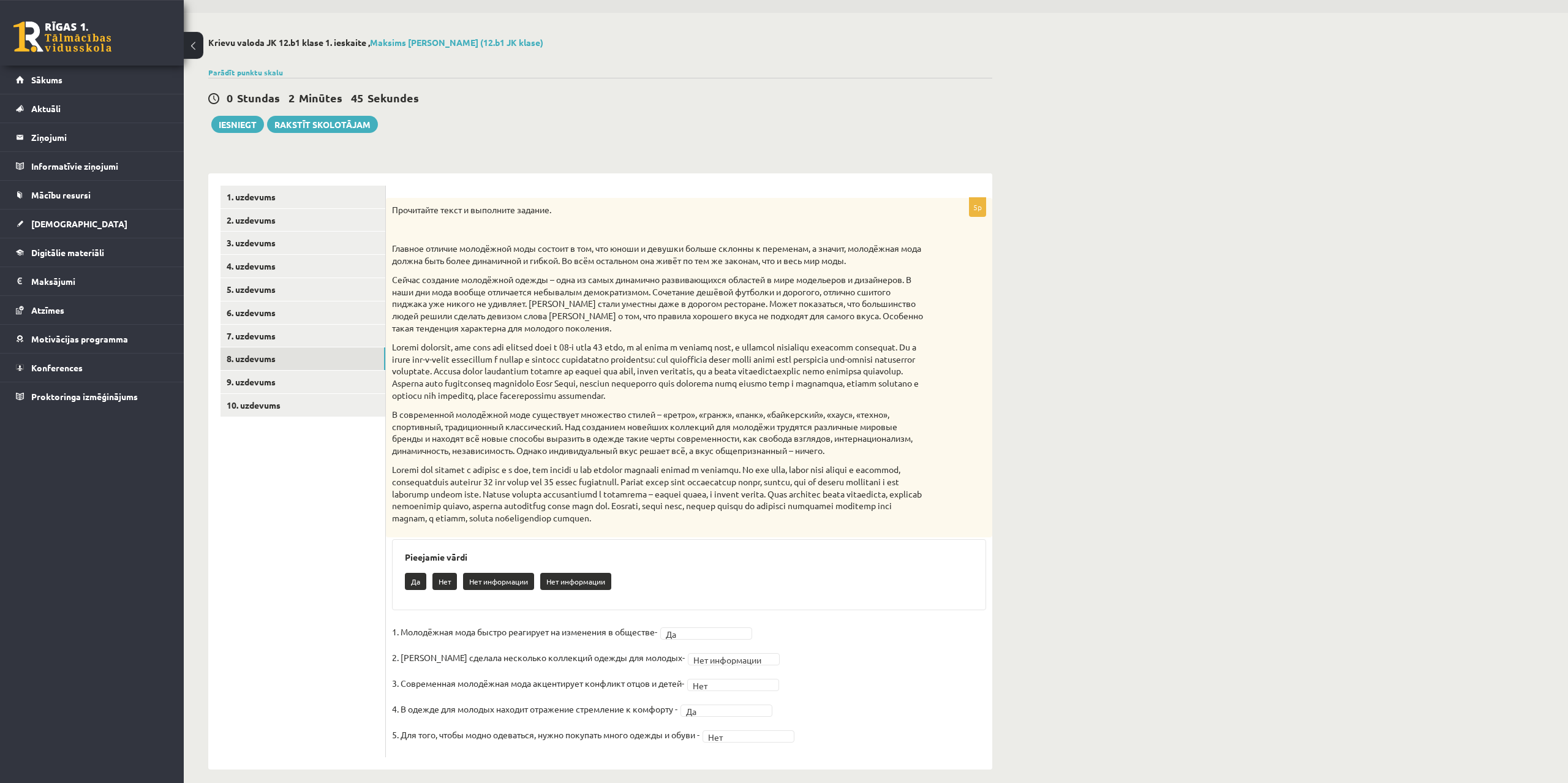
scroll to position [46, 0]
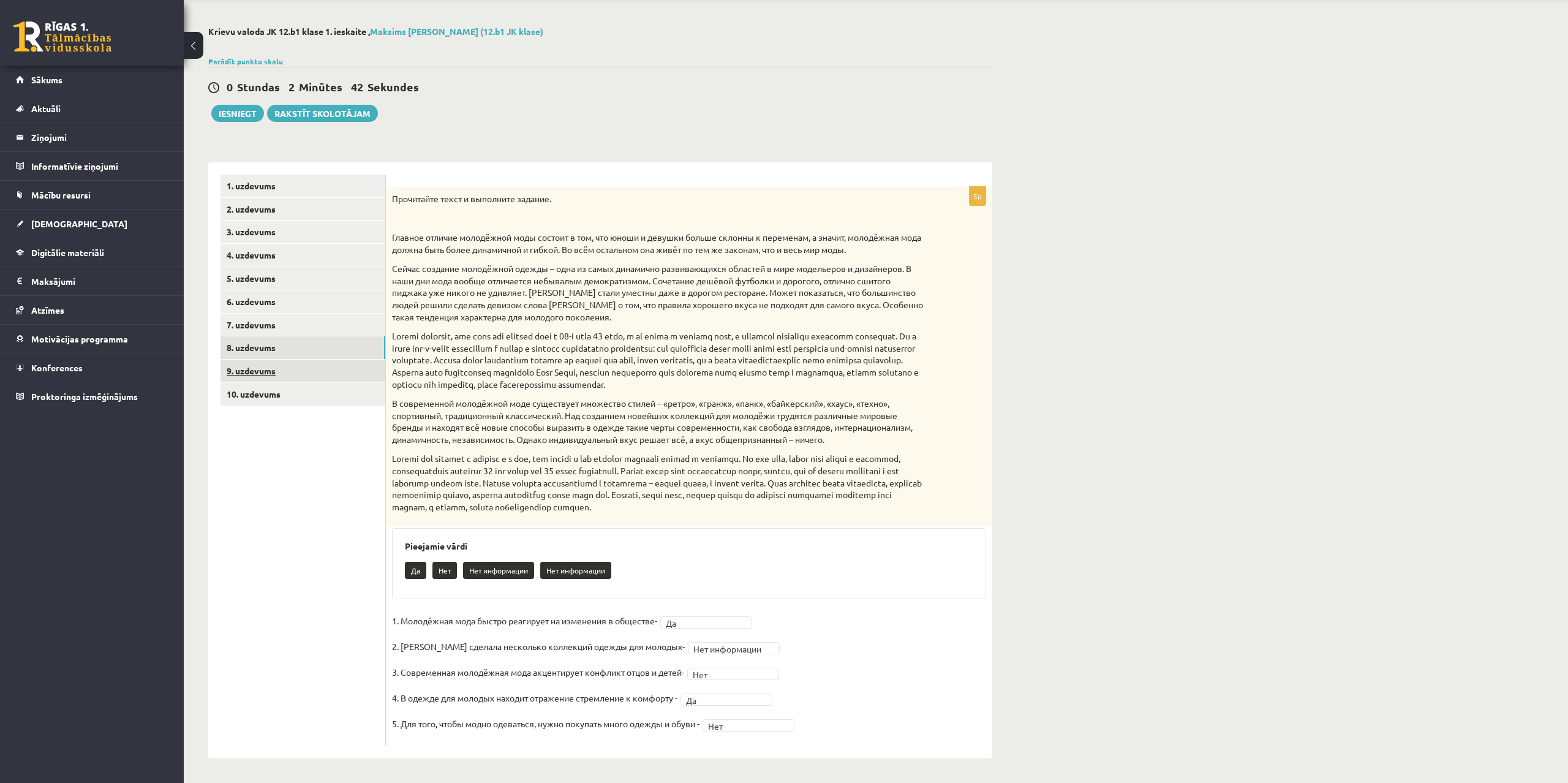
click at [261, 369] on link "9. uzdevums" at bounding box center [302, 371] width 164 height 22
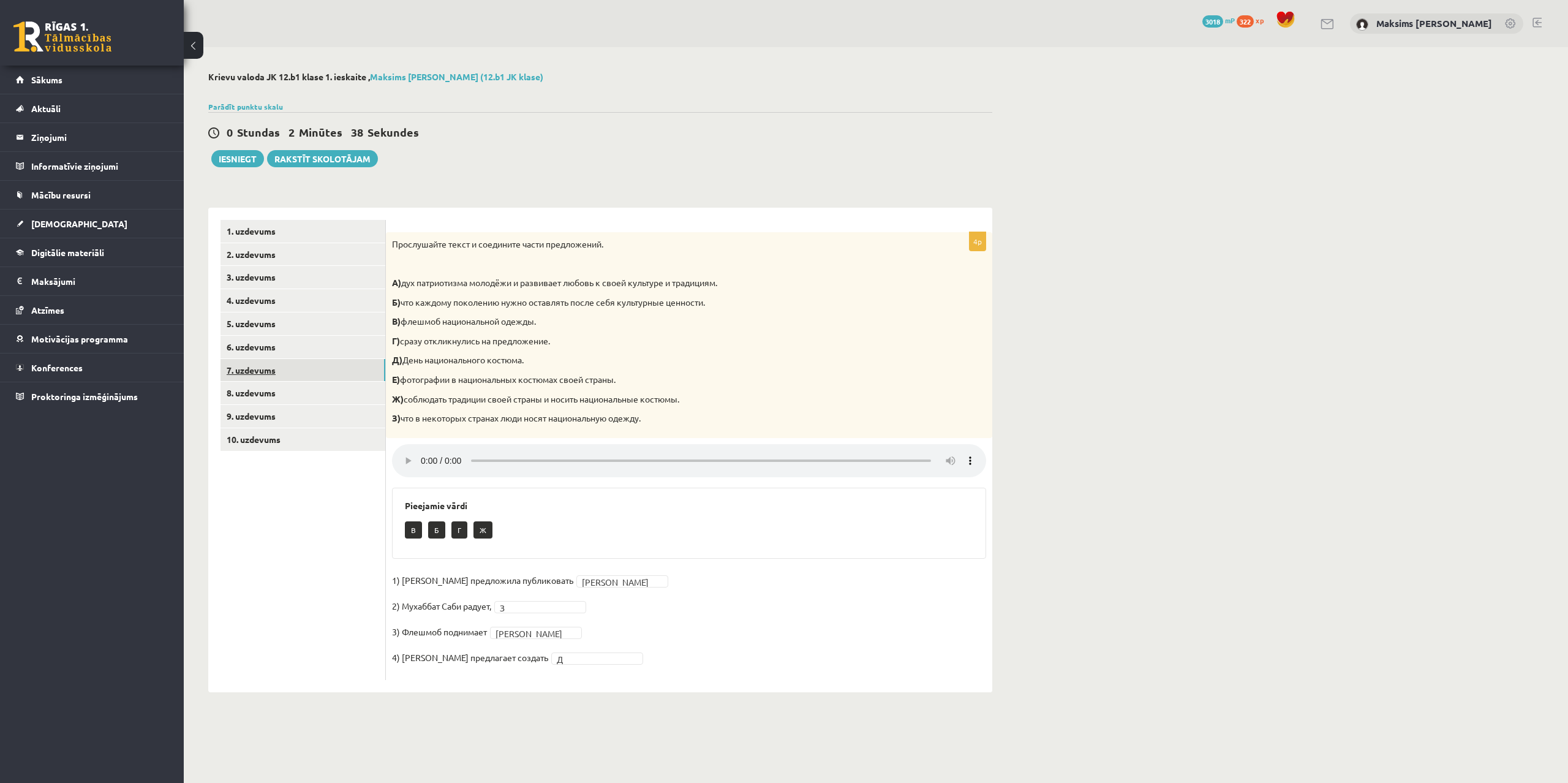
click at [251, 364] on link "7. uzdevums" at bounding box center [302, 371] width 164 height 22
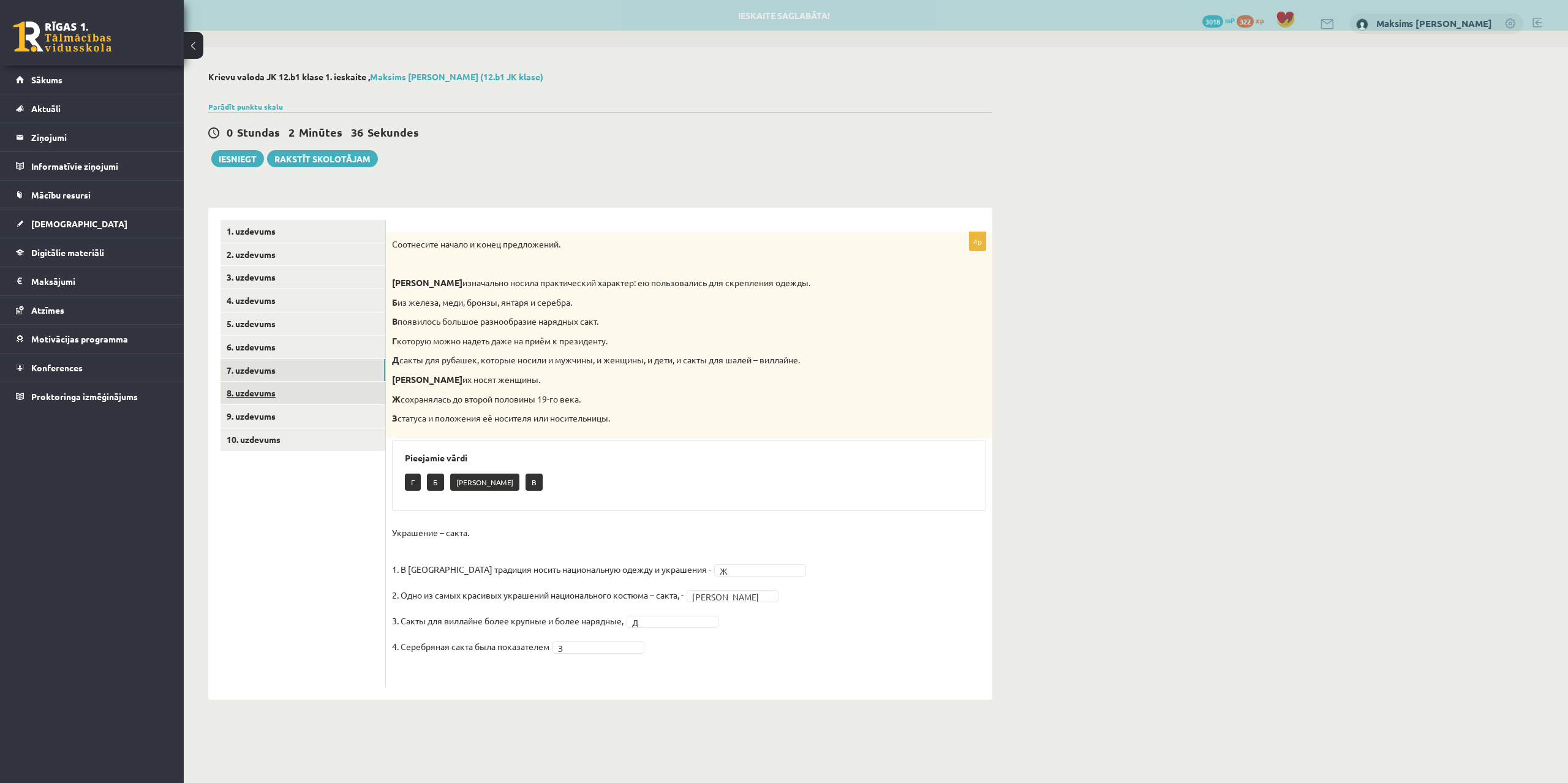
click at [258, 393] on link "8. uzdevums" at bounding box center [302, 393] width 164 height 22
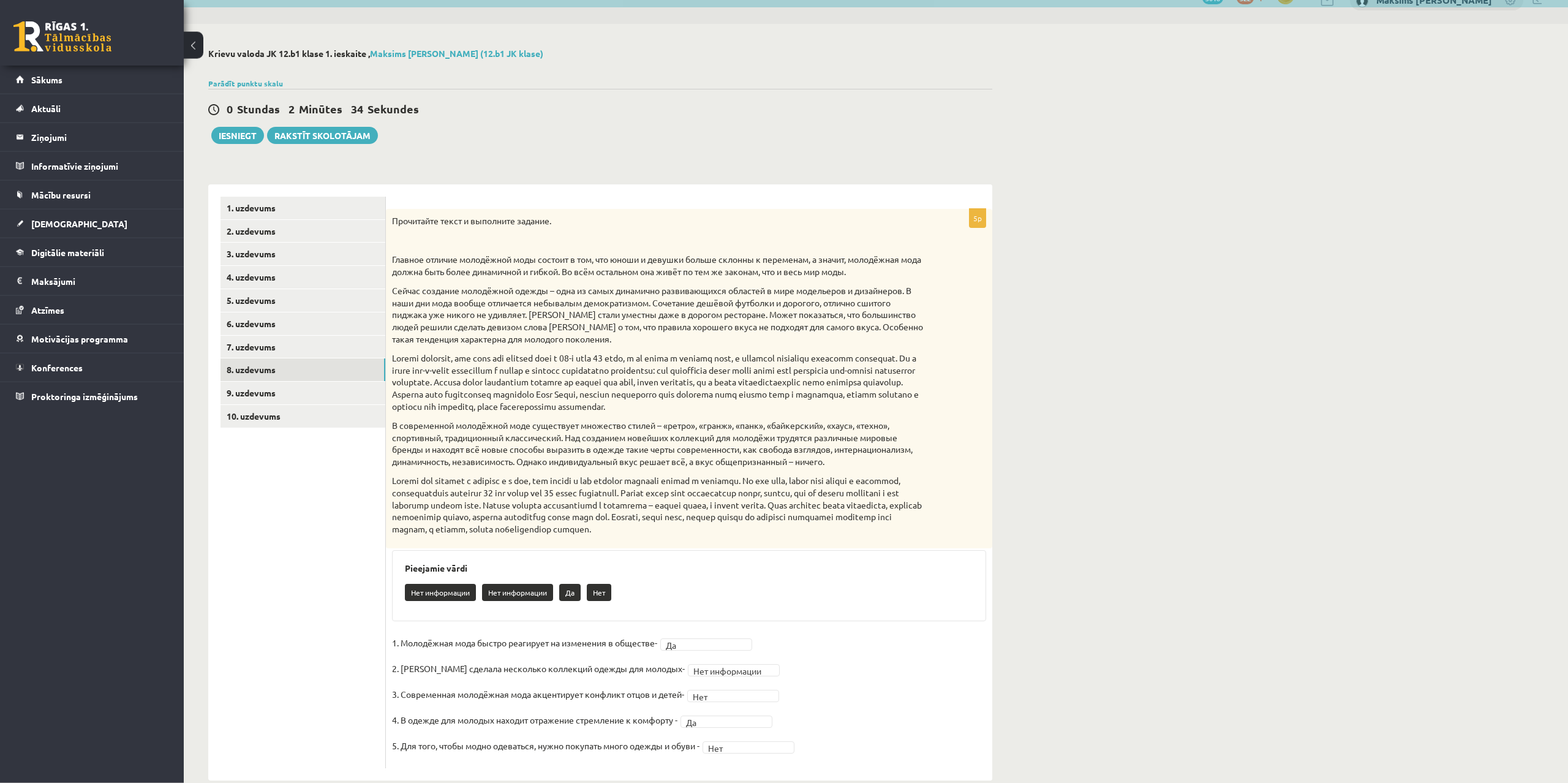
scroll to position [46, 0]
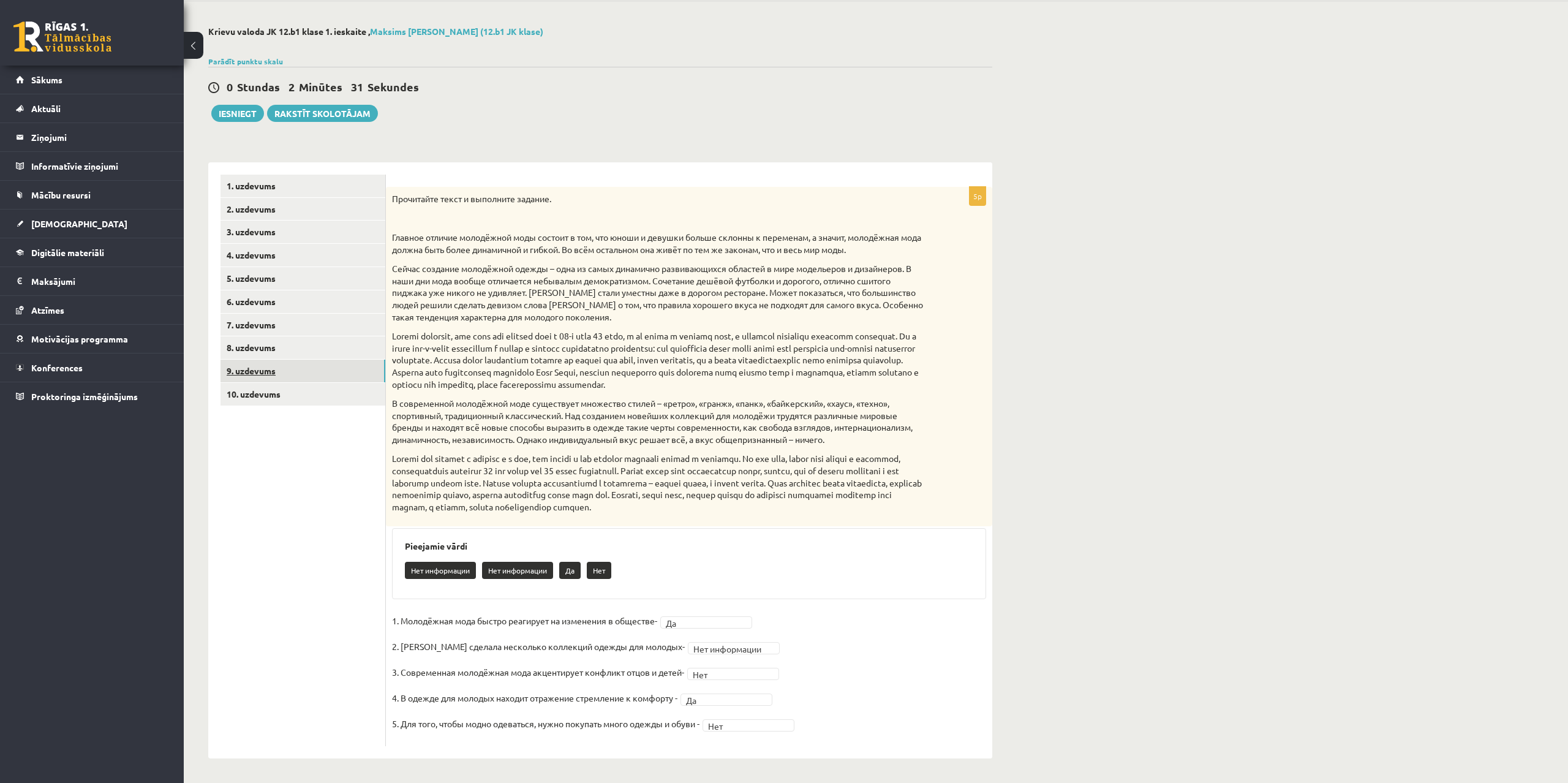
click at [250, 373] on link "9. uzdevums" at bounding box center [302, 371] width 164 height 22
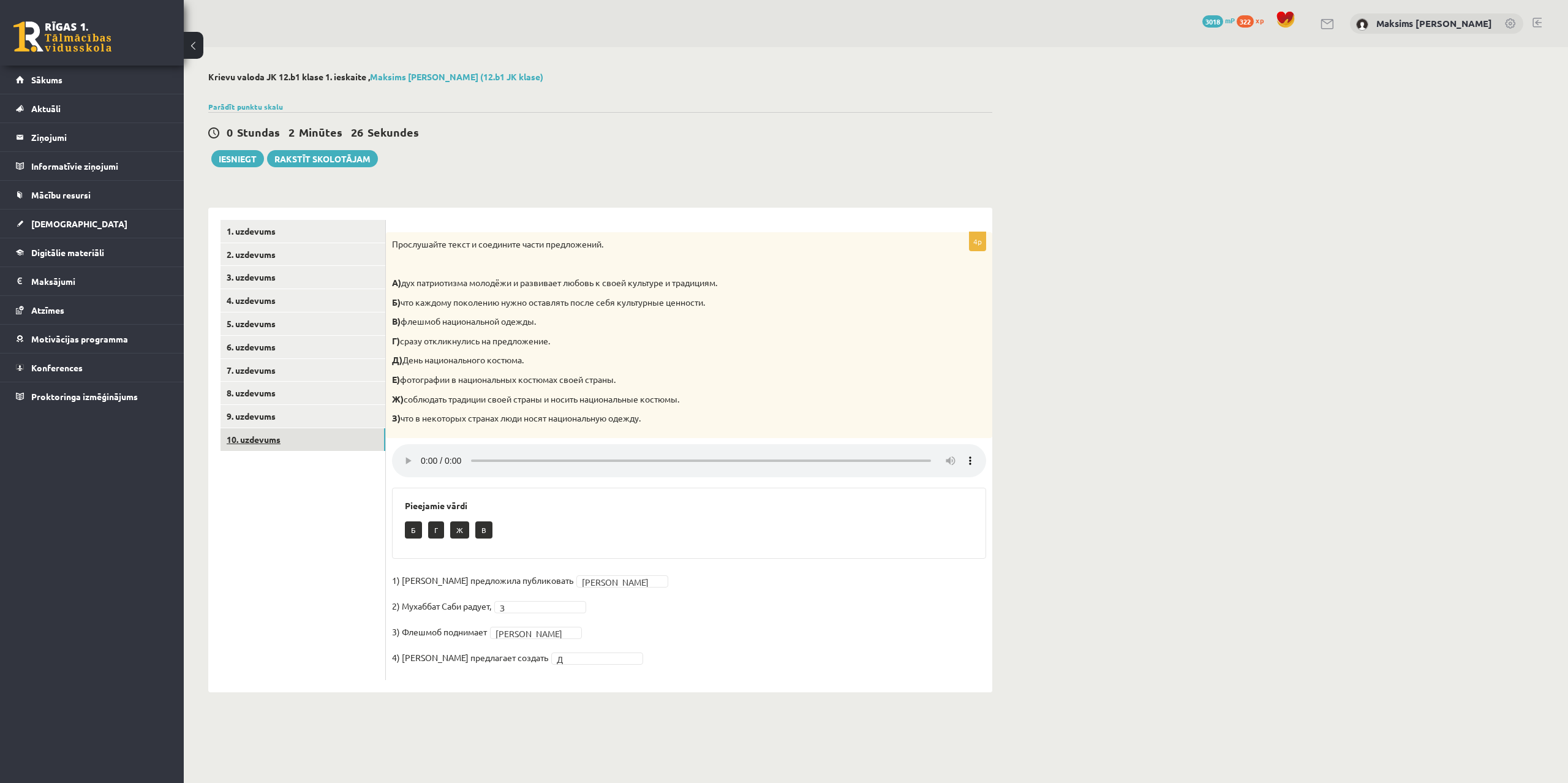
click at [258, 437] on link "10. uzdevums" at bounding box center [302, 440] width 164 height 22
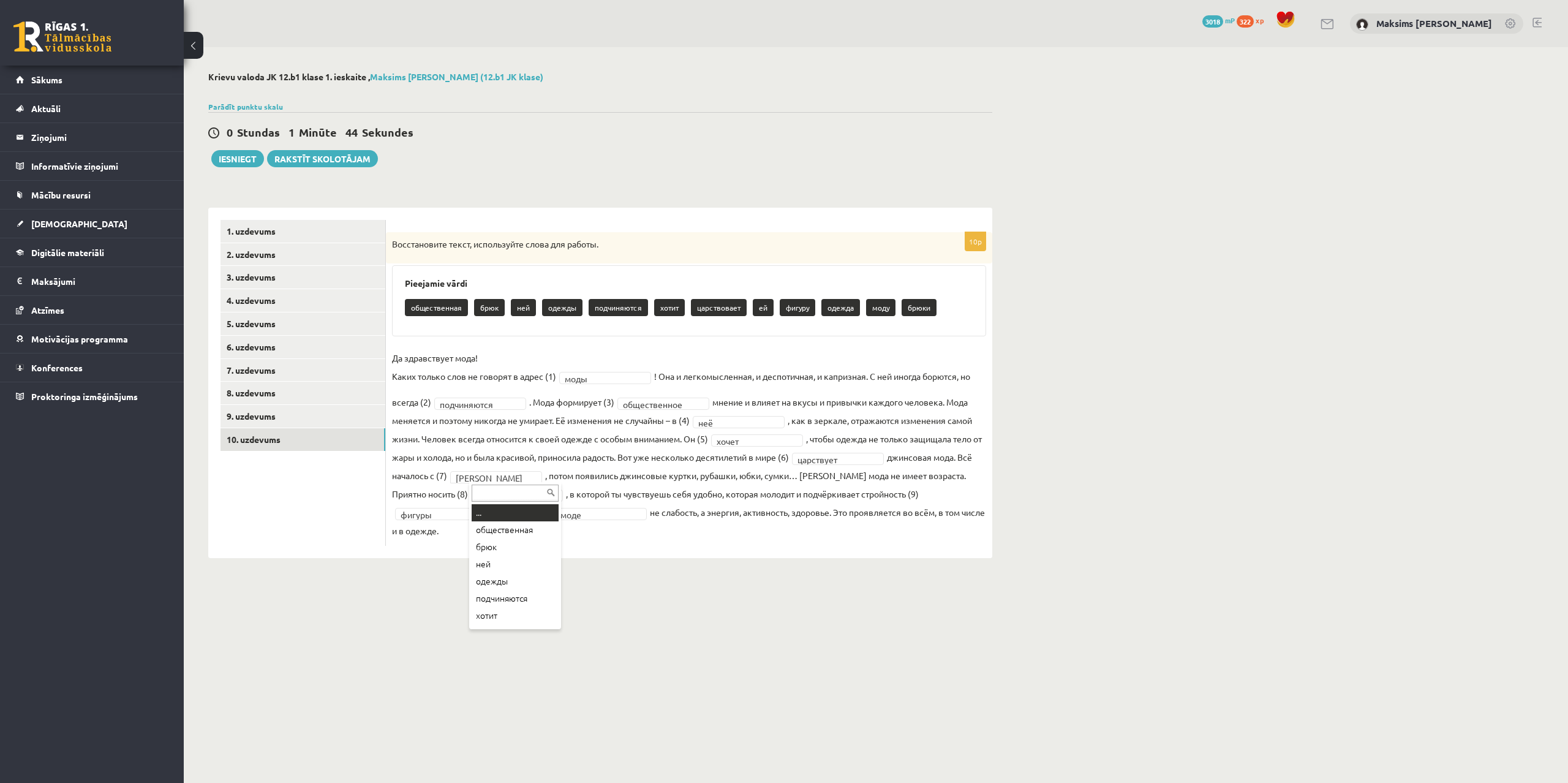
click at [514, 476] on body "0 Dāvanas 3018 mP 322 xp Maksims Mihails Blizņuks Sākums Aktuāli Kā mācīties eS…" at bounding box center [784, 392] width 1568 height 783
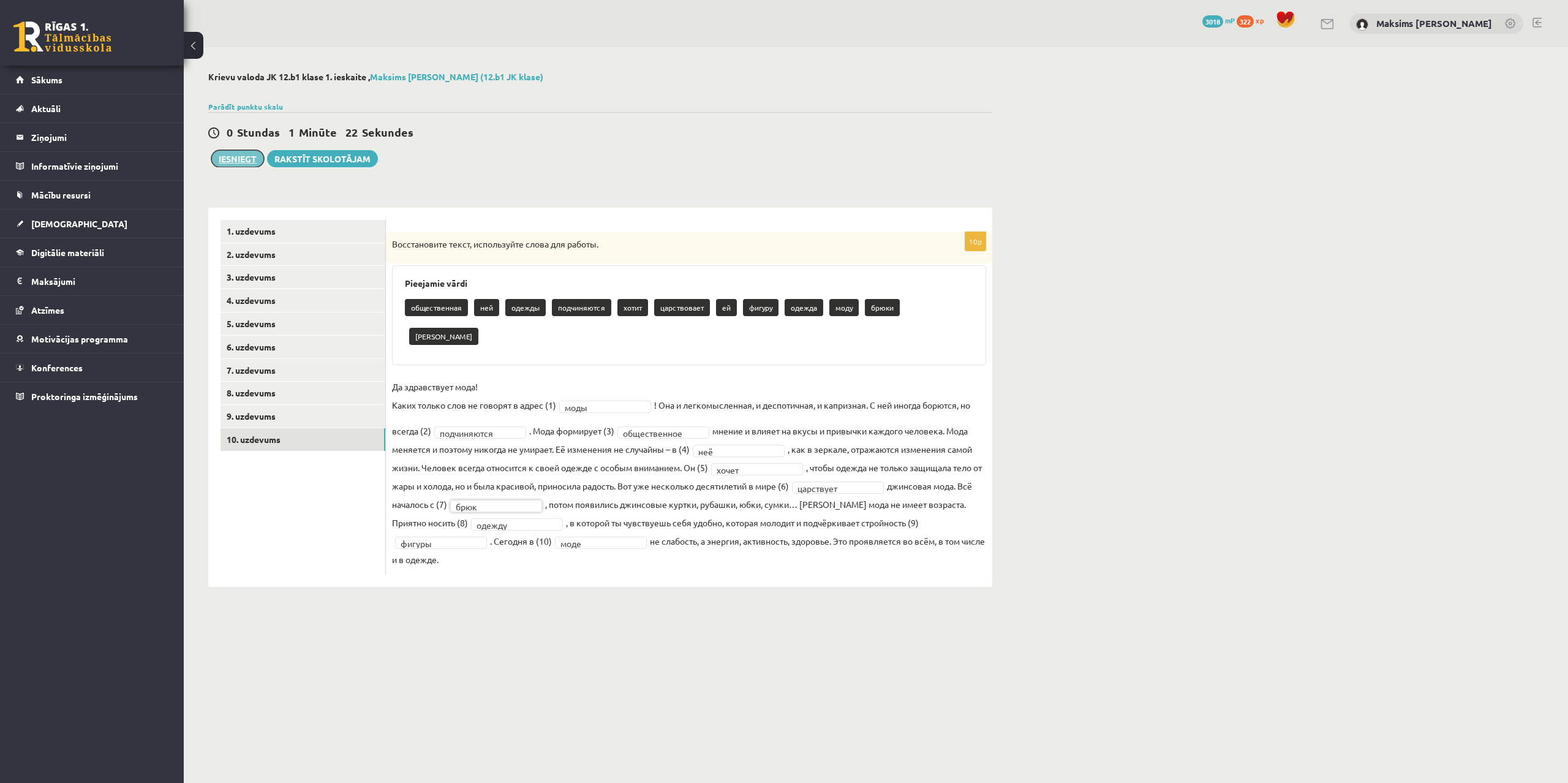
click at [224, 162] on button "Iesniegt" at bounding box center [237, 159] width 53 height 17
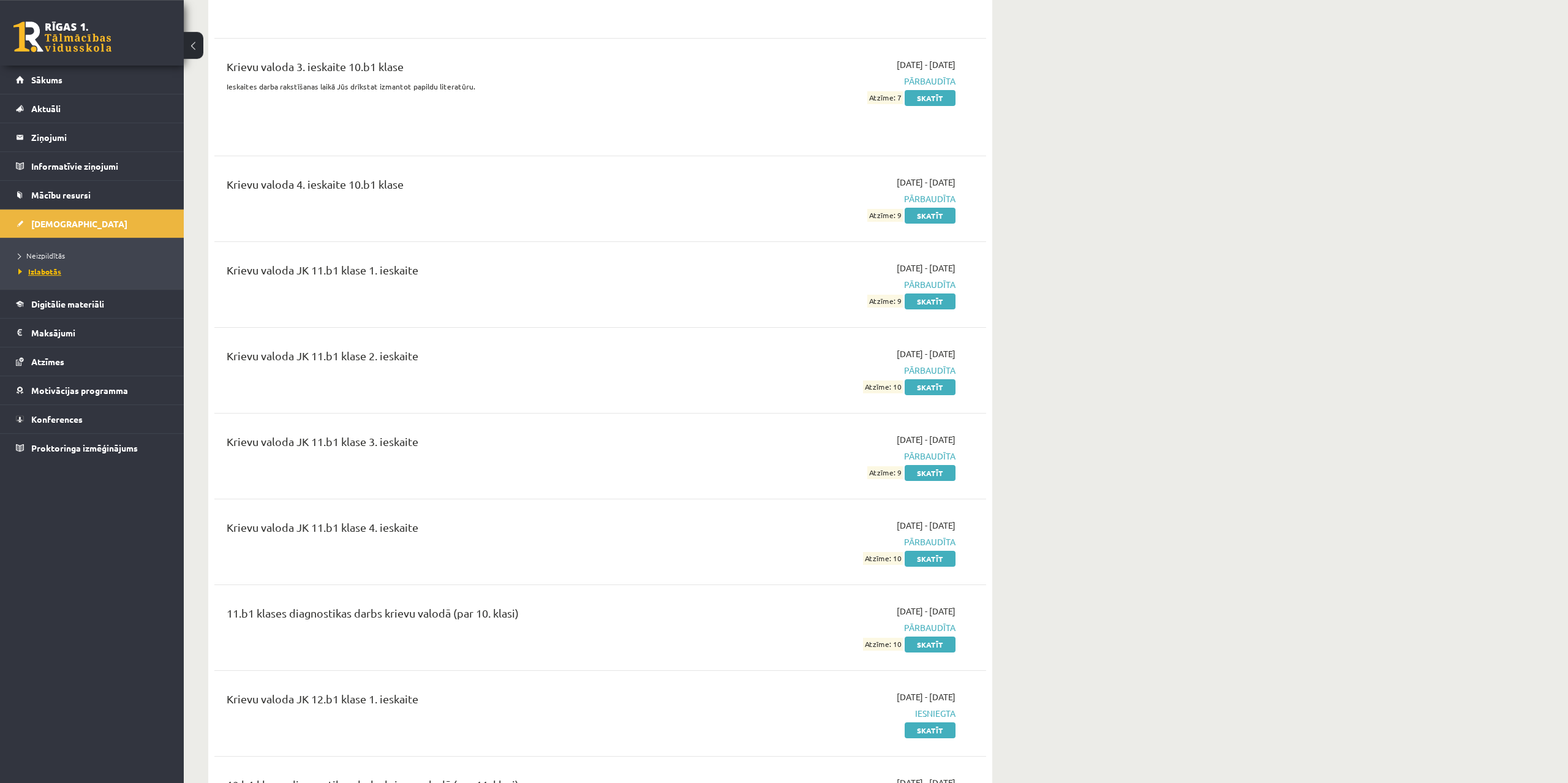
scroll to position [1876, 0]
click at [45, 255] on span "Neizpildītās" at bounding box center [42, 255] width 47 height 10
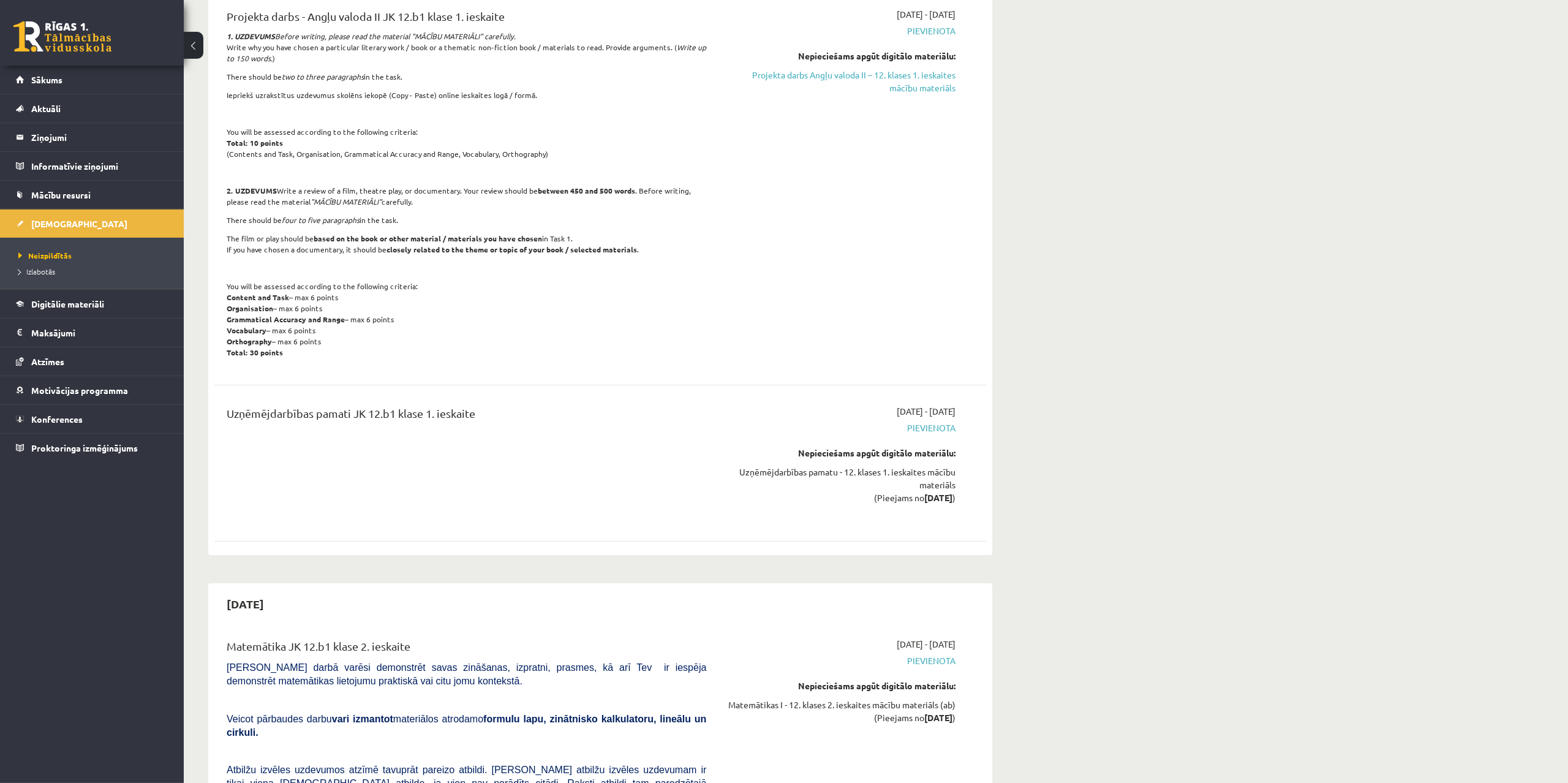
scroll to position [875, 0]
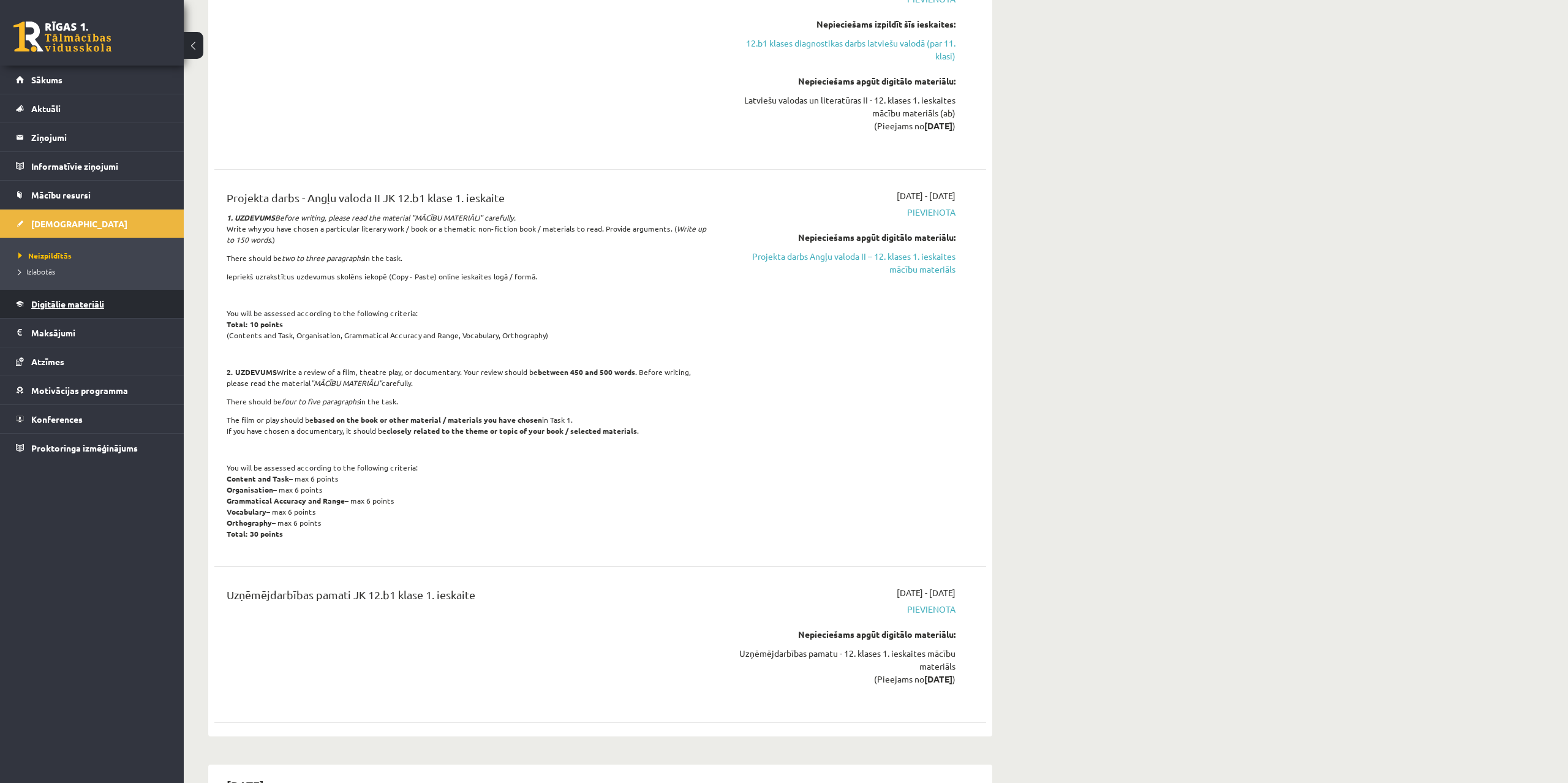
click at [91, 304] on span "Digitālie materiāli" at bounding box center [68, 304] width 73 height 11
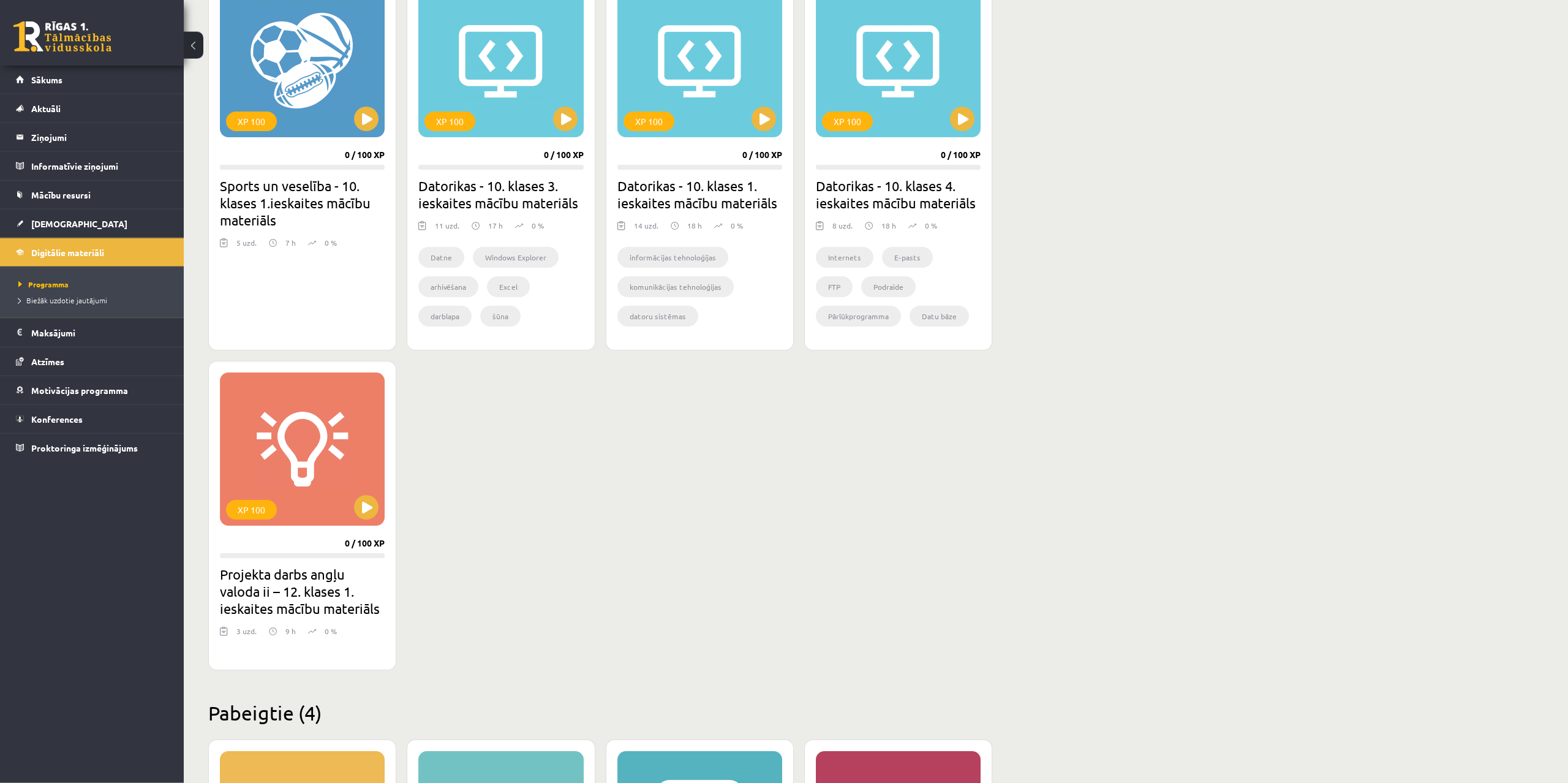
scroll to position [750, 0]
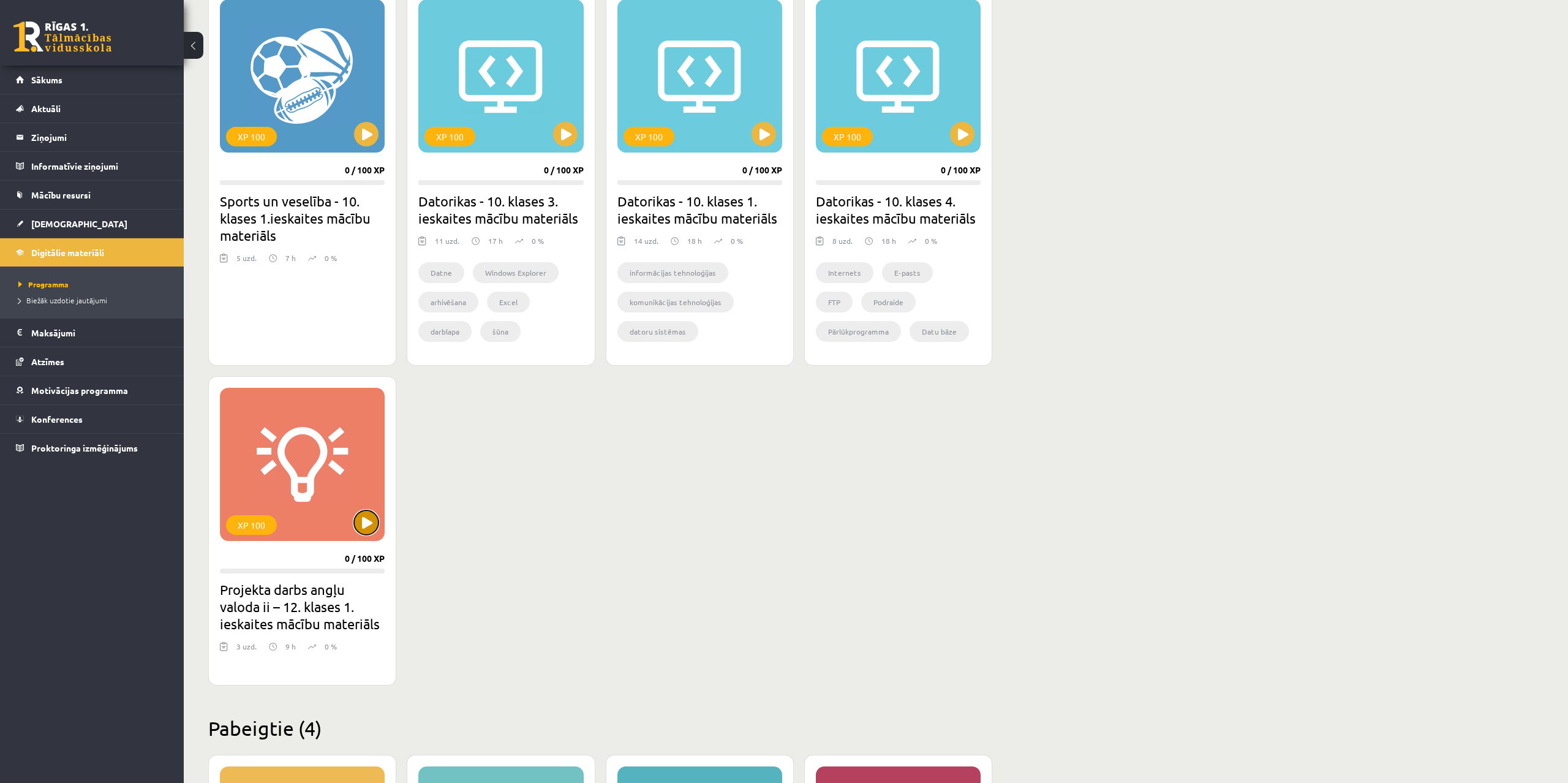
click at [367, 523] on button at bounding box center [366, 522] width 25 height 25
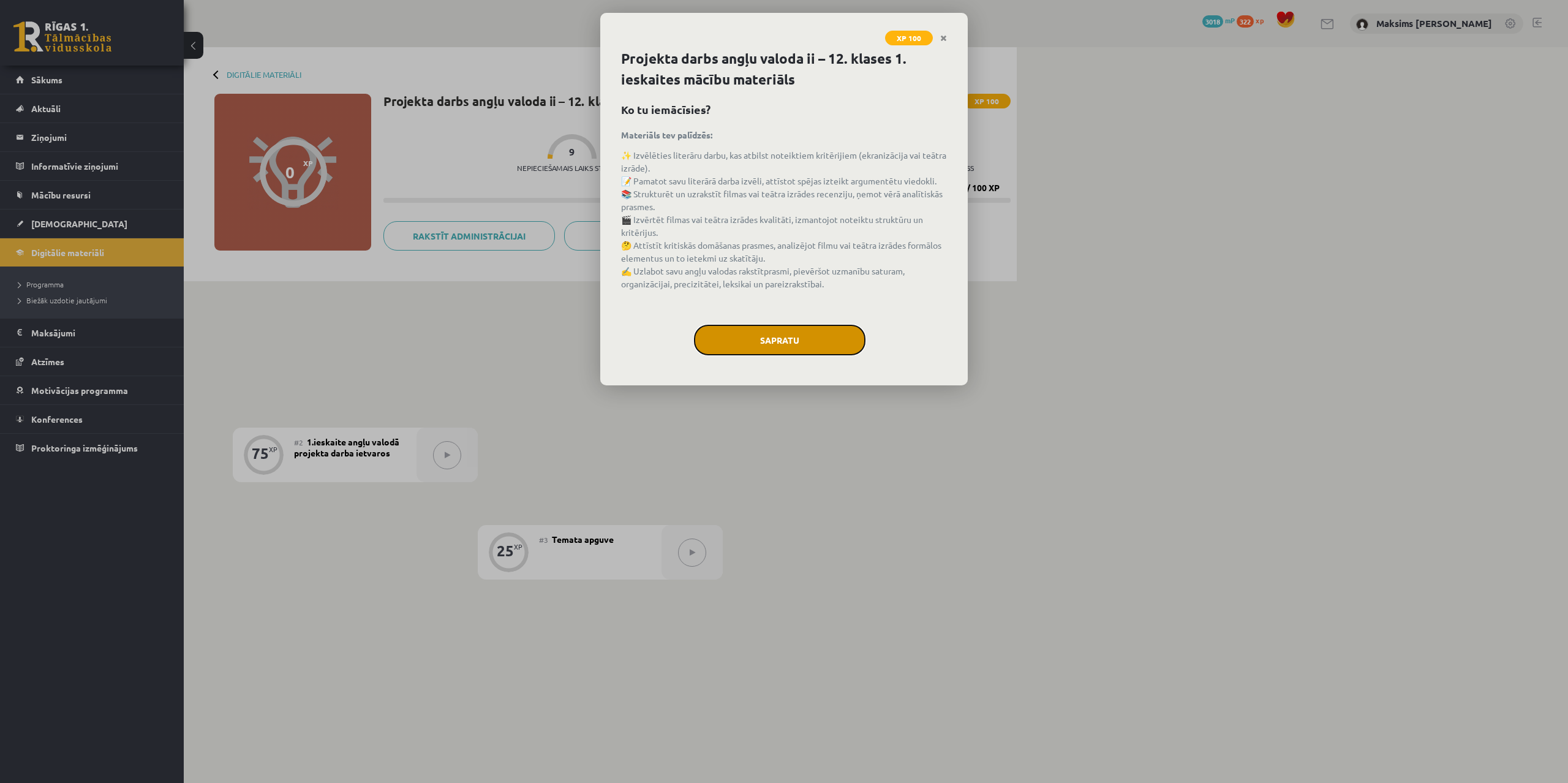
click at [797, 343] on button "Sapratu" at bounding box center [780, 339] width 172 height 31
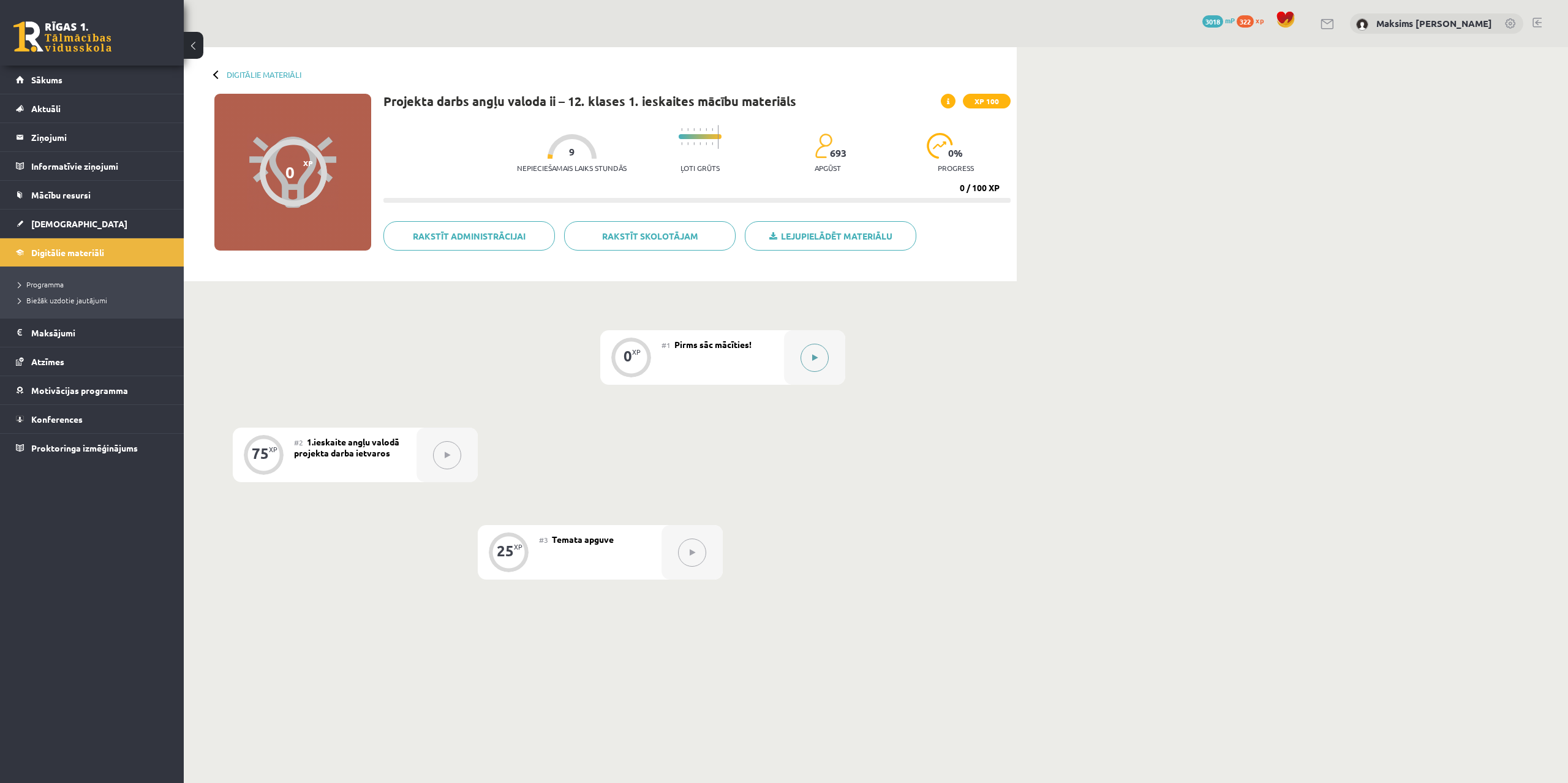
click at [813, 357] on icon at bounding box center [814, 358] width 5 height 7
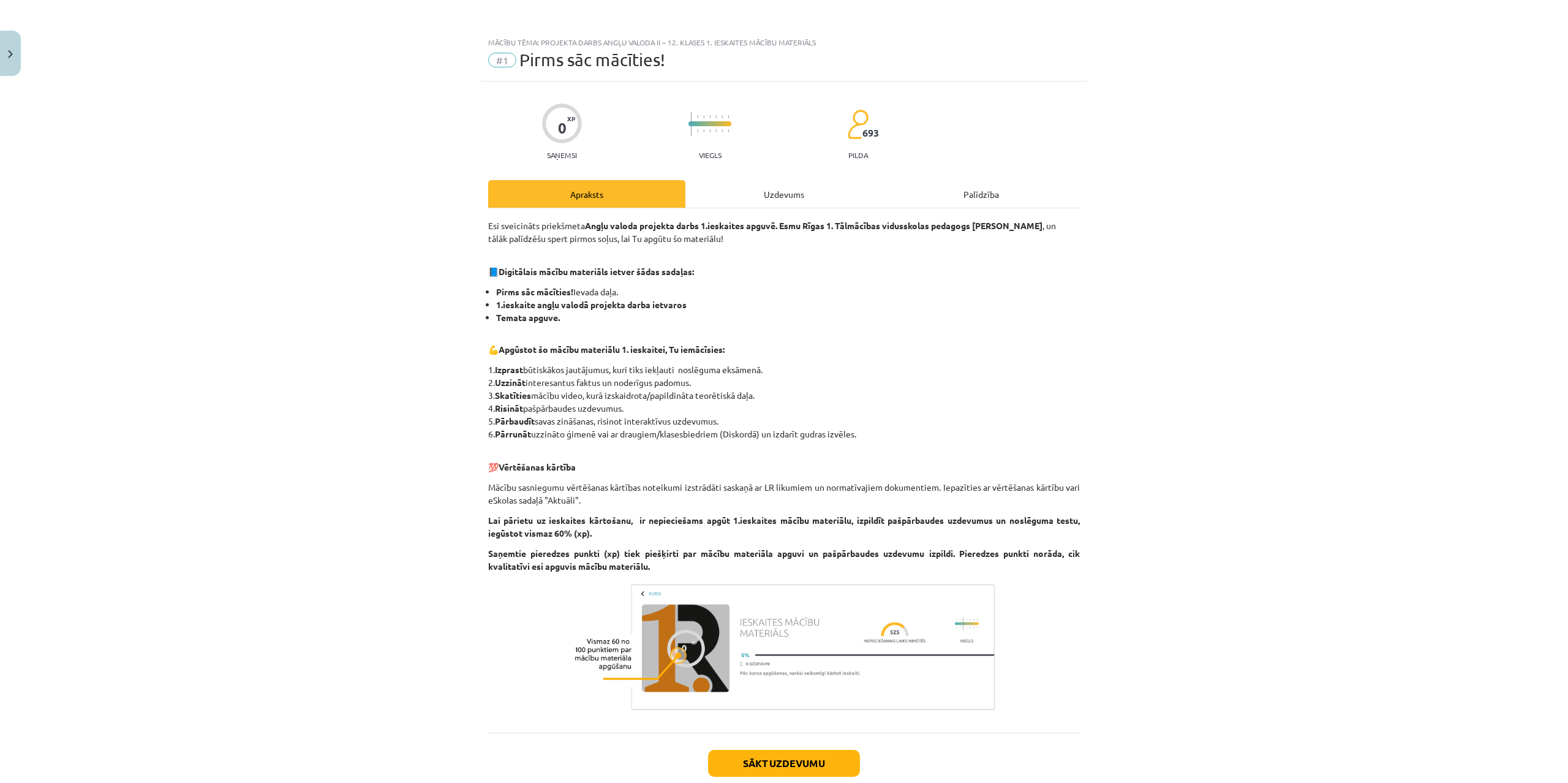
click at [787, 199] on div "Uzdevums" at bounding box center [783, 194] width 197 height 28
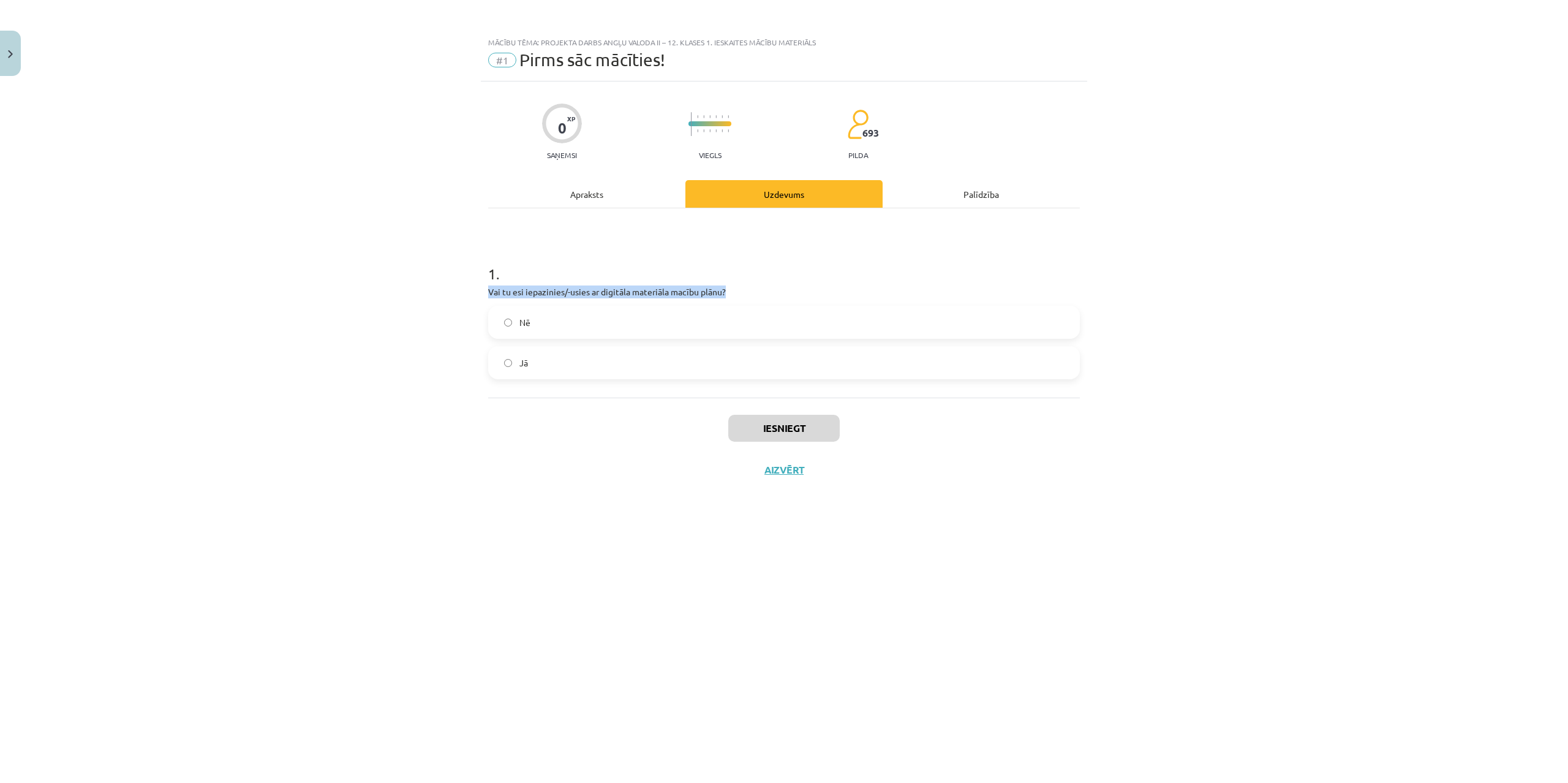
drag, startPoint x: 486, startPoint y: 292, endPoint x: 799, endPoint y: 290, distance: 313.0
click at [799, 290] on div "0 XP Saņemsi Viegls 693 pilda Apraksts Uzdevums Palīdzība 1 . Vai tu esi iepazi…" at bounding box center [783, 418] width 606 height 671
click at [586, 325] on label "Nē" at bounding box center [784, 322] width 589 height 31
click at [564, 361] on label "Jā" at bounding box center [784, 362] width 589 height 31
click at [774, 427] on button "Iesniegt" at bounding box center [784, 428] width 112 height 27
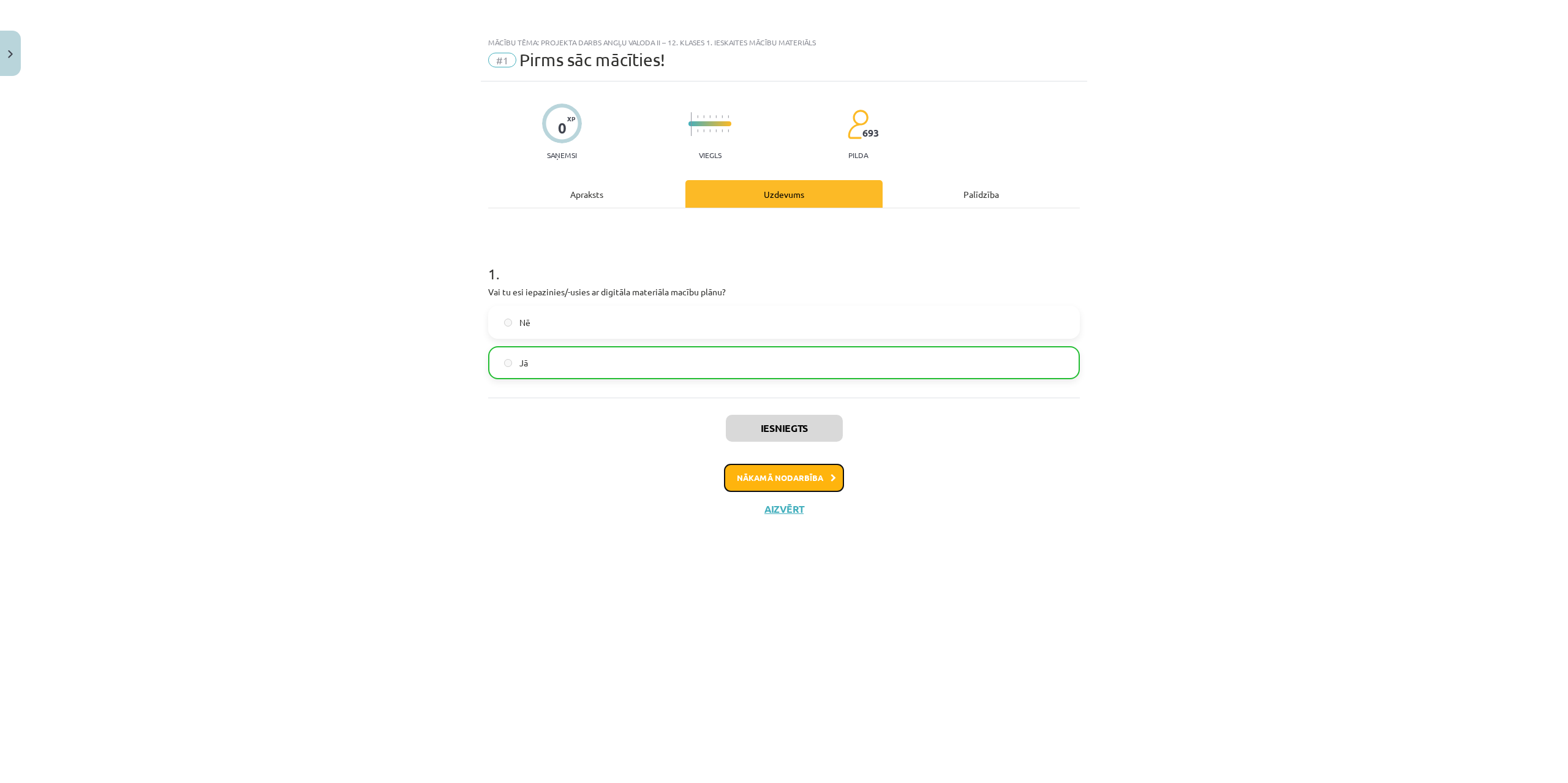
click at [800, 478] on button "Nākamā nodarbība" at bounding box center [783, 478] width 120 height 28
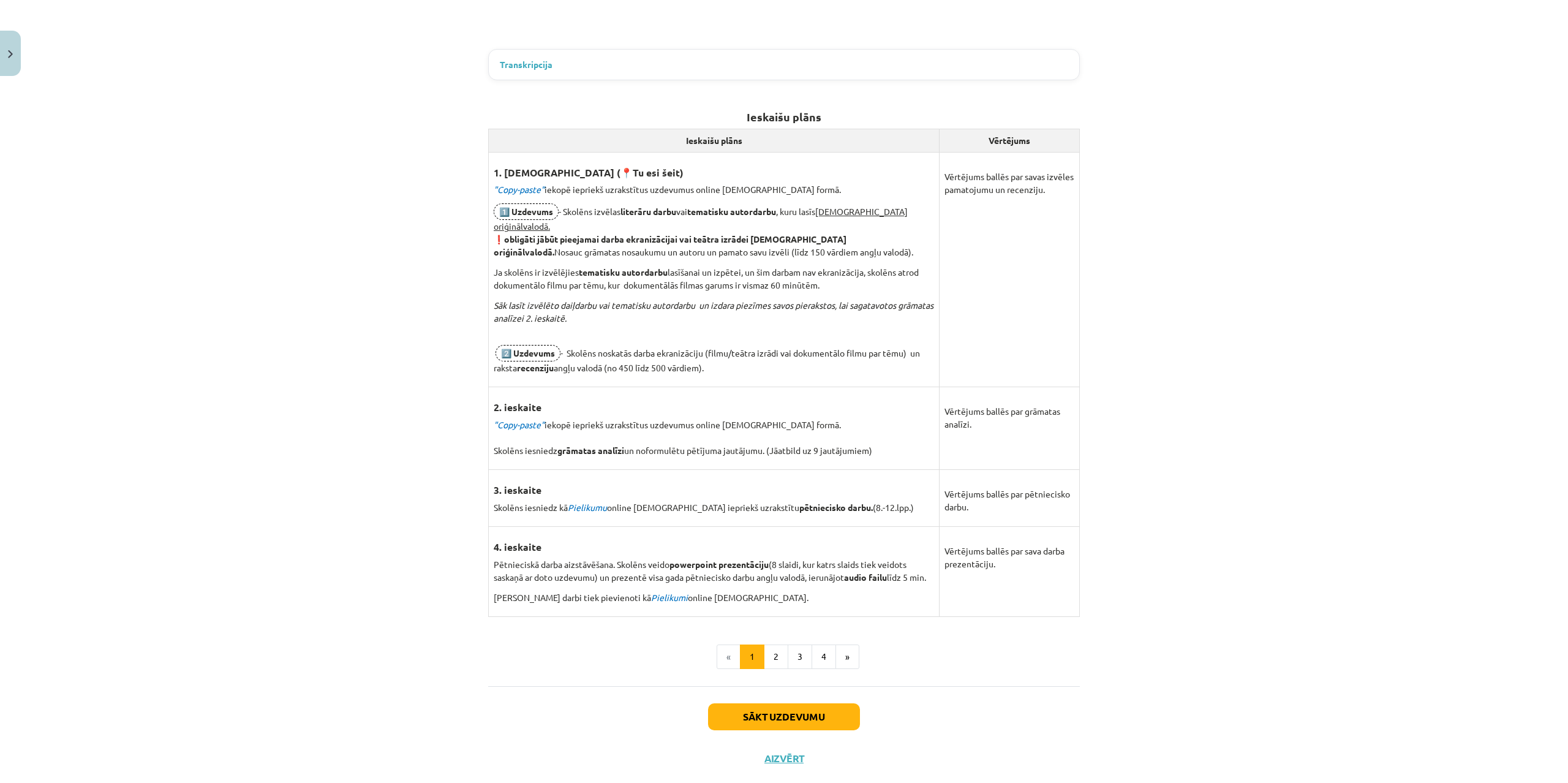
scroll to position [598, 0]
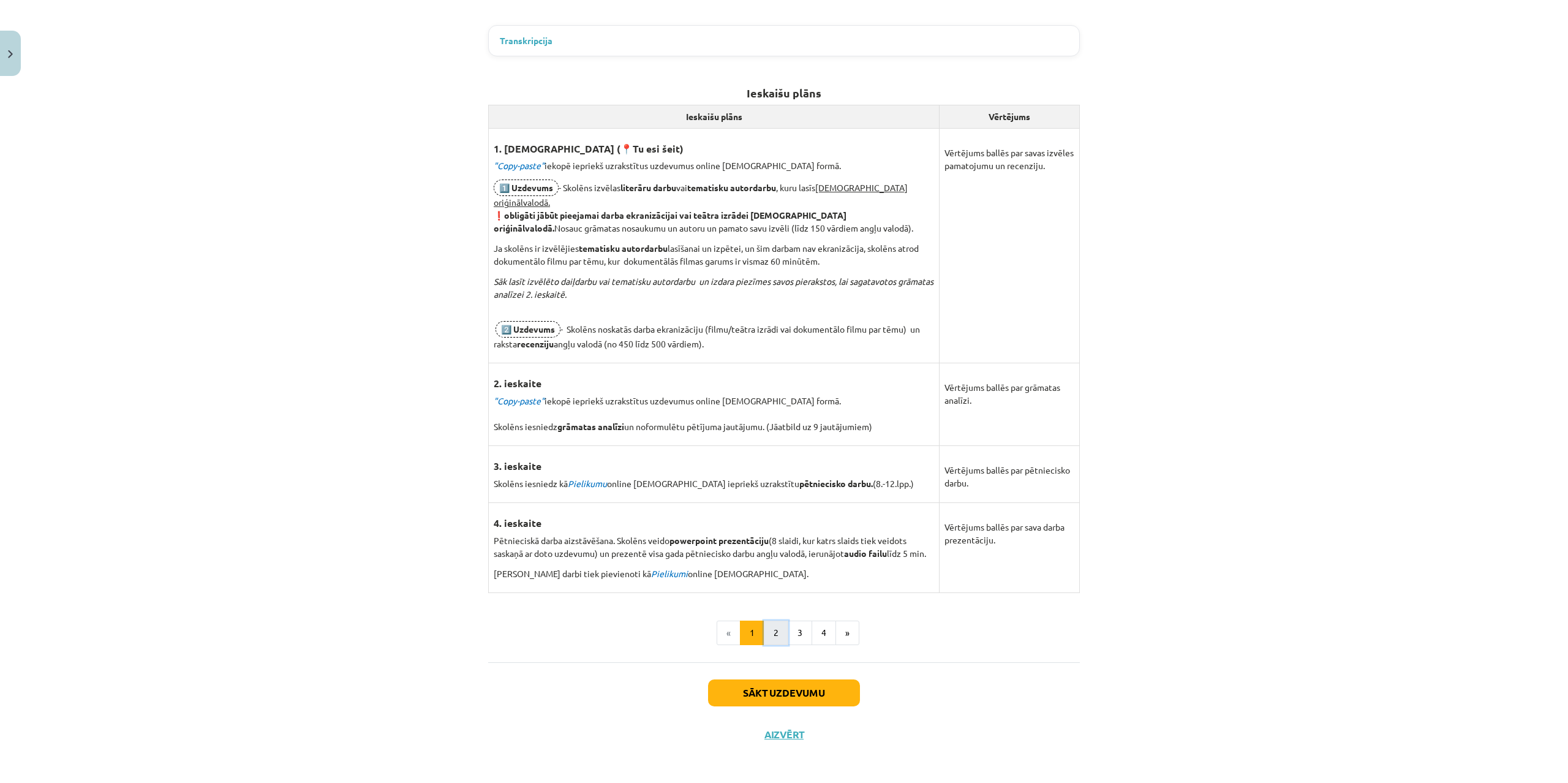
click at [772, 637] on button "2" at bounding box center [776, 633] width 25 height 25
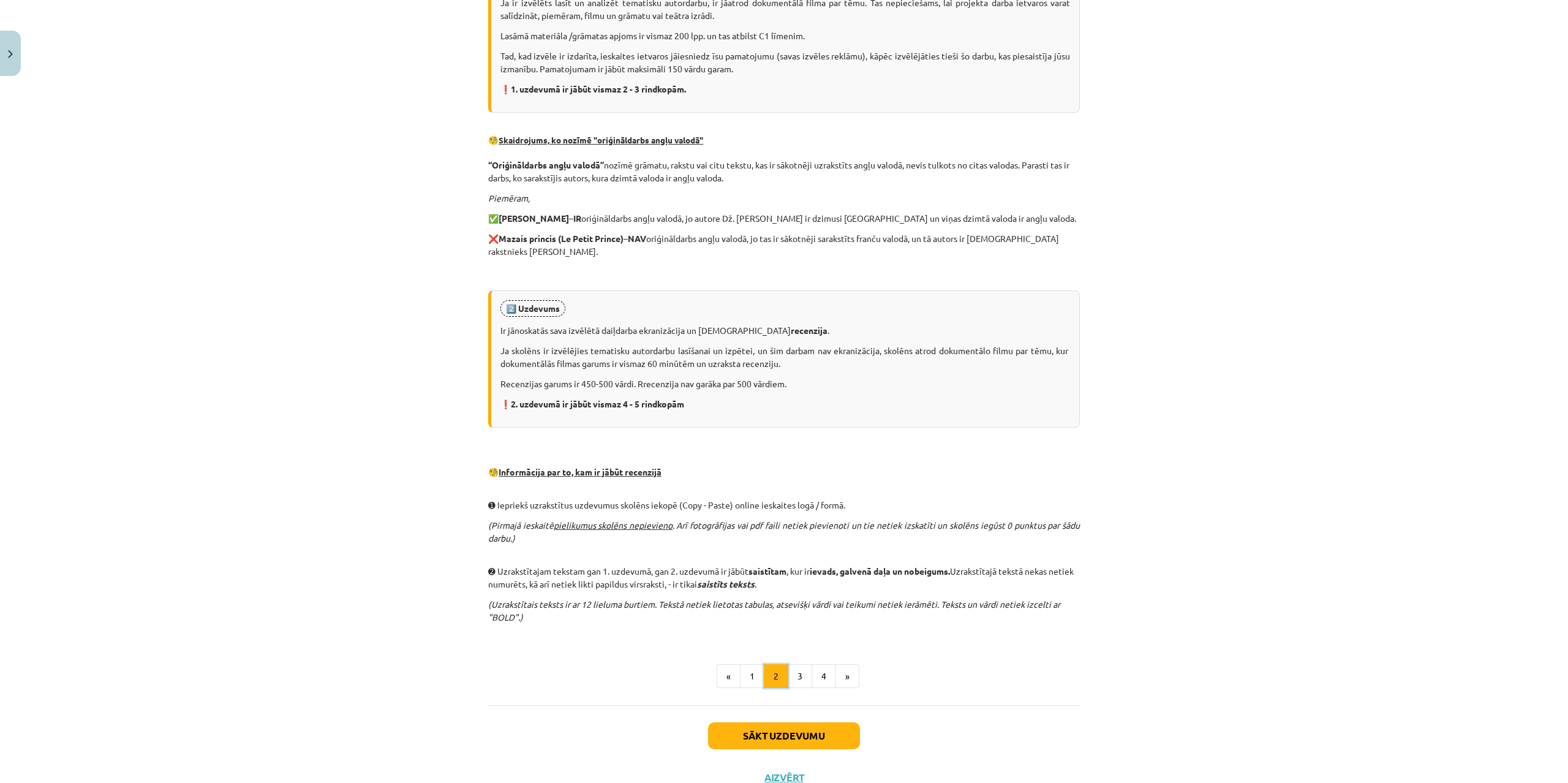
scroll to position [439, 0]
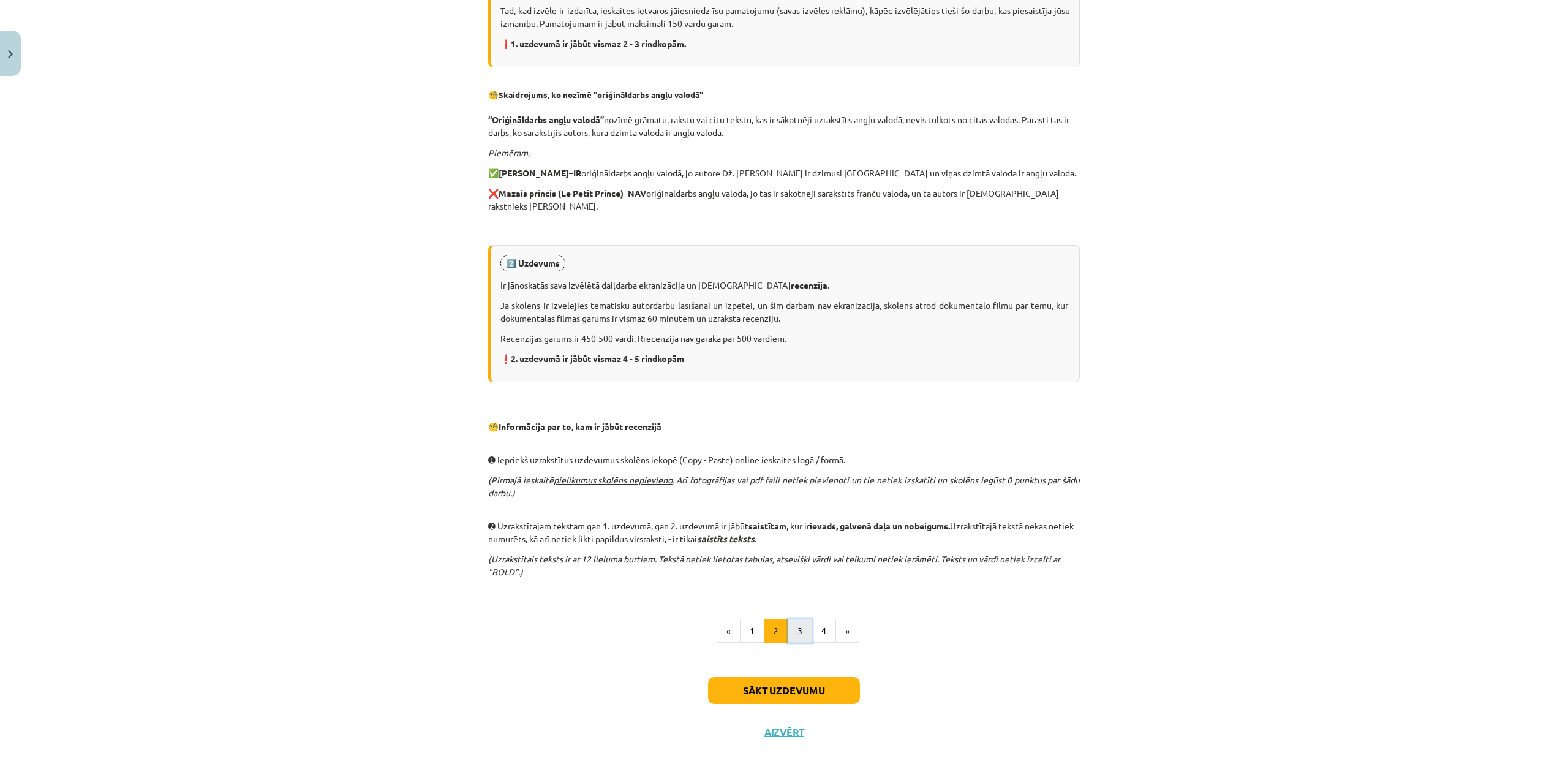
click at [803, 633] on button "3" at bounding box center [800, 631] width 25 height 25
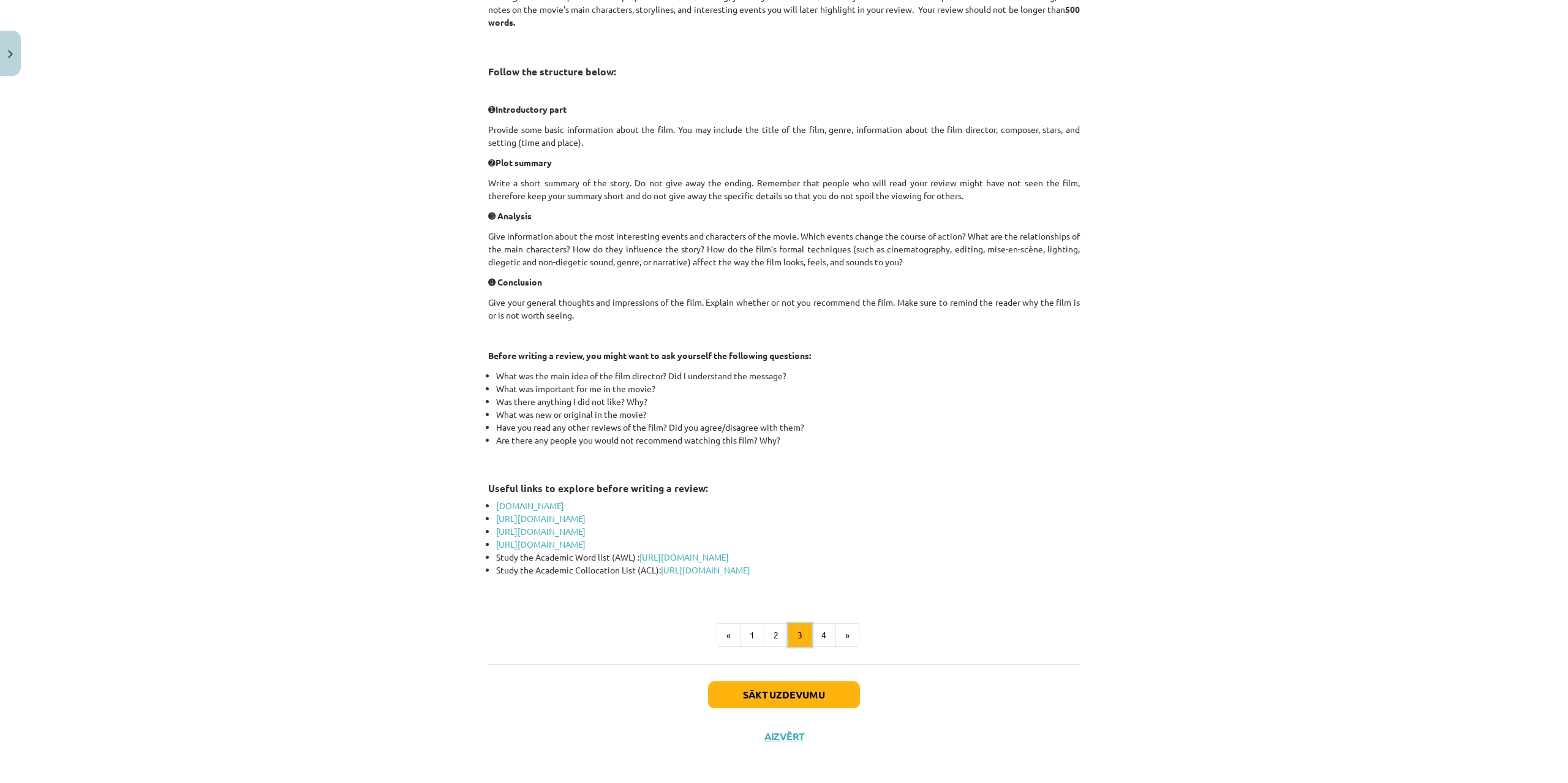
scroll to position [311, 0]
click at [818, 633] on button "4" at bounding box center [823, 632] width 25 height 25
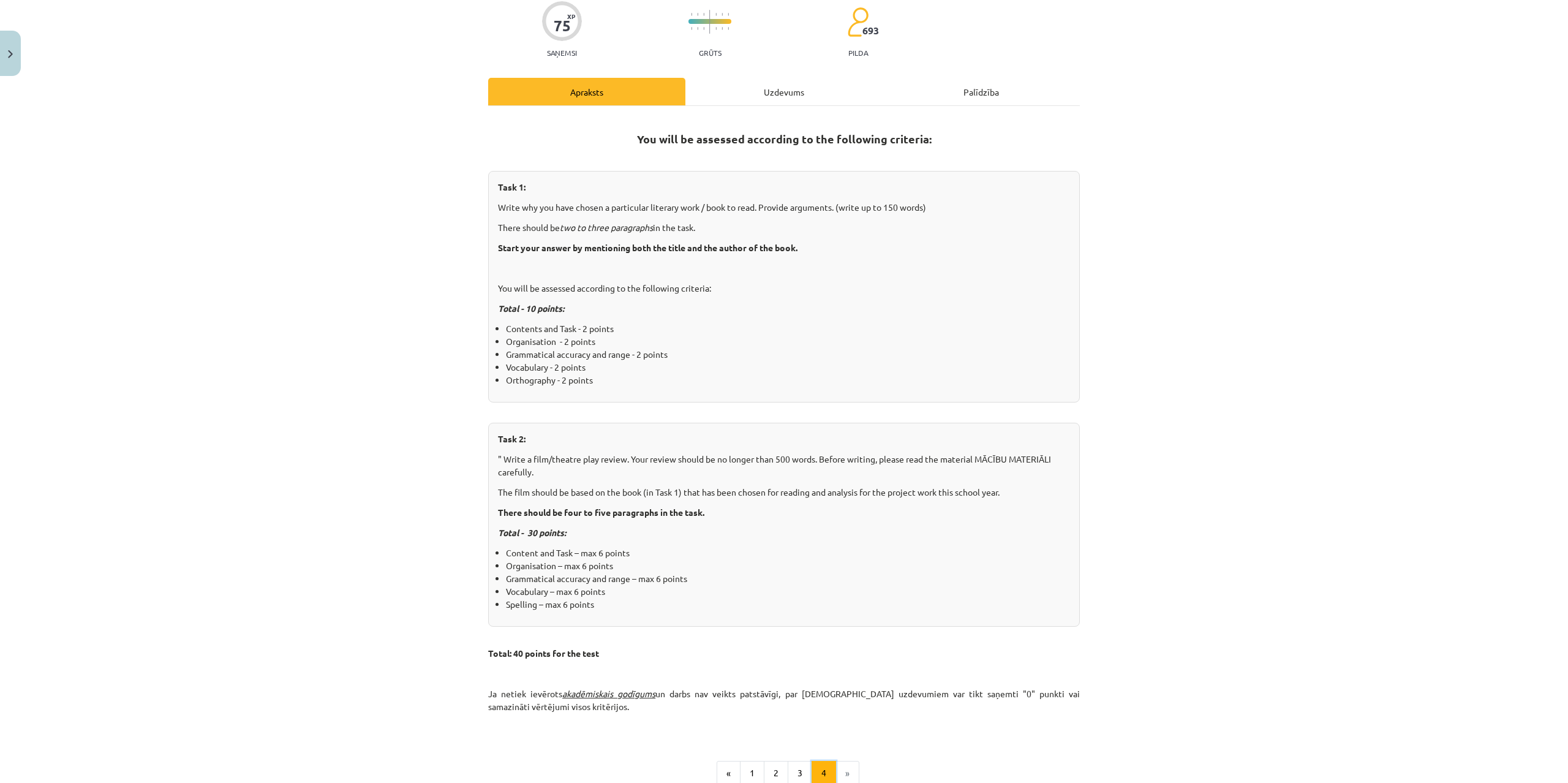
scroll to position [118, 0]
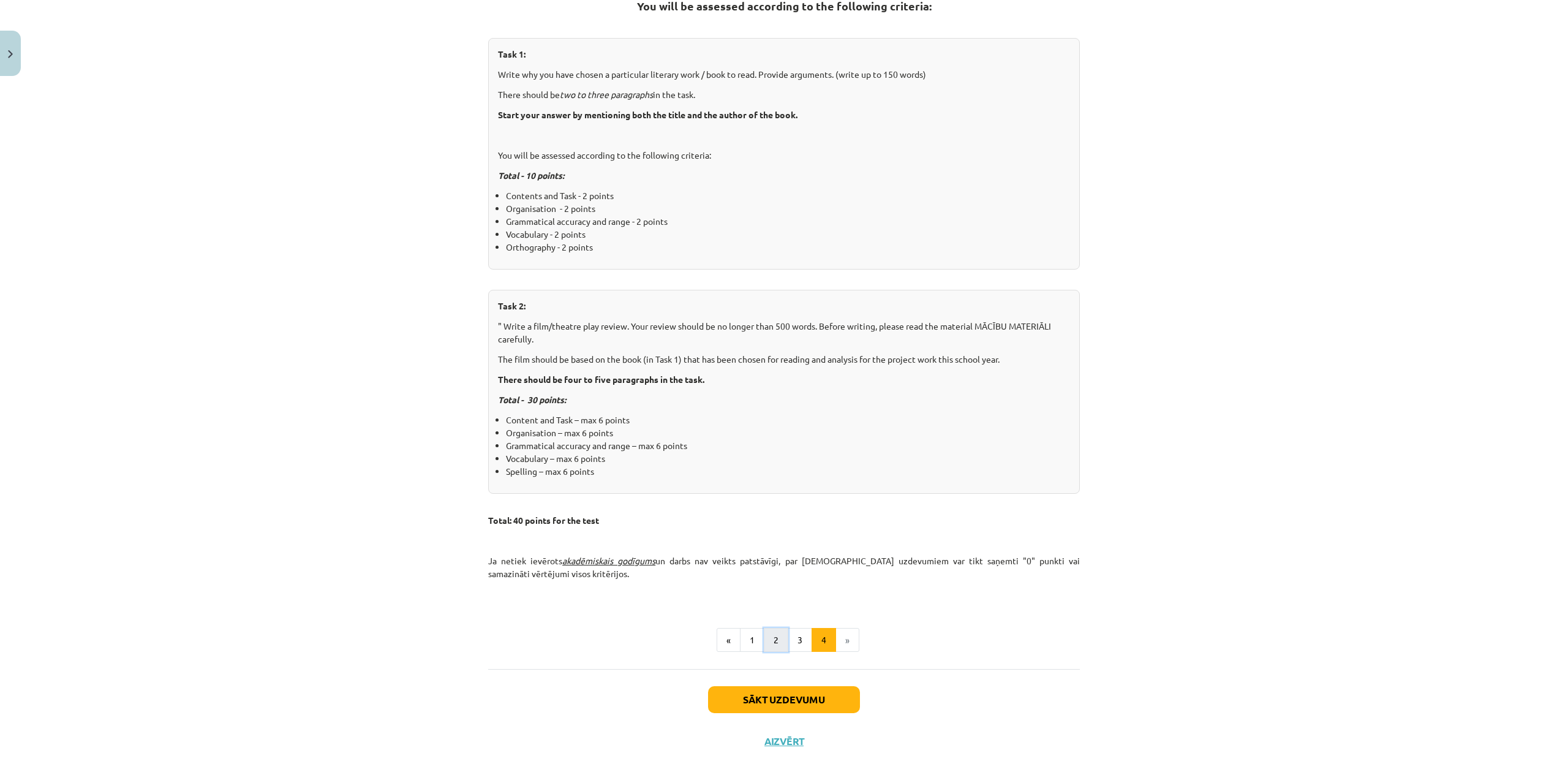
click at [770, 639] on button "2" at bounding box center [776, 640] width 25 height 25
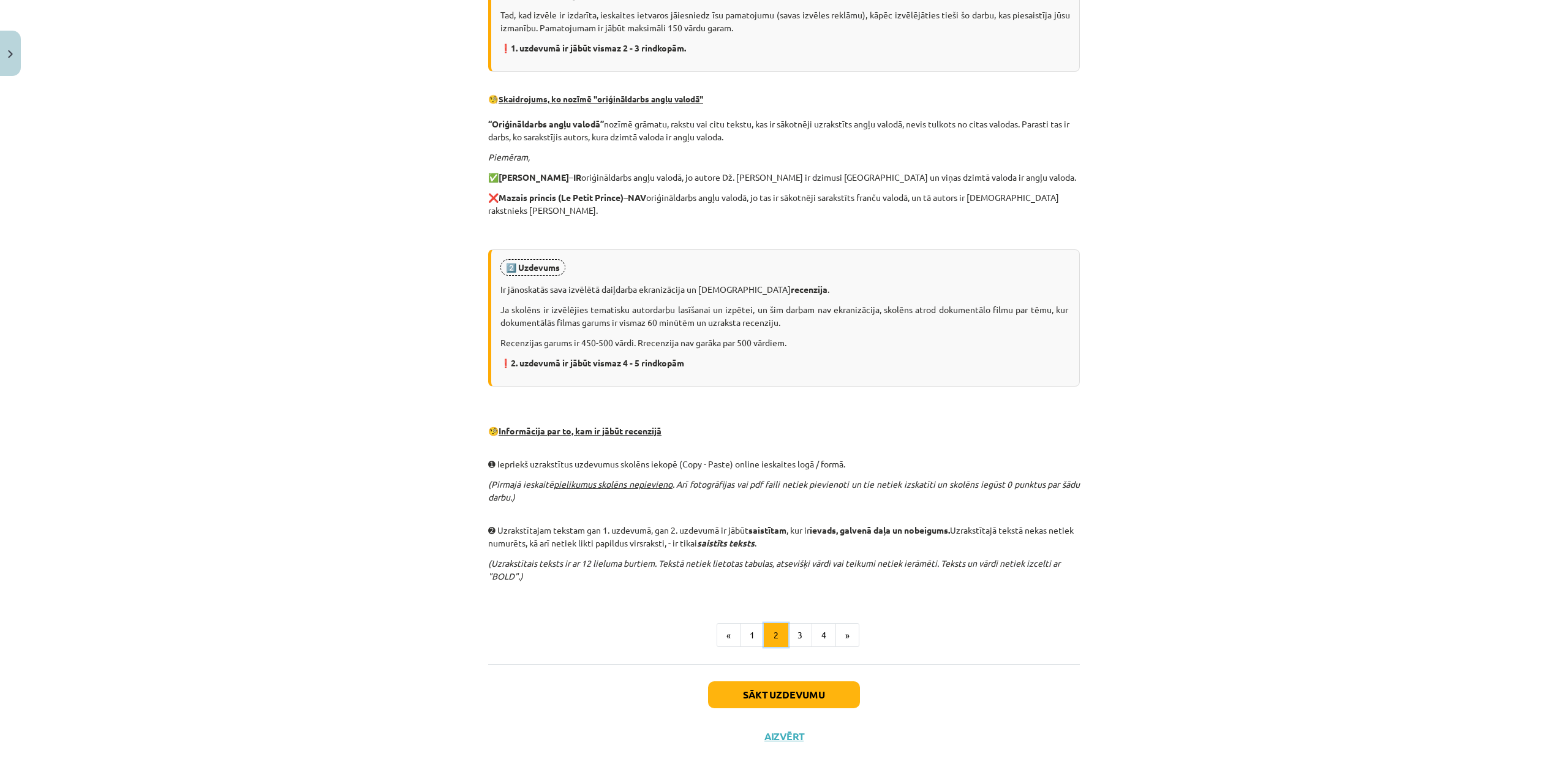
scroll to position [439, 0]
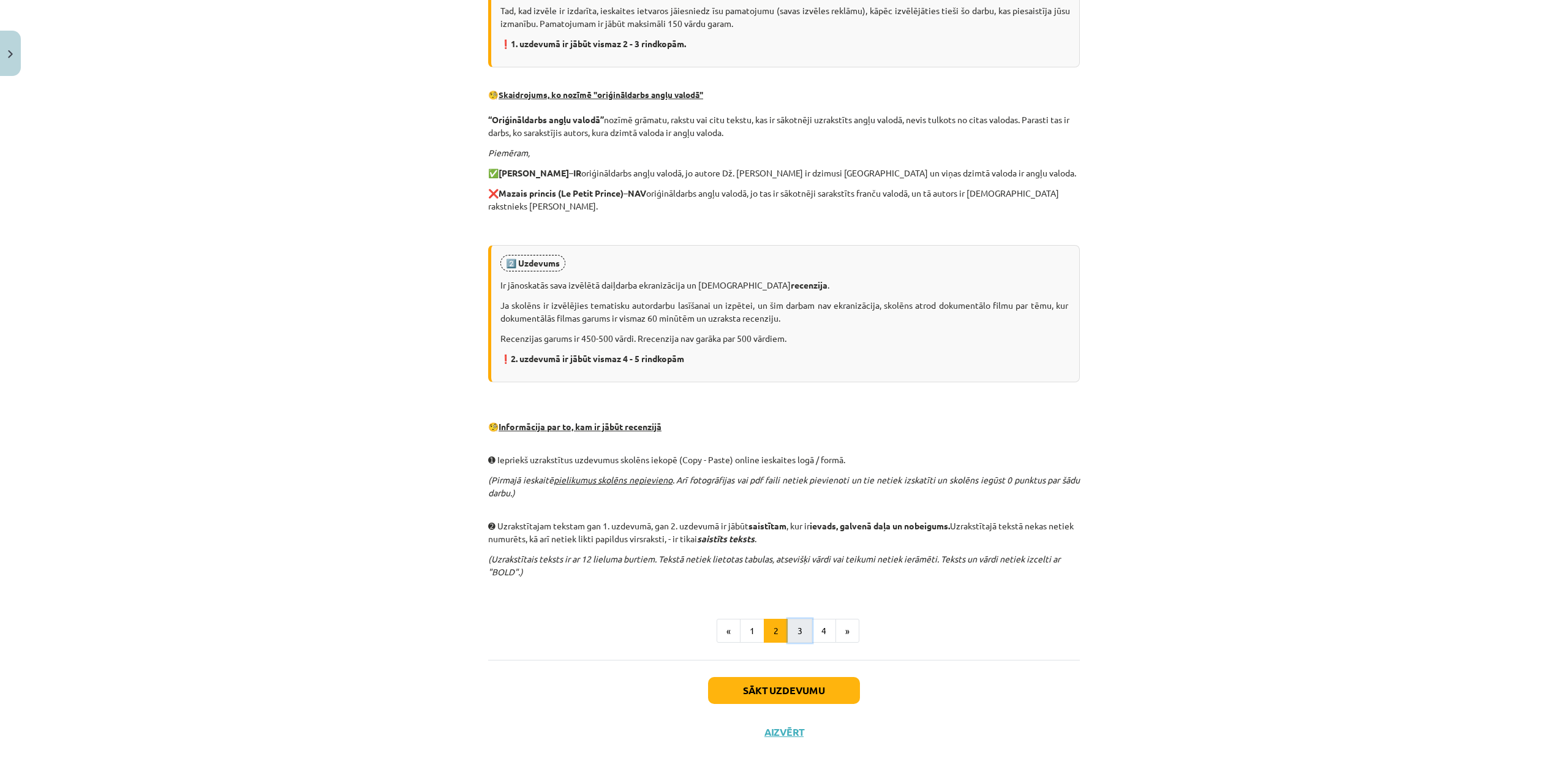
click at [803, 642] on button "3" at bounding box center [800, 631] width 25 height 25
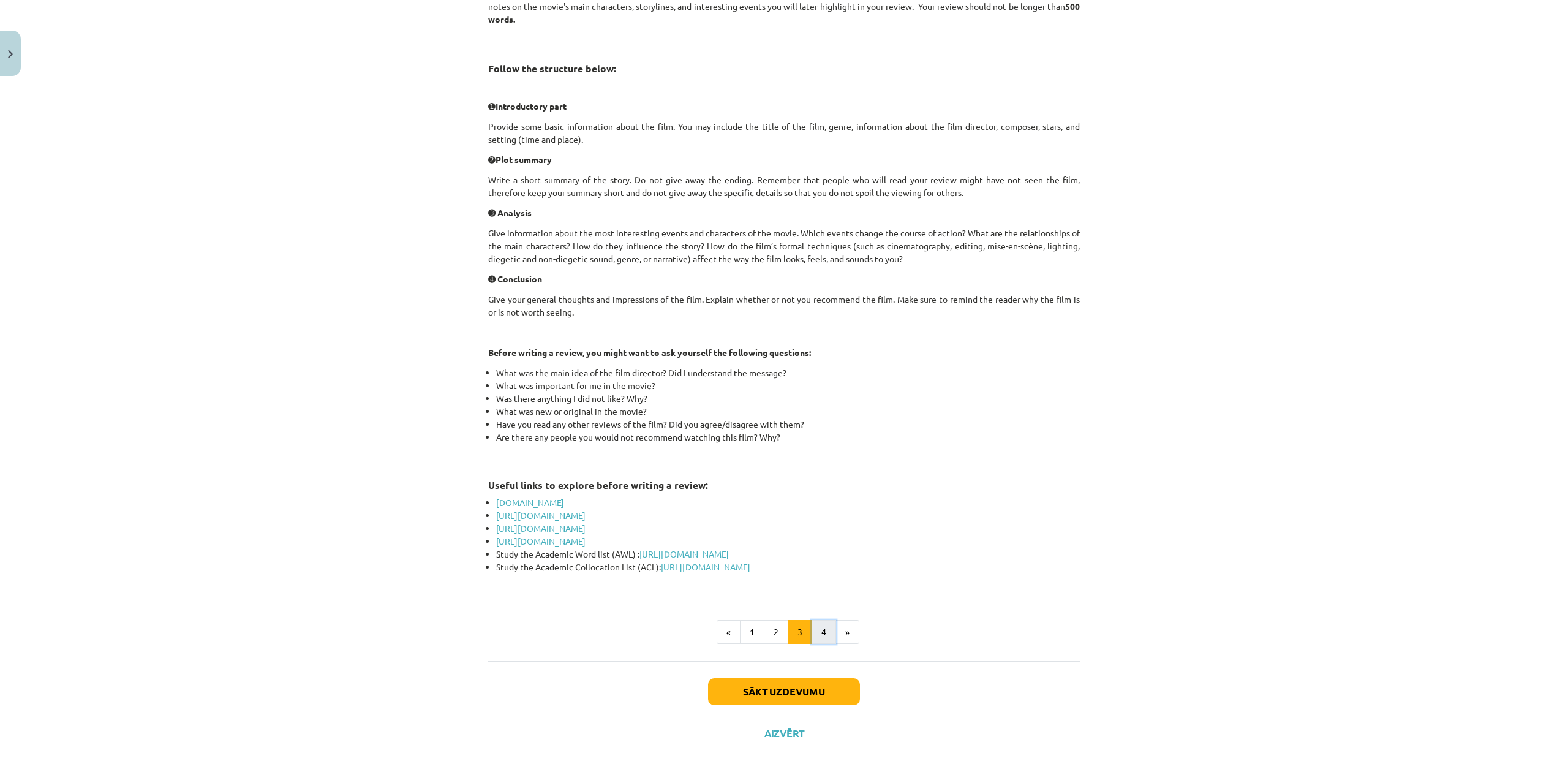
click at [817, 636] on button "4" at bounding box center [823, 632] width 25 height 25
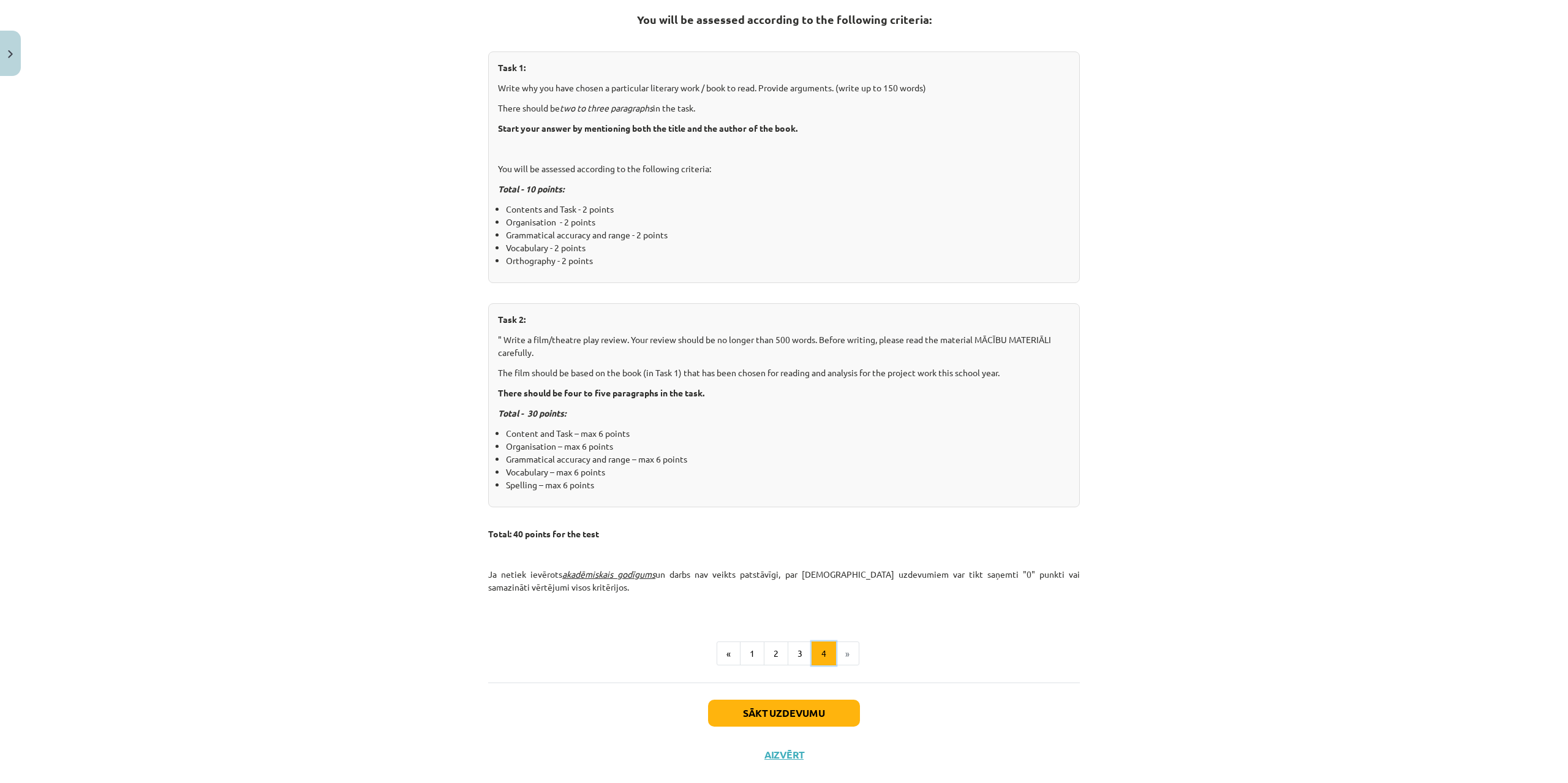
scroll to position [245, 0]
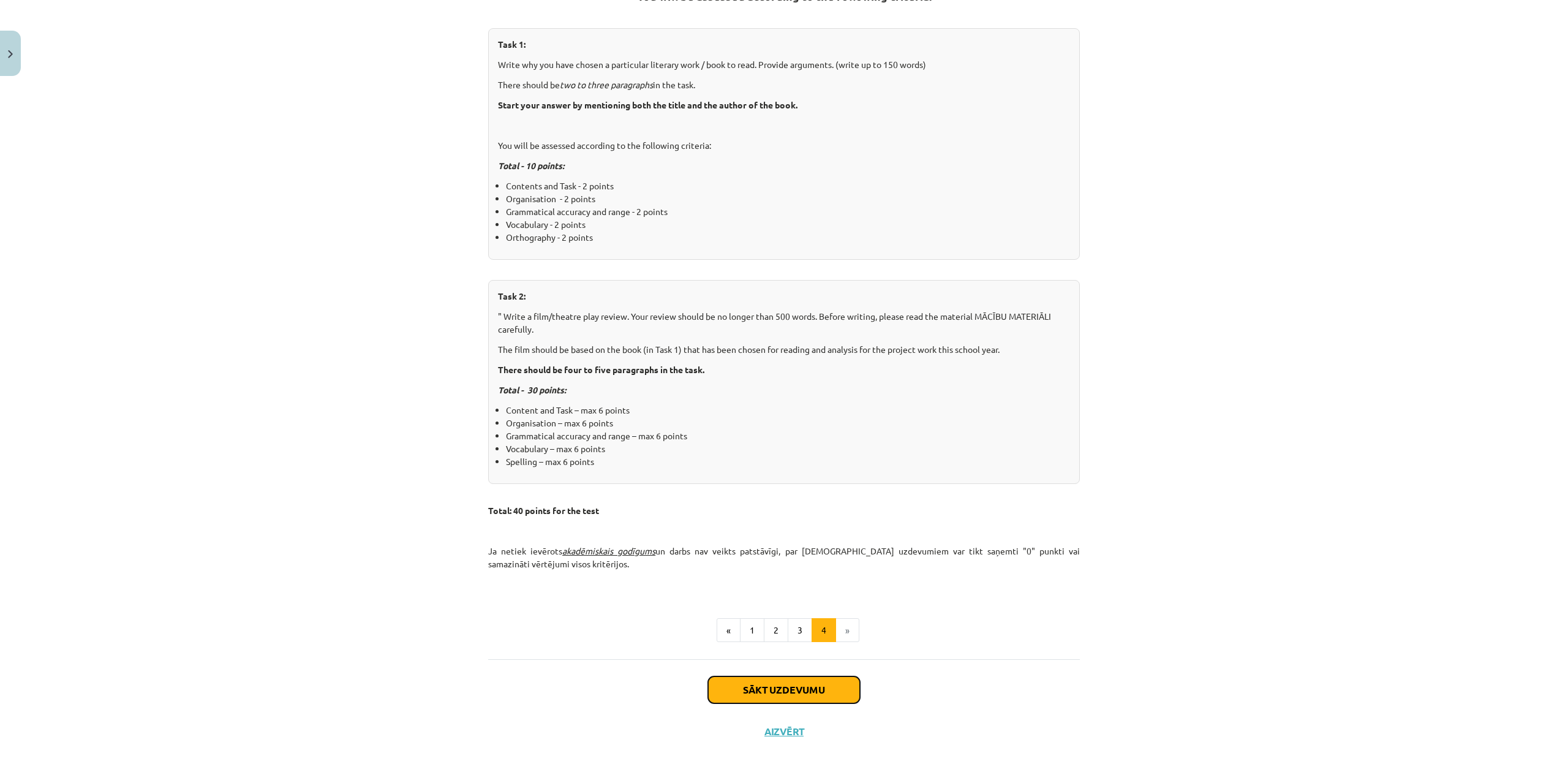
click at [772, 690] on button "Sākt uzdevumu" at bounding box center [784, 690] width 152 height 27
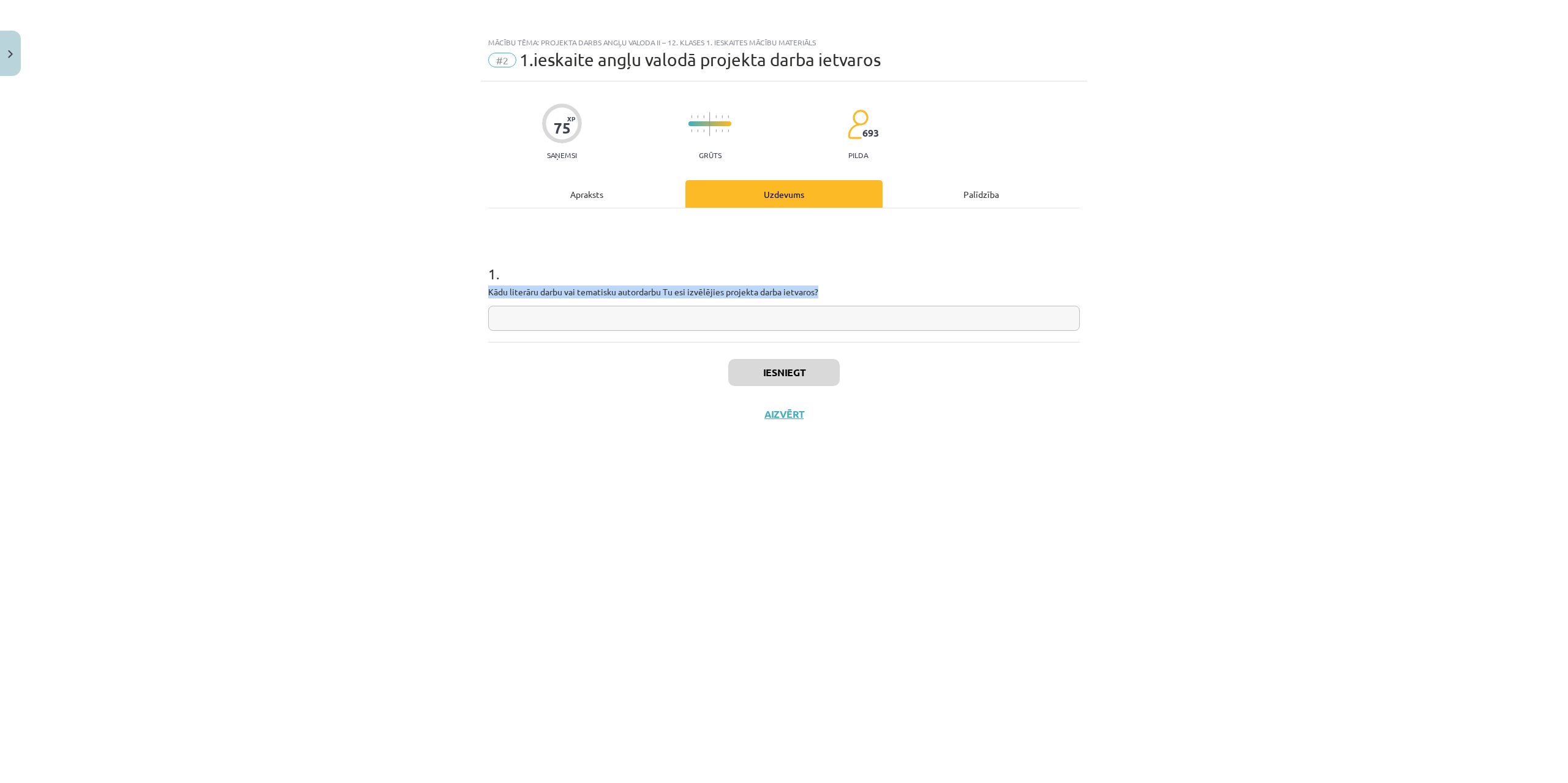
drag, startPoint x: 483, startPoint y: 293, endPoint x: 886, endPoint y: 298, distance: 403.0
click at [886, 298] on div "75 XP Saņemsi Grūts 693 pilda Apraksts Uzdevums Palīdzība 1 . Kādu literāru dar…" at bounding box center [783, 418] width 606 height 671
click at [600, 196] on div "Apraksts" at bounding box center [586, 194] width 197 height 28
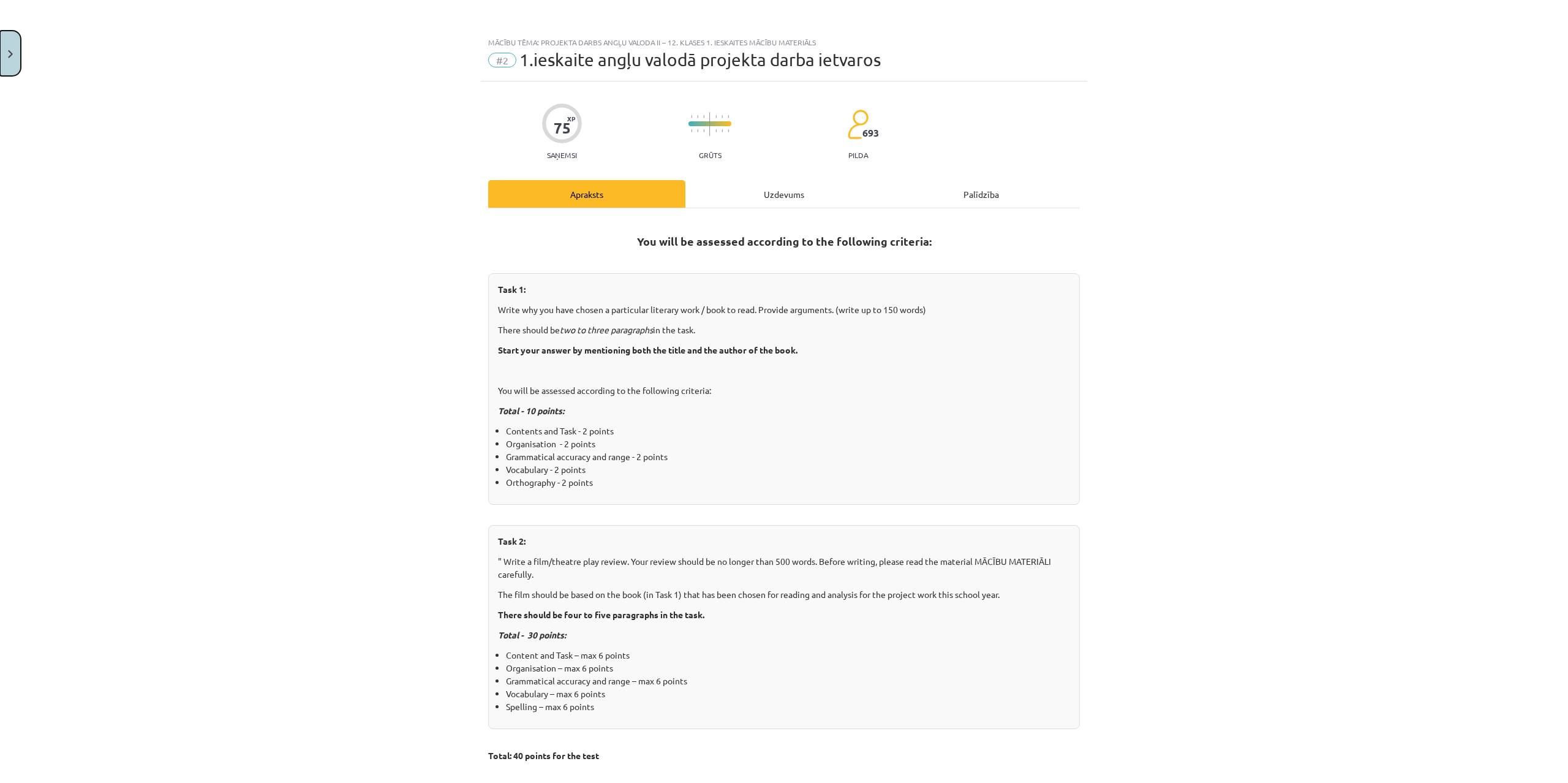
click at [14, 57] on button "Close" at bounding box center [10, 53] width 21 height 45
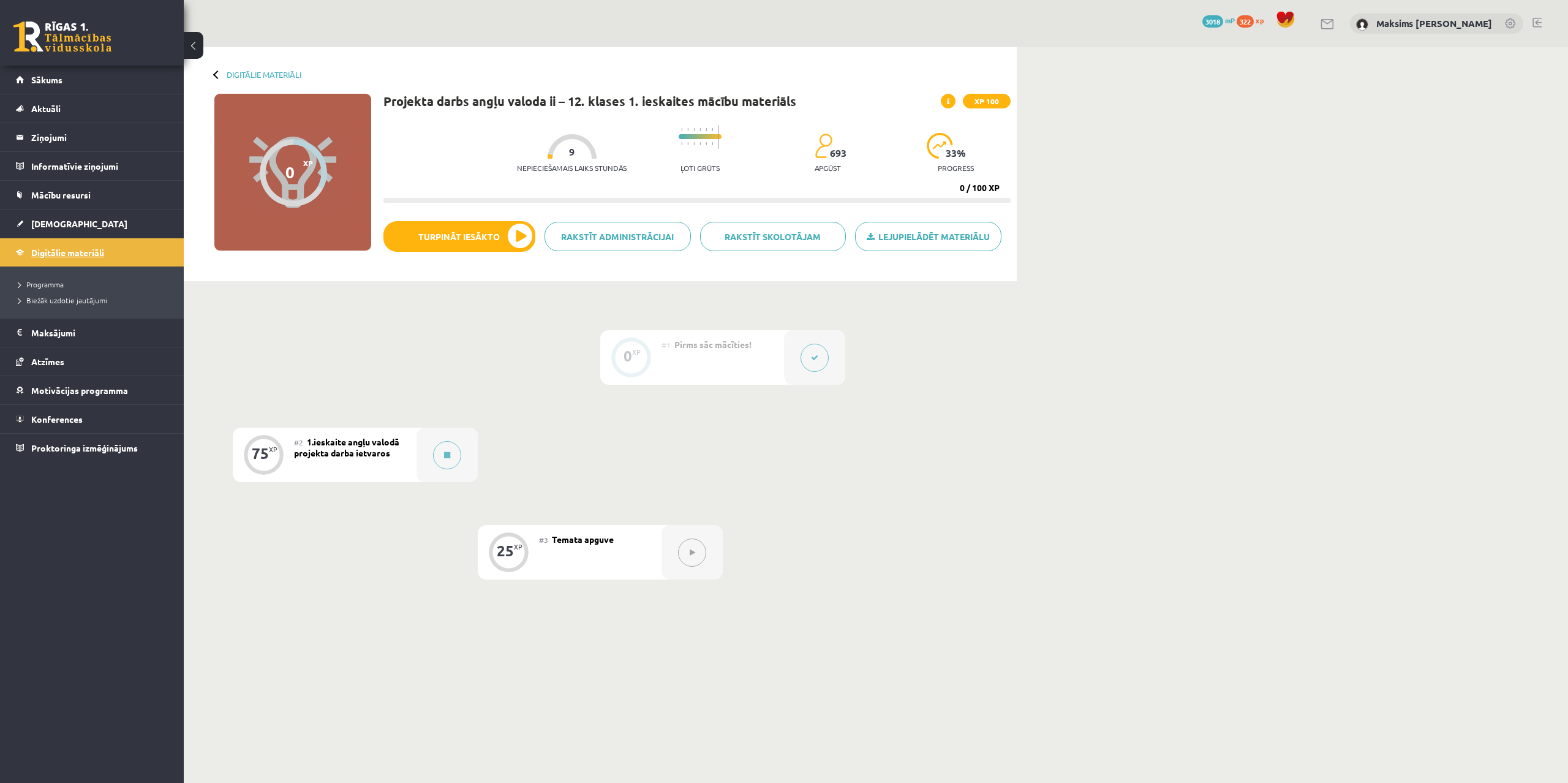
click at [77, 254] on span "Digitālie materiāli" at bounding box center [68, 252] width 73 height 11
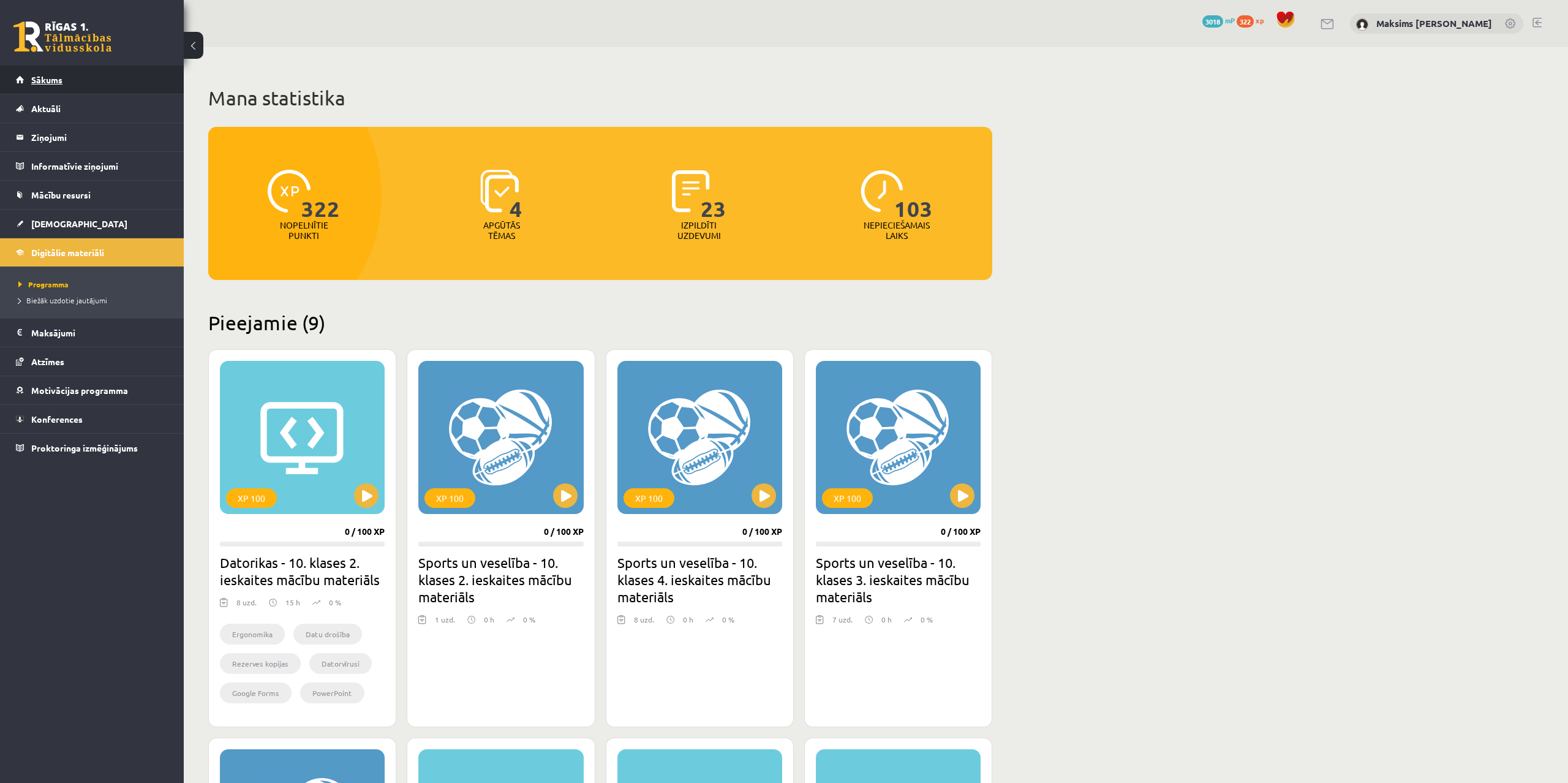
click at [47, 79] on span "Sākums" at bounding box center [47, 80] width 31 height 11
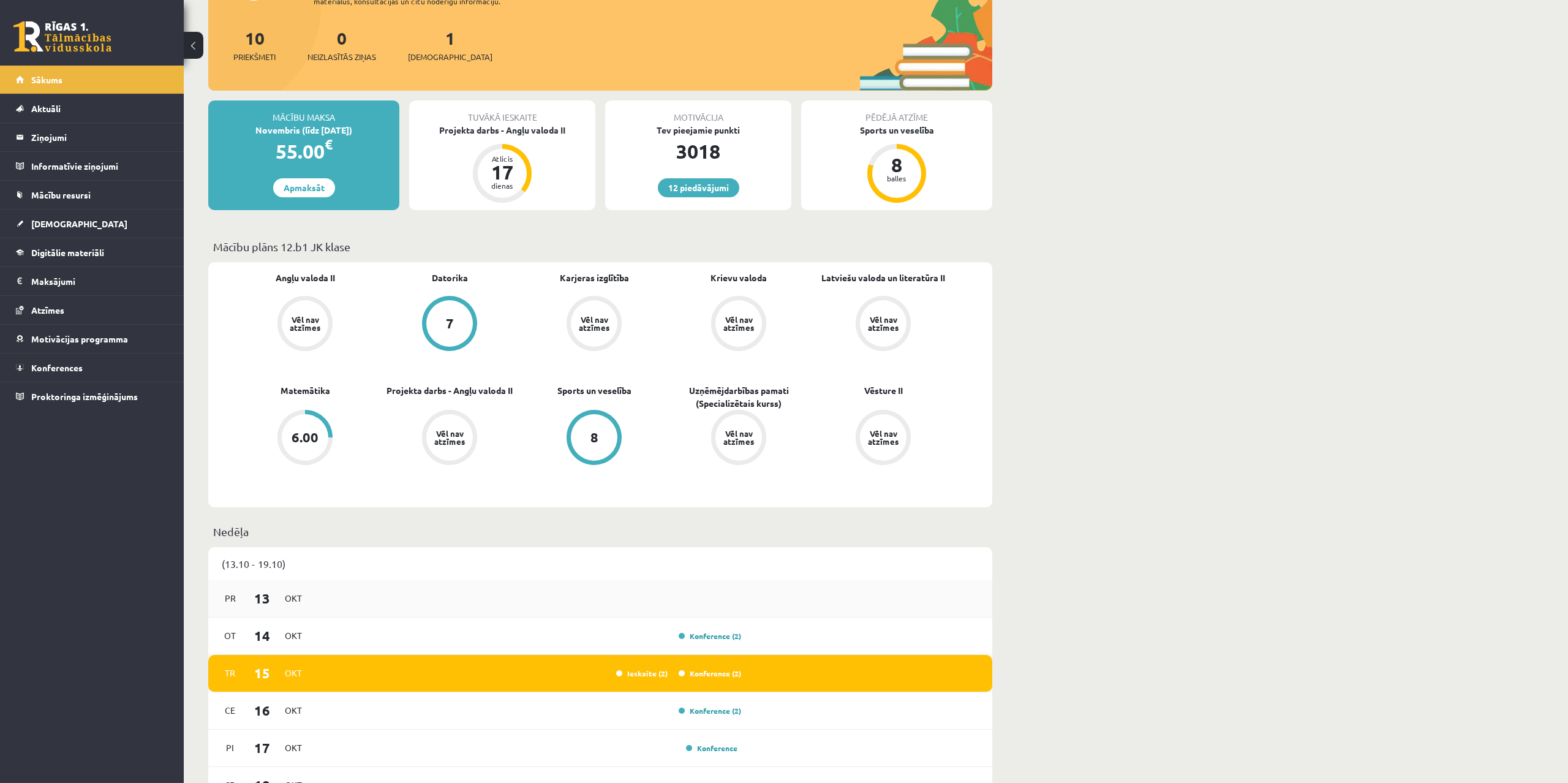
scroll to position [125, 0]
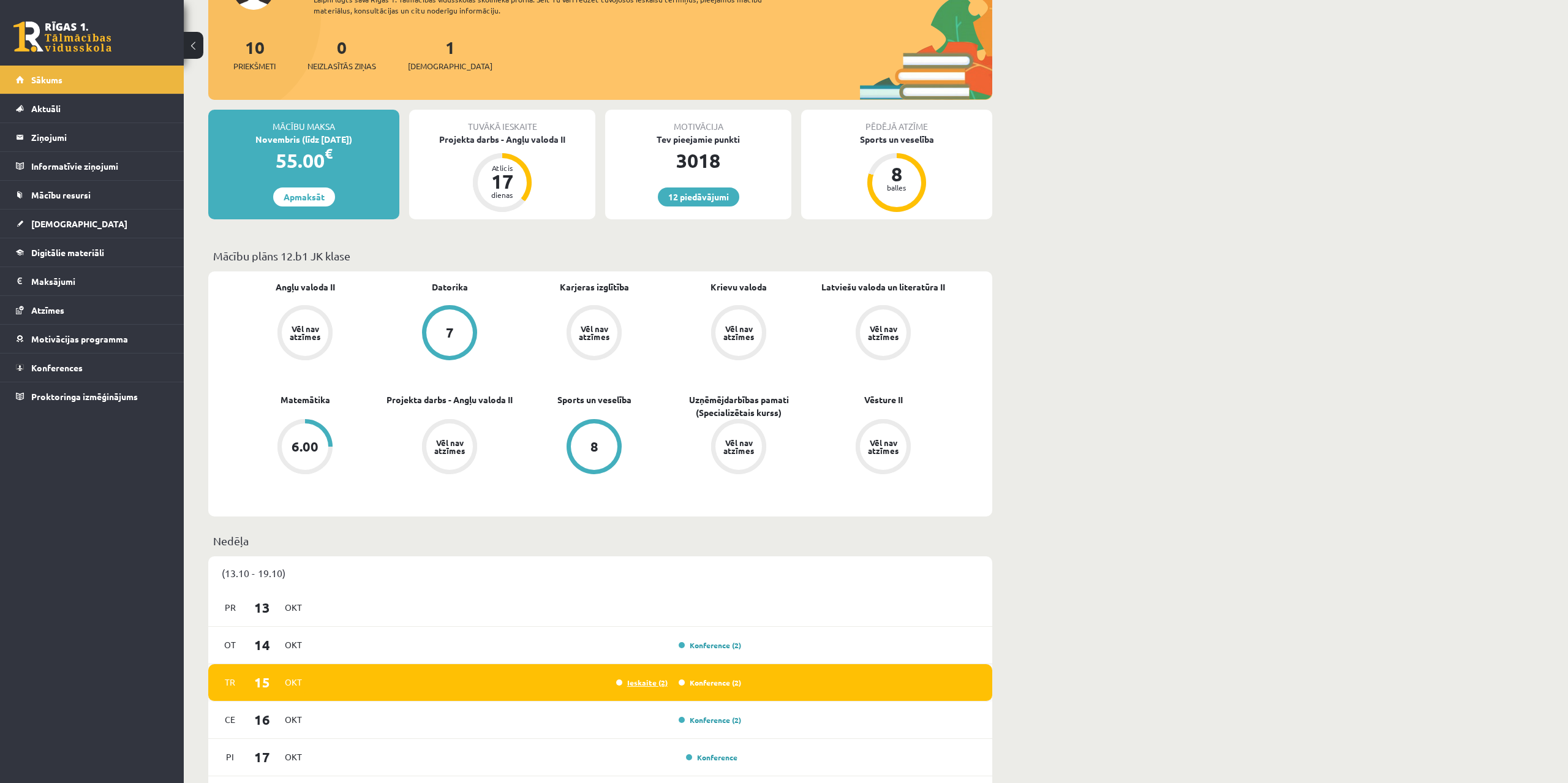
click at [640, 684] on link "Ieskaite (2)" at bounding box center [641, 683] width 51 height 10
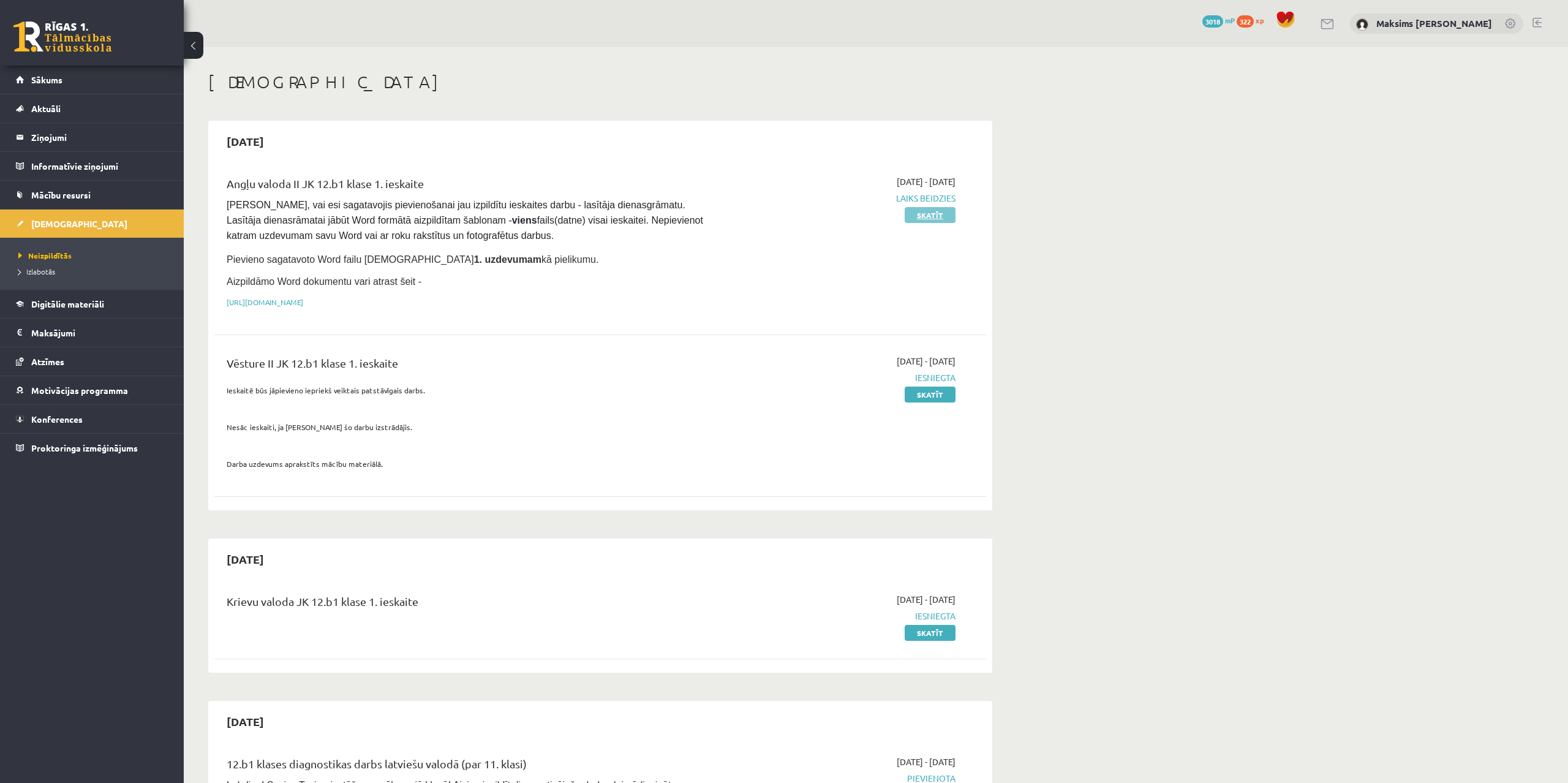
click at [935, 214] on link "Skatīt" at bounding box center [930, 214] width 51 height 16
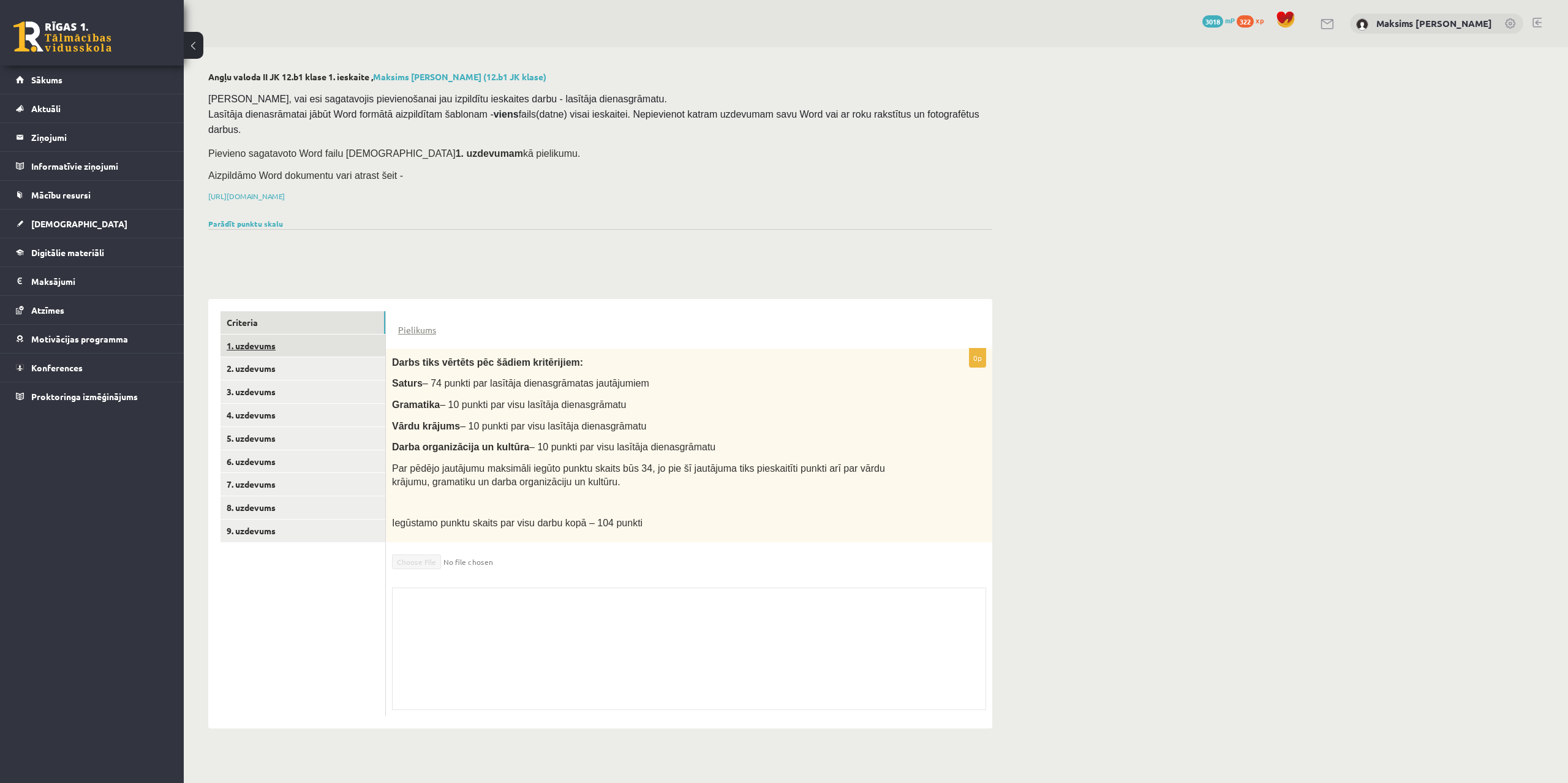
click at [260, 335] on link "1. uzdevums" at bounding box center [302, 346] width 164 height 22
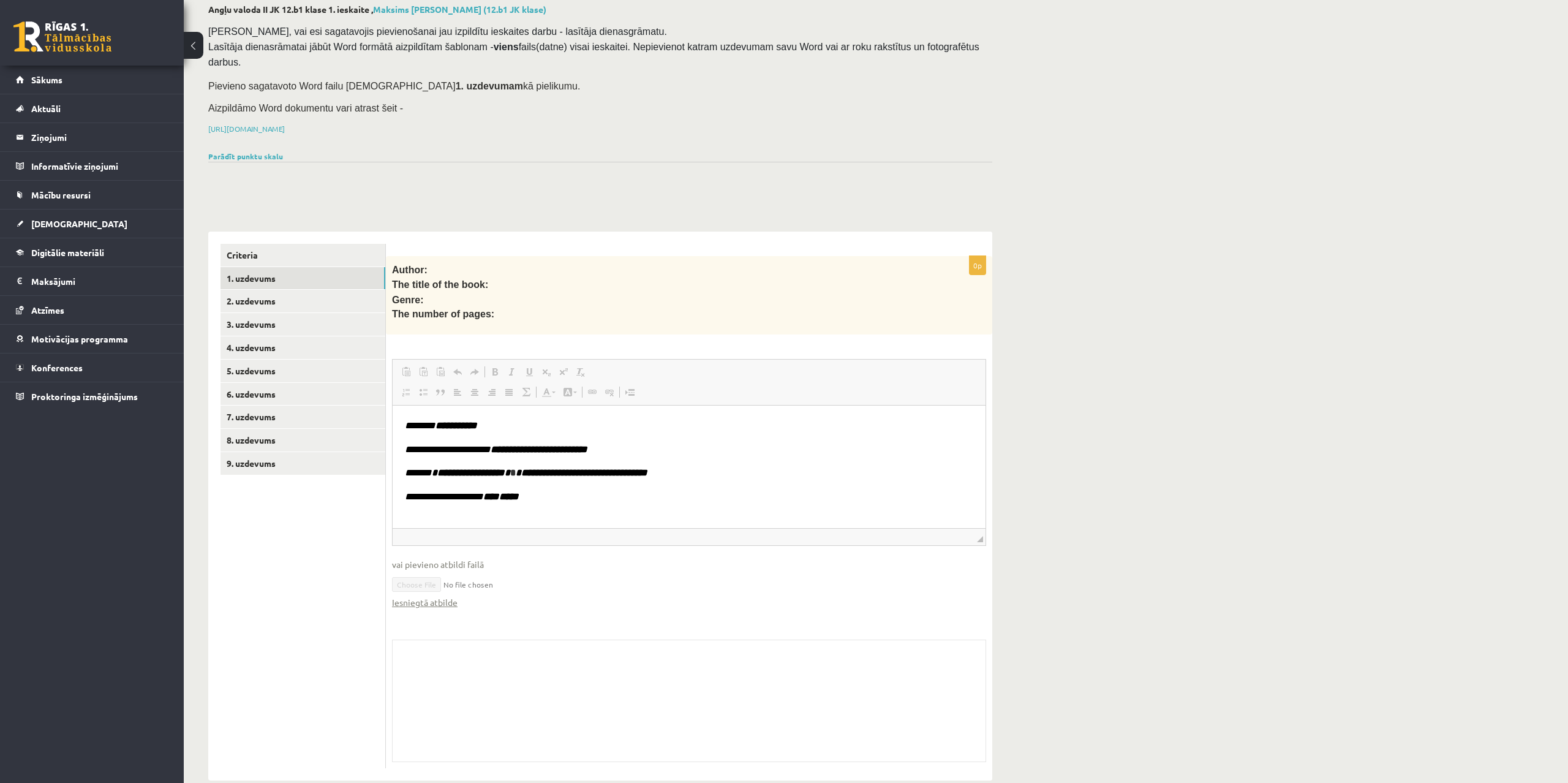
scroll to position [5, 0]
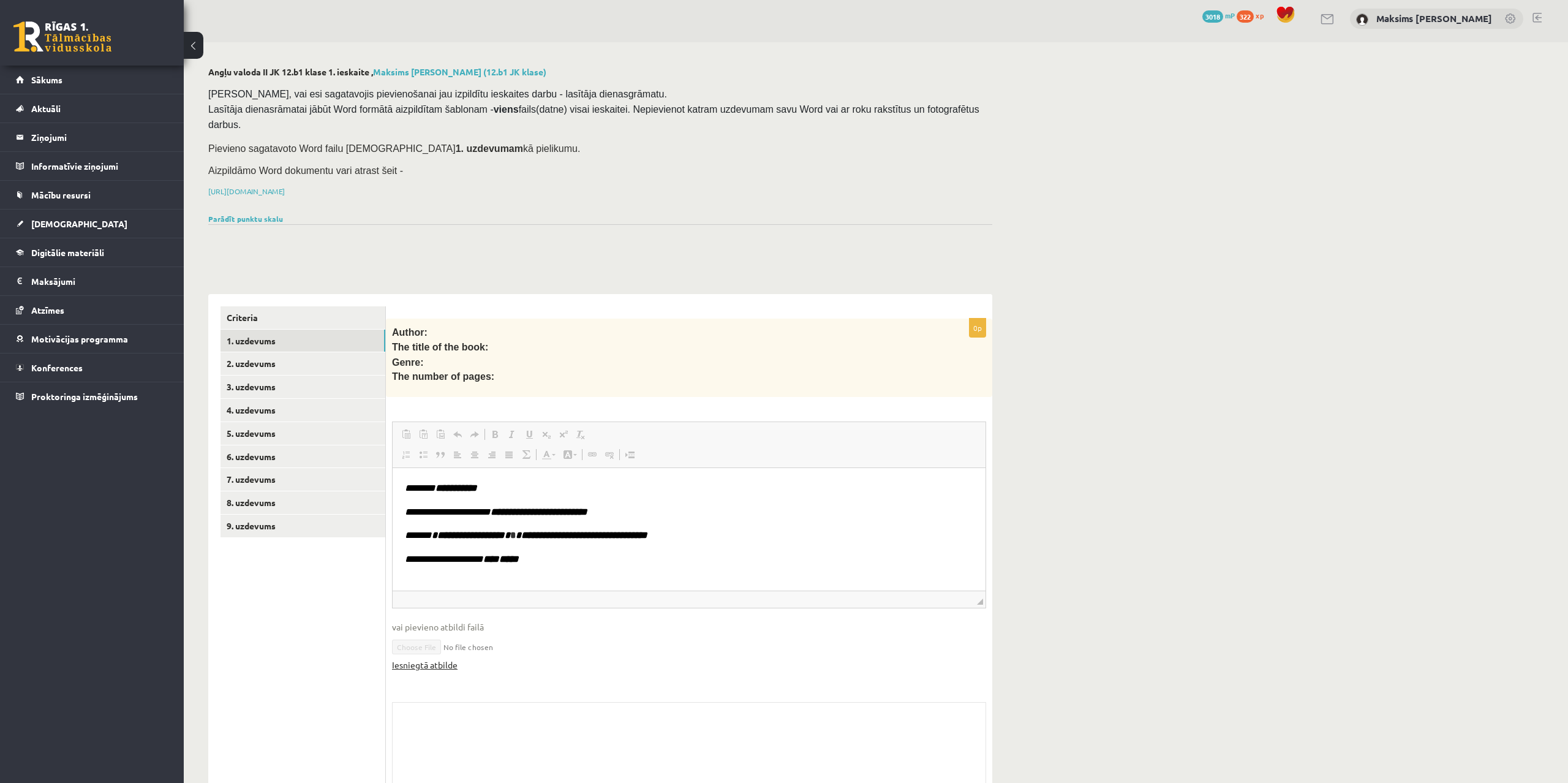
click at [437, 659] on link "Iesniegtā atbilde" at bounding box center [425, 665] width 65 height 13
click at [239, 307] on link "Criteria" at bounding box center [302, 318] width 164 height 22
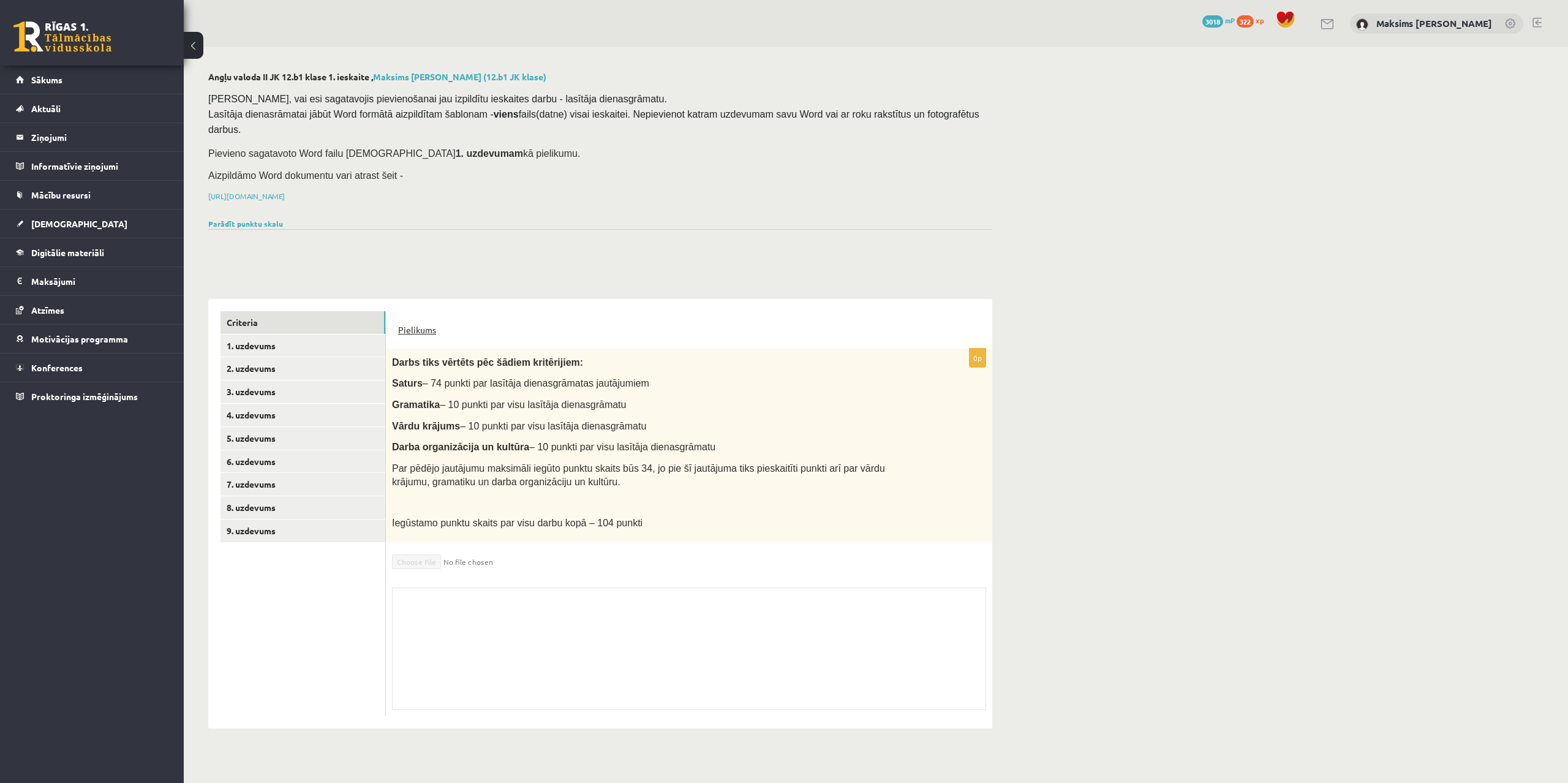
click at [415, 324] on link "Pielikums" at bounding box center [417, 330] width 38 height 13
click at [57, 77] on span "Sākums" at bounding box center [47, 80] width 31 height 11
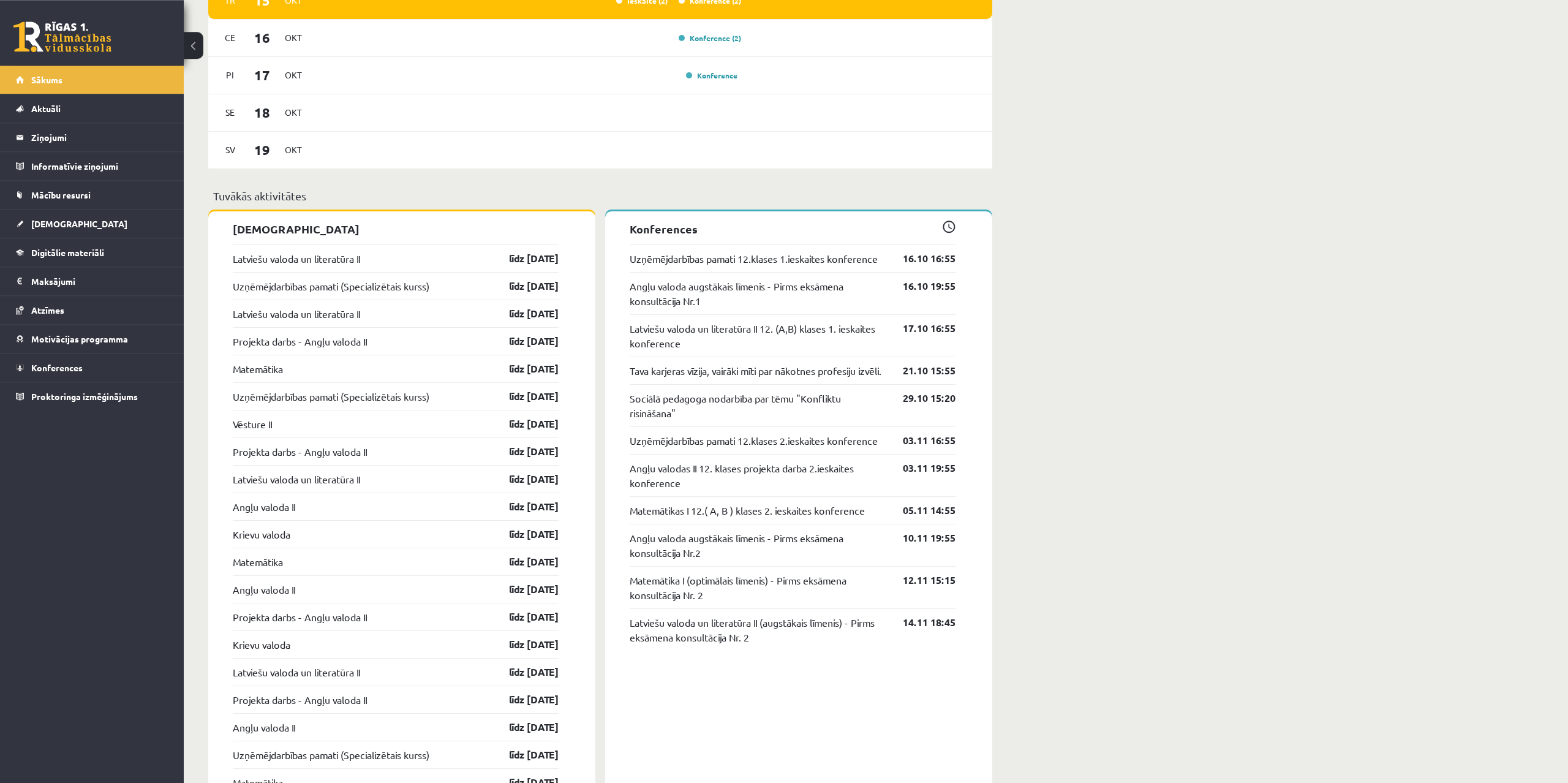
scroll to position [813, 0]
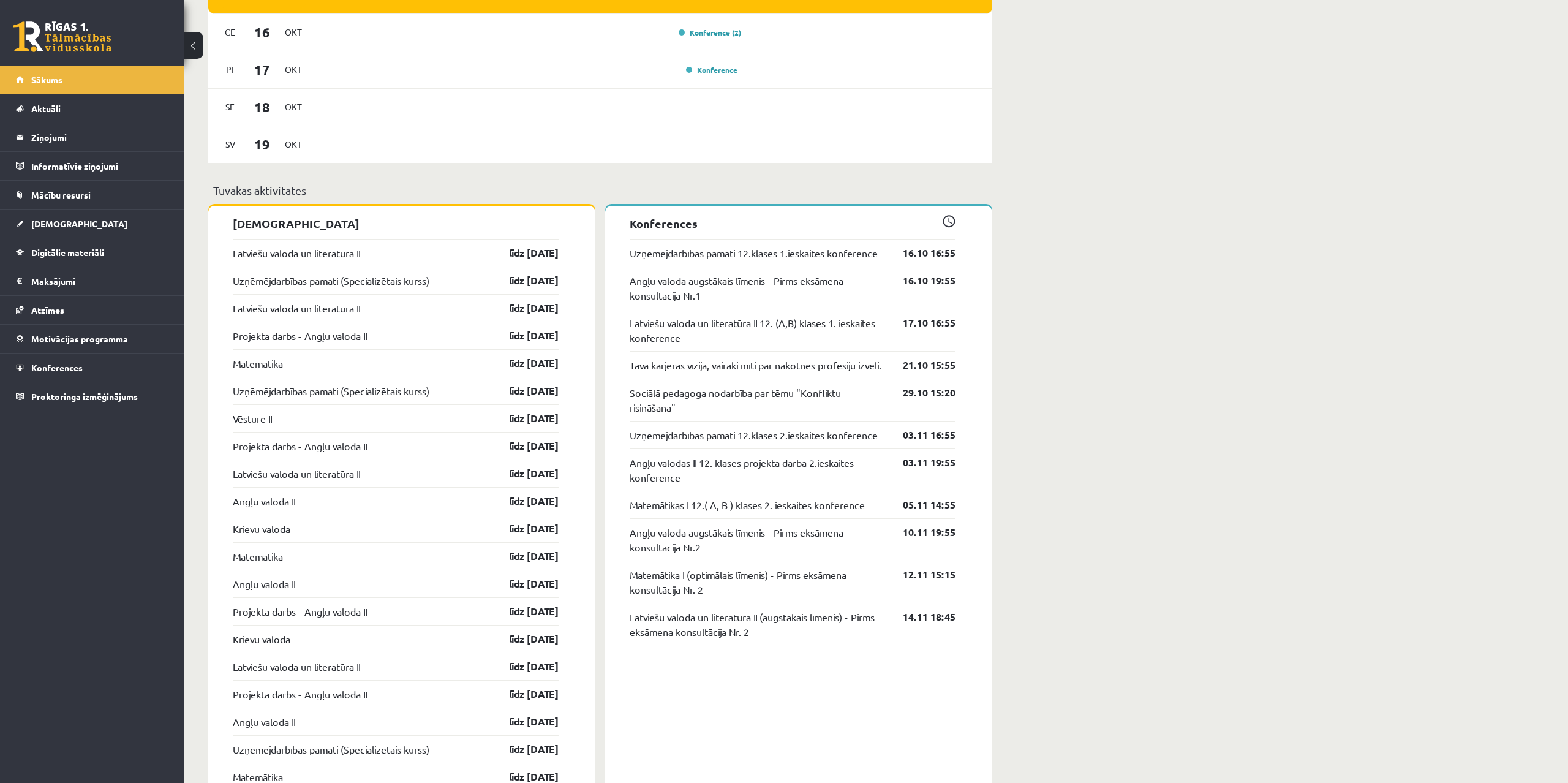
click at [307, 392] on link "Uzņēmējdarbības pamati (Specializētais kurss)" at bounding box center [331, 391] width 196 height 15
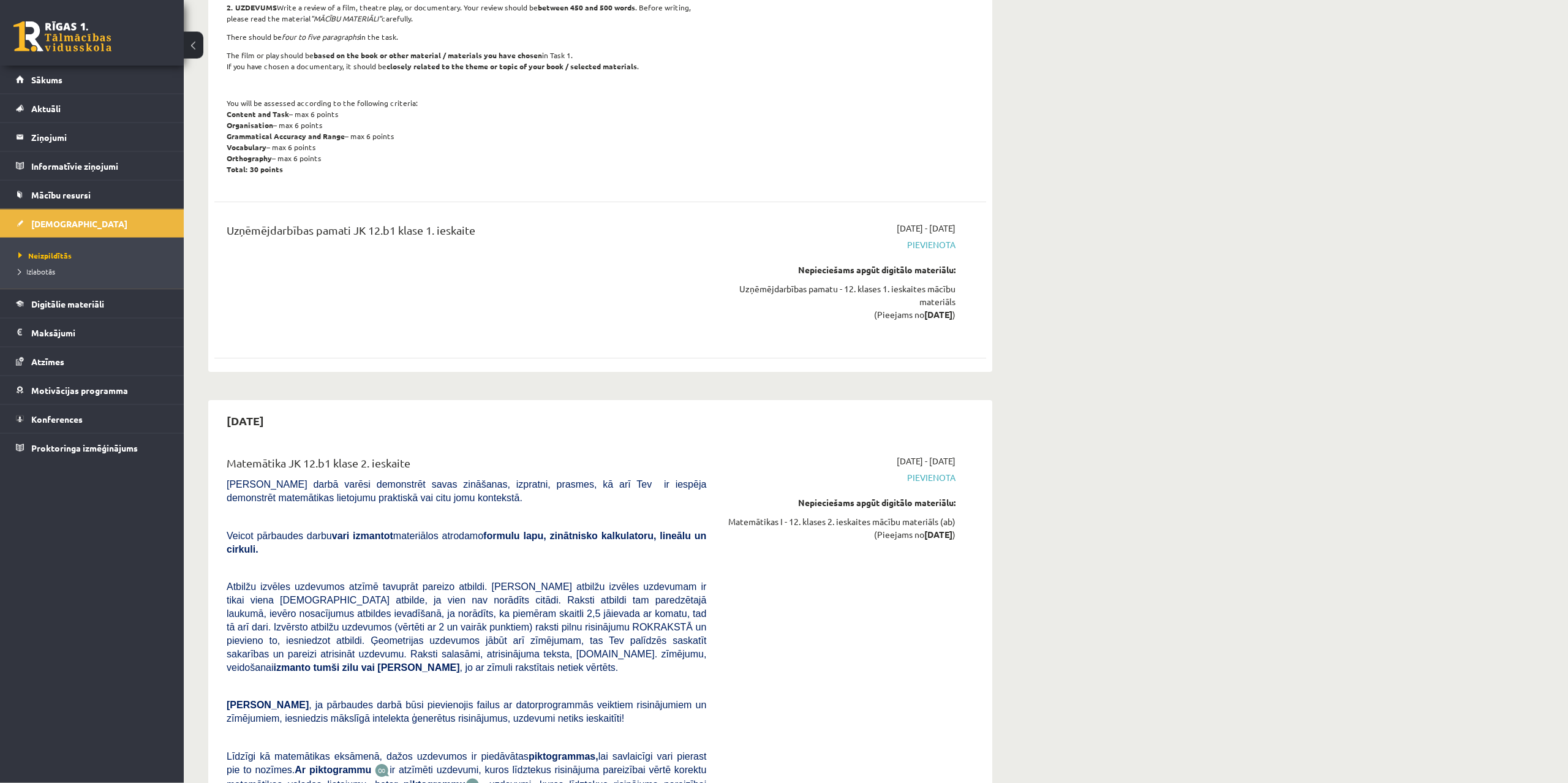
scroll to position [1250, 0]
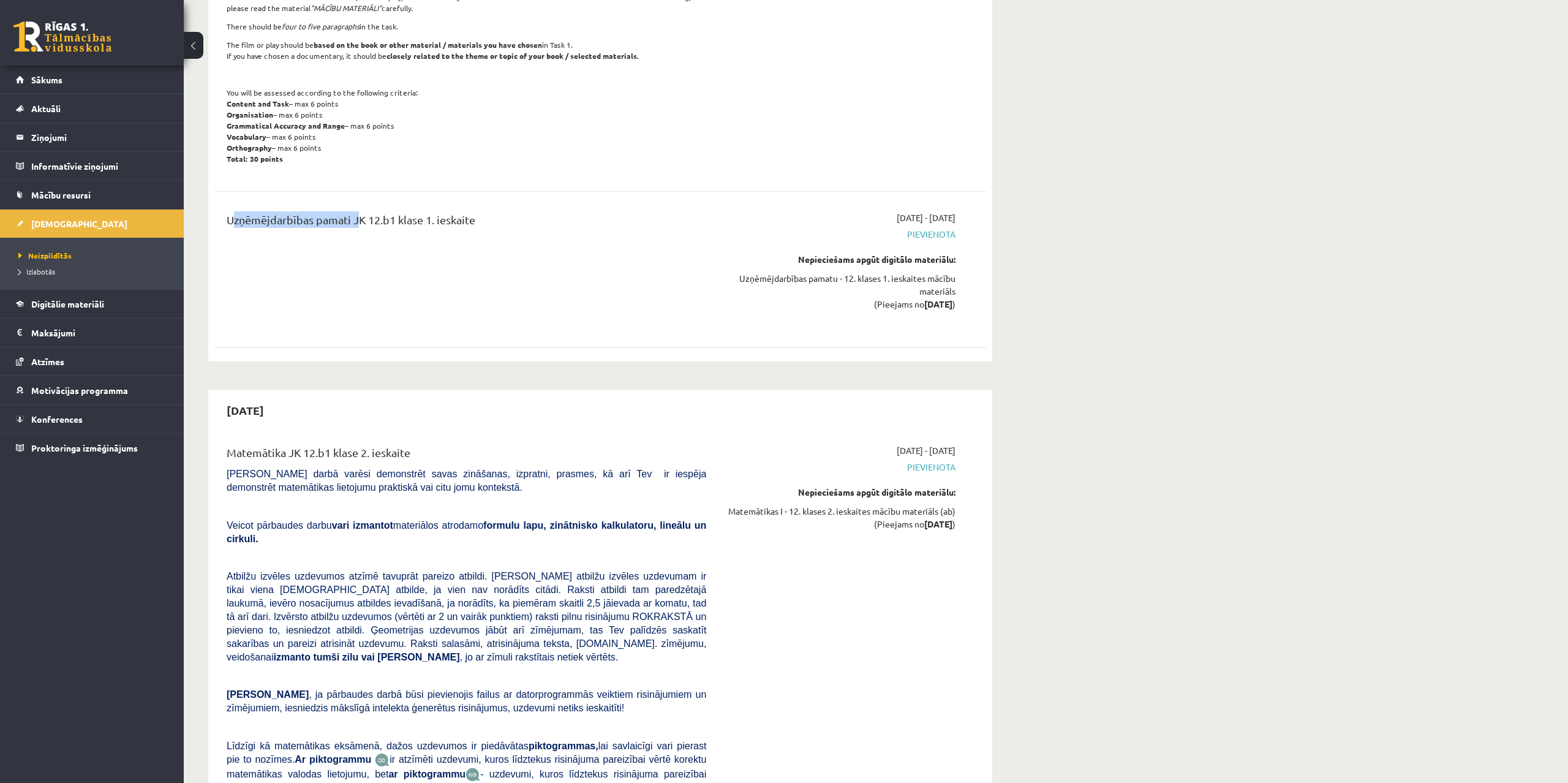
drag, startPoint x: 228, startPoint y: 219, endPoint x: 352, endPoint y: 214, distance: 124.1
click at [352, 214] on div "Uzņēmējdarbības pamati JK 12.b1 klase 1. ieskaite" at bounding box center [466, 223] width 480 height 22
click at [554, 258] on div "Uzņēmējdarbības pamati JK 12.b1 klase 1. ieskaite" at bounding box center [466, 269] width 498 height 116
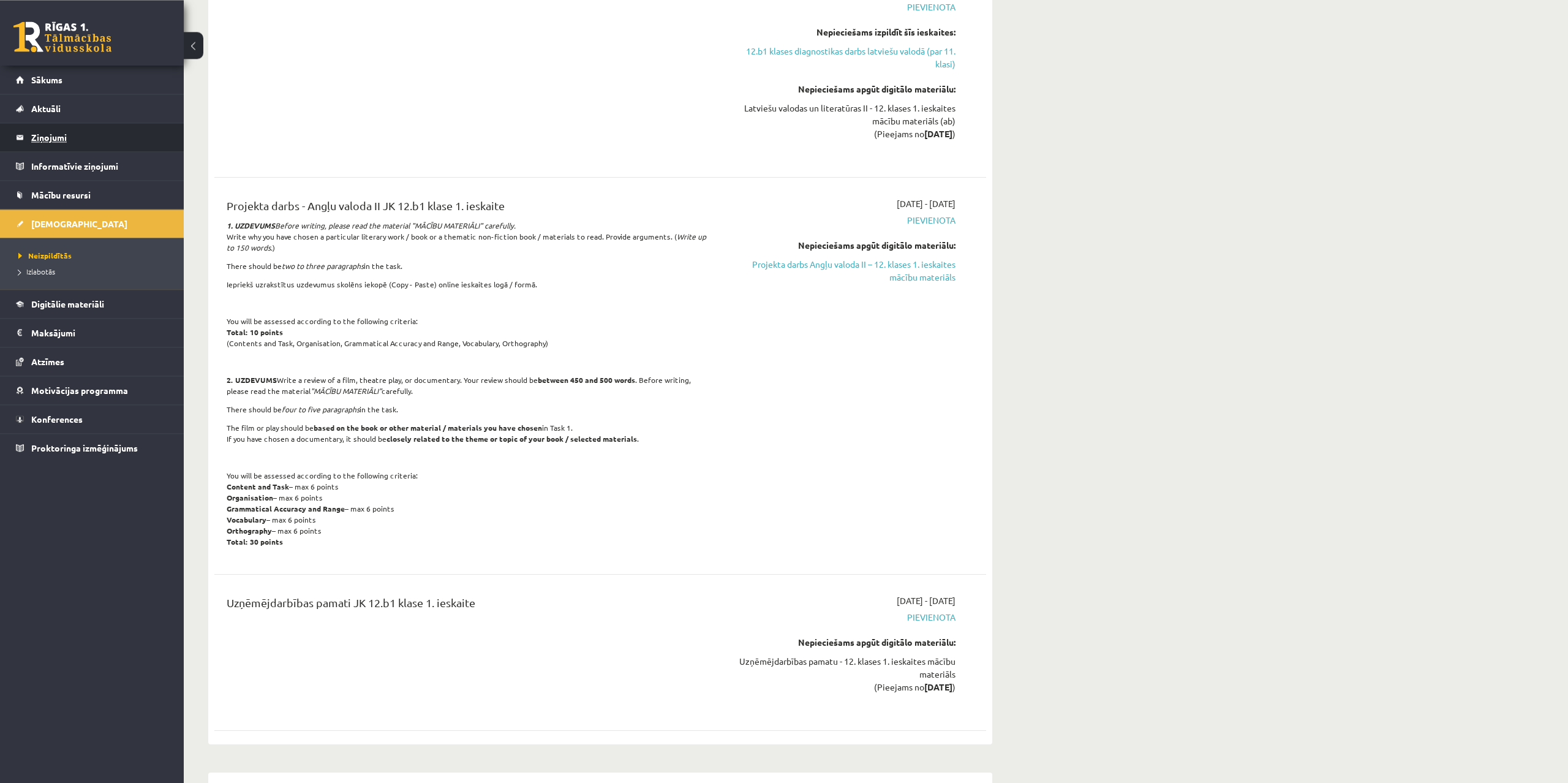
scroll to position [688, 0]
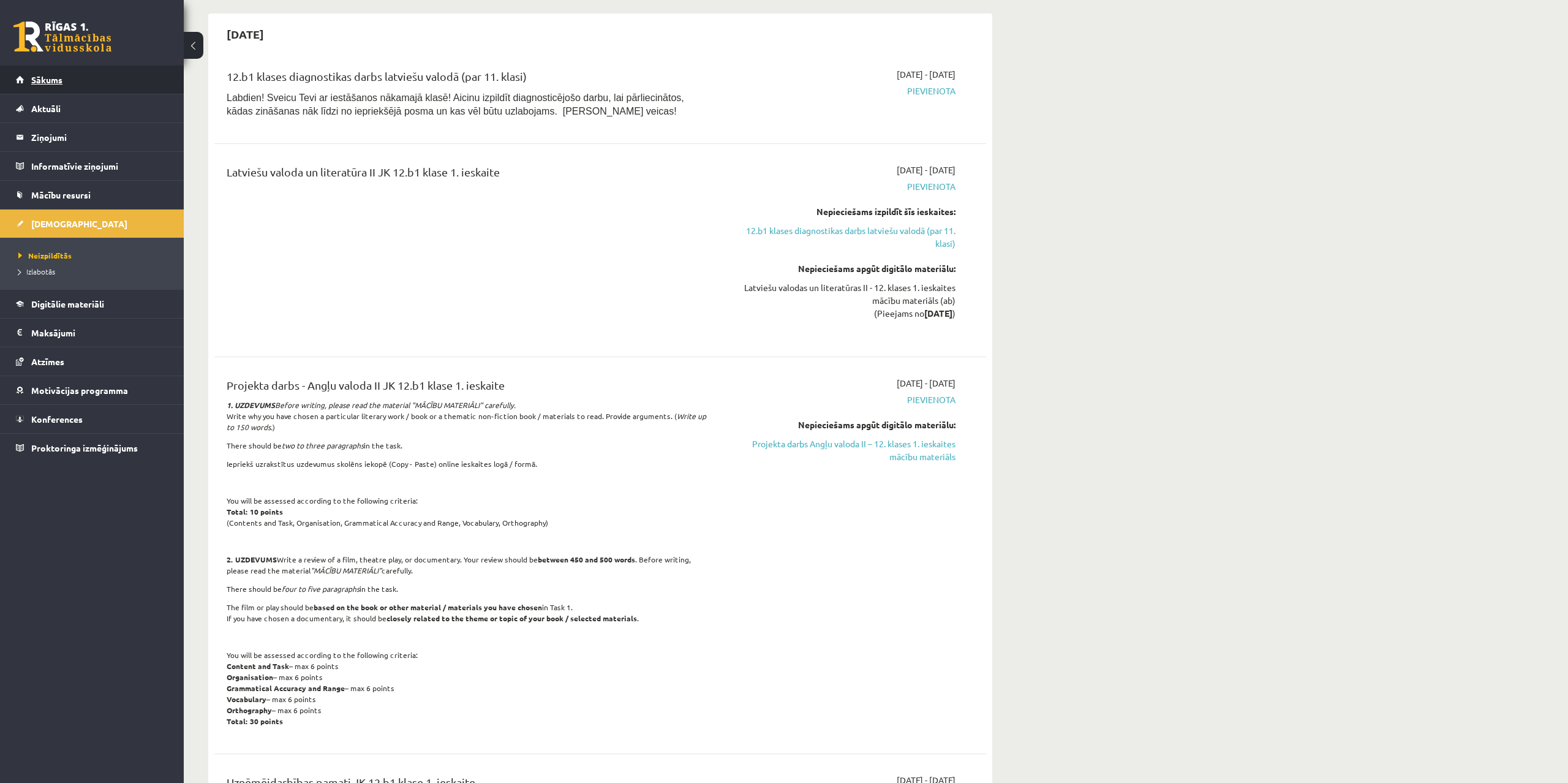
click at [77, 85] on link "Sākums" at bounding box center [91, 80] width 152 height 28
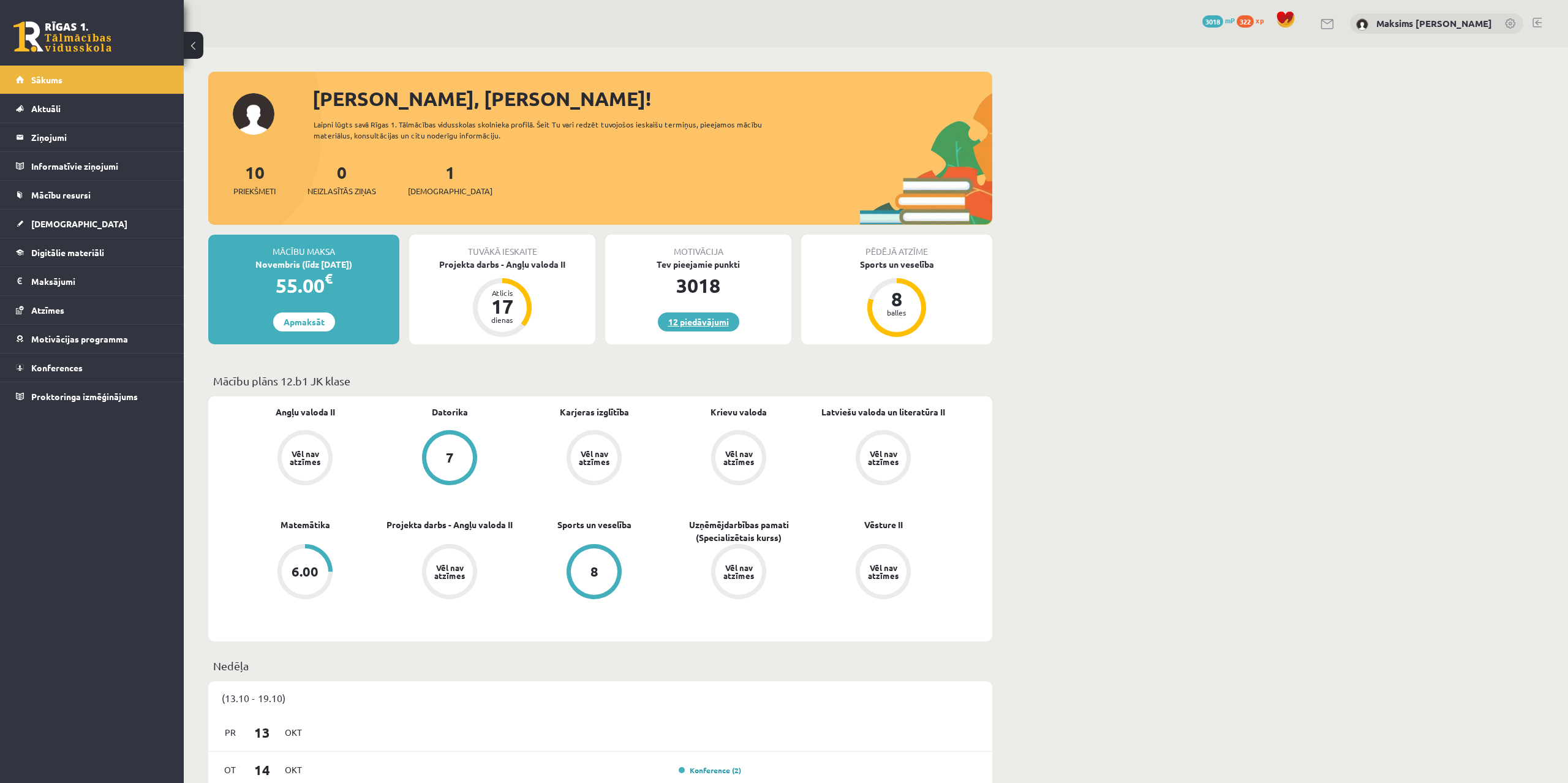
click at [695, 318] on link "12 piedāvājumi" at bounding box center [698, 322] width 82 height 19
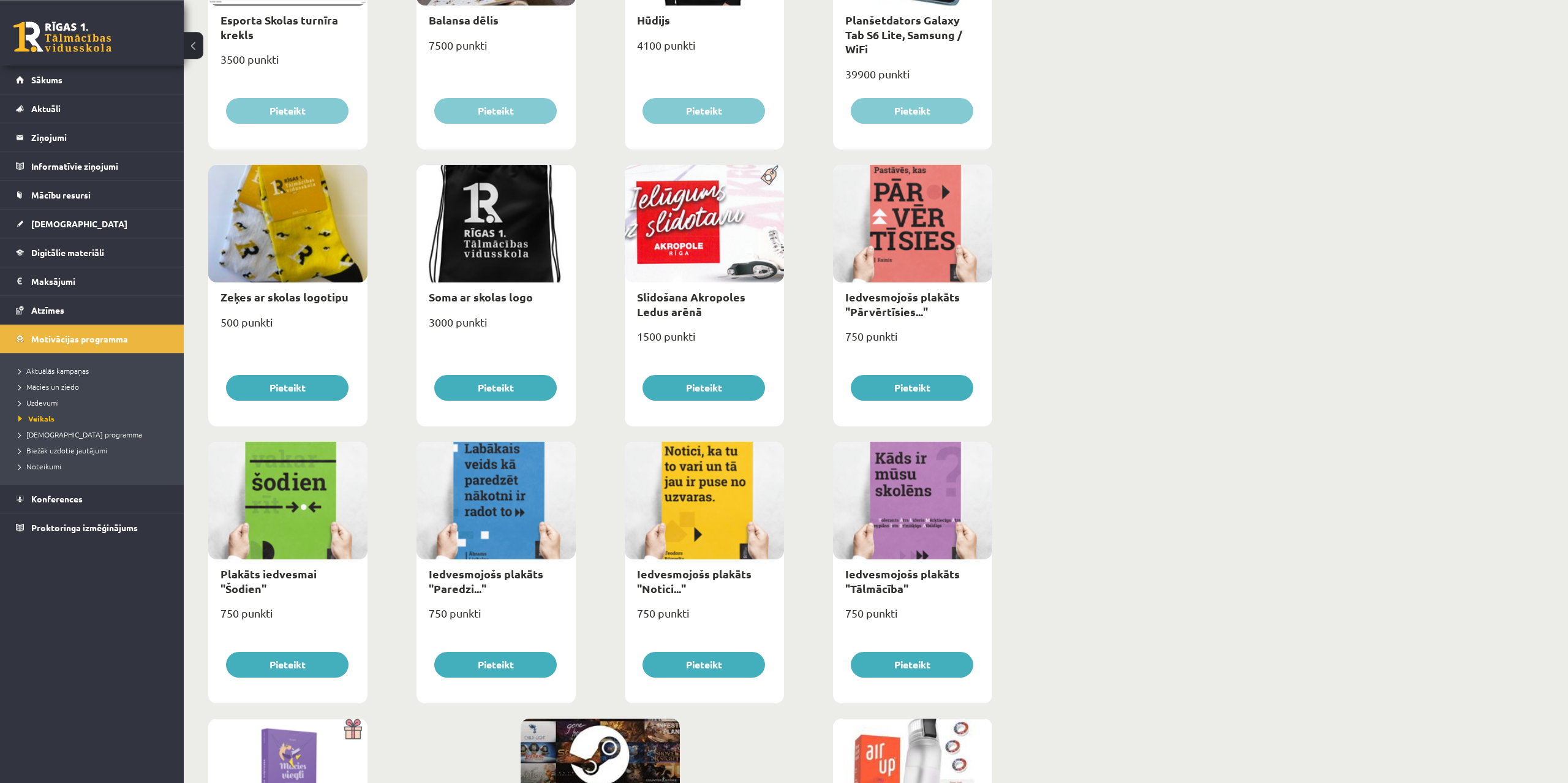
scroll to position [1100, 0]
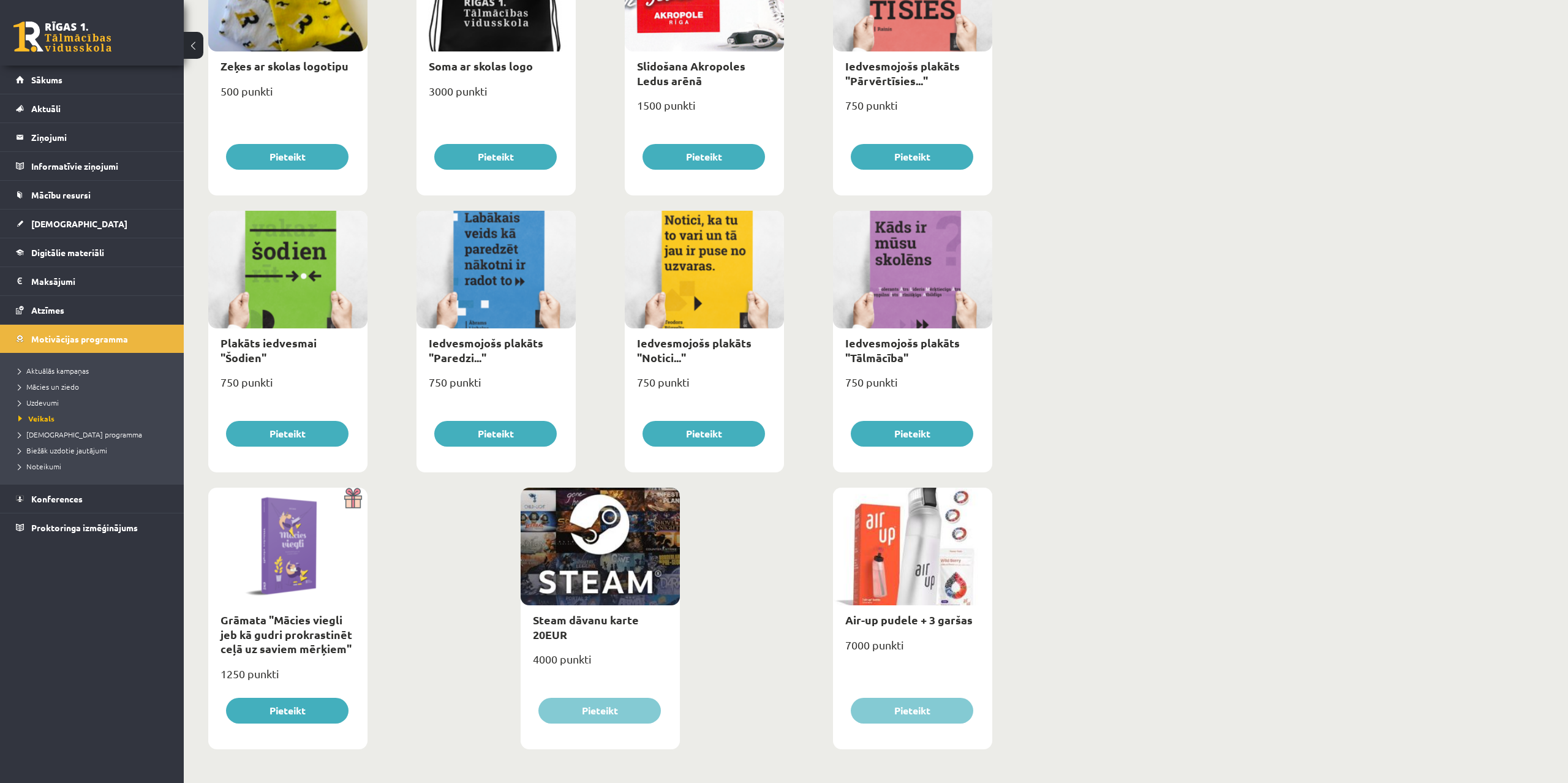
drag, startPoint x: 659, startPoint y: 502, endPoint x: 672, endPoint y: 502, distance: 13.0
click at [669, 502] on div at bounding box center [600, 546] width 159 height 118
click at [579, 534] on div at bounding box center [600, 546] width 159 height 118
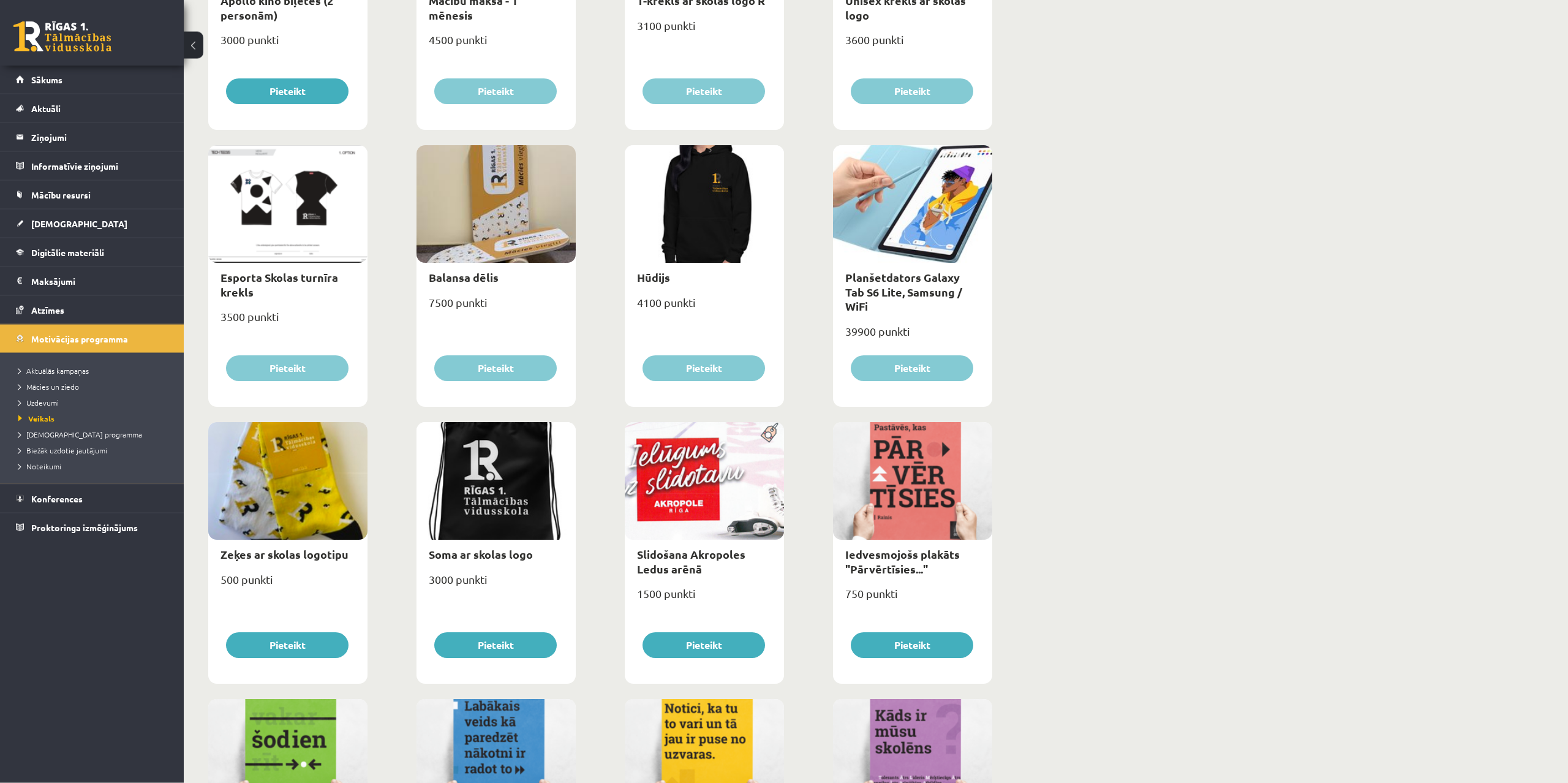
scroll to position [0, 0]
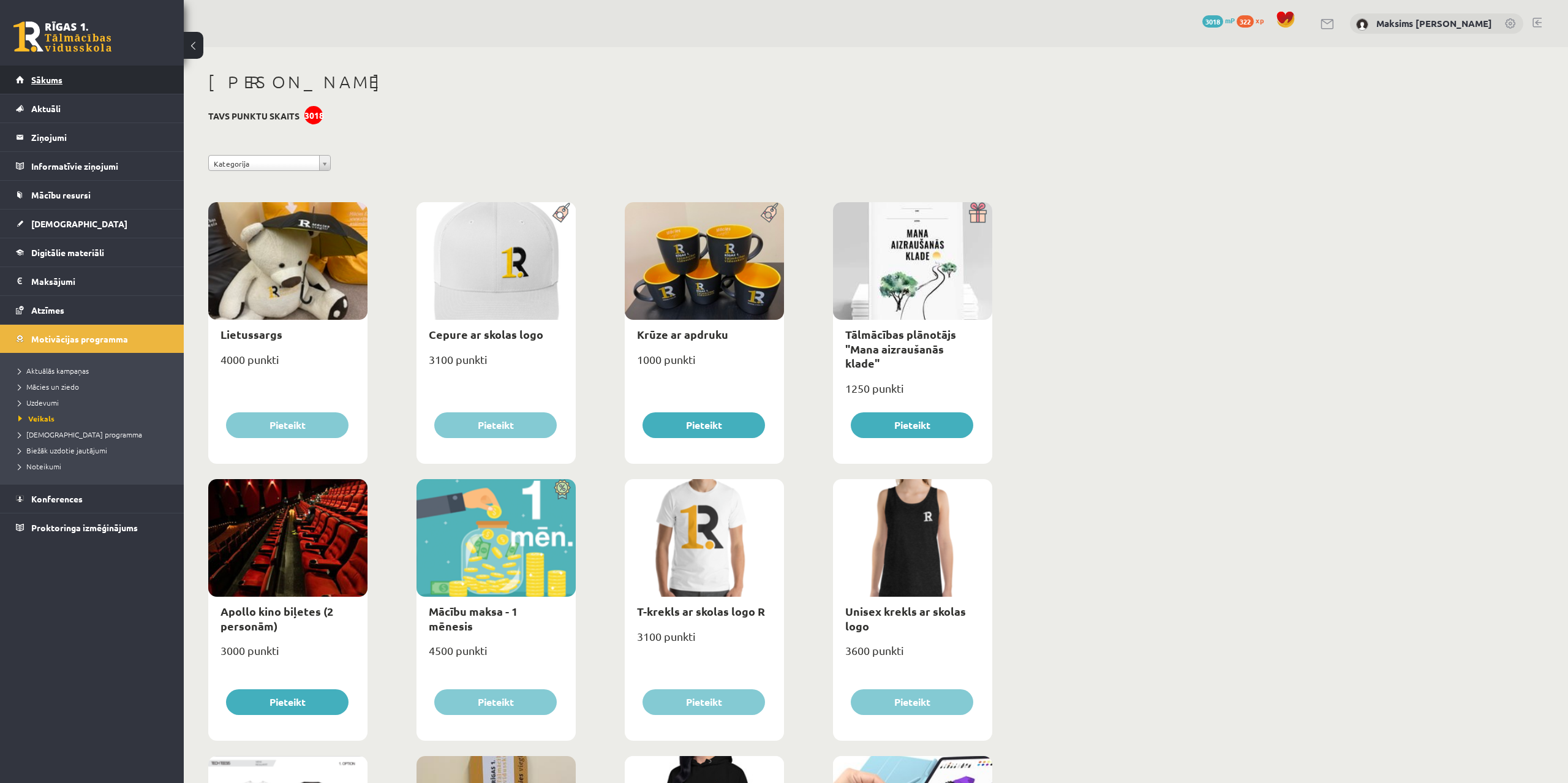
click at [42, 74] on span "Sākums" at bounding box center [47, 80] width 31 height 11
